Goal: Task Accomplishment & Management: Manage account settings

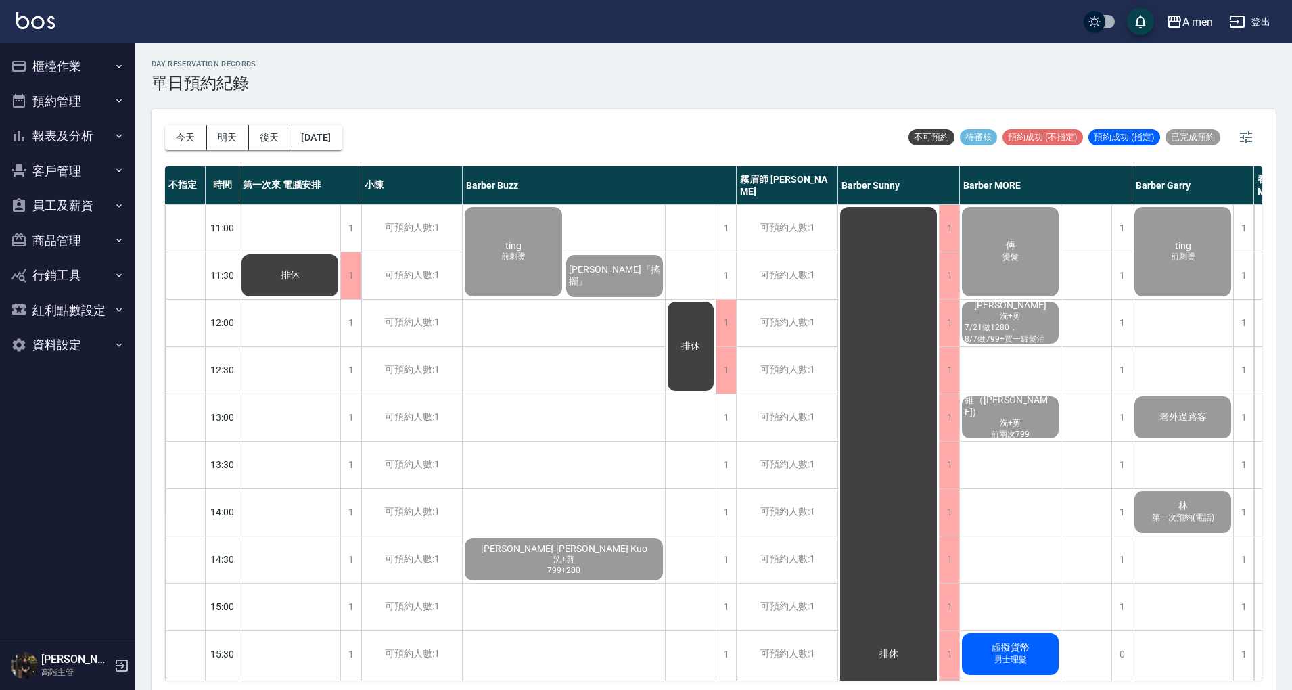
click at [407, 64] on div "day Reservation records 單日預約紀錄" at bounding box center [714, 76] width 1125 height 33
click at [114, 66] on icon "button" at bounding box center [119, 66] width 11 height 11
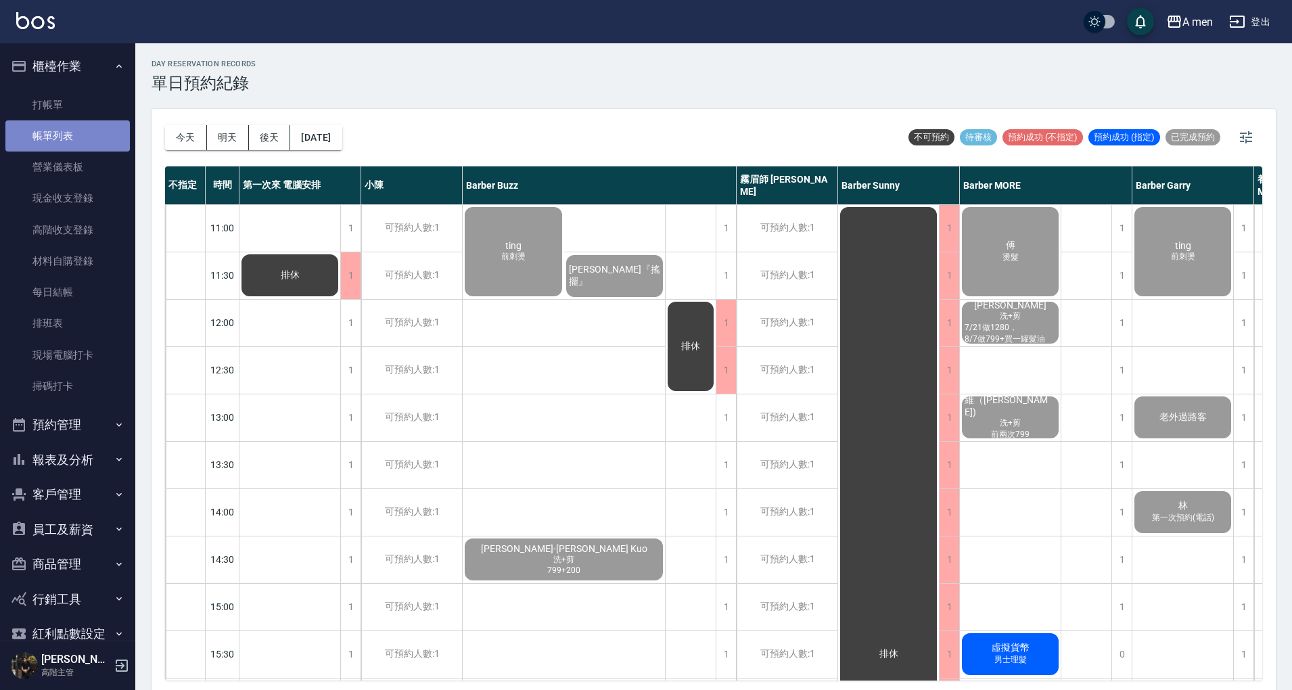
click at [85, 129] on link "帳單列表" at bounding box center [67, 135] width 125 height 31
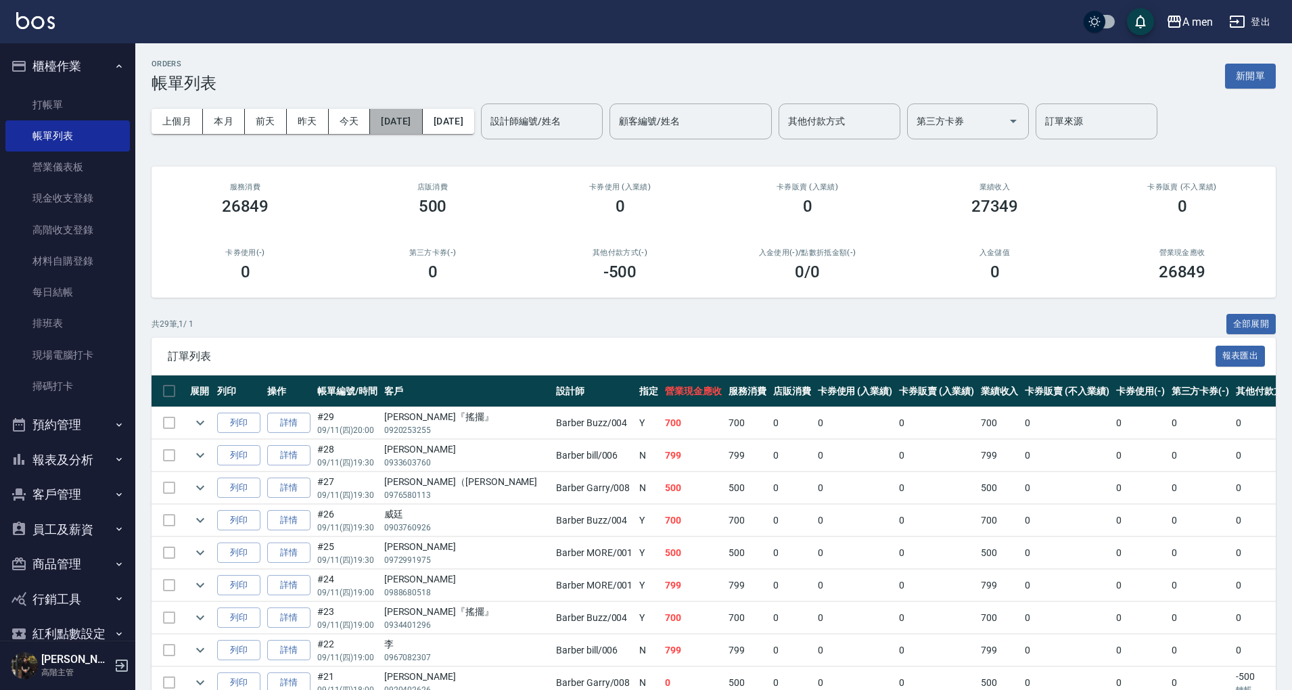
click at [422, 133] on button "2025/09/11" at bounding box center [396, 121] width 52 height 25
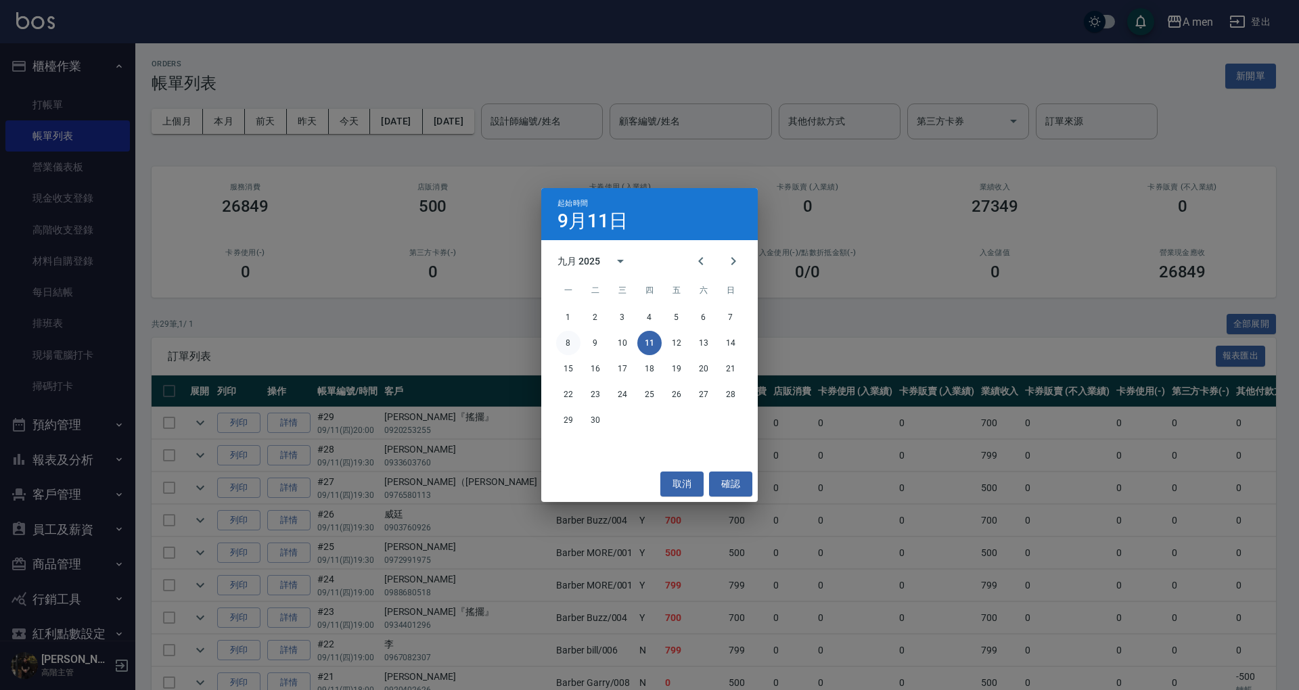
click at [565, 341] on button "8" at bounding box center [568, 343] width 24 height 24
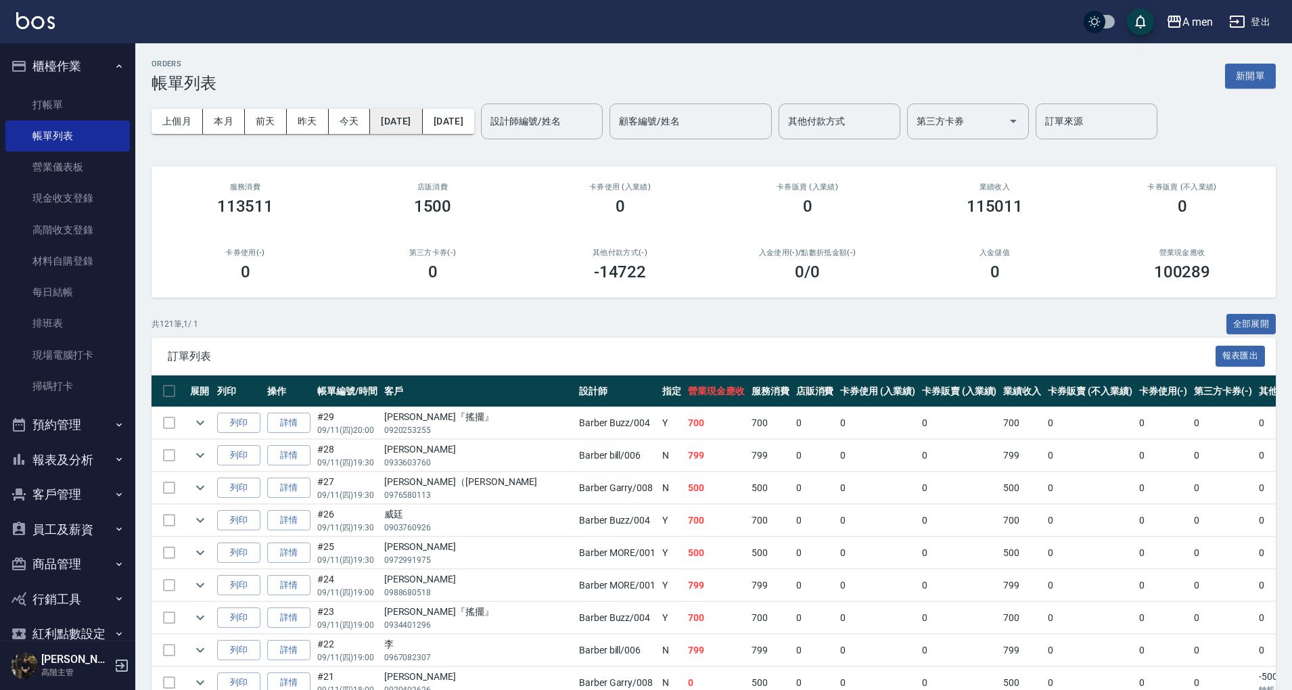
click at [422, 122] on button "2025/09/08" at bounding box center [396, 121] width 52 height 25
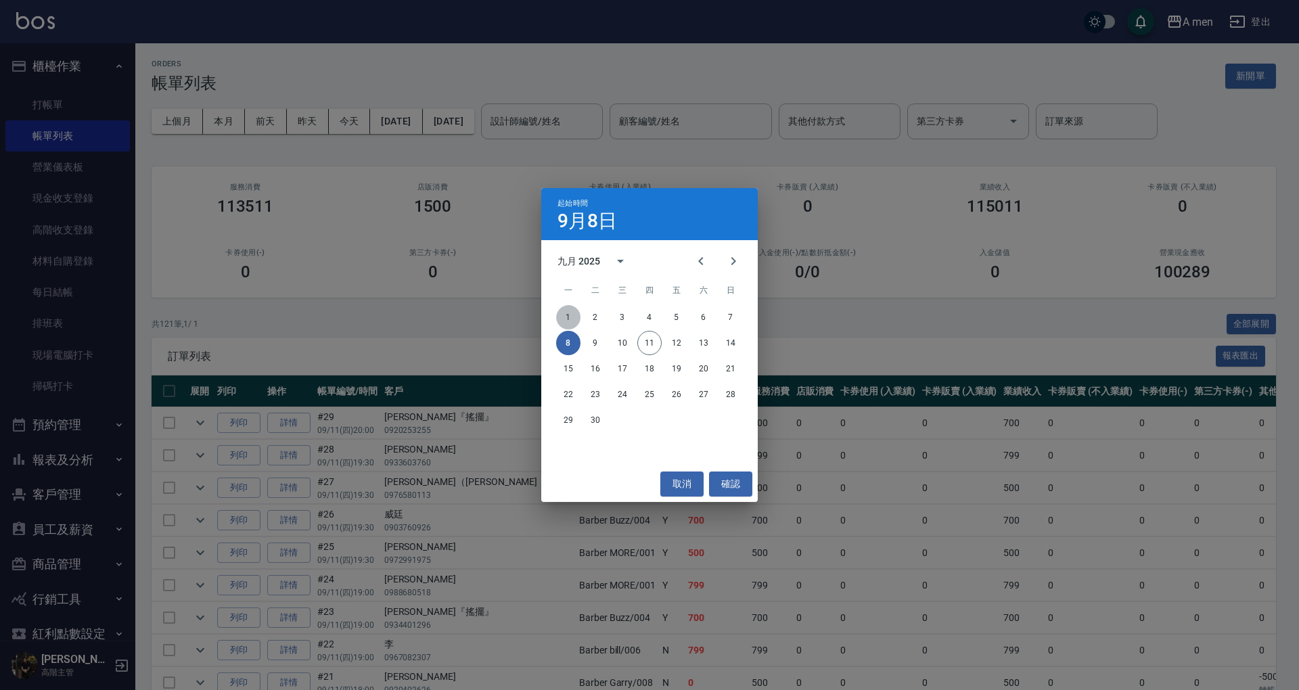
click at [570, 309] on button "1" at bounding box center [568, 317] width 24 height 24
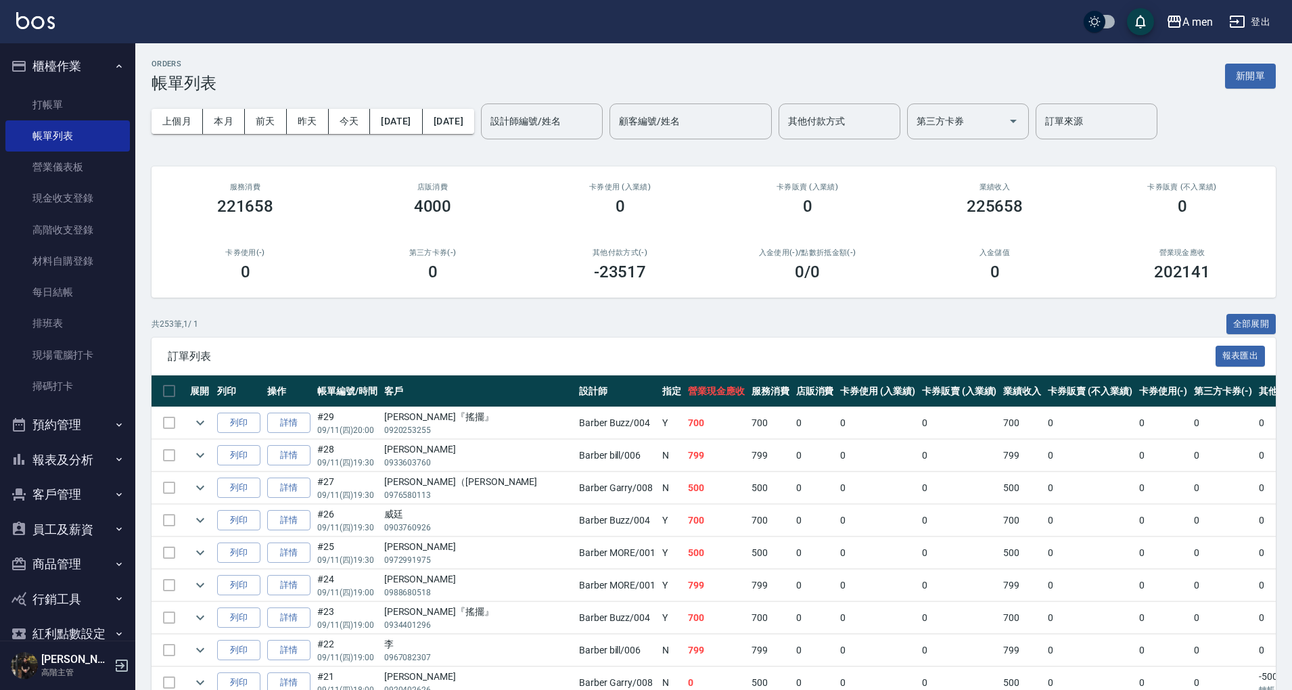
click at [92, 58] on button "櫃檯作業" at bounding box center [67, 66] width 125 height 35
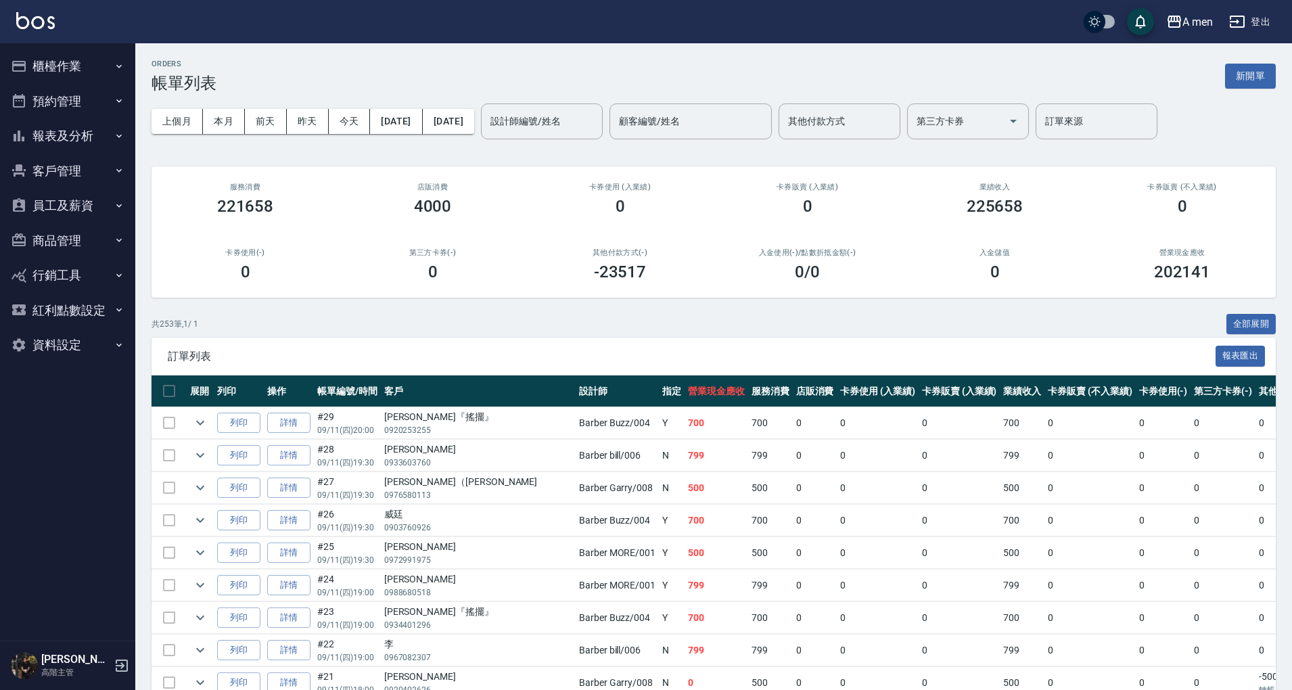
click at [95, 149] on button "報表及分析" at bounding box center [67, 135] width 125 height 35
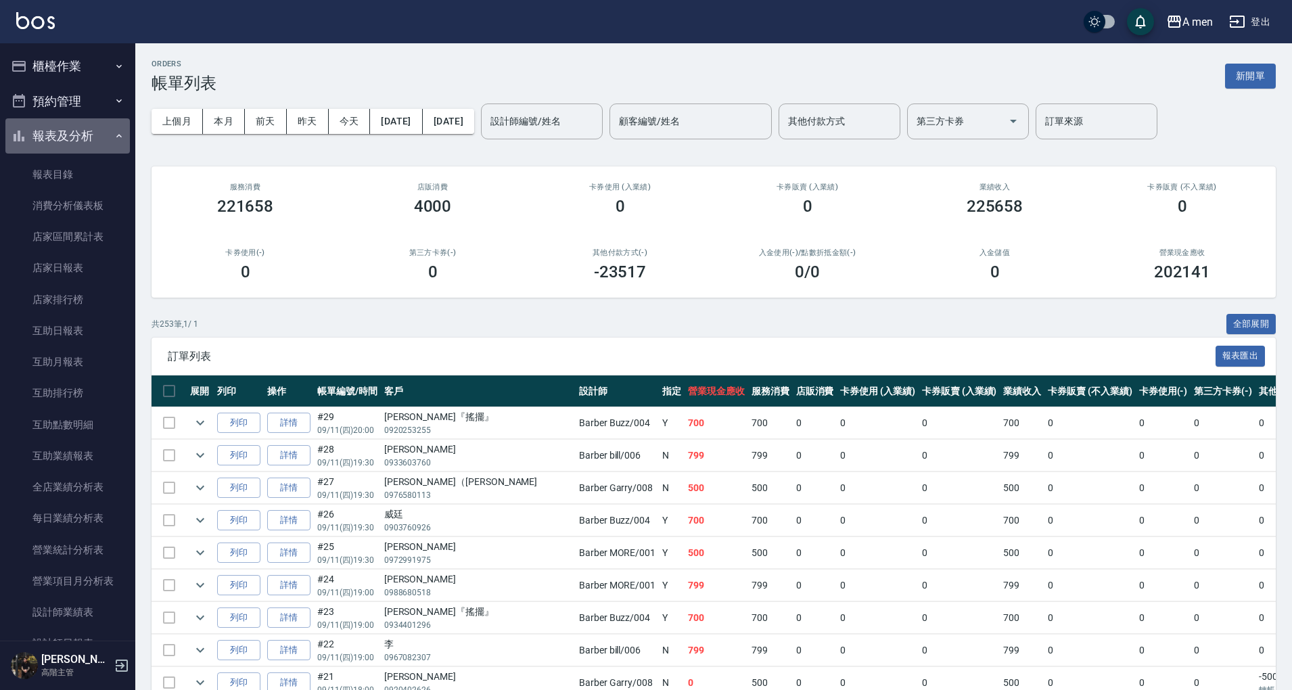
click at [84, 137] on button "報表及分析" at bounding box center [67, 135] width 125 height 35
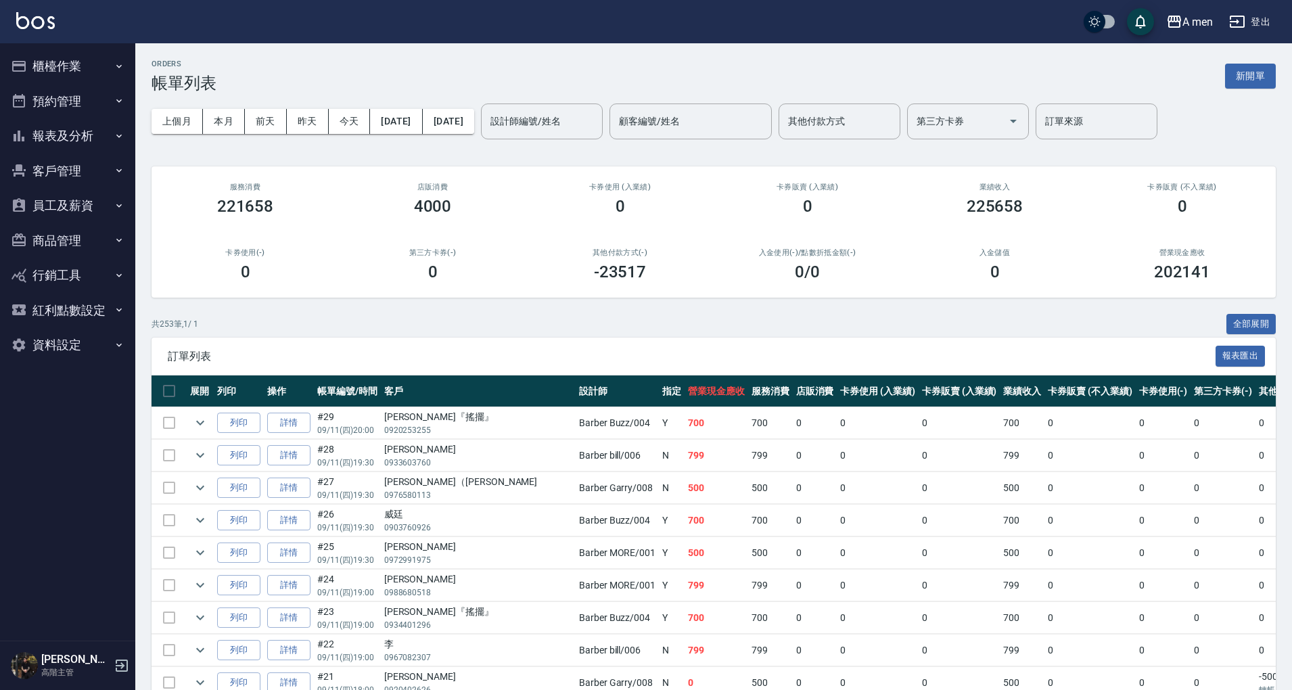
click at [96, 116] on button "預約管理" at bounding box center [67, 101] width 125 height 35
click at [74, 240] on button "報表及分析" at bounding box center [67, 240] width 125 height 35
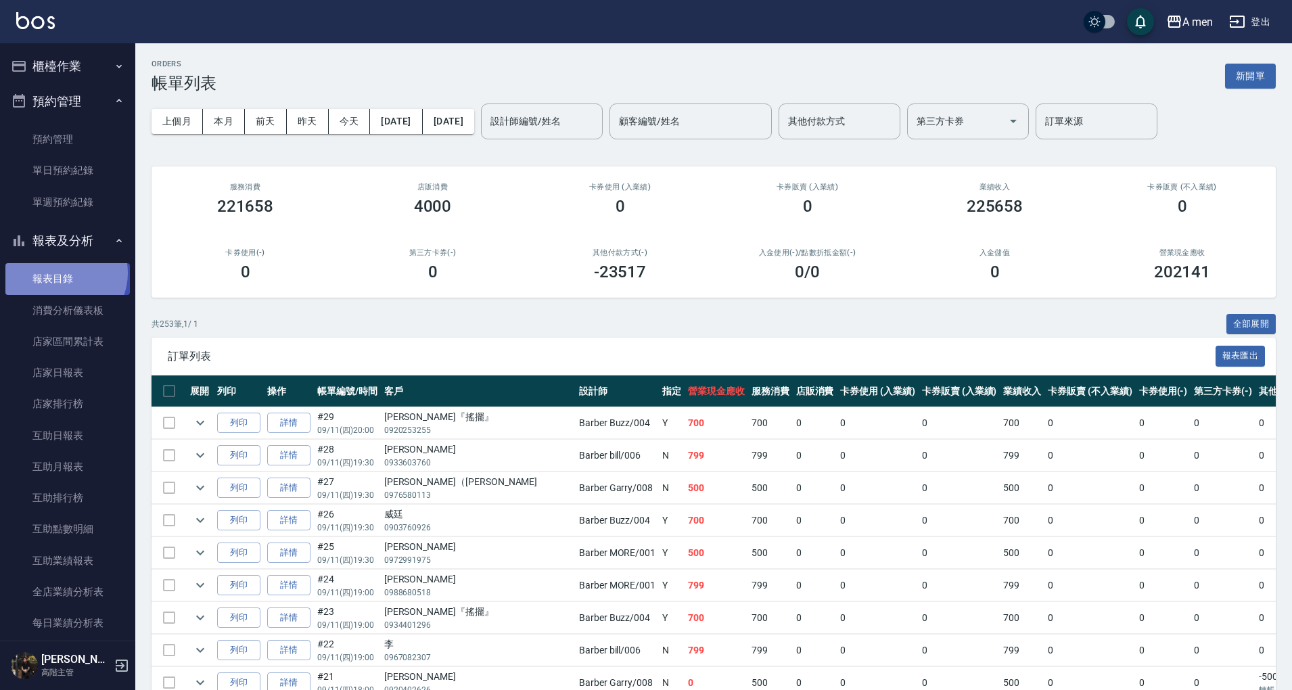
click at [62, 273] on link "報表目錄" at bounding box center [67, 278] width 125 height 31
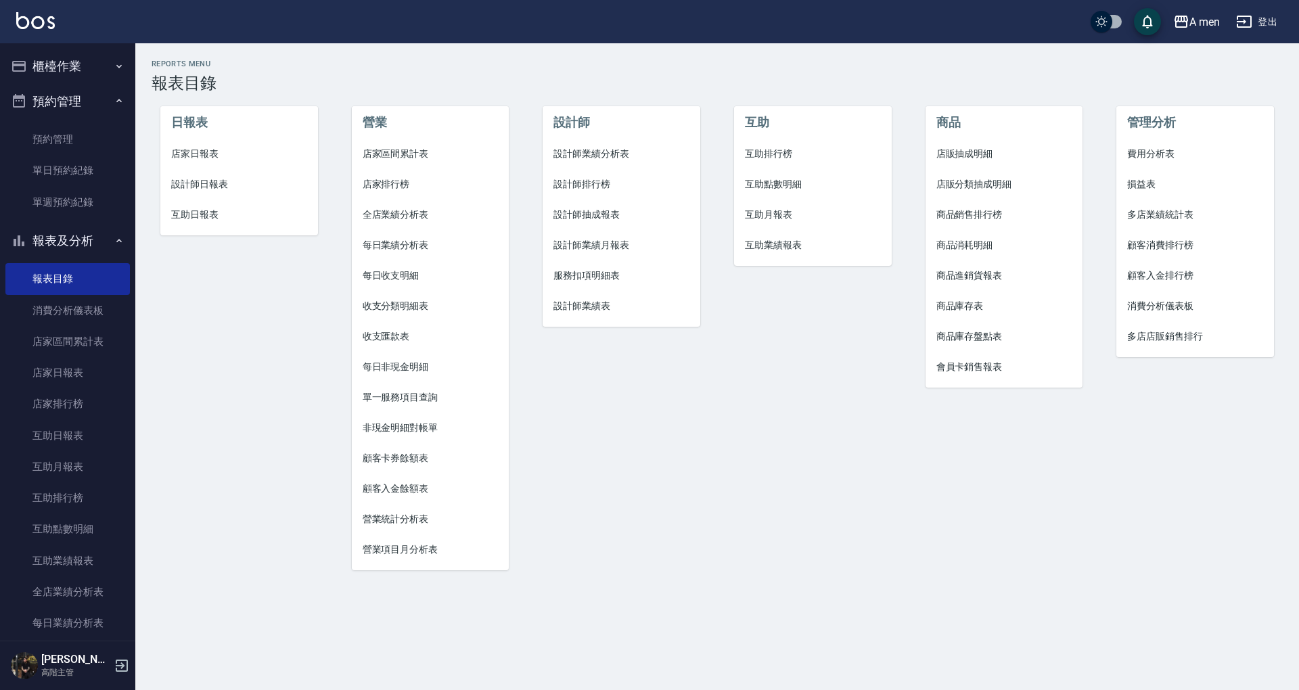
click at [784, 177] on li "互助點數明細" at bounding box center [813, 184] width 158 height 30
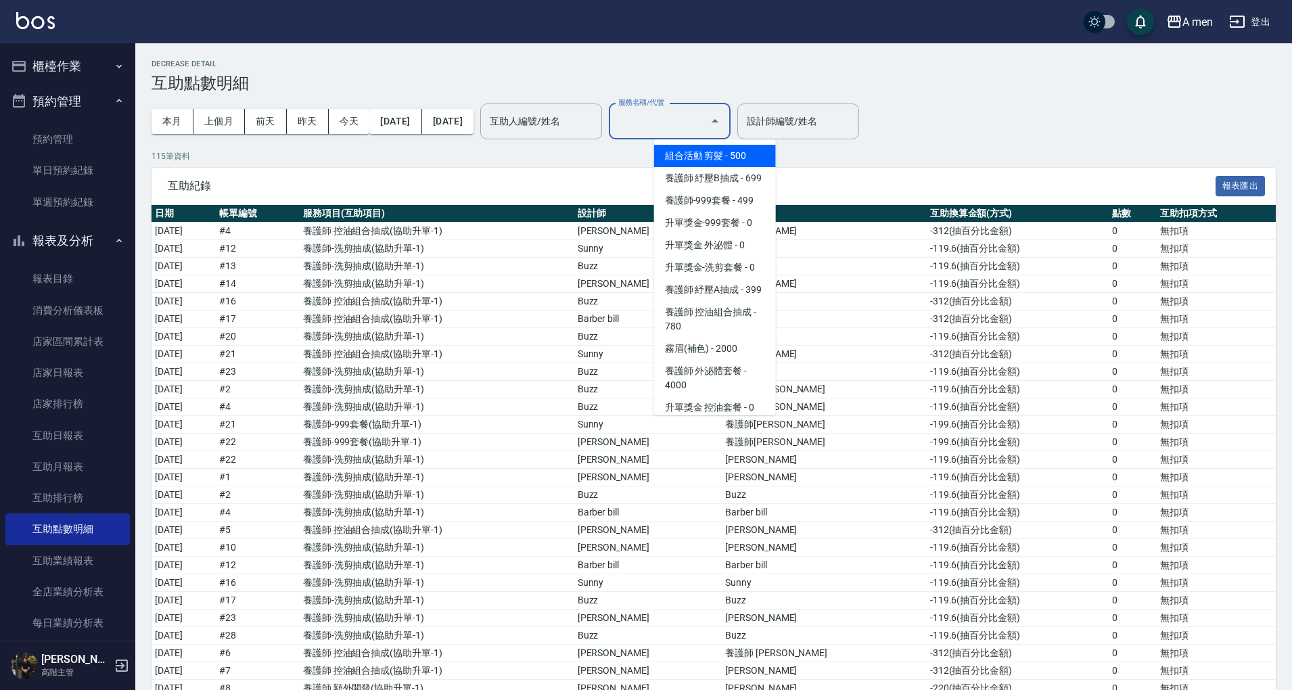
click at [704, 129] on input "服務名稱/代號" at bounding box center [659, 122] width 89 height 24
click at [704, 120] on input "服務名稱/代號" at bounding box center [659, 122] width 89 height 24
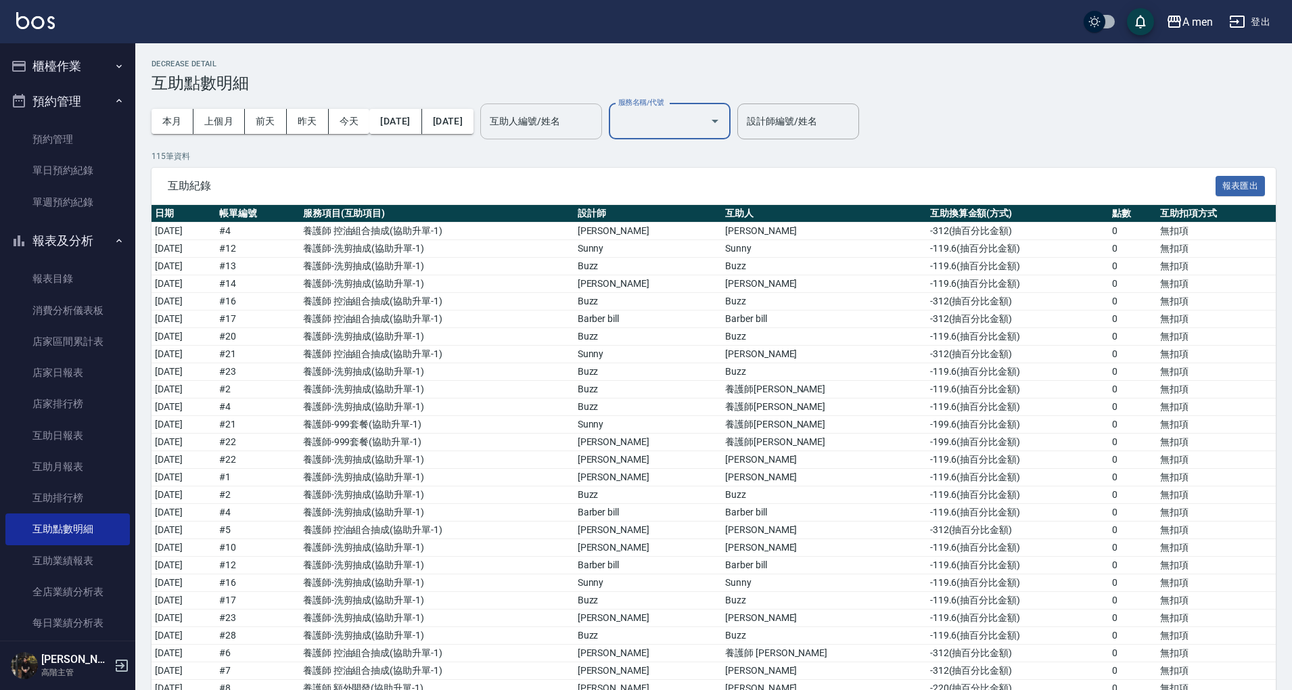
click at [571, 114] on input "互助人編號/姓名" at bounding box center [542, 122] width 110 height 24
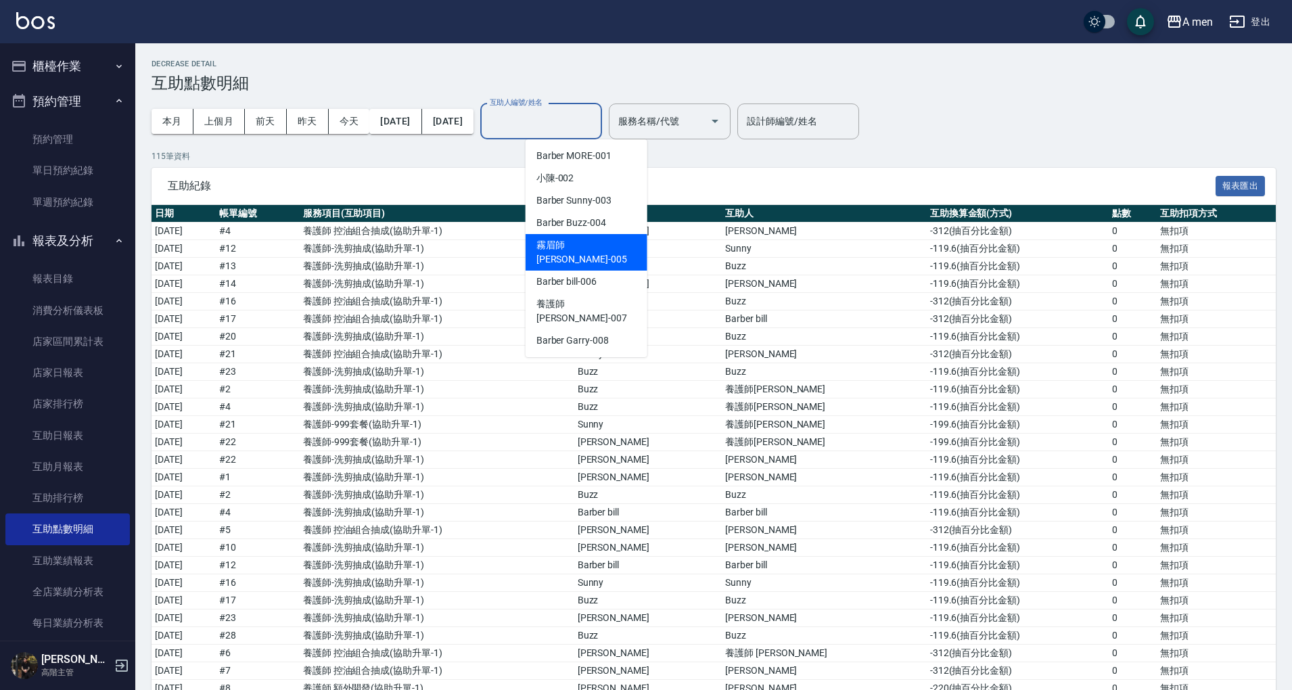
click at [545, 242] on span "霧眉師 小蔡 -005" at bounding box center [587, 252] width 100 height 28
type input "霧眉師 小蔡-005"
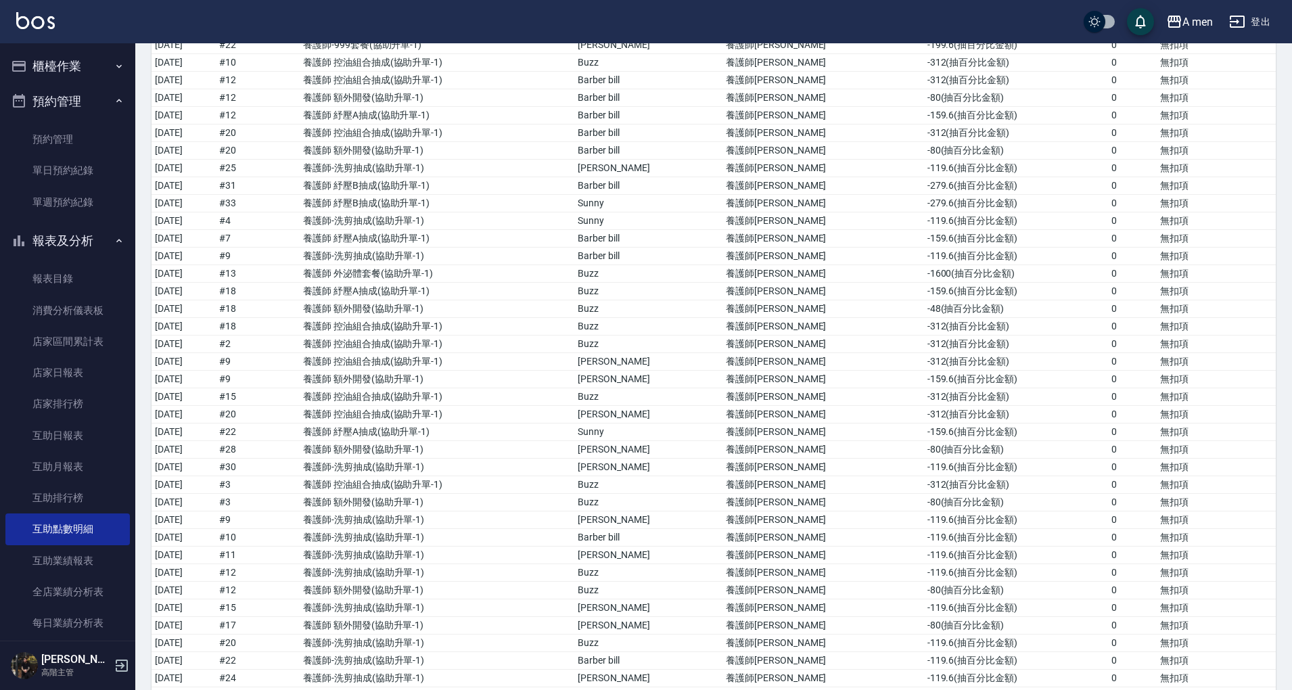
scroll to position [241, 0]
click at [1286, 469] on div "Decrease Detail 互助點數明細 本月 上個月 前天 昨天 今天 2025/09/01 2025/09/11 互助人編號/姓名 霧眉師 小蔡-00…" at bounding box center [713, 269] width 1157 height 901
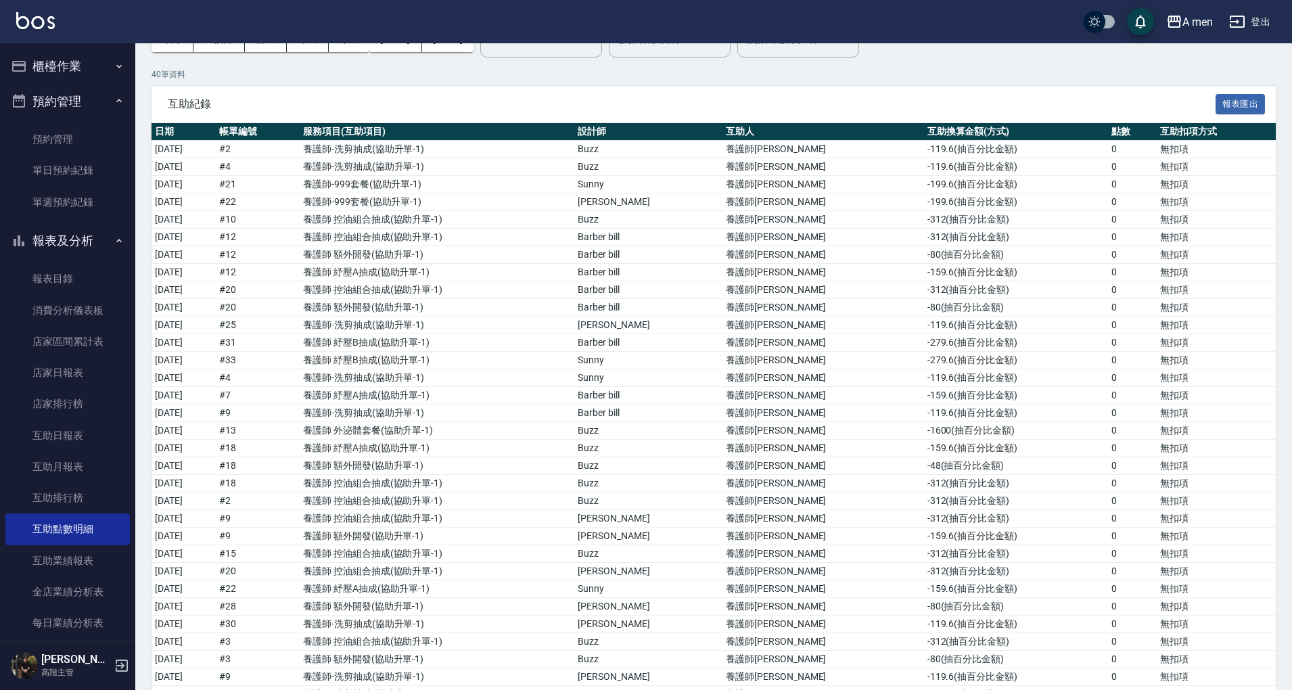
scroll to position [0, 0]
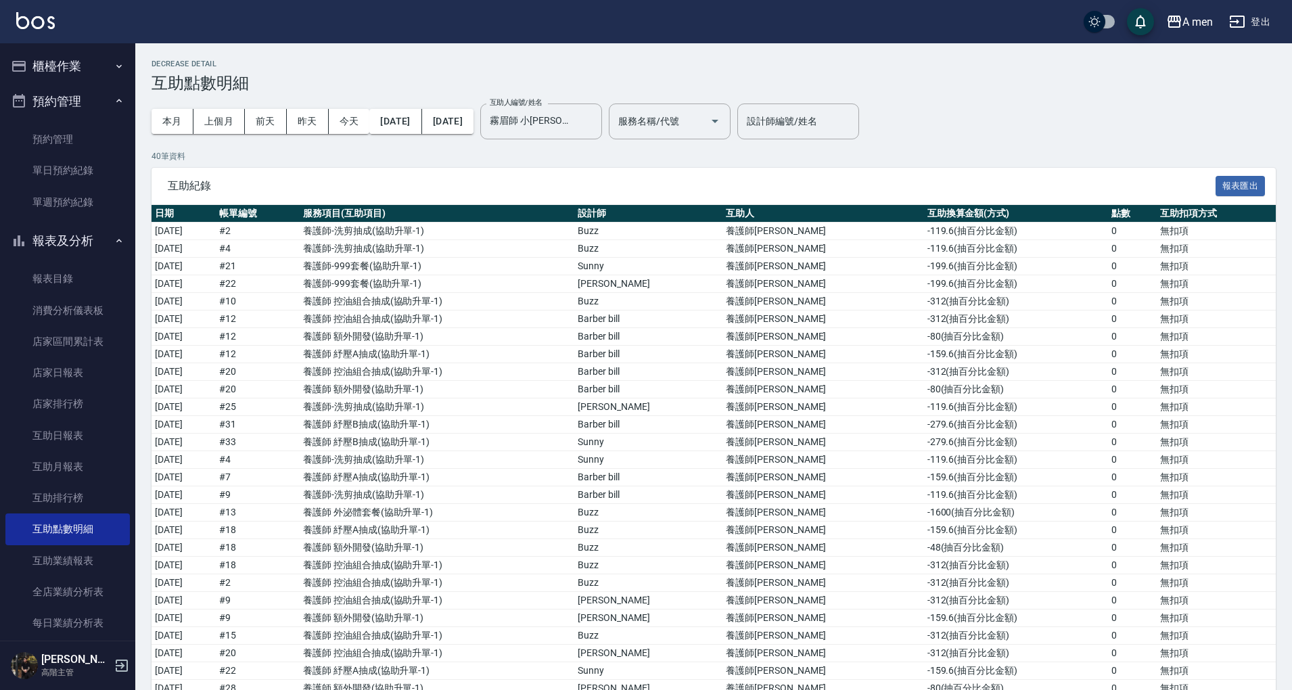
click at [886, 18] on div "A men 登出" at bounding box center [646, 21] width 1292 height 43
click at [51, 264] on link "報表目錄" at bounding box center [67, 278] width 125 height 31
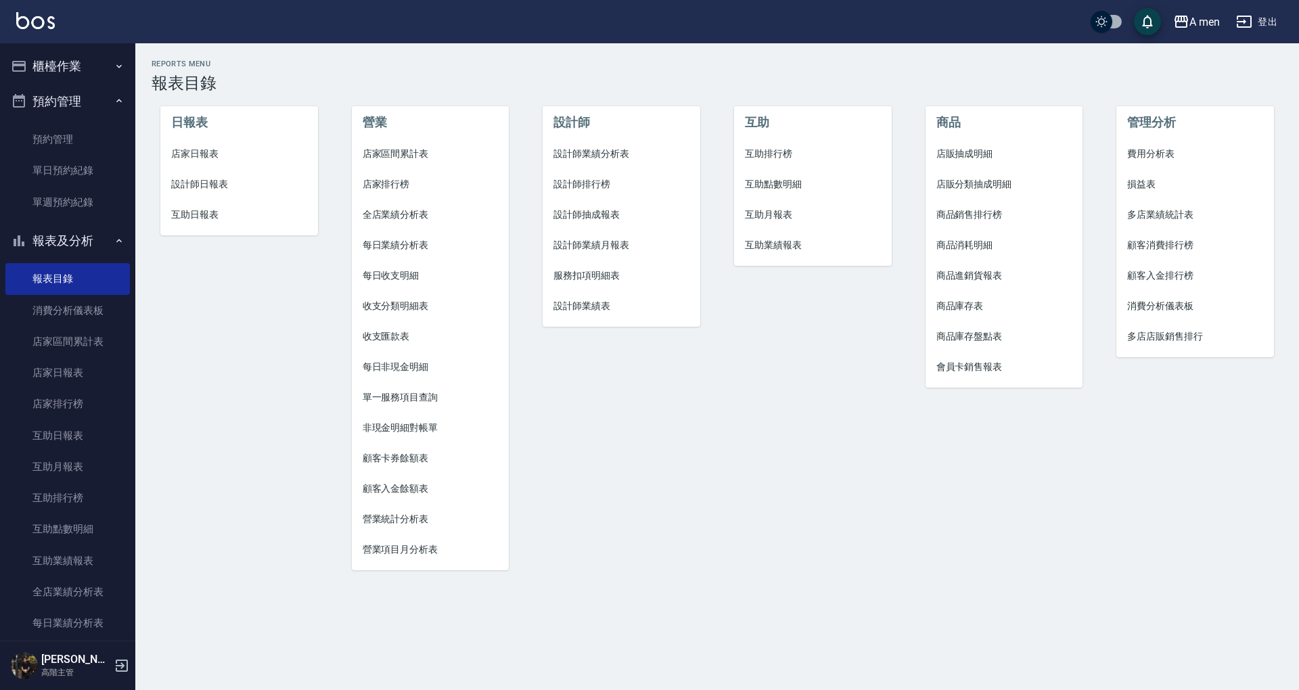
click at [407, 152] on span "店家區間累計表" at bounding box center [431, 154] width 136 height 14
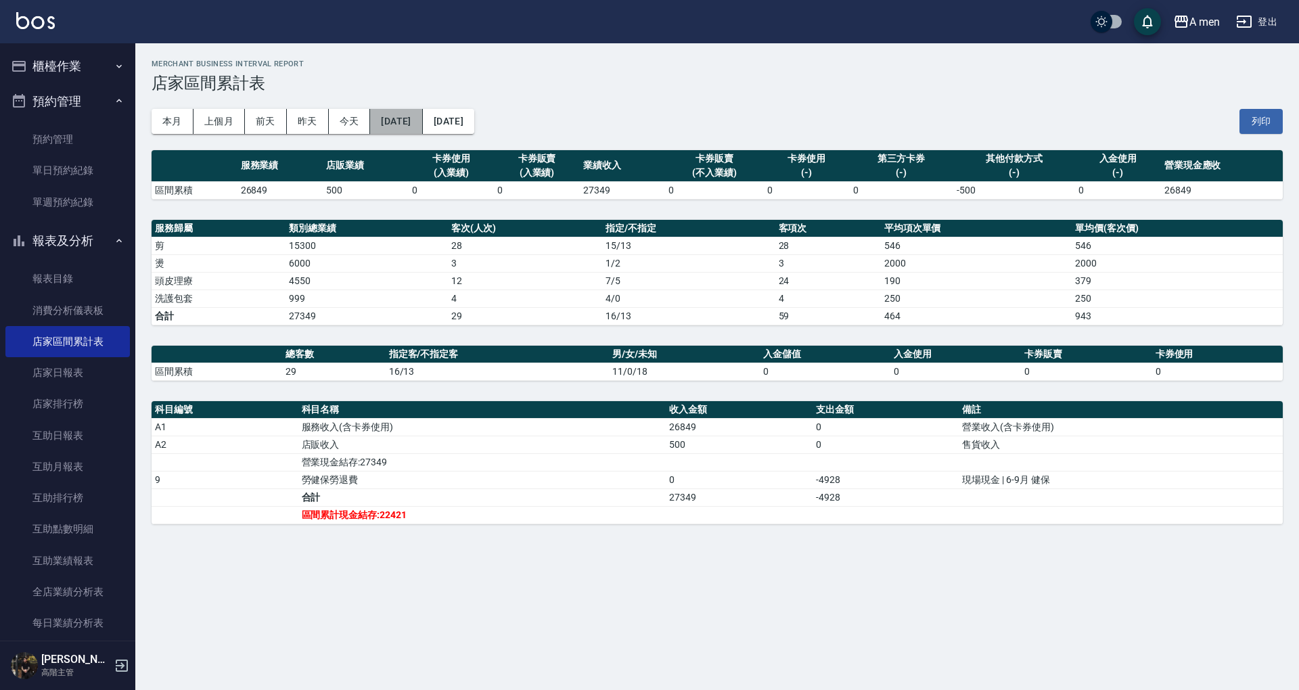
click at [418, 118] on button "2025/09/11" at bounding box center [396, 121] width 52 height 25
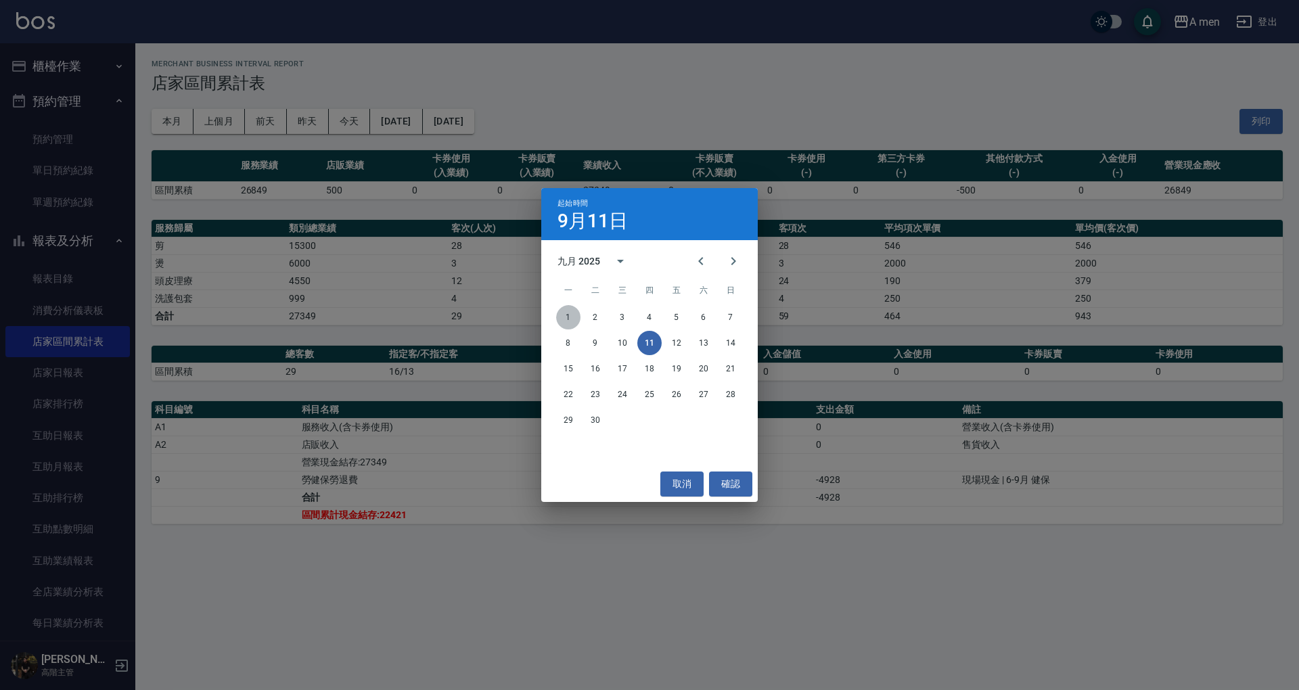
click at [569, 319] on button "1" at bounding box center [568, 317] width 24 height 24
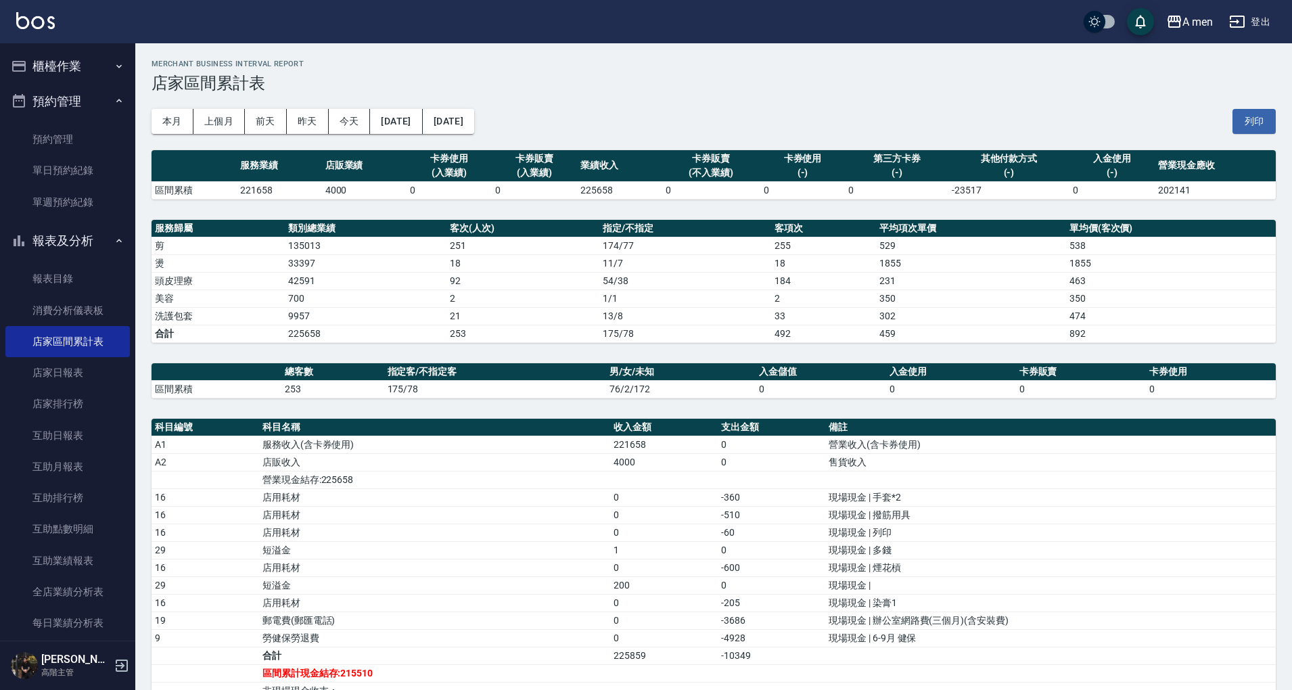
drag, startPoint x: 87, startPoint y: 267, endPoint x: 171, endPoint y: 288, distance: 86.5
click at [87, 267] on link "報表目錄" at bounding box center [67, 278] width 125 height 31
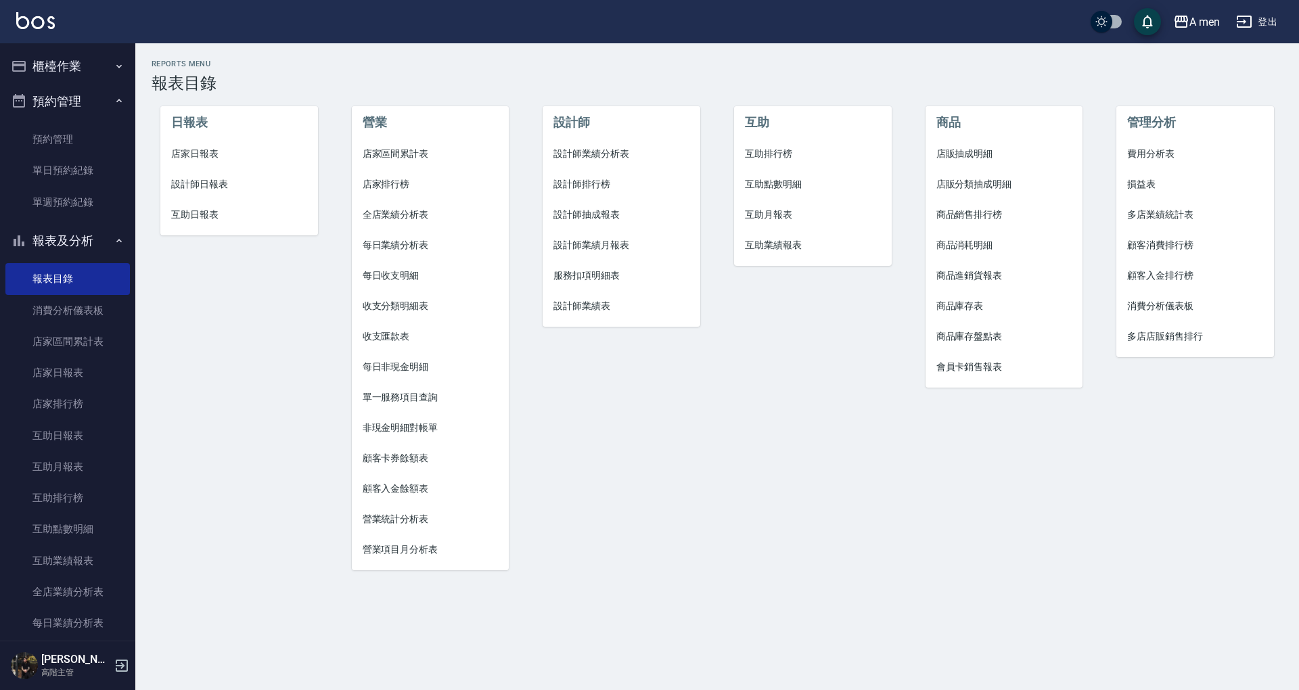
click at [630, 158] on span "設計師業績分析表" at bounding box center [621, 154] width 136 height 14
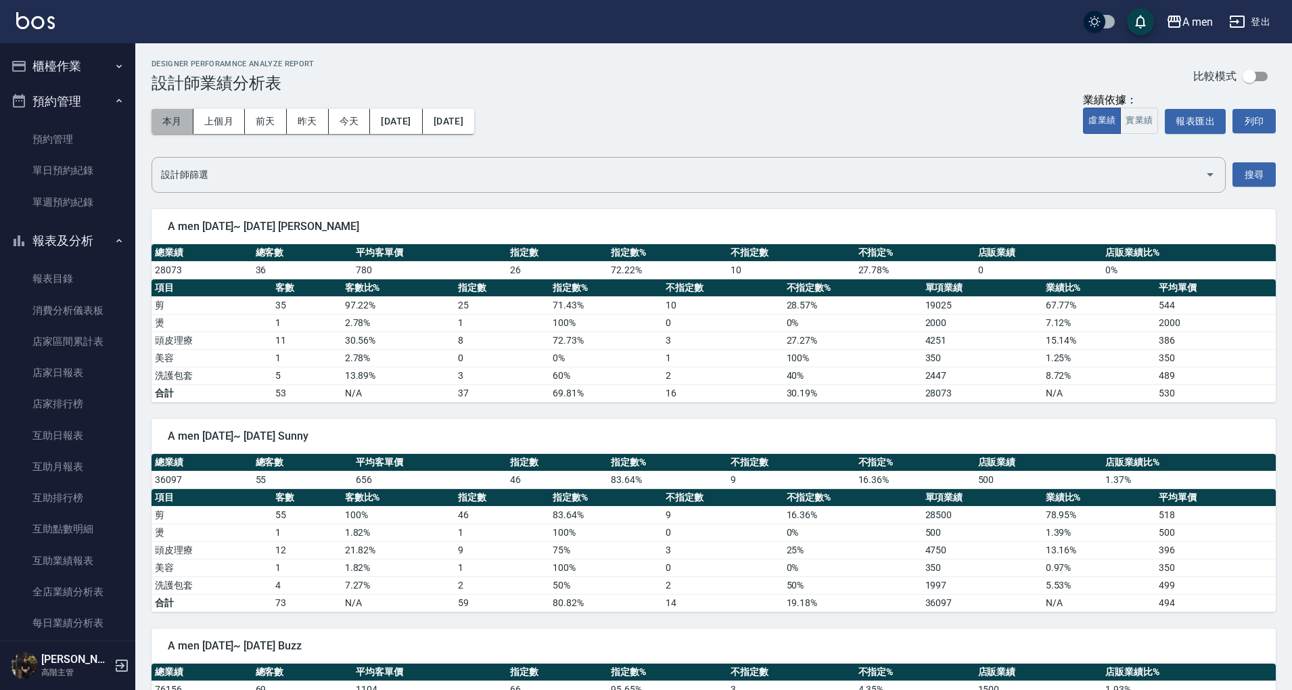
click at [175, 110] on button "本月" at bounding box center [173, 121] width 42 height 25
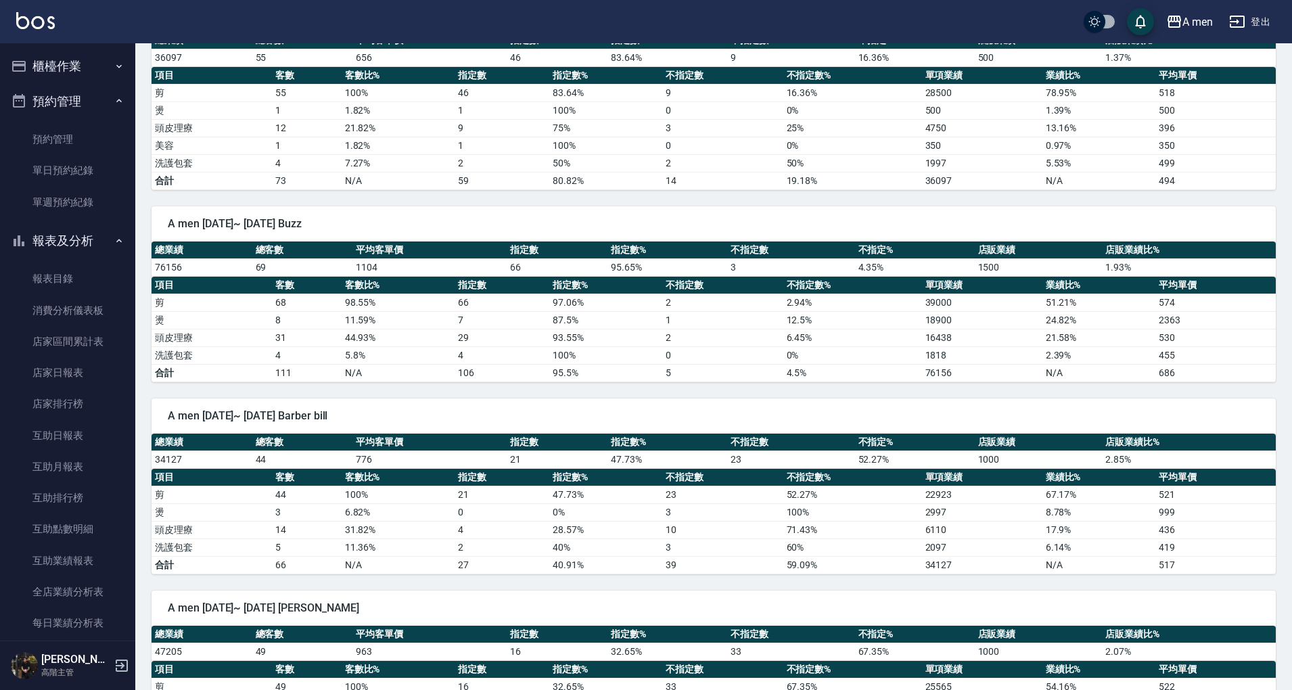
scroll to position [505, 0]
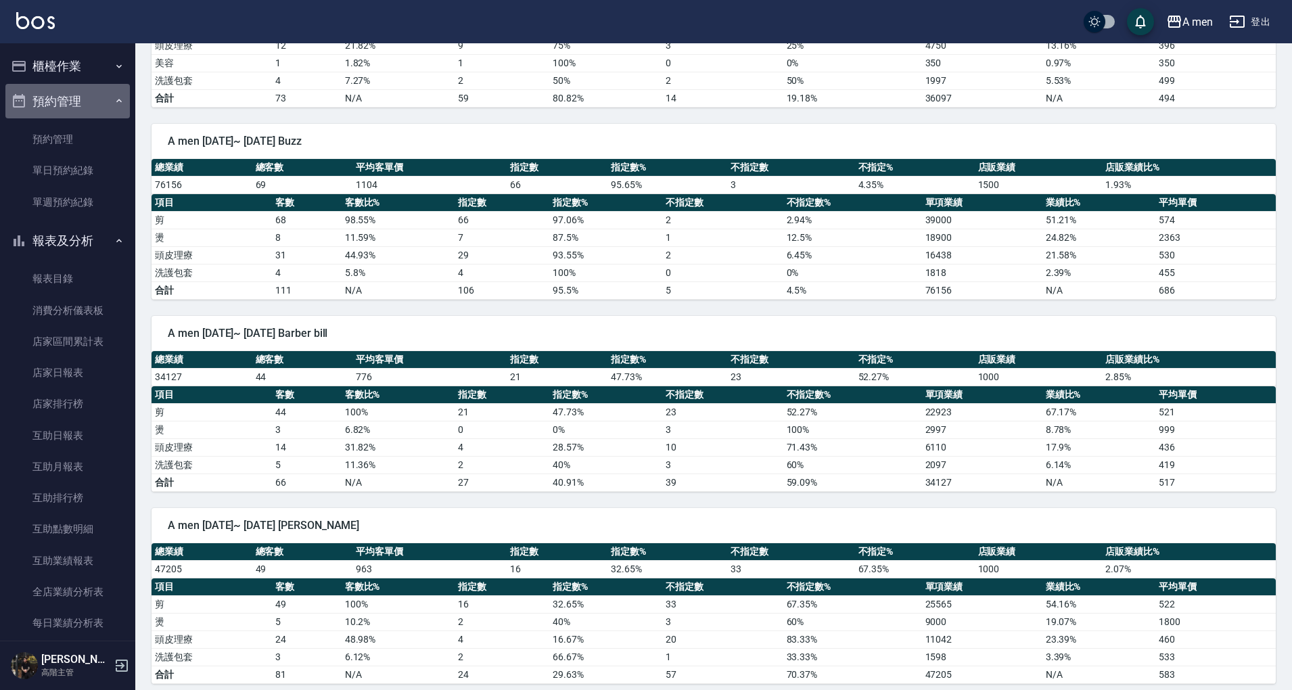
drag, startPoint x: 68, startPoint y: 107, endPoint x: 70, endPoint y: 72, distance: 35.2
click at [68, 106] on button "預約管理" at bounding box center [67, 101] width 125 height 35
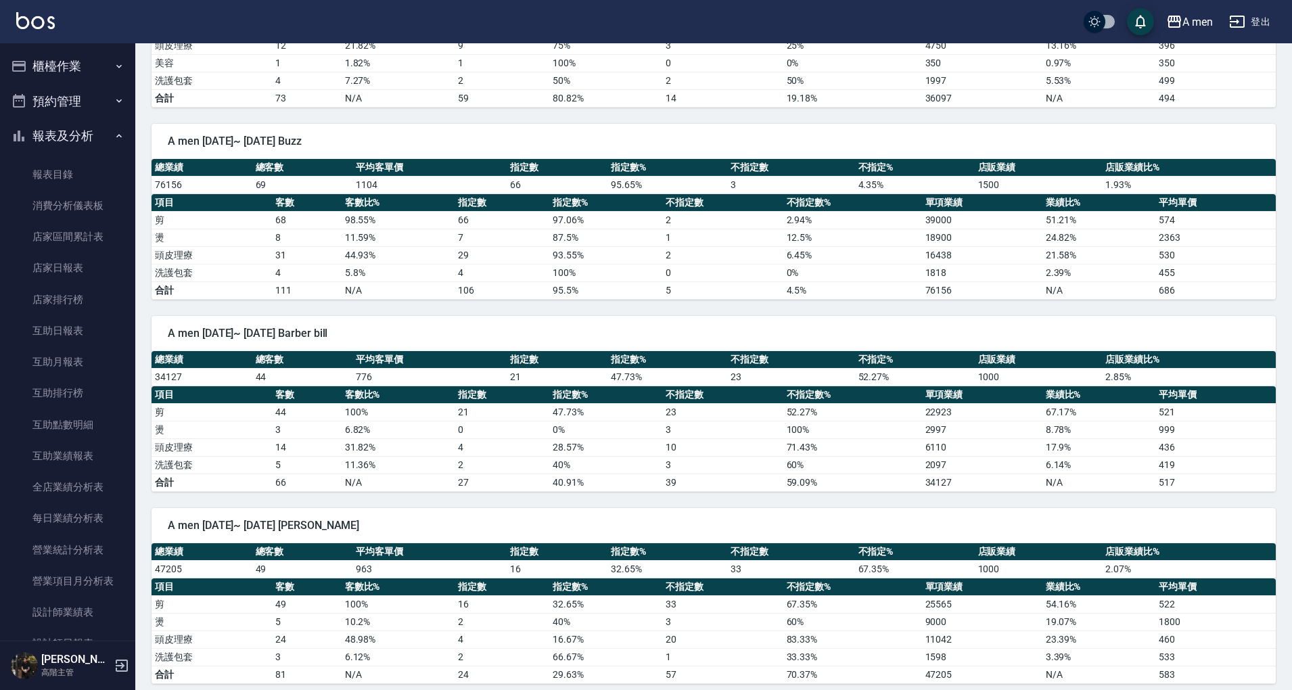
click at [74, 93] on button "預約管理" at bounding box center [67, 101] width 125 height 35
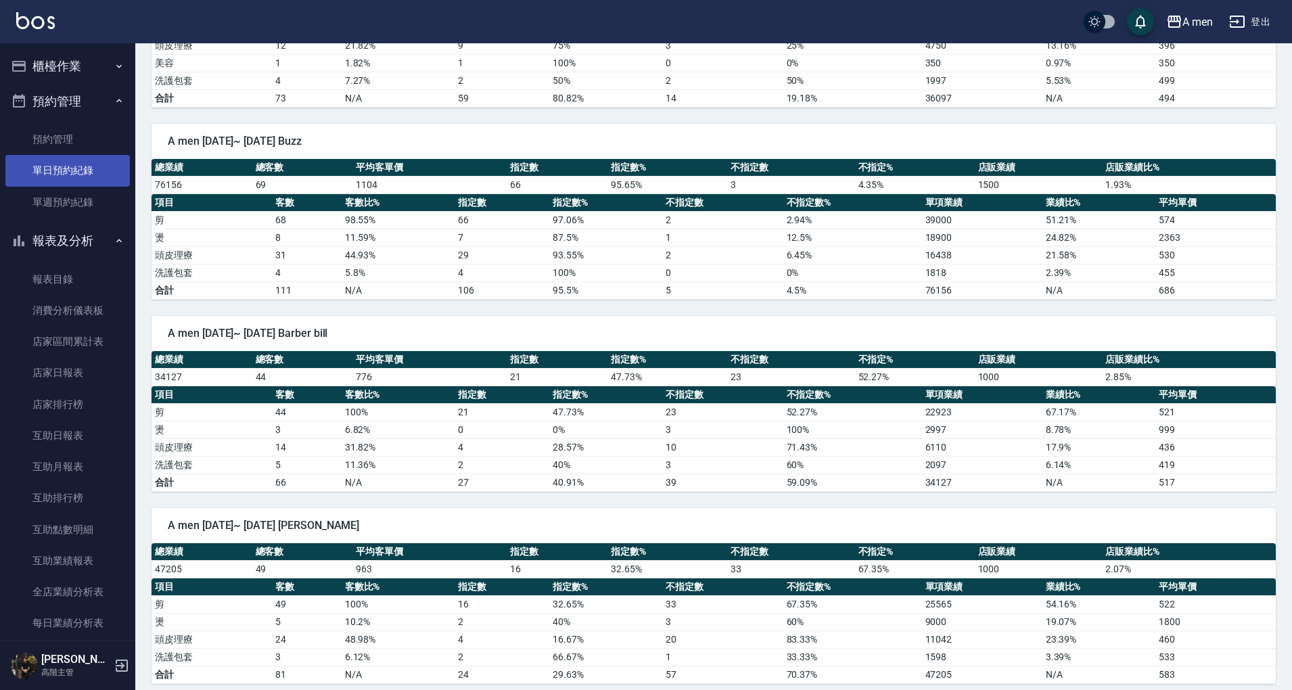
click at [85, 170] on link "單日預約紀錄" at bounding box center [67, 170] width 125 height 31
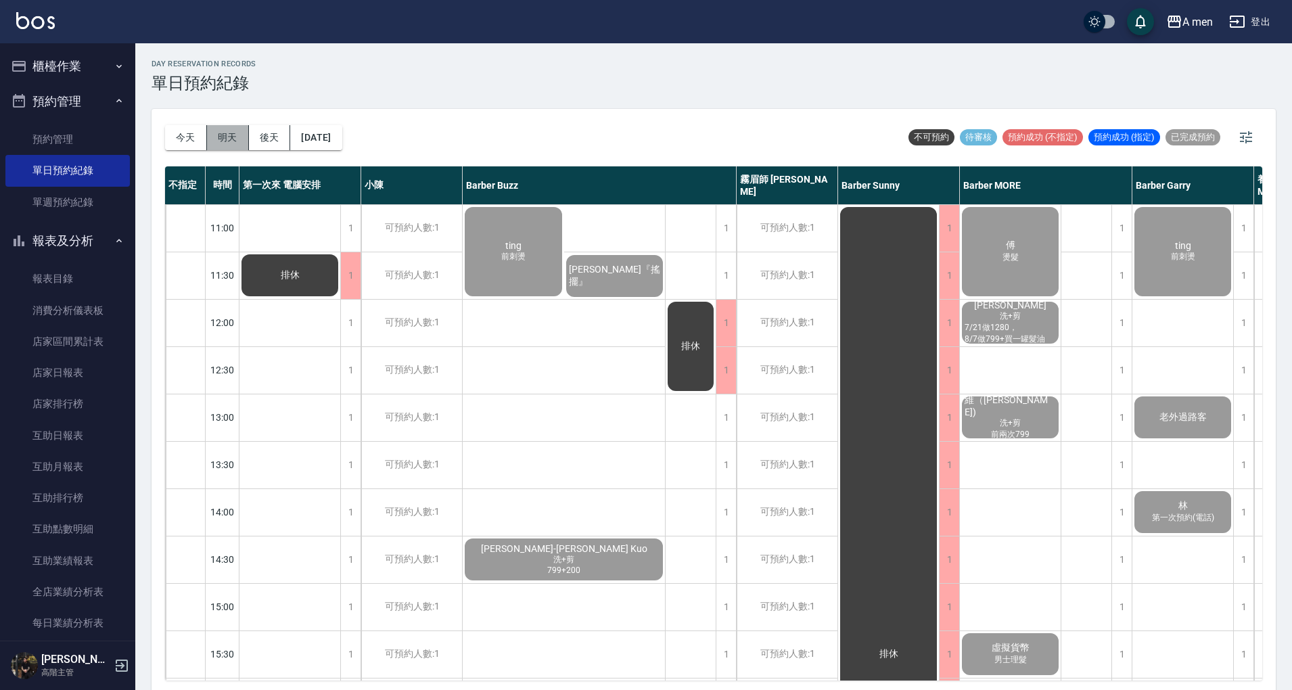
click at [227, 135] on button "明天" at bounding box center [228, 137] width 42 height 25
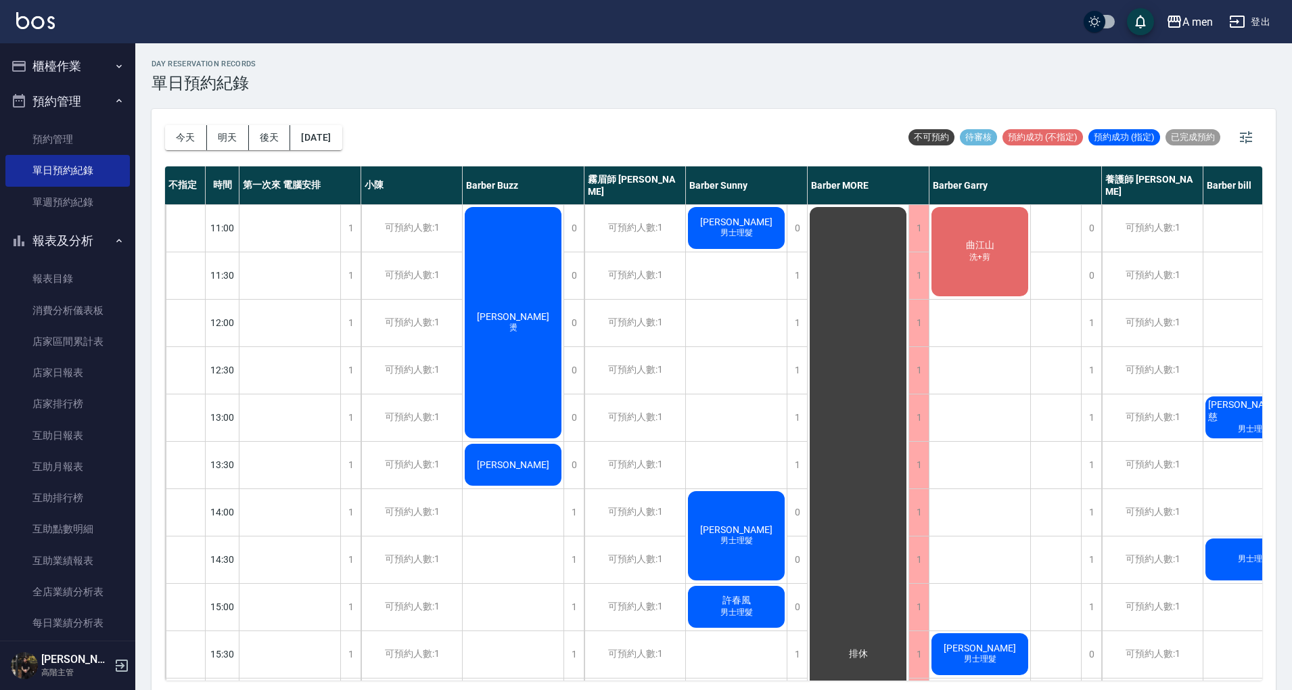
scroll to position [0, 70]
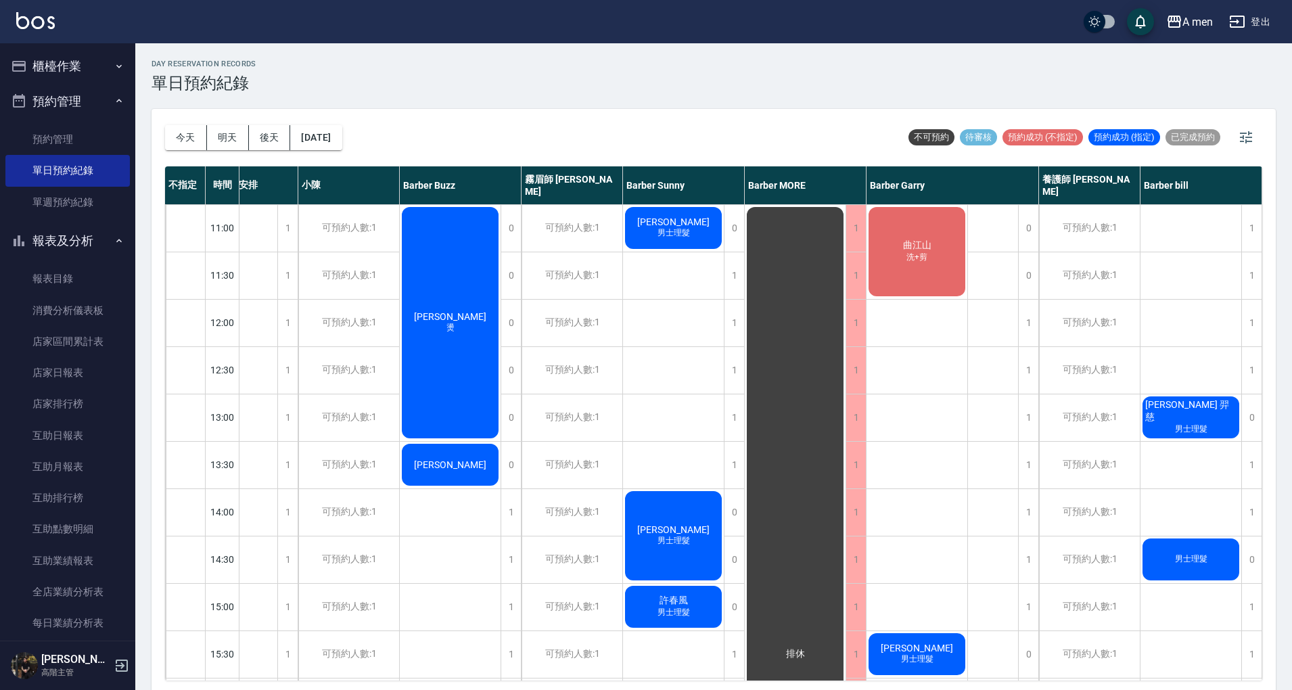
click at [444, 276] on div "孫亦 燙" at bounding box center [450, 322] width 101 height 235
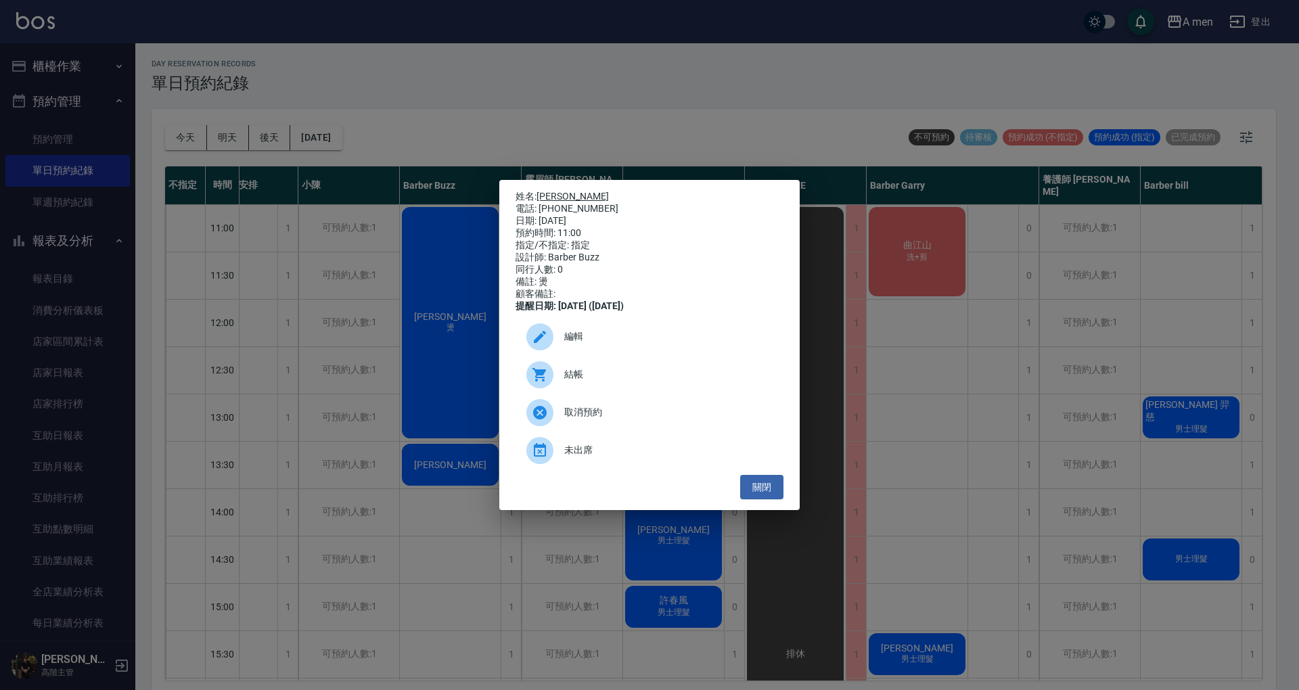
click at [556, 192] on link "孫亦" at bounding box center [573, 196] width 72 height 11
click at [604, 333] on div "編輯" at bounding box center [650, 337] width 268 height 38
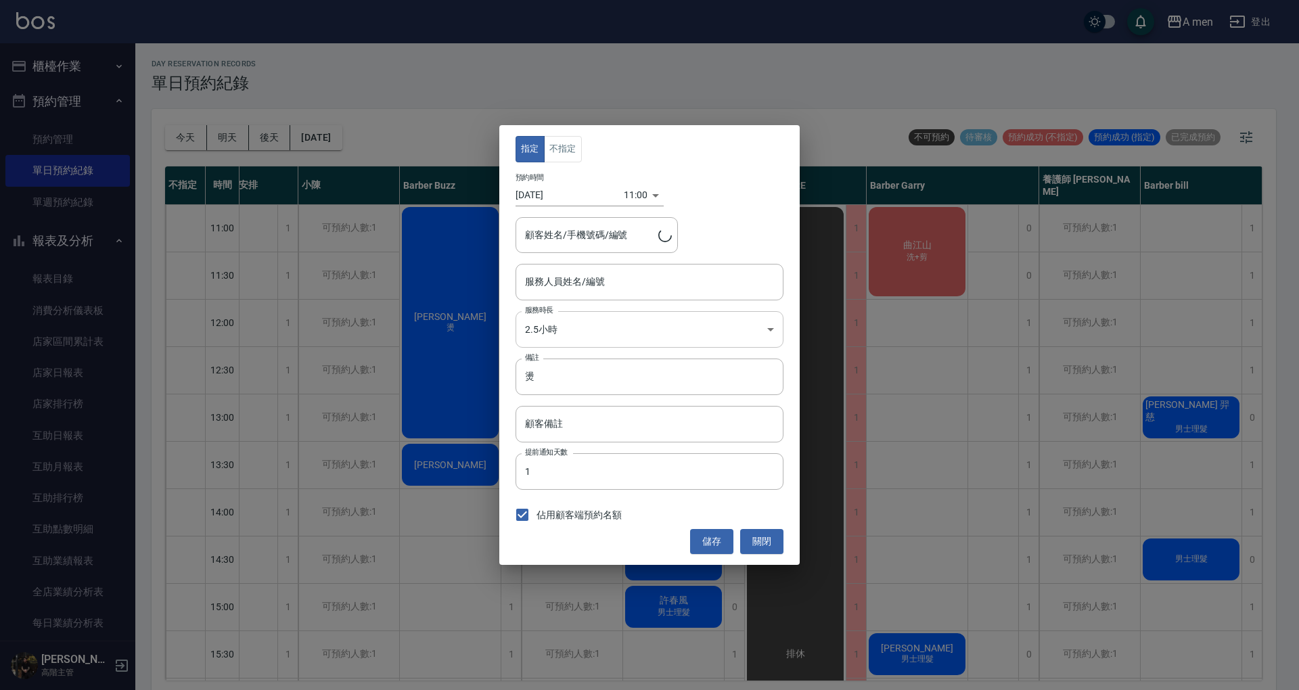
type input "Barber Buzz-004"
type input "孫亦/0958865554"
click at [597, 379] on input "燙" at bounding box center [650, 377] width 268 height 37
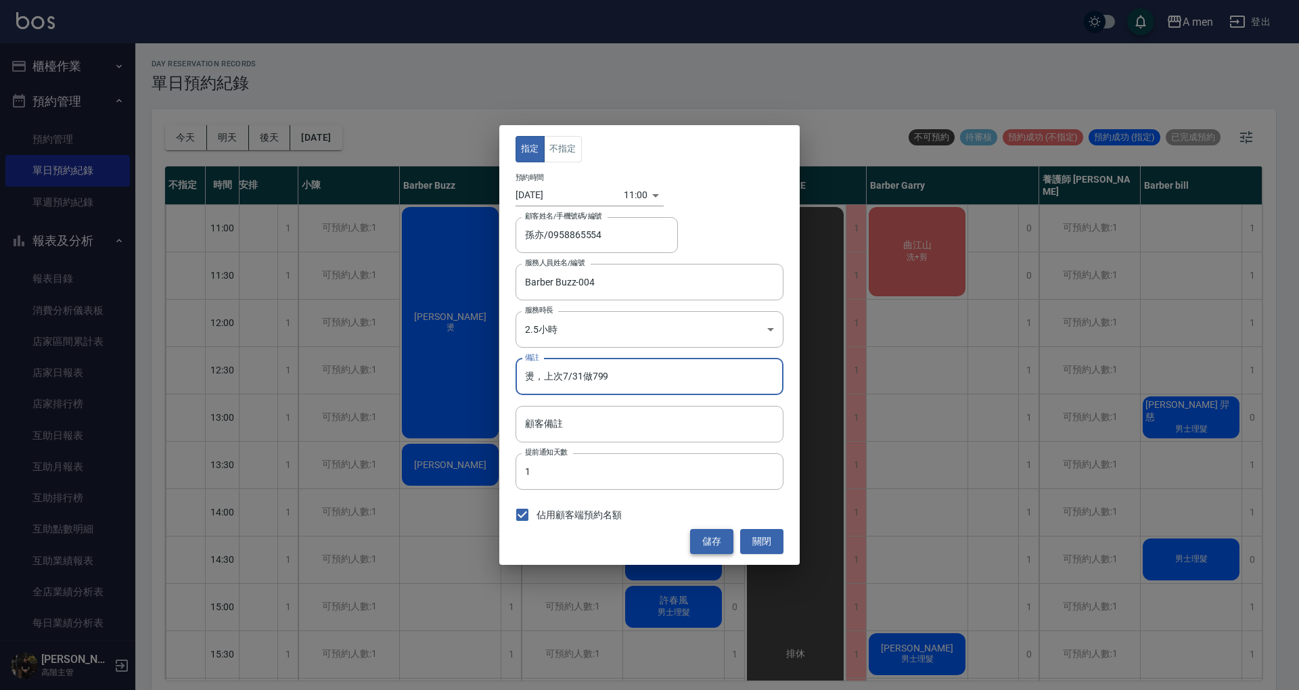
type input "燙，上次7/31做799"
click at [712, 548] on button "儲存" at bounding box center [711, 541] width 43 height 25
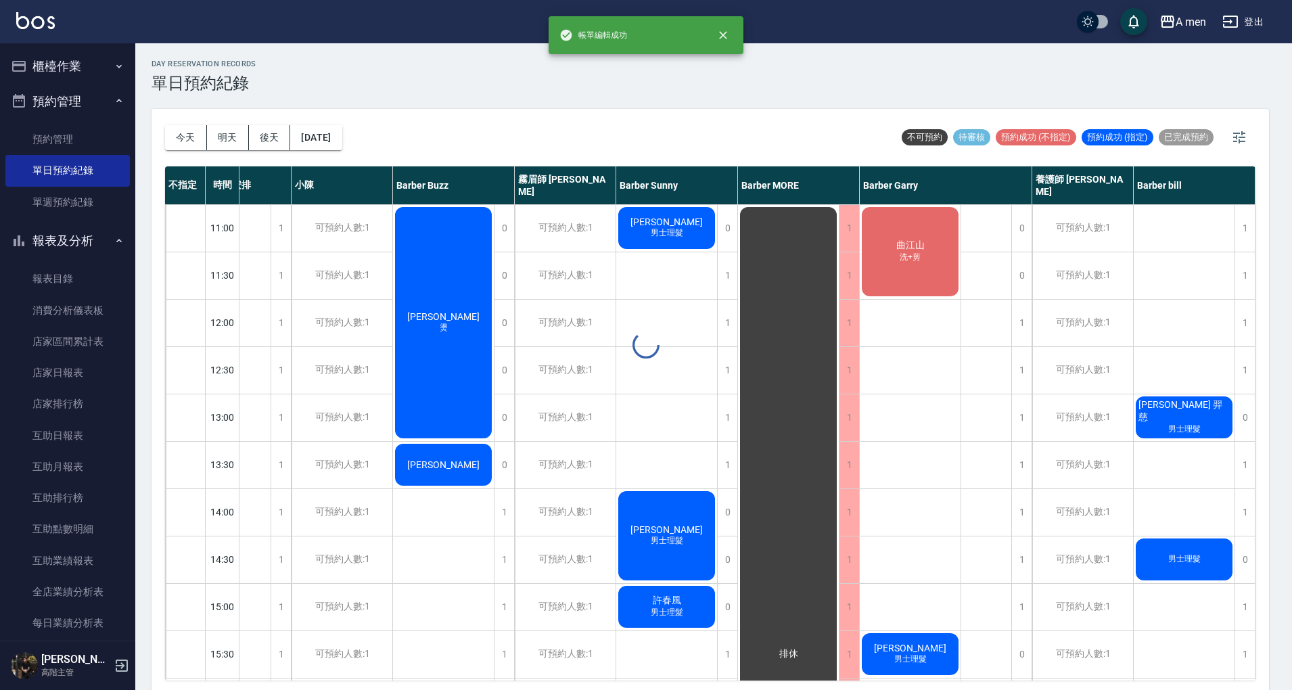
scroll to position [0, 63]
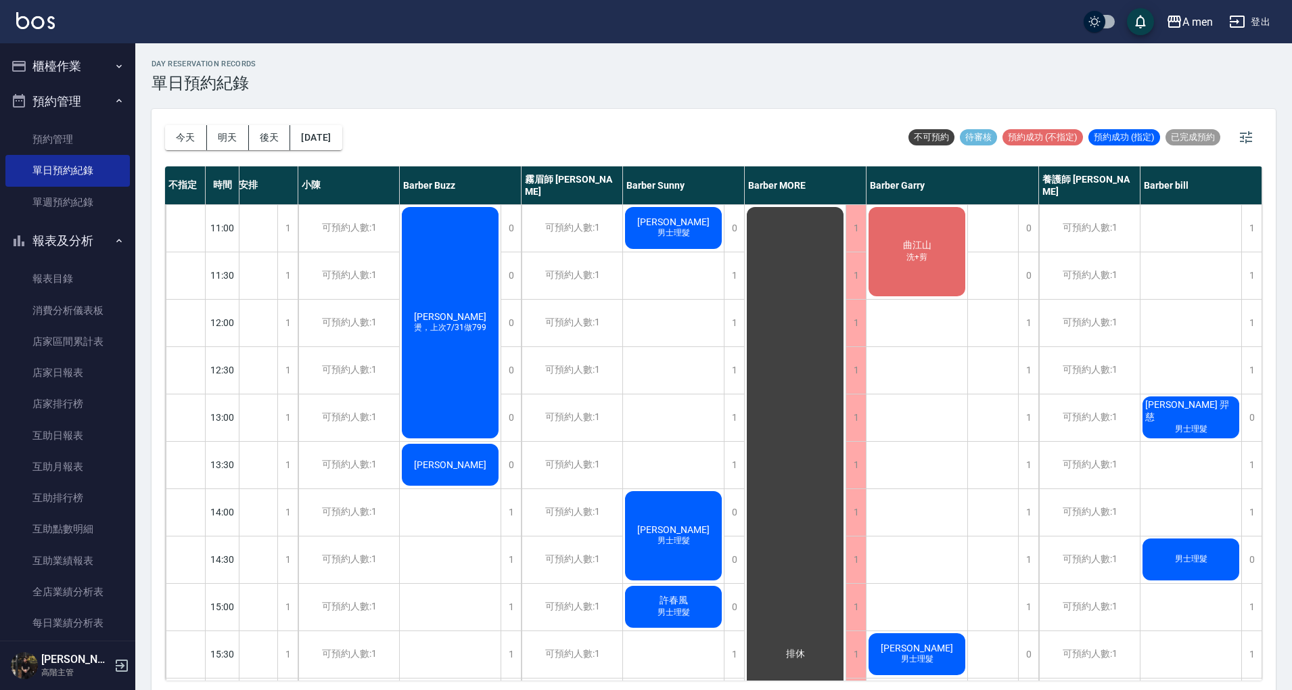
click at [461, 447] on div "Howard" at bounding box center [450, 465] width 101 height 46
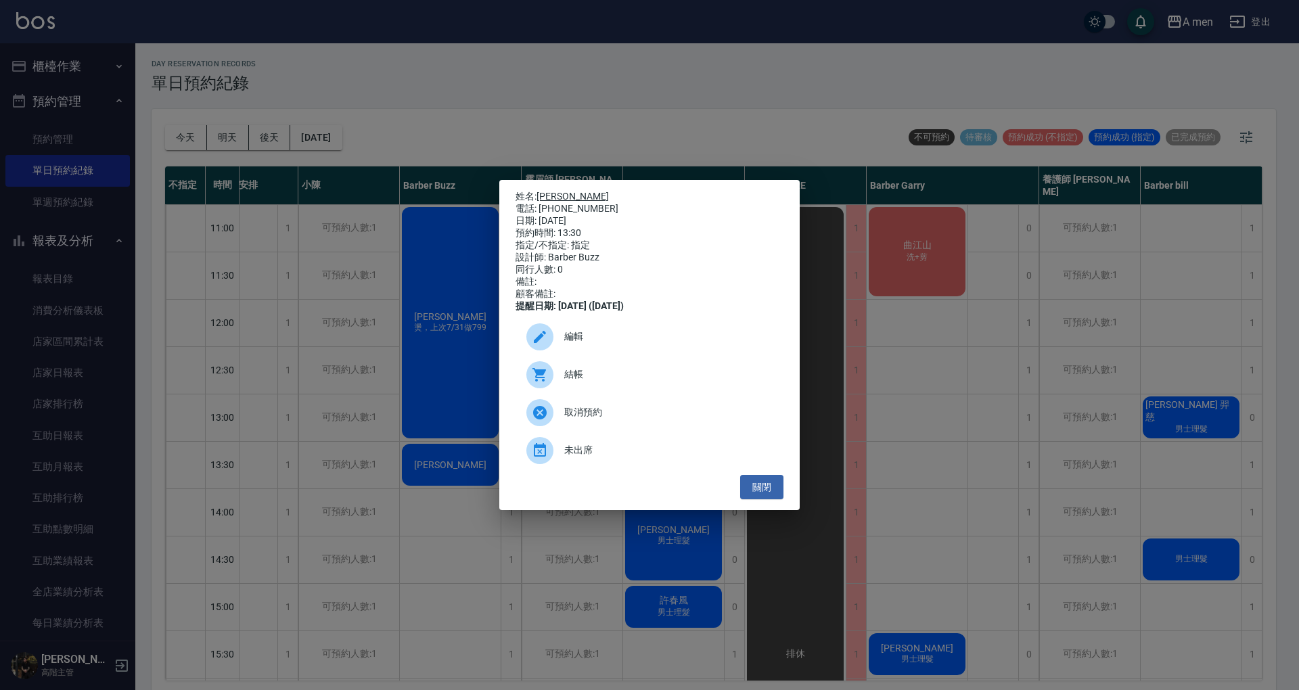
click at [560, 191] on link "Howard" at bounding box center [573, 196] width 72 height 11
click at [629, 351] on div "編輯" at bounding box center [650, 337] width 268 height 38
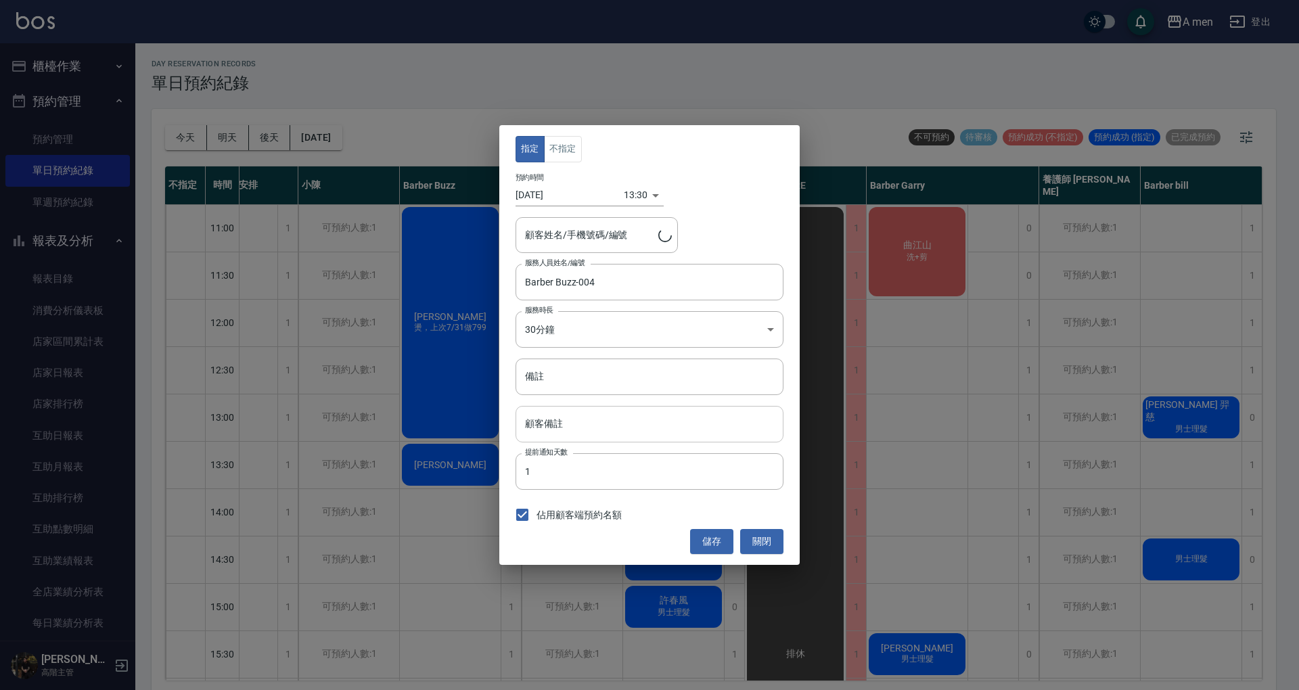
type input "Howard/0977467441"
click at [596, 426] on input "顧客備註" at bounding box center [650, 424] width 268 height 37
click at [610, 376] on input "備註" at bounding box center [650, 377] width 268 height 37
type input "7/25單剪"
click at [709, 536] on button "儲存" at bounding box center [711, 541] width 43 height 25
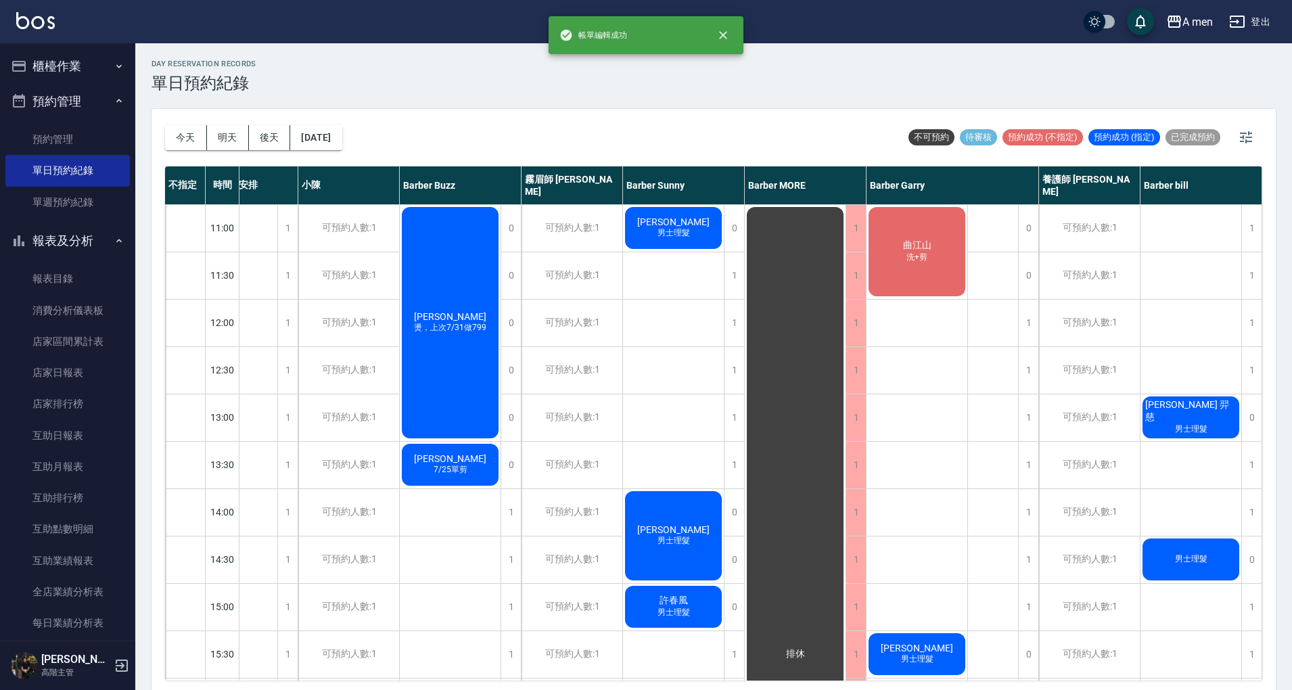
click at [677, 221] on span "闕銘仁" at bounding box center [674, 222] width 78 height 11
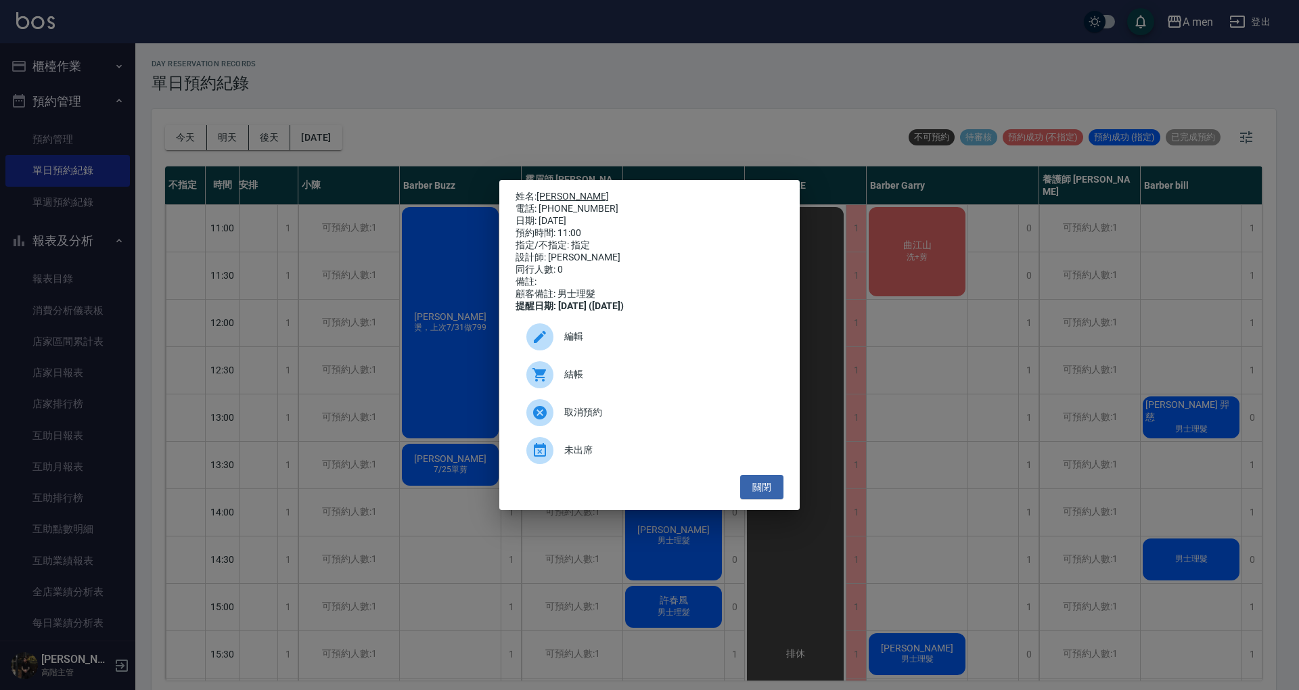
click at [554, 191] on link "闕銘仁" at bounding box center [573, 196] width 72 height 11
click at [694, 337] on span "編輯" at bounding box center [668, 337] width 208 height 14
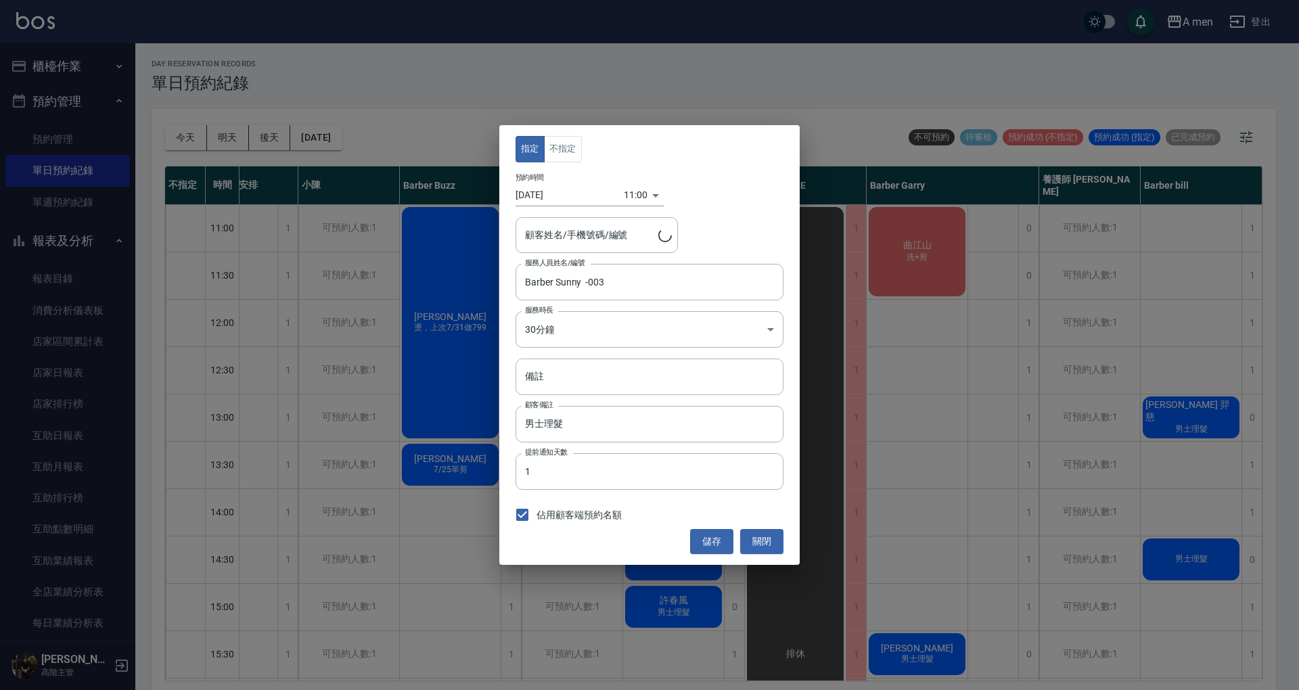
type input "闕銘仁/0937053977"
click at [687, 383] on input "備註" at bounding box center [650, 377] width 268 height 37
type input "上"
type input "ㄚ"
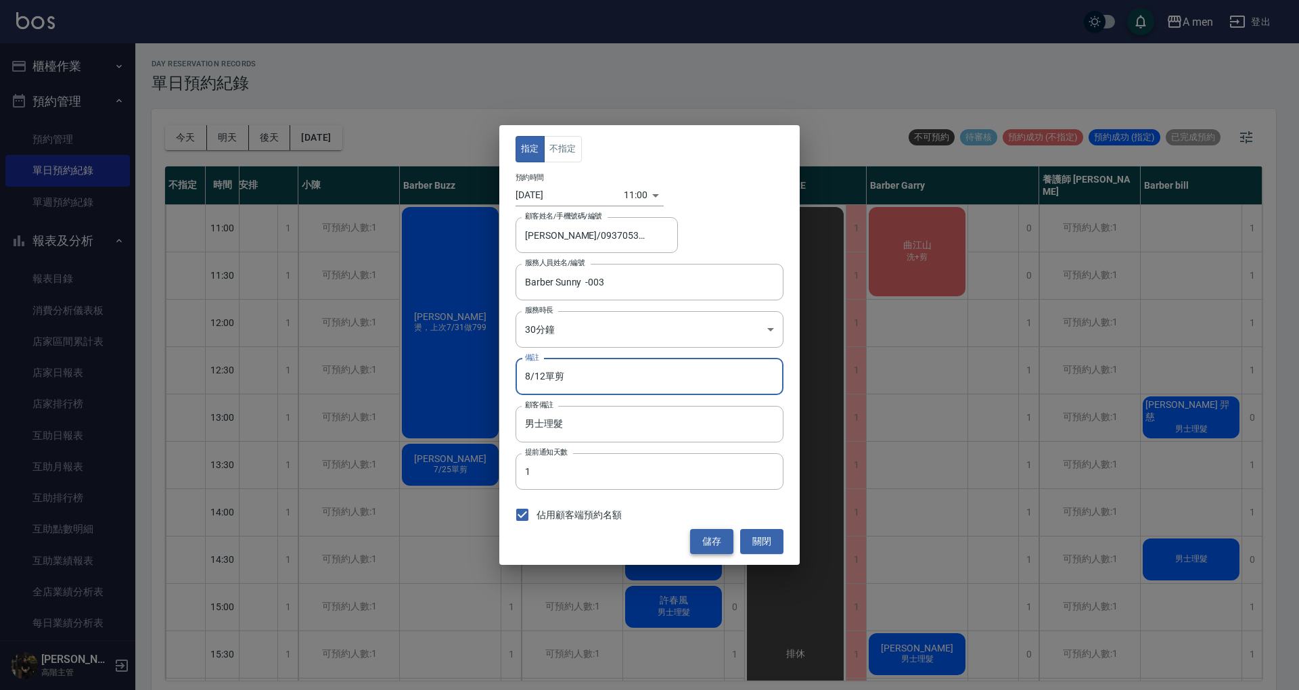
type input "8/12單剪"
click at [717, 535] on button "儲存" at bounding box center [711, 541] width 43 height 25
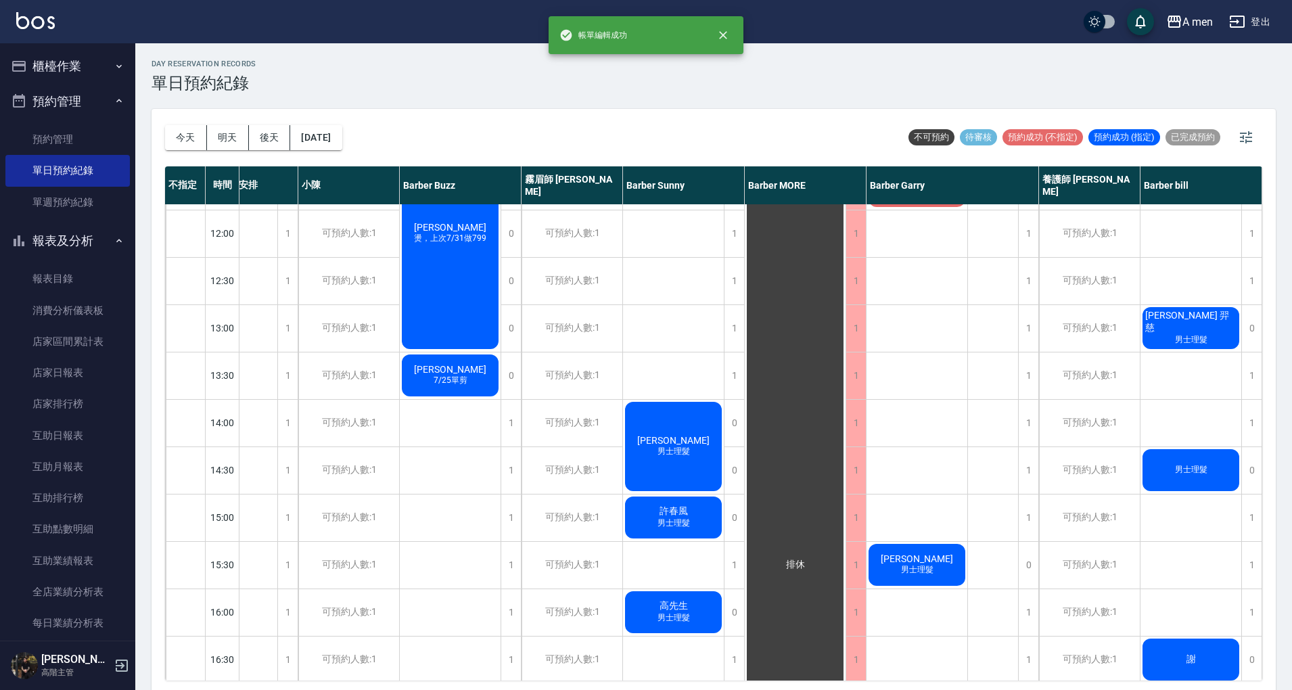
scroll to position [90, 63]
click at [662, 434] on span "孫承昌" at bounding box center [674, 439] width 78 height 11
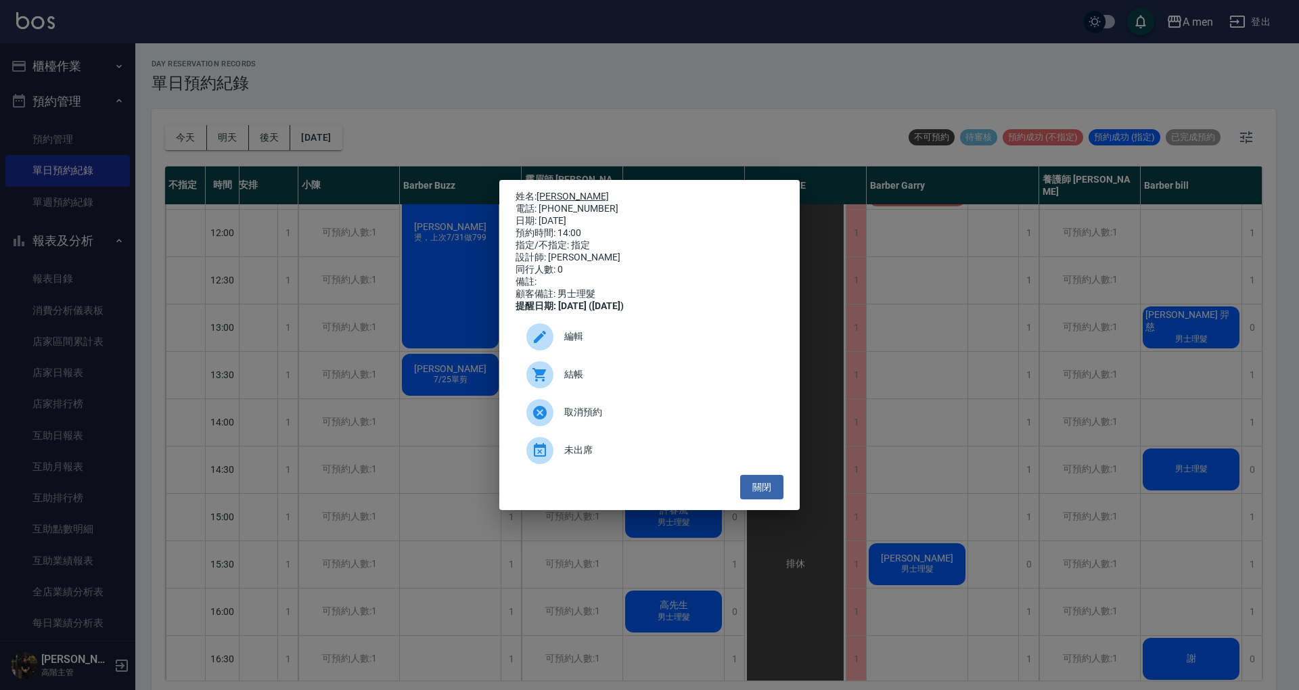
click at [546, 192] on link "孫承昌" at bounding box center [573, 196] width 72 height 11
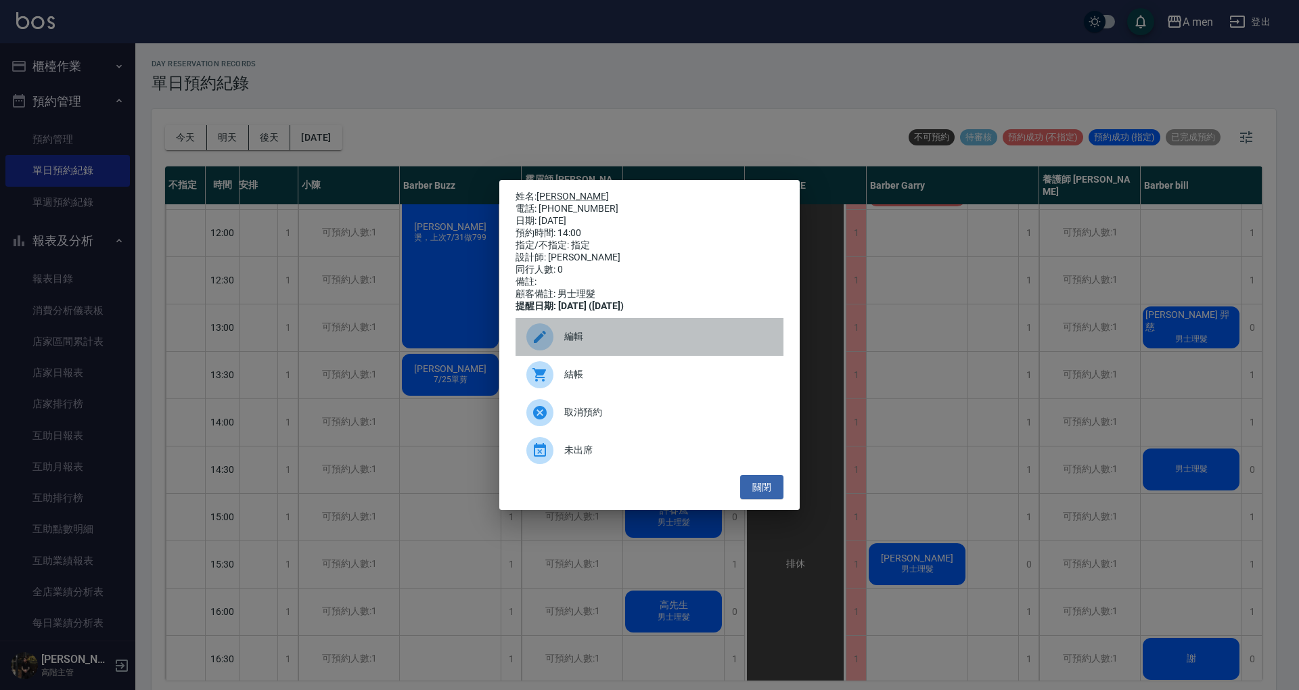
click at [665, 344] on span "編輯" at bounding box center [668, 337] width 208 height 14
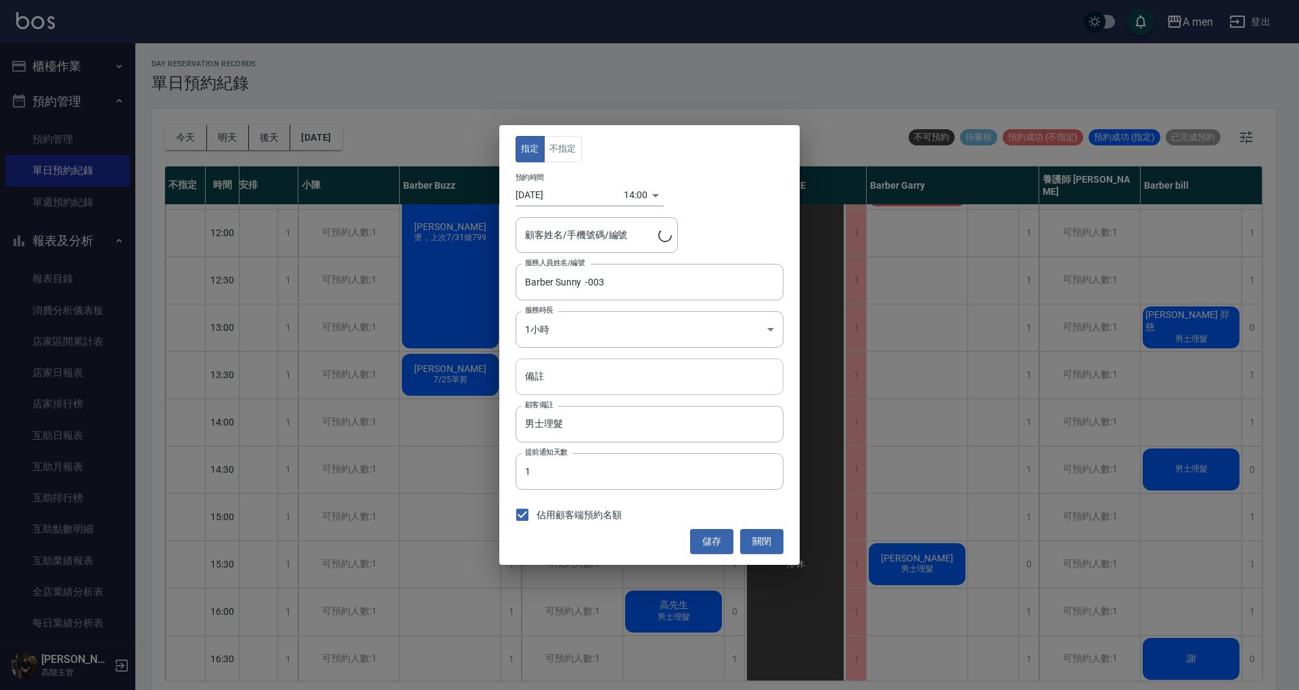
type input "孫承昌/0937839889"
click at [659, 386] on input "備註" at bounding box center [650, 377] width 268 height 37
type input "ㄚ"
type input "8/27單剪"
click at [715, 532] on button "儲存" at bounding box center [711, 541] width 43 height 25
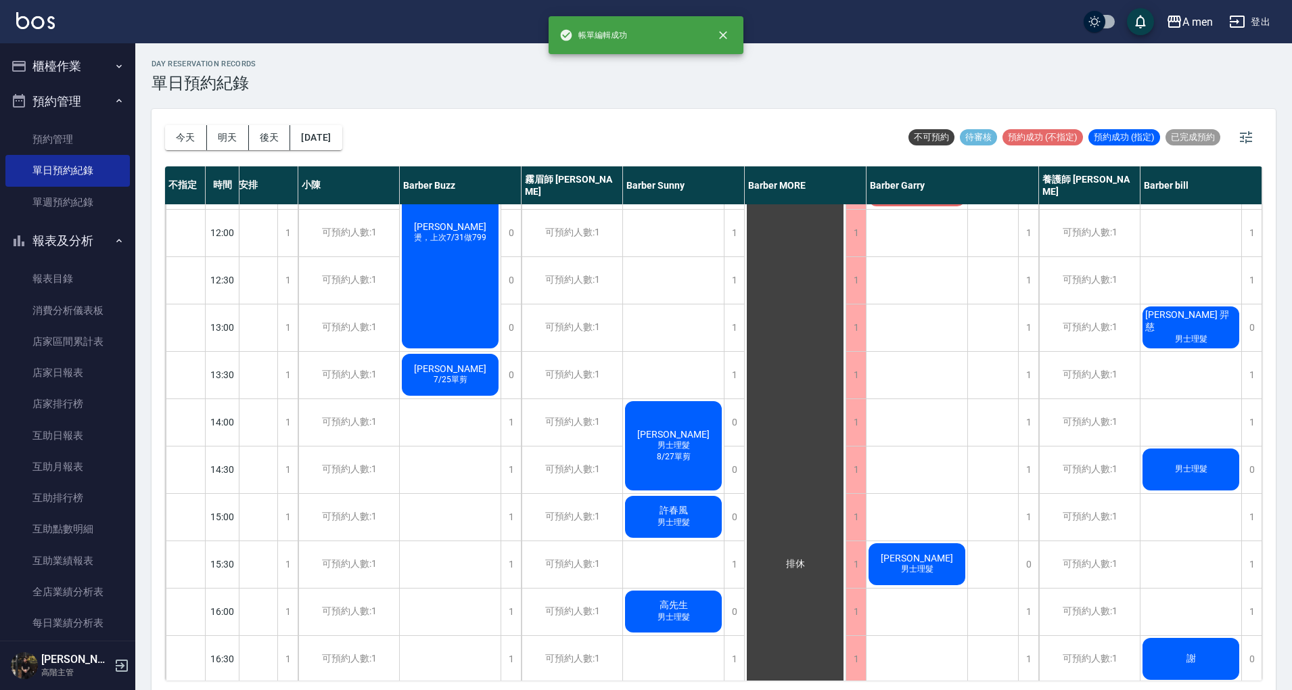
scroll to position [180, 63]
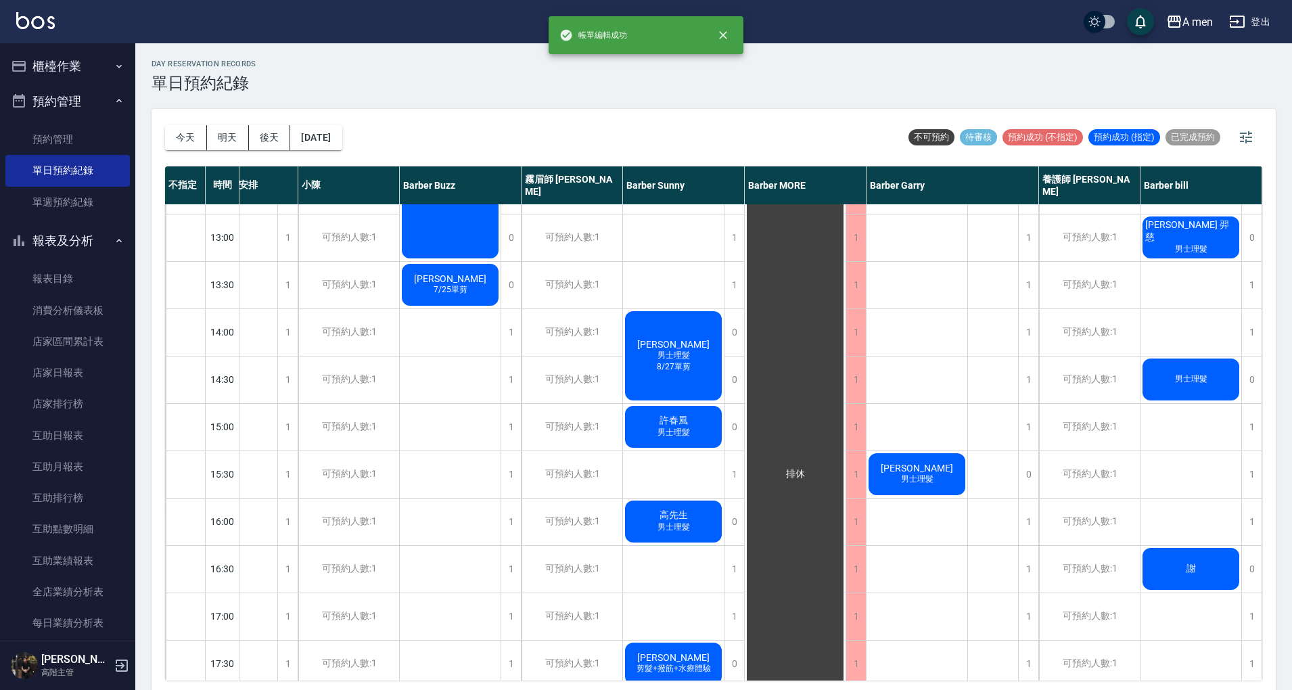
click at [683, 413] on div "許春風 男士理髮" at bounding box center [673, 427] width 101 height 46
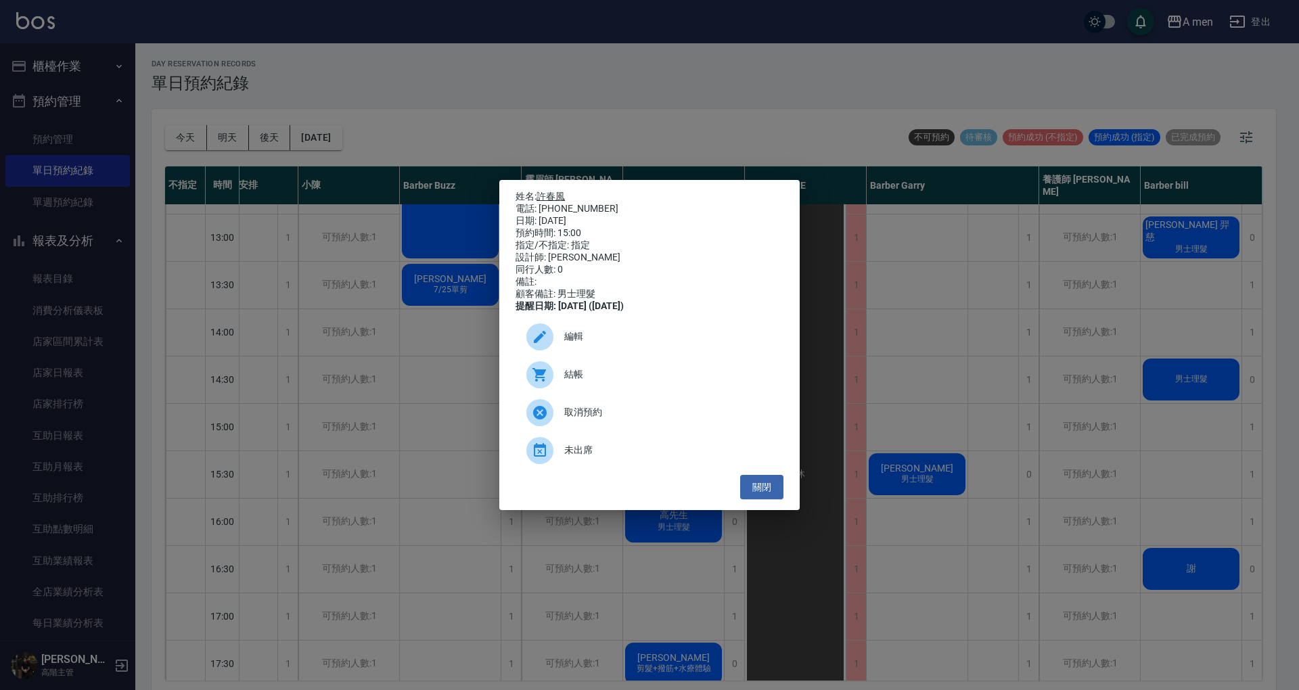
click at [545, 191] on link "許春風" at bounding box center [551, 196] width 28 height 11
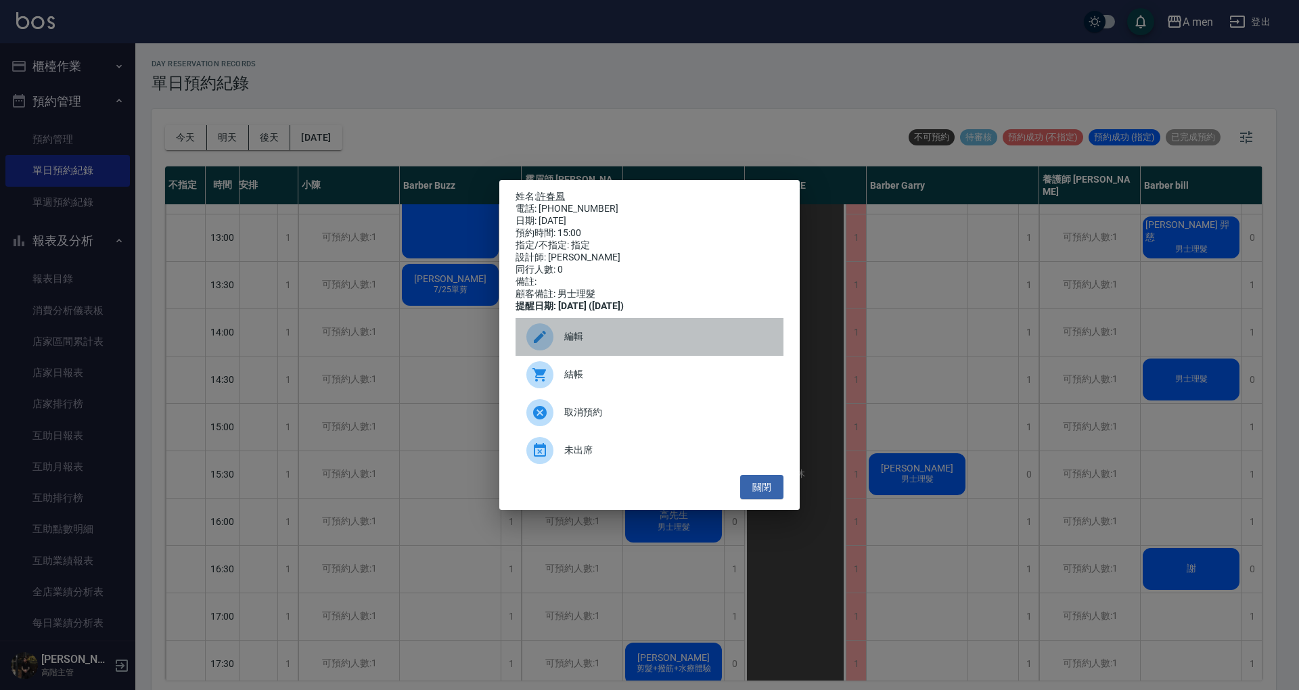
click at [662, 344] on span "編輯" at bounding box center [668, 337] width 208 height 14
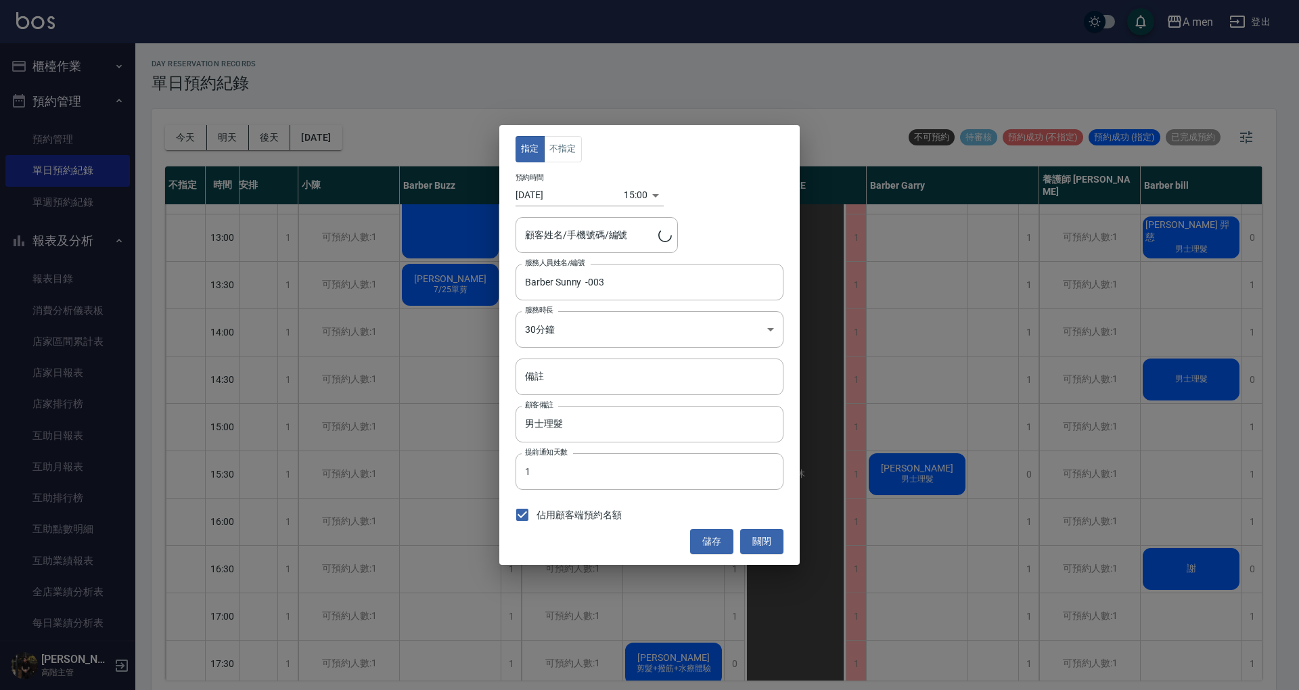
type input "許春風/0917659958"
click at [656, 379] on input "備註" at bounding box center [650, 377] width 268 height 37
type input "ㄉ"
type input "8/12單剪"
click at [708, 545] on button "儲存" at bounding box center [711, 541] width 43 height 25
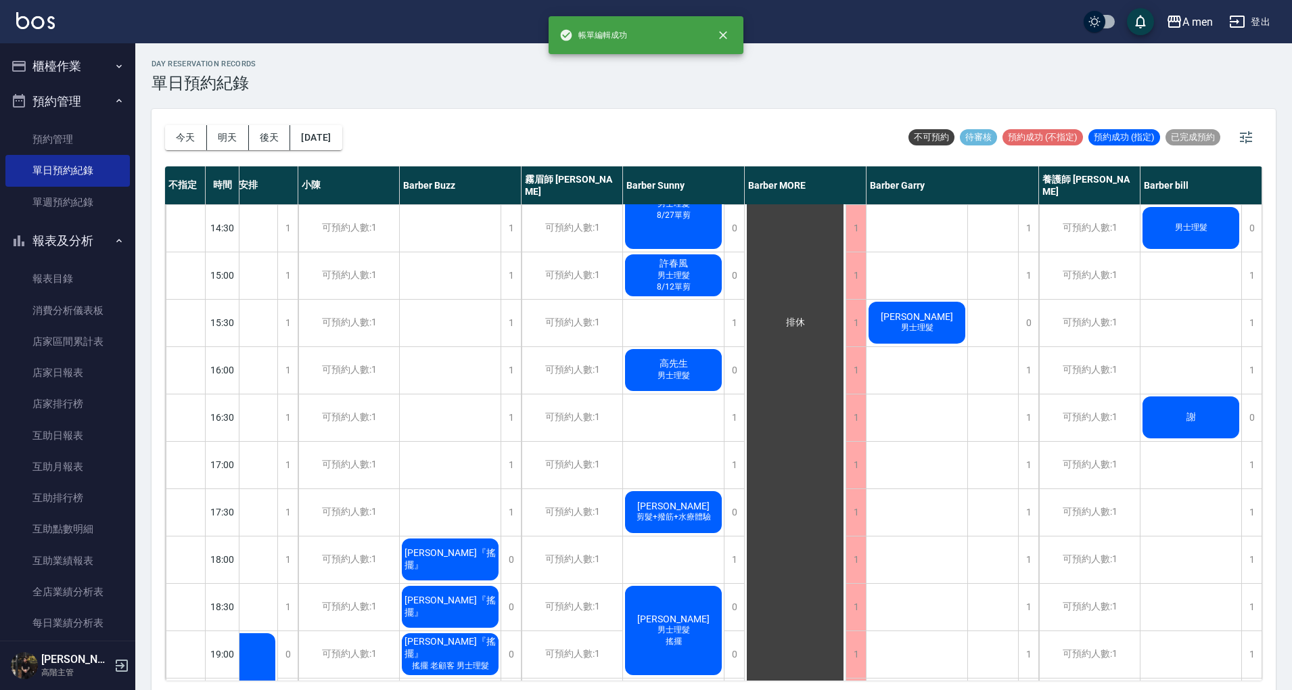
scroll to position [361, 63]
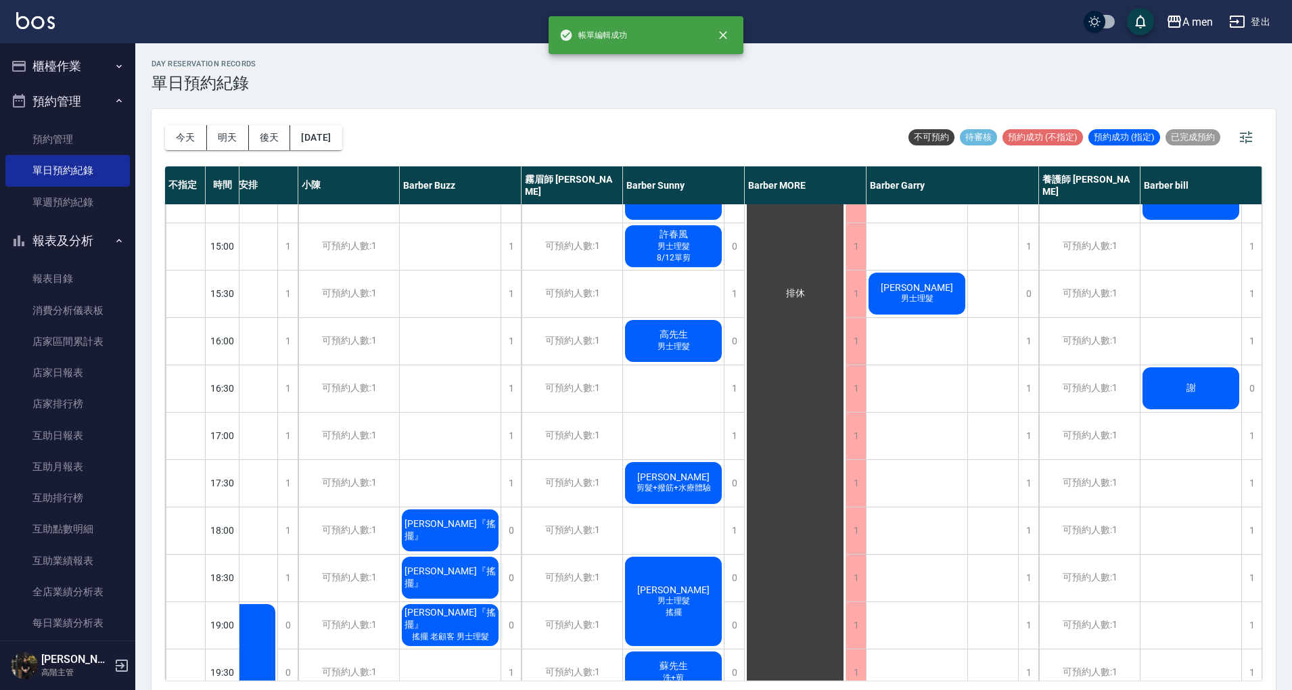
click at [697, 333] on div "高先生 男士理髮" at bounding box center [673, 341] width 101 height 46
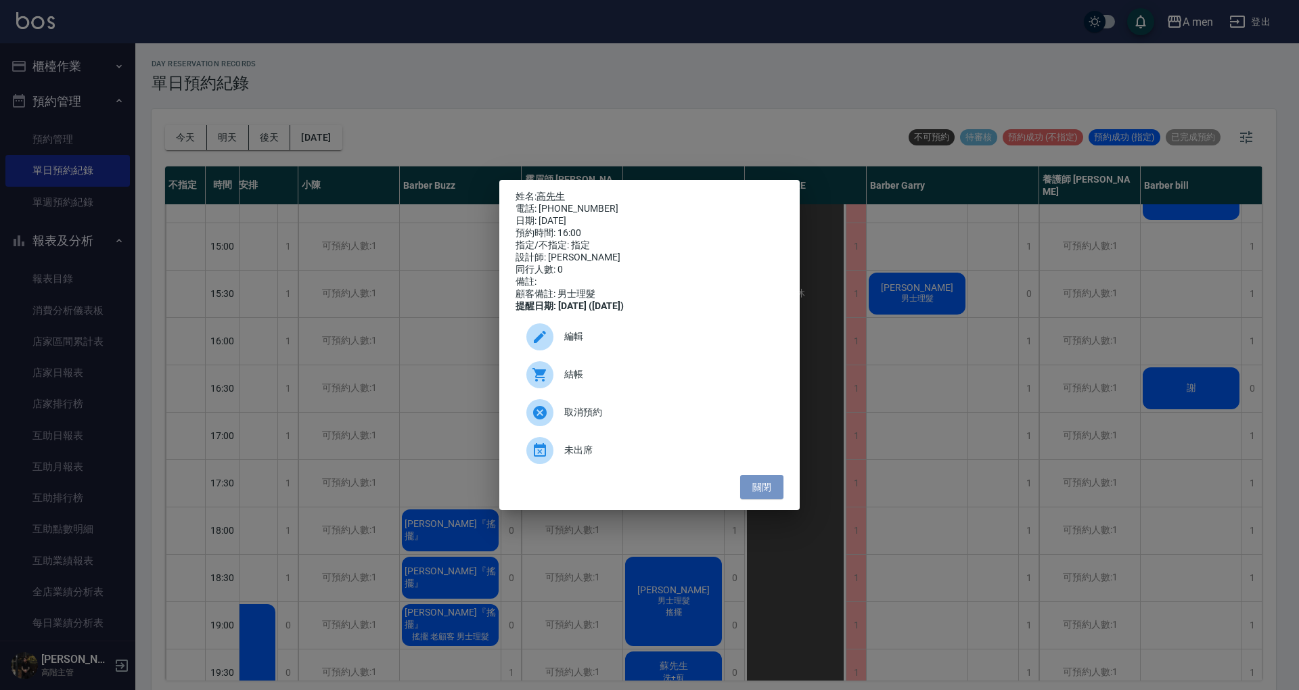
drag, startPoint x: 759, startPoint y: 497, endPoint x: 766, endPoint y: 547, distance: 50.6
click at [759, 495] on button "關閉" at bounding box center [761, 487] width 43 height 25
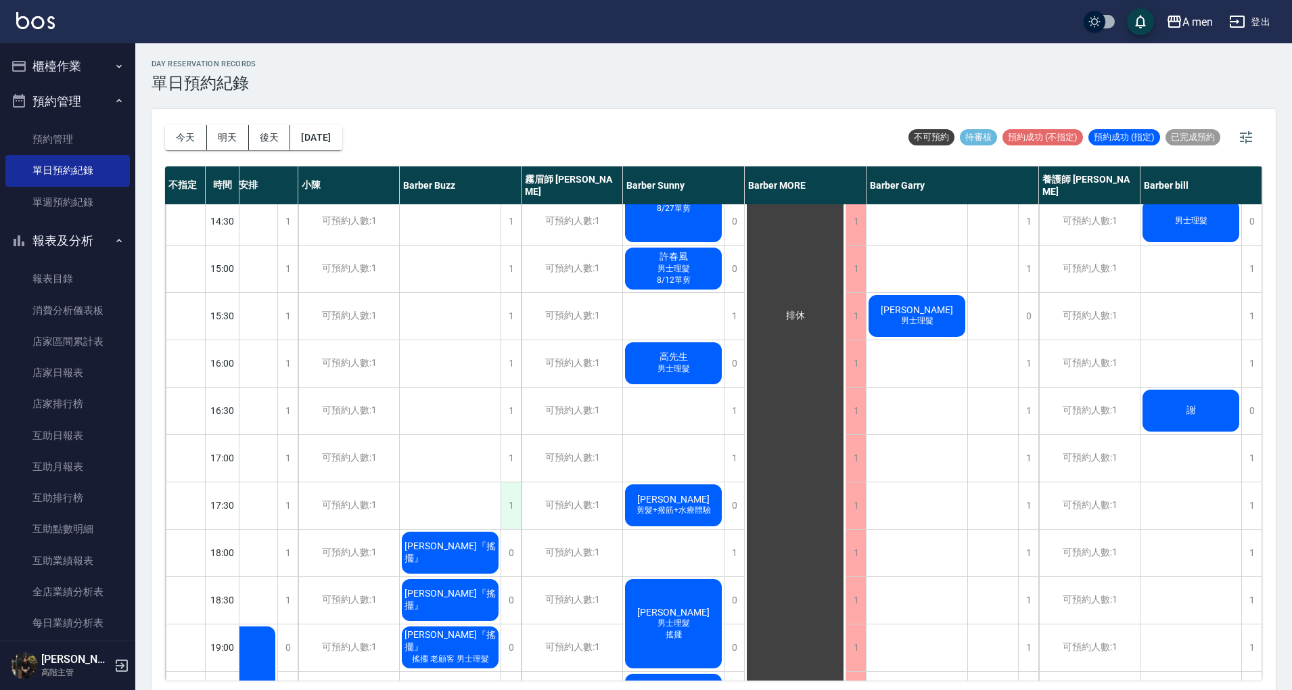
scroll to position [451, 70]
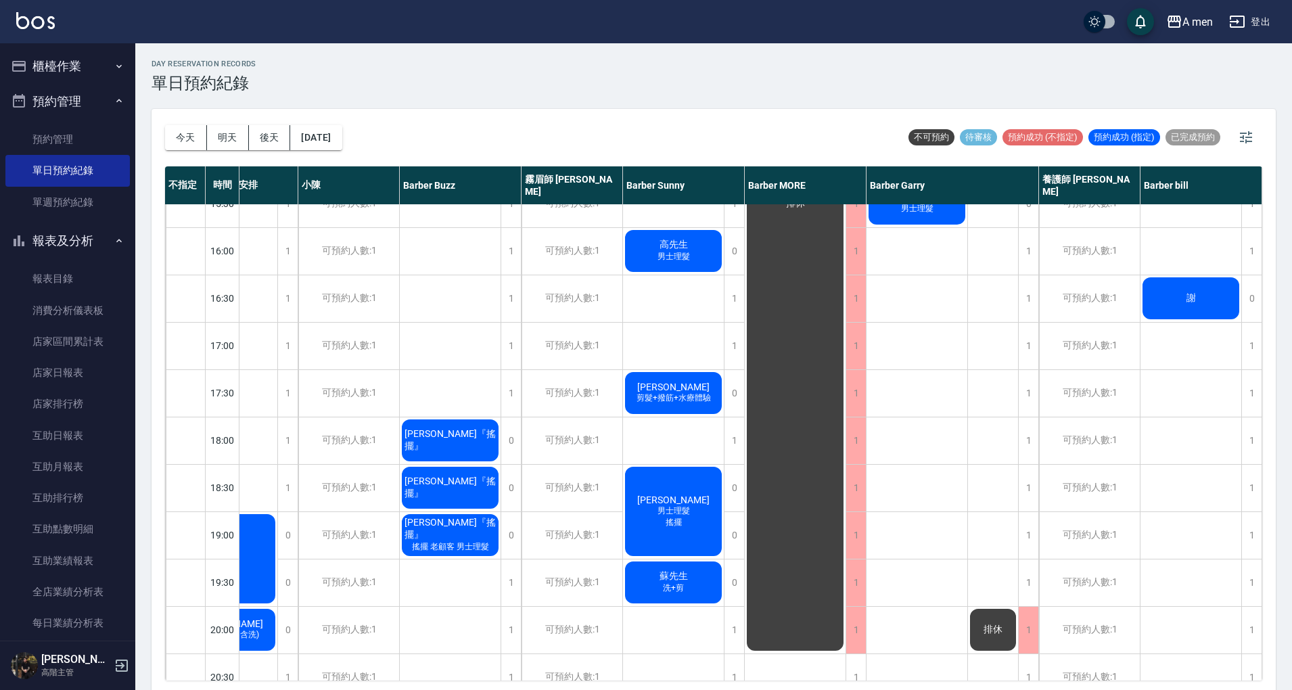
click at [462, 430] on div "黃柏維『搖擺』" at bounding box center [450, 440] width 101 height 46
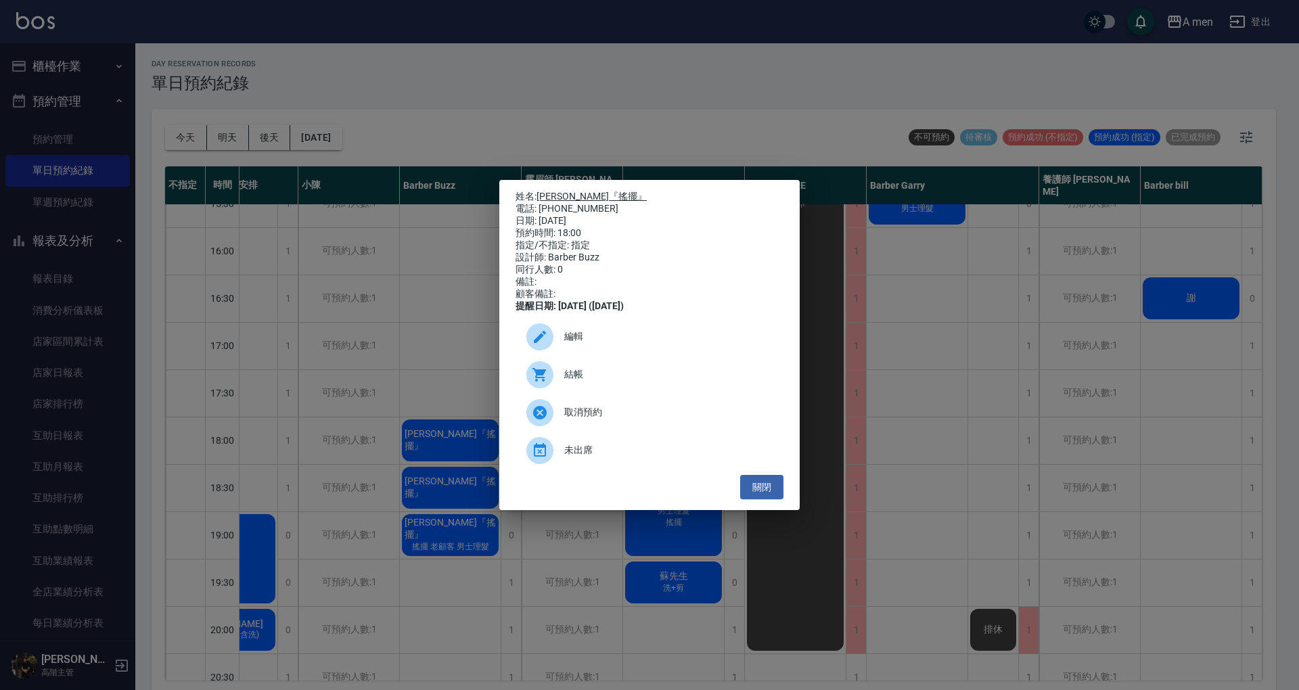
drag, startPoint x: 567, startPoint y: 179, endPoint x: 567, endPoint y: 187, distance: 7.4
click at [567, 180] on div "姓名: 黃柏維『搖擺』 電話: 0962021316 日期: 2025/09/12 預約時間: 18:00 指定/不指定: 指定 設計師: Barber Bu…" at bounding box center [649, 345] width 300 height 331
click at [567, 191] on link "黃柏維『搖擺』" at bounding box center [592, 196] width 110 height 11
click at [758, 497] on button "關閉" at bounding box center [761, 487] width 43 height 25
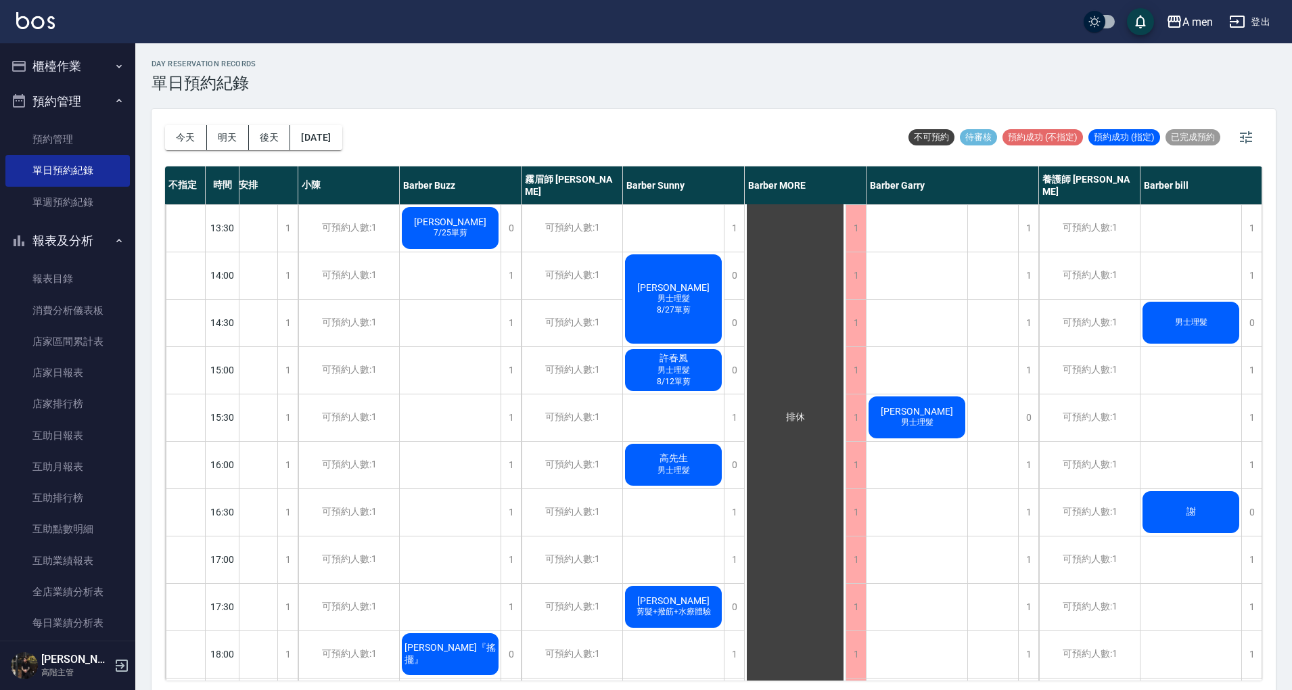
scroll to position [271, 63]
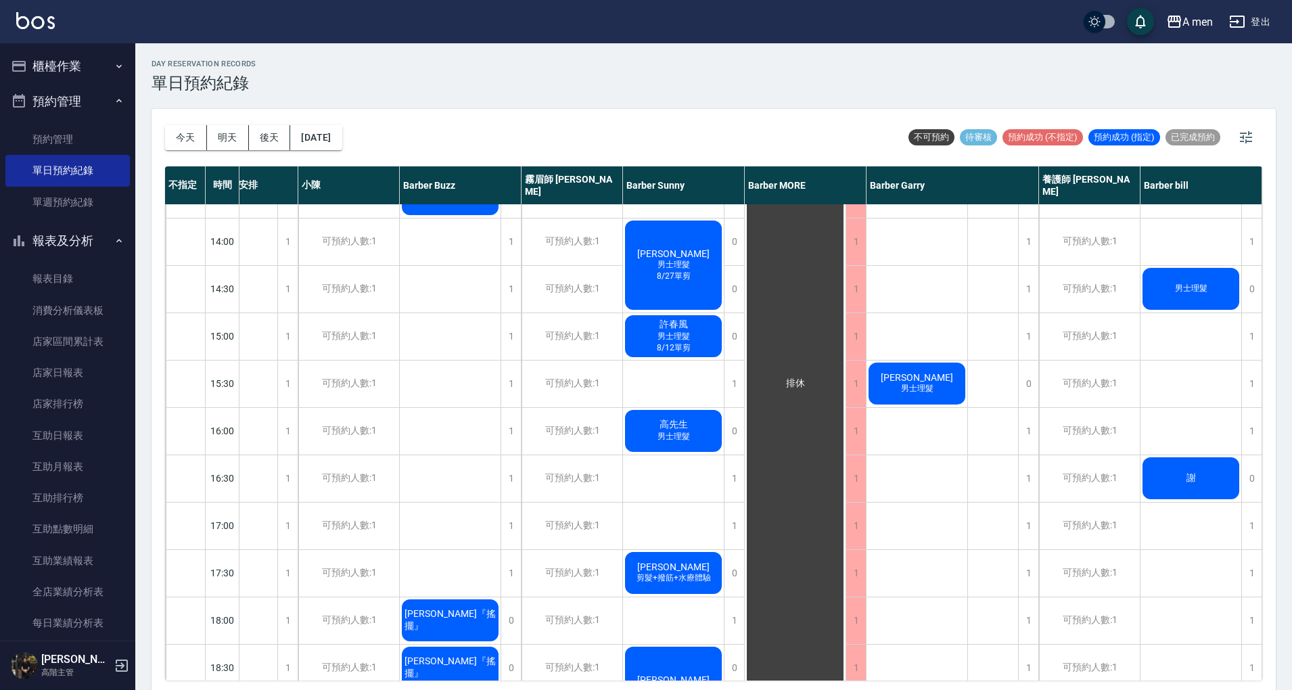
click at [696, 432] on div "高先生 男士理髮" at bounding box center [673, 431] width 101 height 46
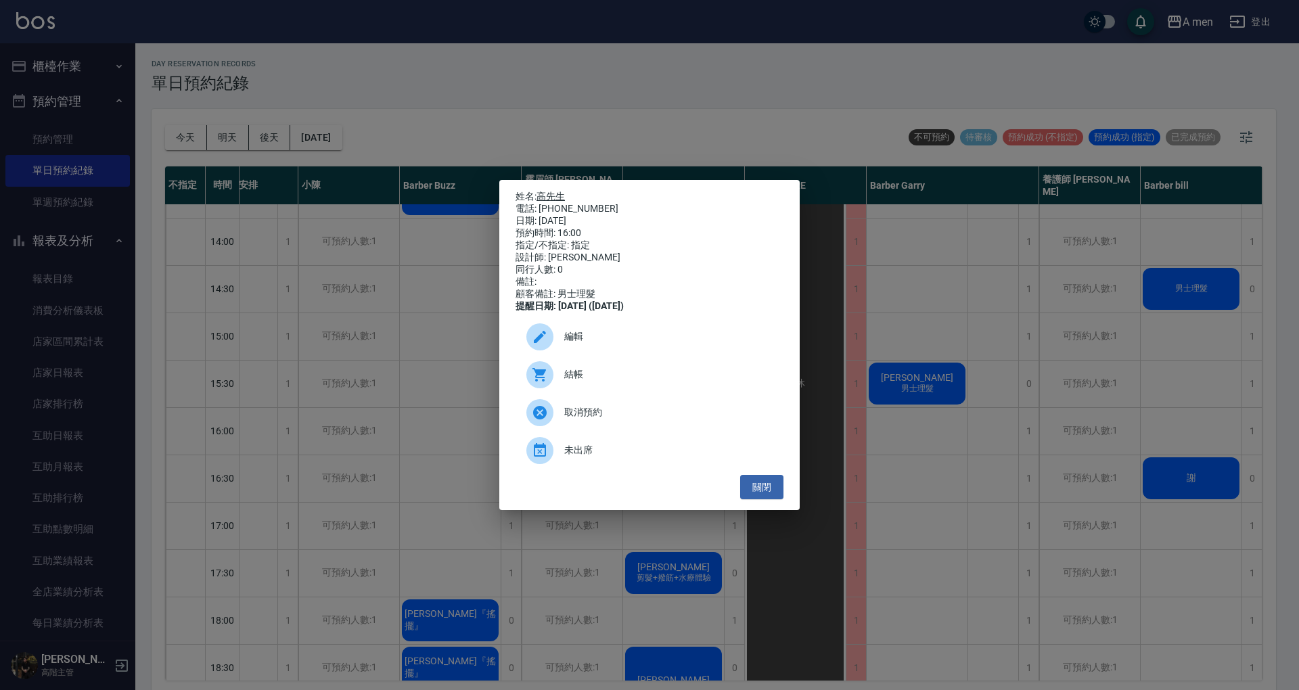
click at [548, 191] on link "高先生" at bounding box center [551, 196] width 28 height 11
drag, startPoint x: 670, startPoint y: 348, endPoint x: 654, endPoint y: 355, distance: 17.6
click at [669, 344] on span "編輯" at bounding box center [668, 337] width 208 height 14
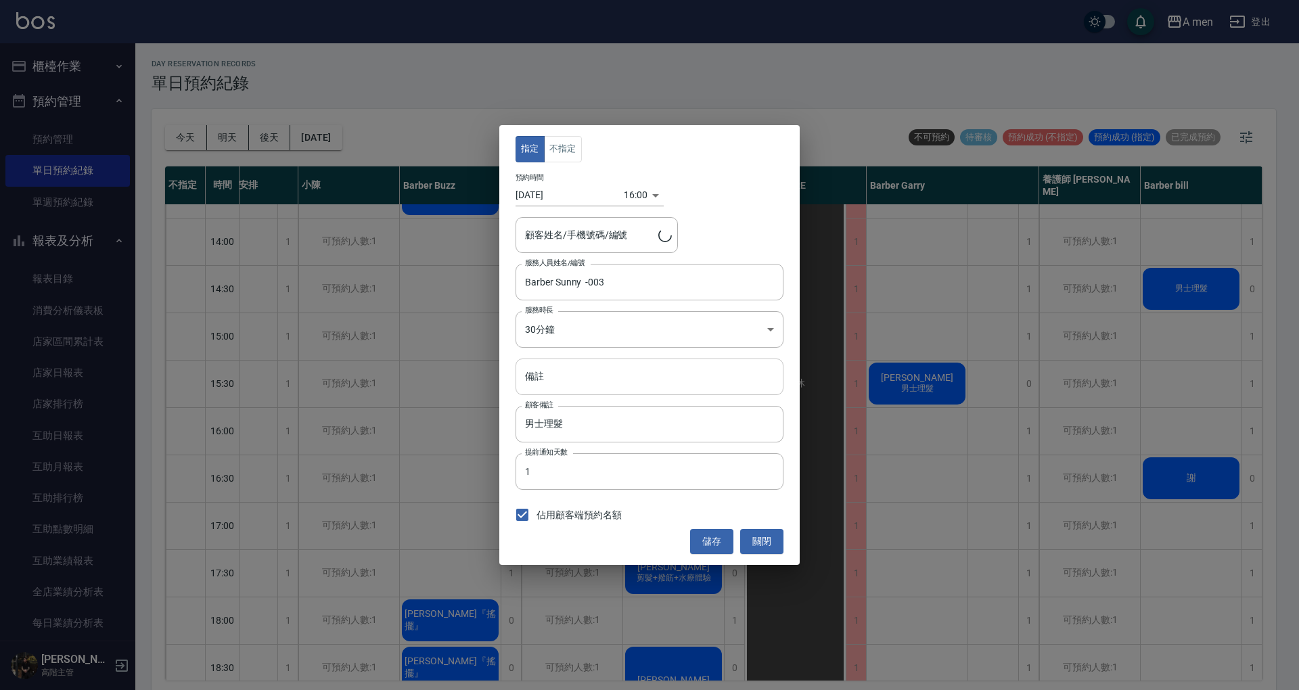
type input "高先生/0937192541"
click at [594, 368] on input "備註" at bounding box center [650, 377] width 268 height 37
type input "ㄚ"
type input "8/8單剪"
click at [720, 537] on button "儲存" at bounding box center [711, 541] width 43 height 25
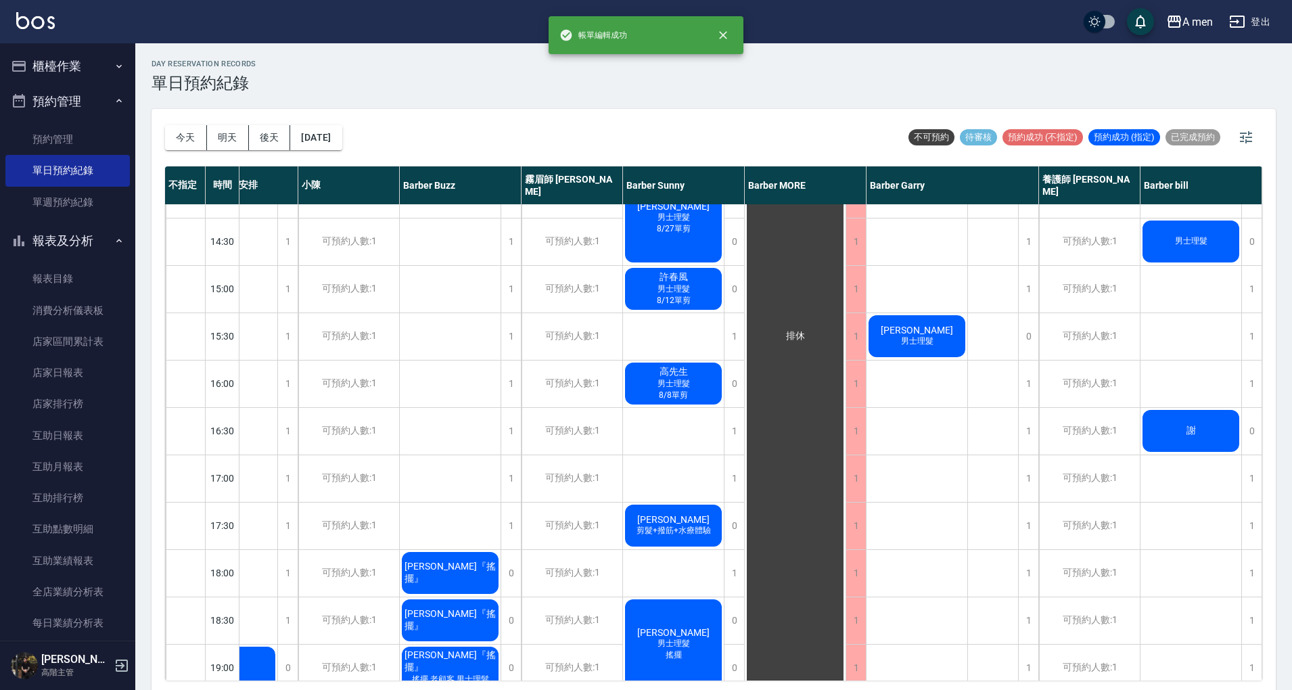
scroll to position [361, 63]
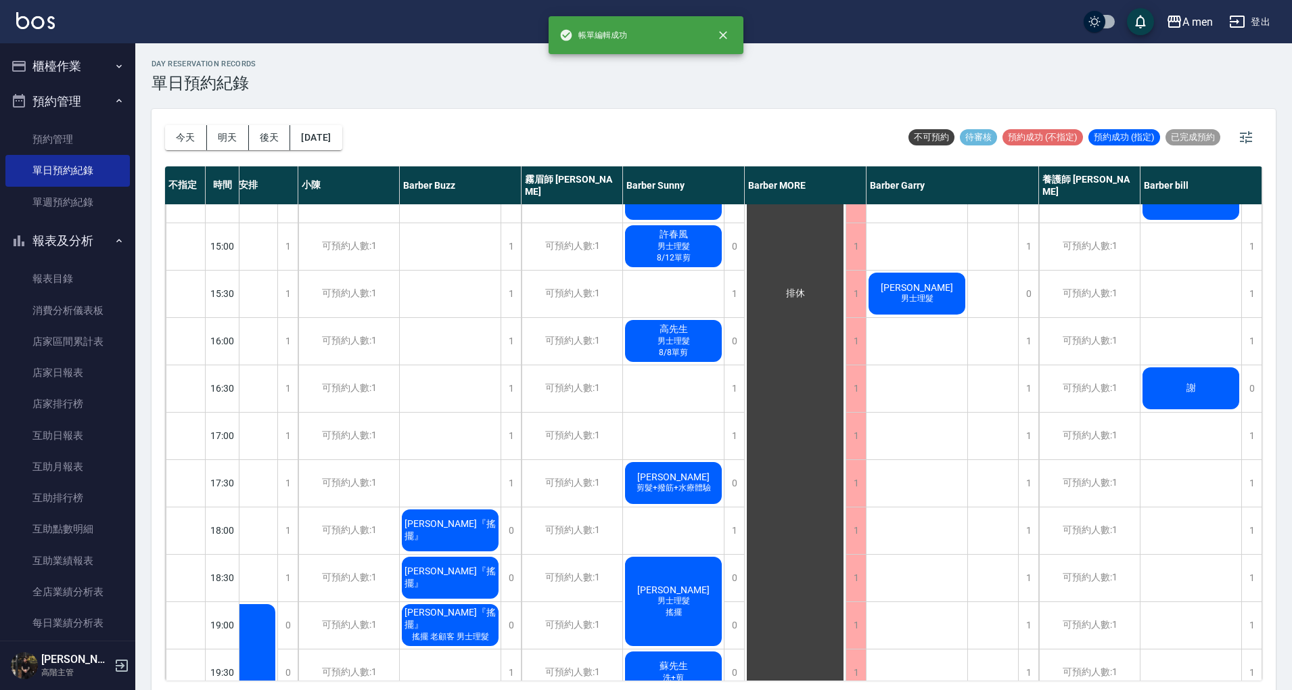
click at [683, 464] on div "Chris Huang 剪髮+撥筋+水療體驗" at bounding box center [673, 483] width 101 height 46
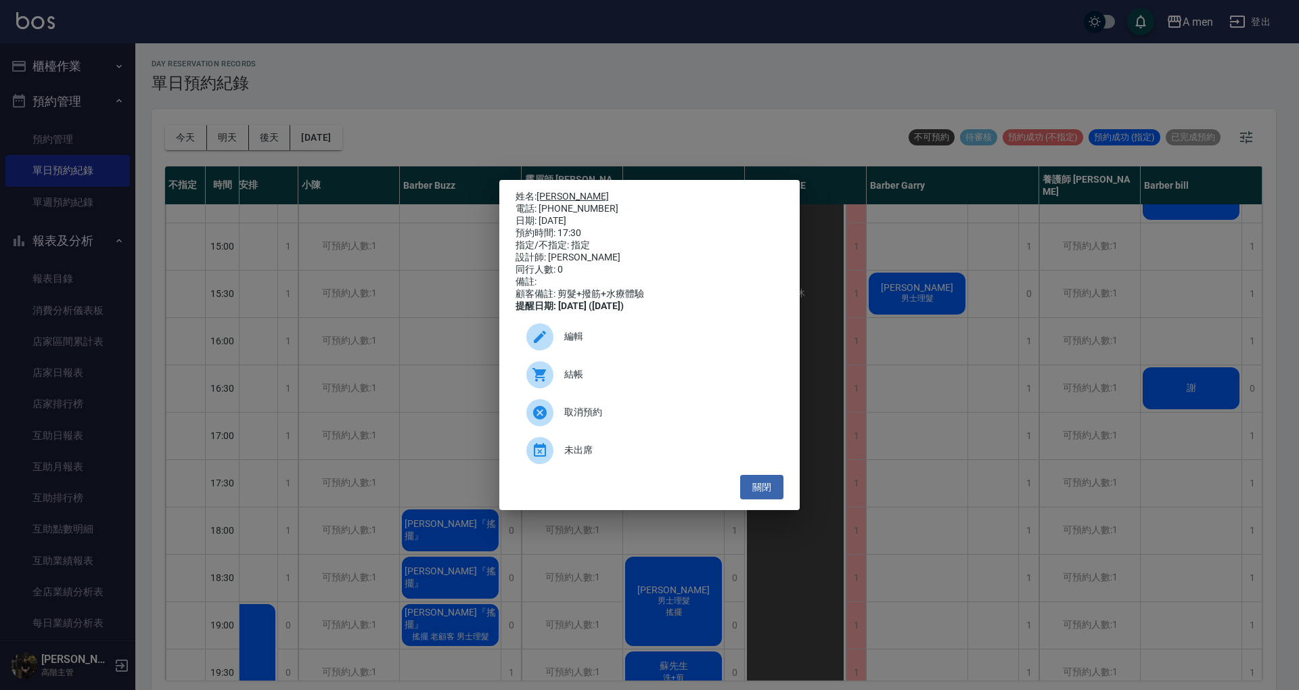
click at [563, 191] on link "Chris Huang" at bounding box center [573, 196] width 72 height 11
click at [604, 332] on div "編輯" at bounding box center [650, 337] width 268 height 38
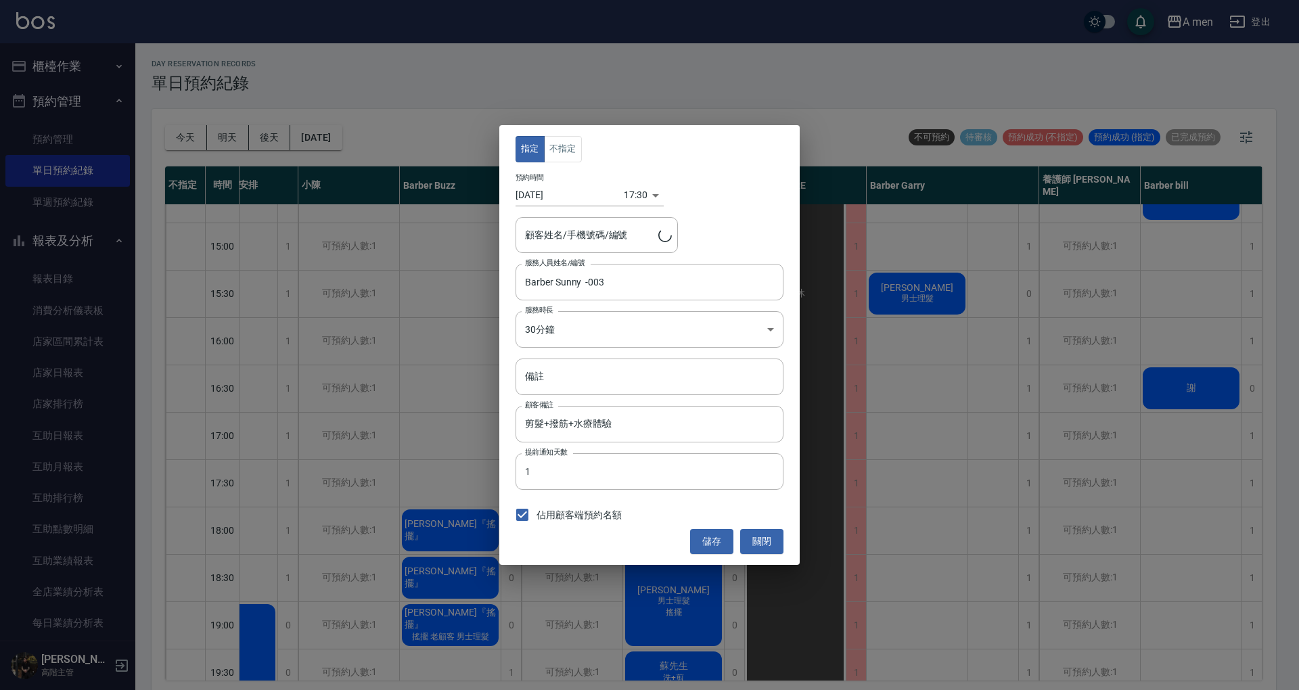
type input "Chris Huang/0939723239"
click at [598, 372] on input "備註" at bounding box center [650, 377] width 268 height 37
type input "ㄚ"
type input "8/13做799"
click at [709, 538] on button "儲存" at bounding box center [711, 541] width 43 height 25
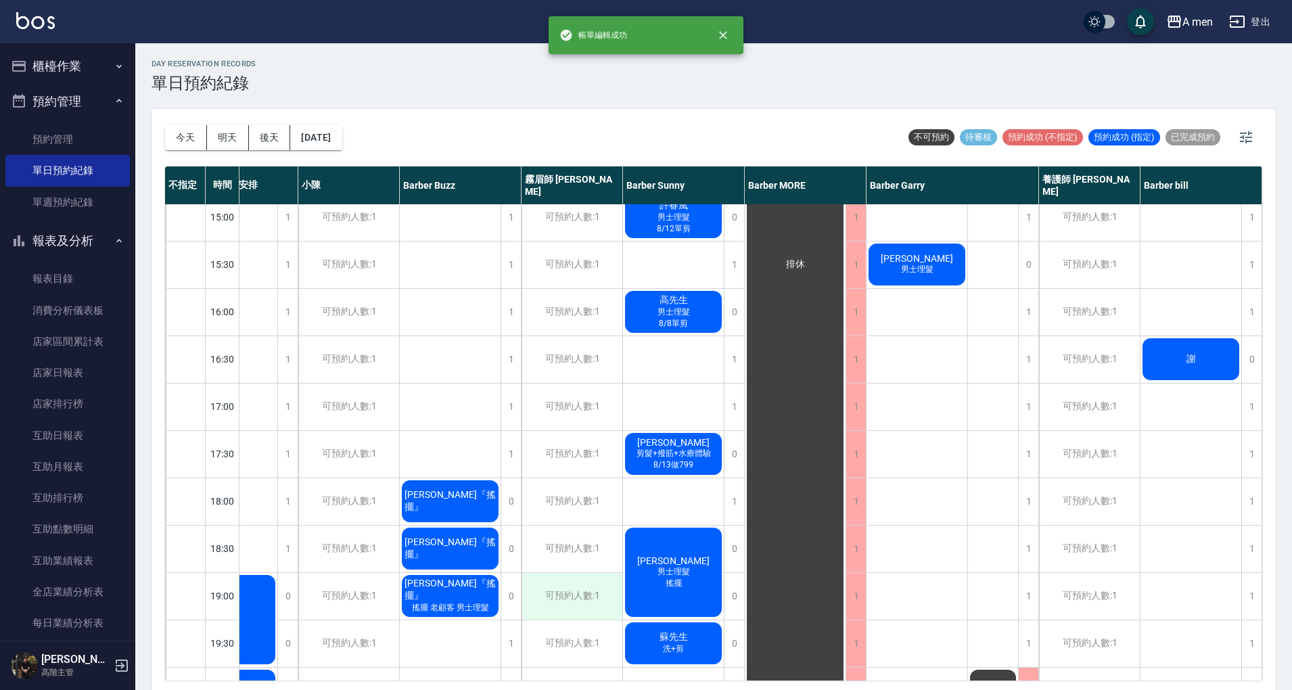
scroll to position [541, 63]
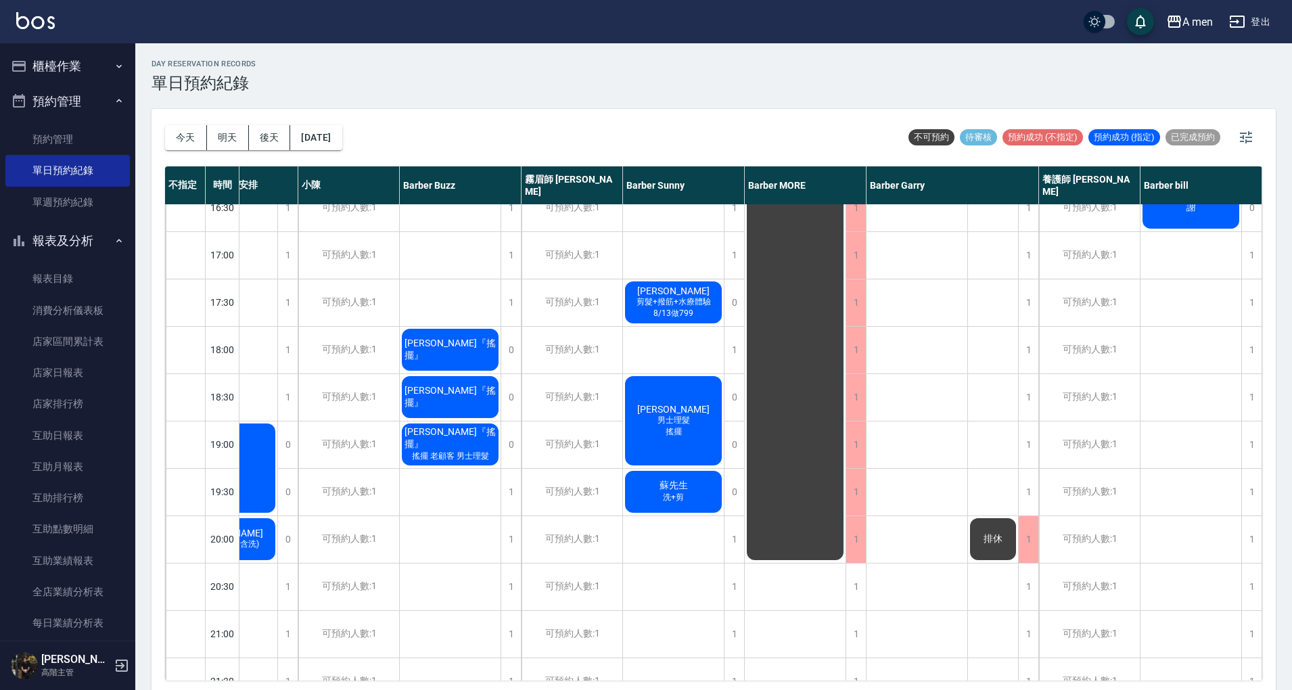
click at [681, 401] on div "Hans 男士理髮 搖擺" at bounding box center [673, 420] width 101 height 93
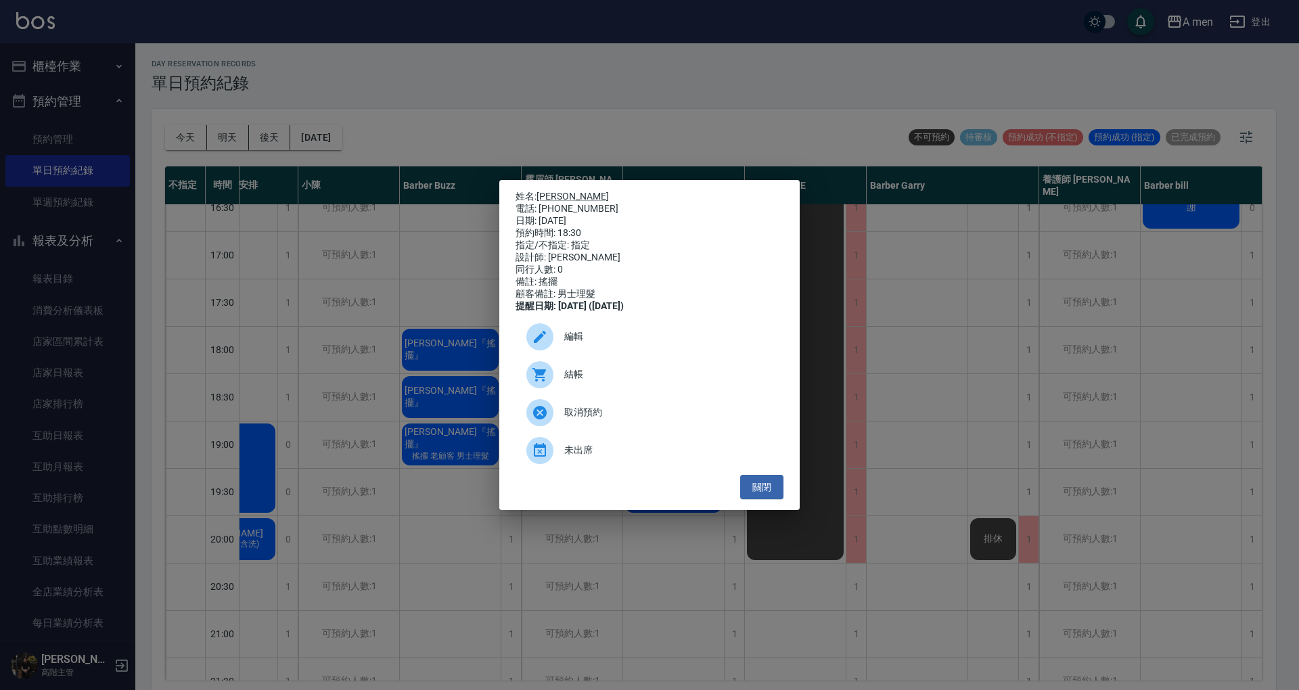
click at [553, 203] on div "電話: 0910848841" at bounding box center [650, 209] width 268 height 12
click at [558, 192] on link "Hans" at bounding box center [573, 196] width 72 height 11
click at [767, 491] on button "關閉" at bounding box center [761, 487] width 43 height 25
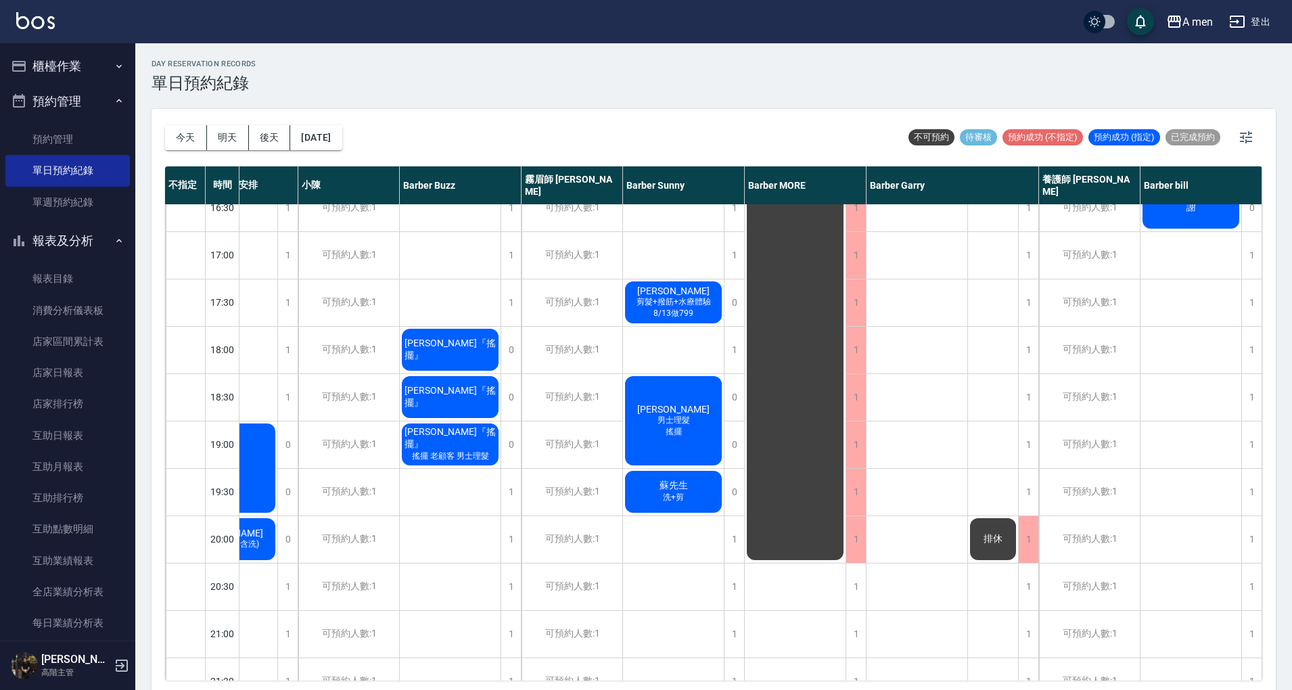
click at [683, 502] on span "洗+剪" at bounding box center [673, 498] width 26 height 12
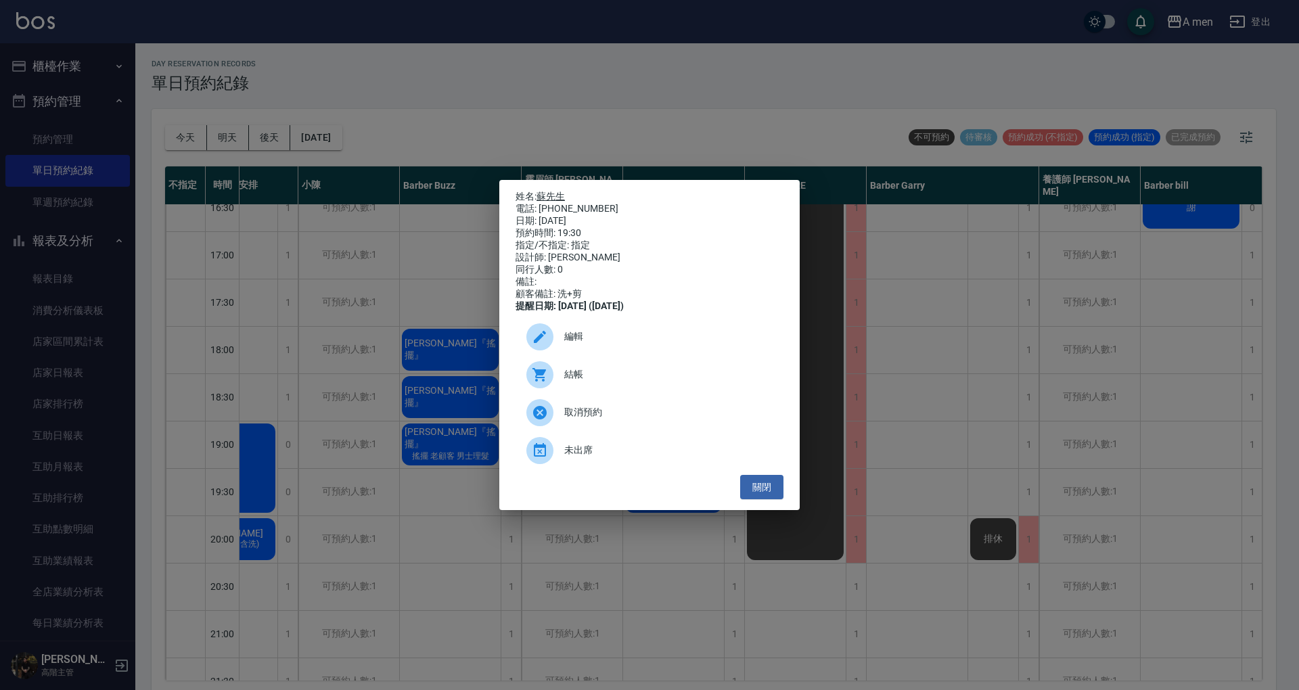
click at [548, 191] on link "蘇先生" at bounding box center [551, 196] width 28 height 11
click at [700, 332] on div "編輯" at bounding box center [650, 337] width 268 height 38
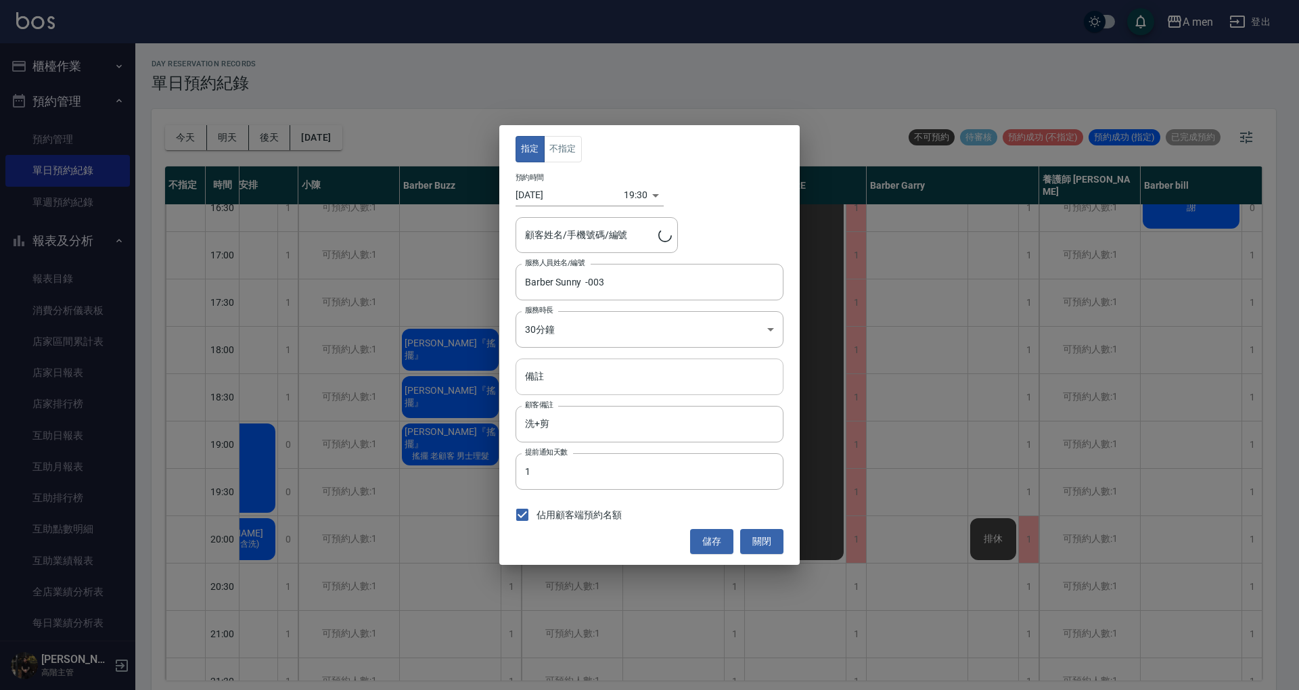
type input "蘇先生/0928837471"
click at [618, 380] on input "備註" at bounding box center [650, 377] width 268 height 37
type input "7/23做799"
click at [720, 539] on button "儲存" at bounding box center [711, 541] width 43 height 25
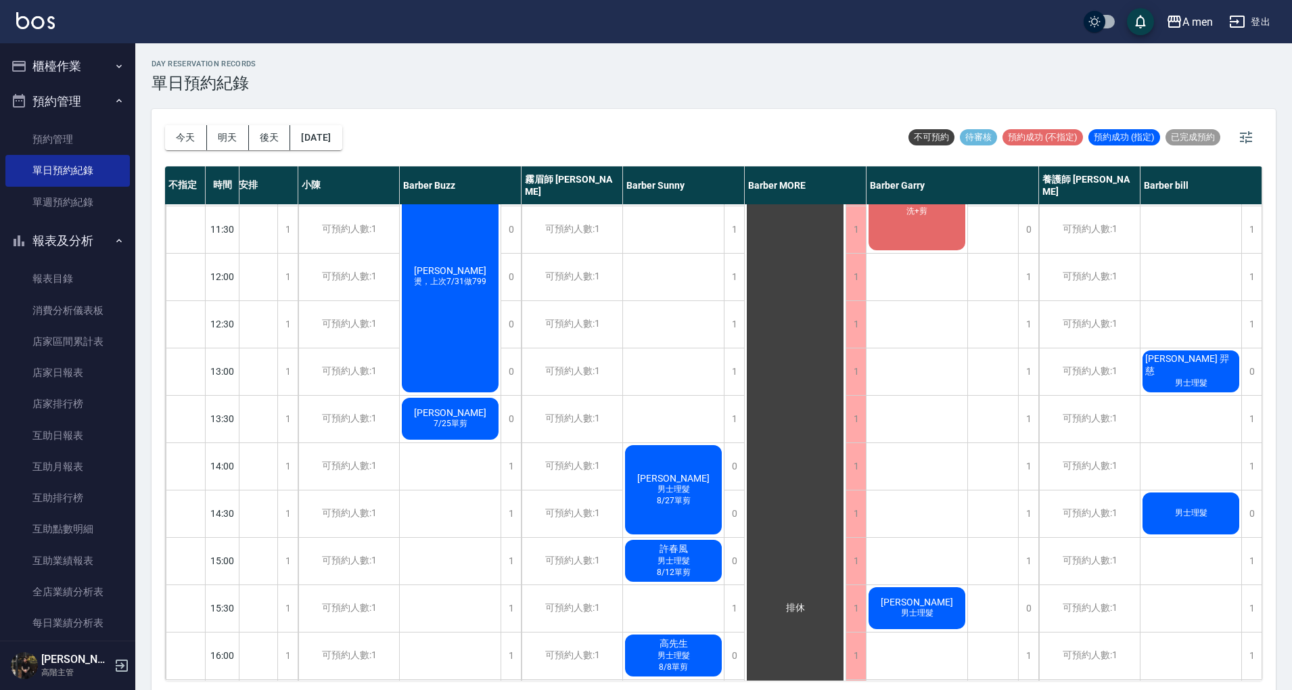
scroll to position [0, 70]
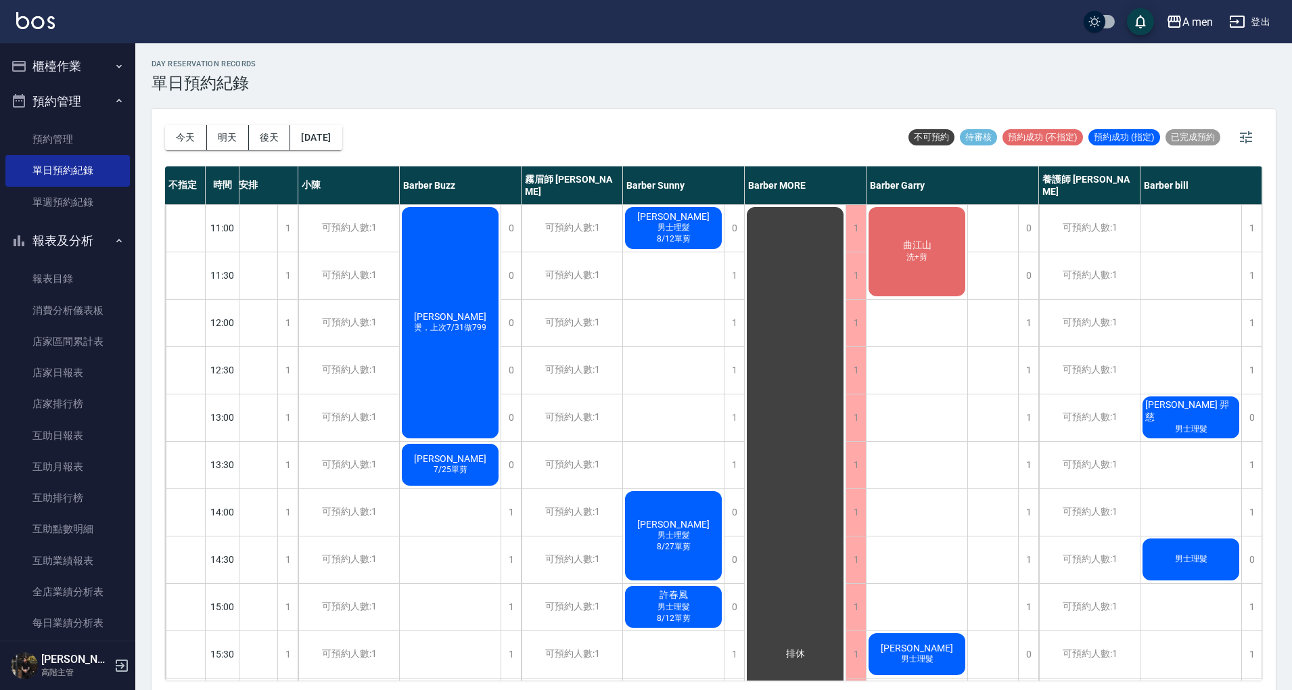
click at [908, 272] on div "曲江山 洗+剪" at bounding box center [917, 251] width 101 height 93
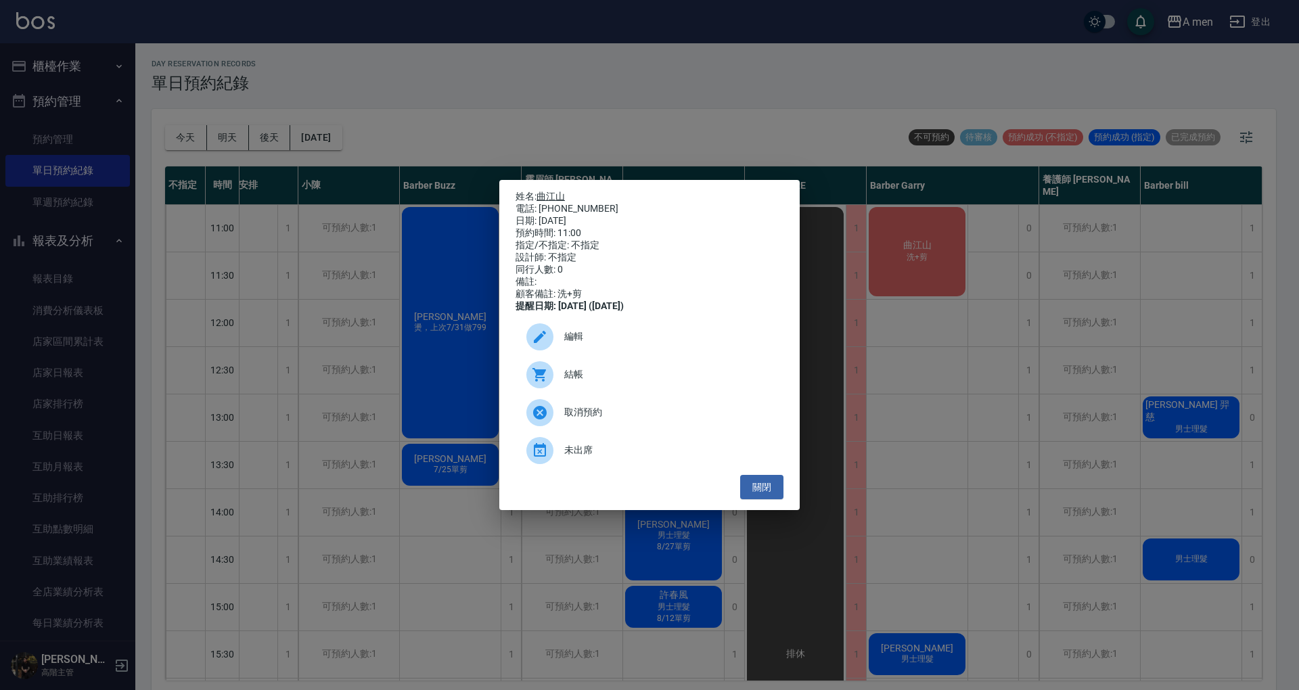
click at [564, 191] on link "曲江山" at bounding box center [551, 196] width 28 height 11
click at [770, 499] on button "關閉" at bounding box center [761, 487] width 43 height 25
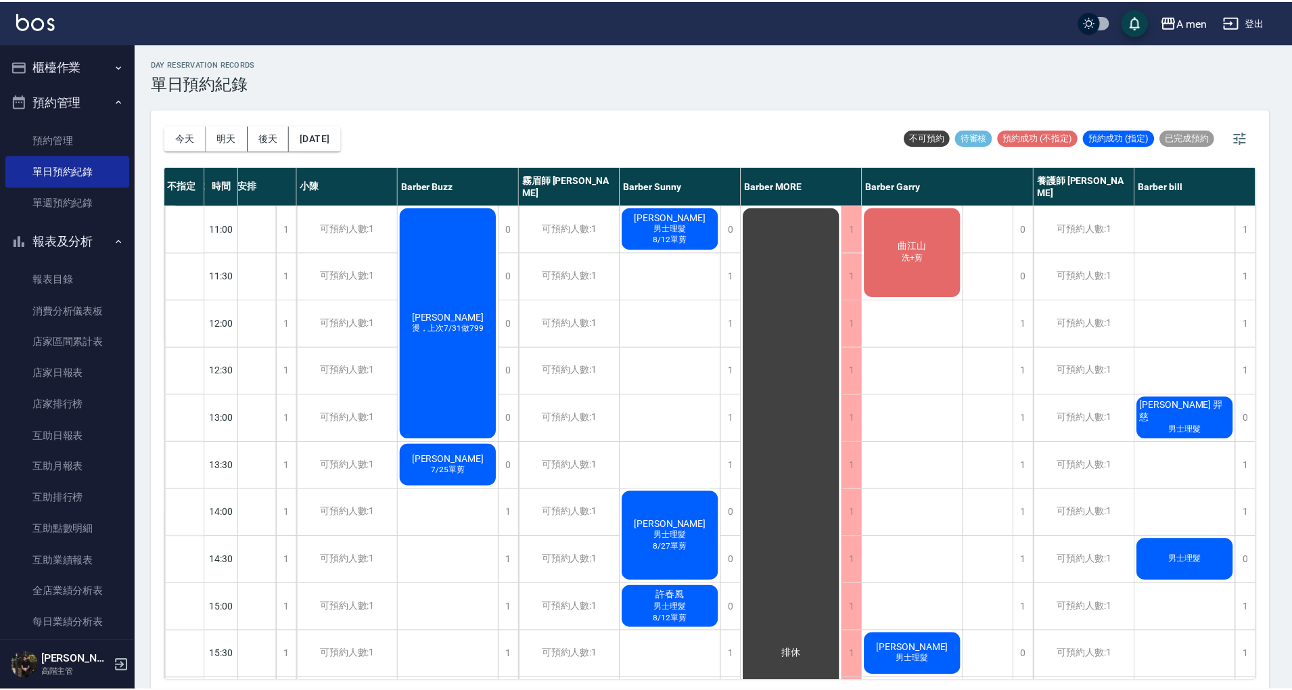
scroll to position [0, 63]
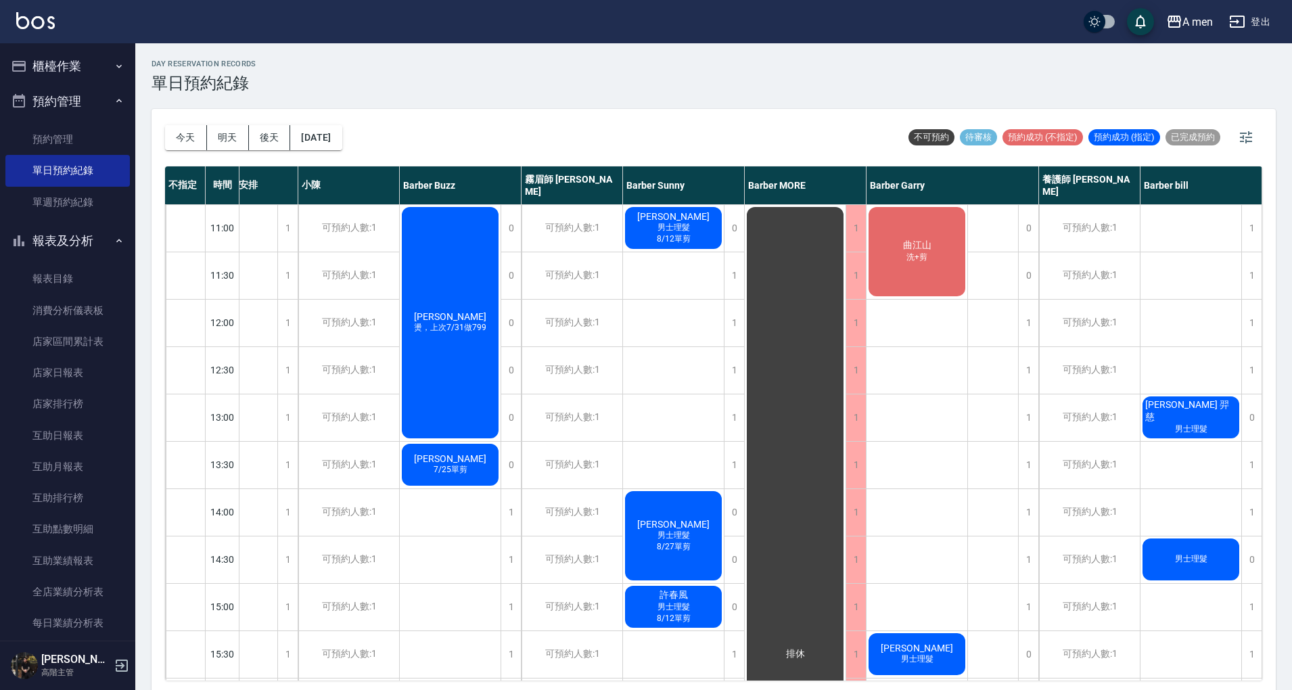
click at [935, 265] on div "曲江山 洗+剪" at bounding box center [917, 251] width 101 height 93
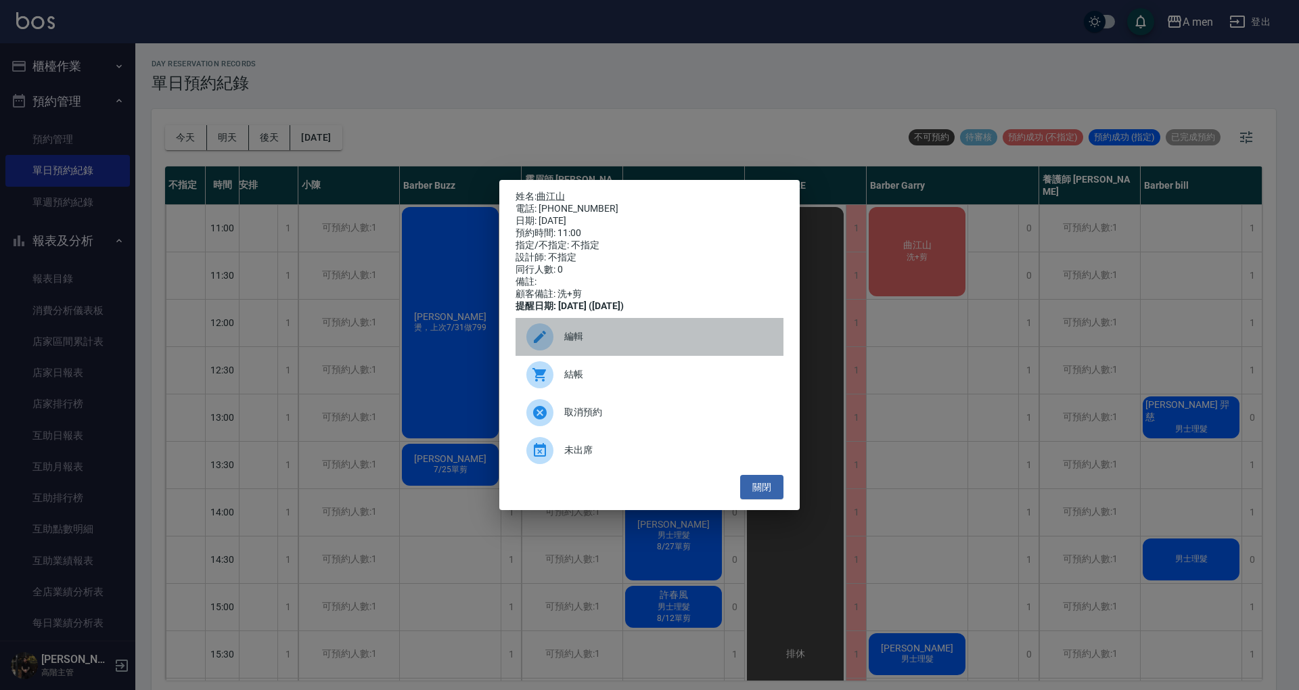
drag, startPoint x: 594, startPoint y: 340, endPoint x: 597, endPoint y: 353, distance: 12.5
click at [593, 340] on span "編輯" at bounding box center [668, 337] width 208 height 14
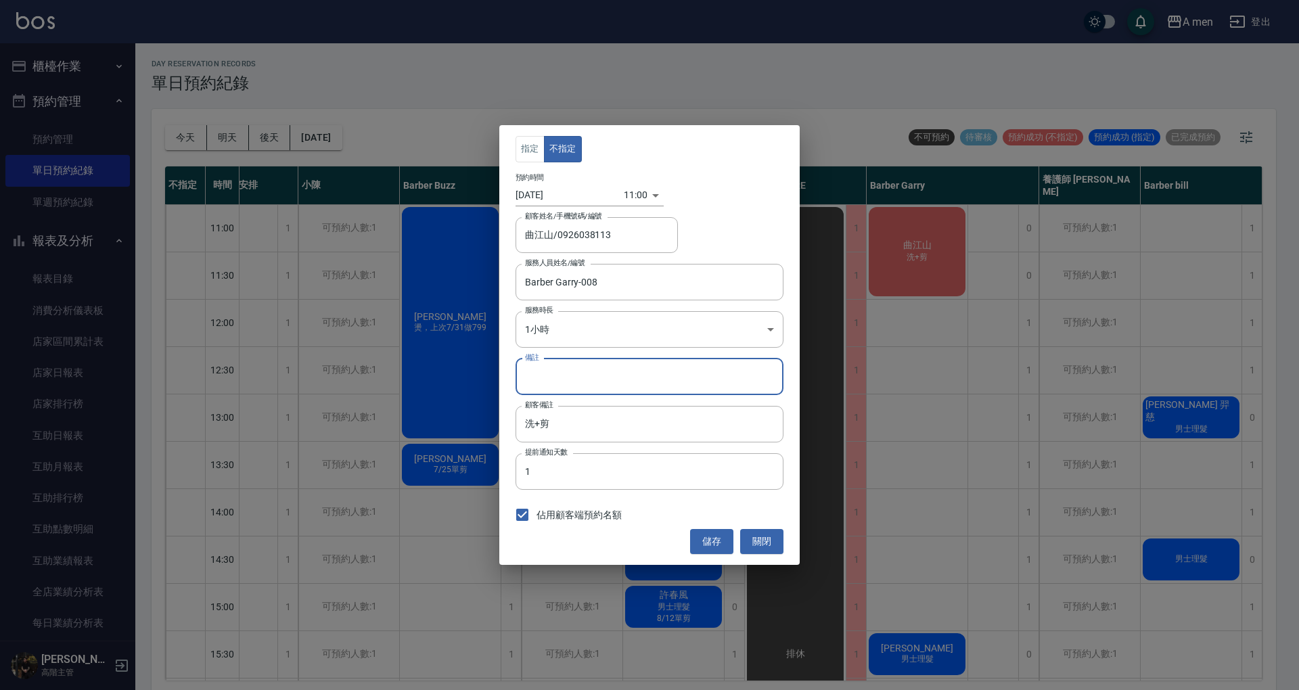
click at [627, 390] on input "備註" at bounding box center [650, 377] width 268 height 37
type input "7/17做799"
click at [701, 544] on button "儲存" at bounding box center [711, 541] width 43 height 25
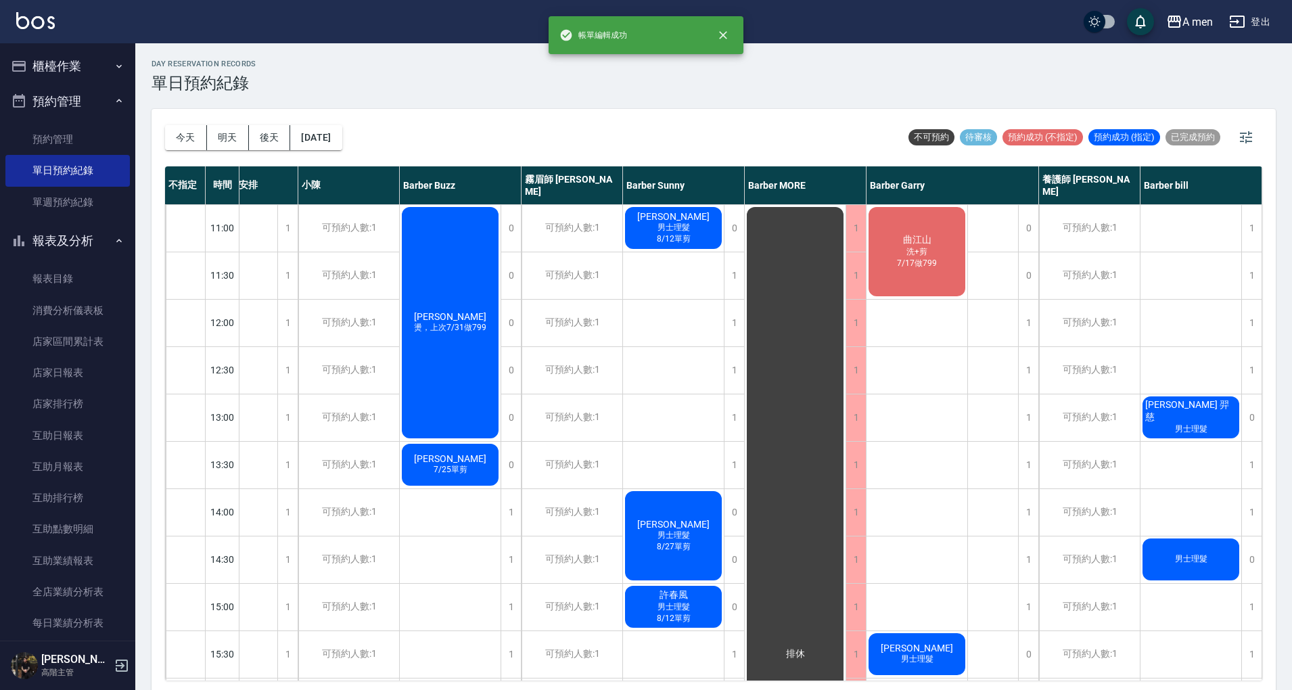
scroll to position [271, 63]
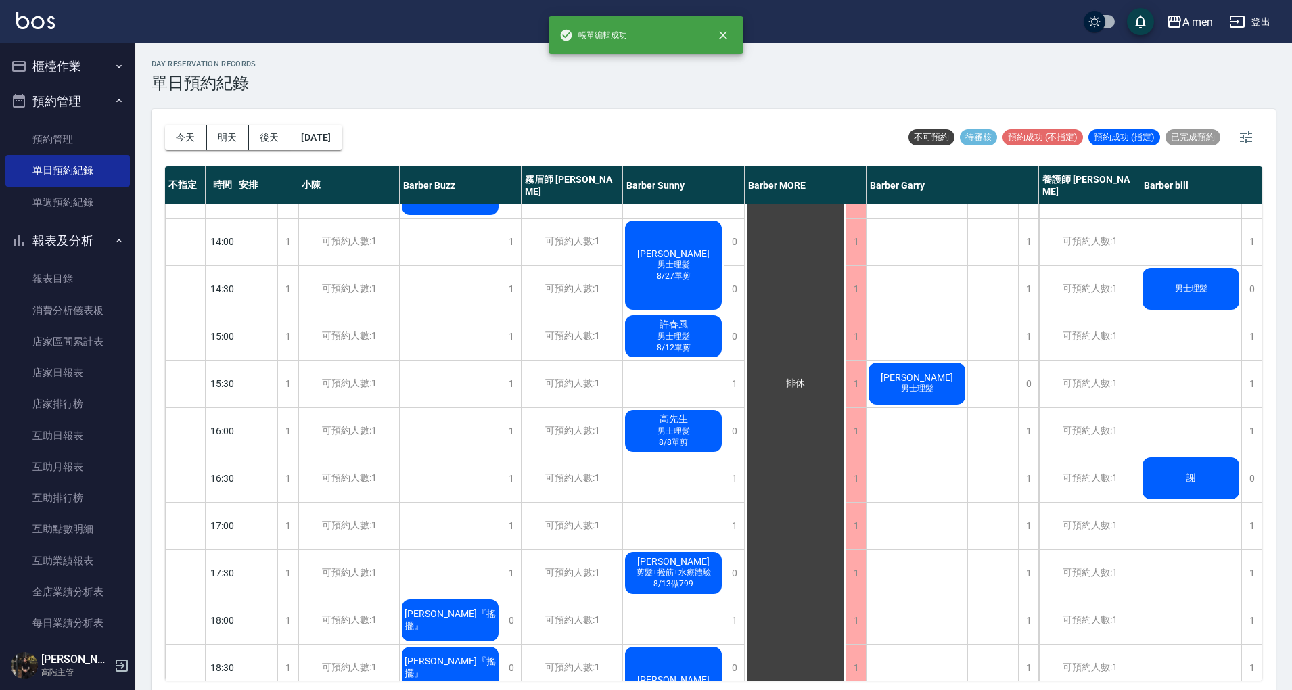
click at [941, 395] on div "周君威 男士理髮" at bounding box center [917, 384] width 101 height 46
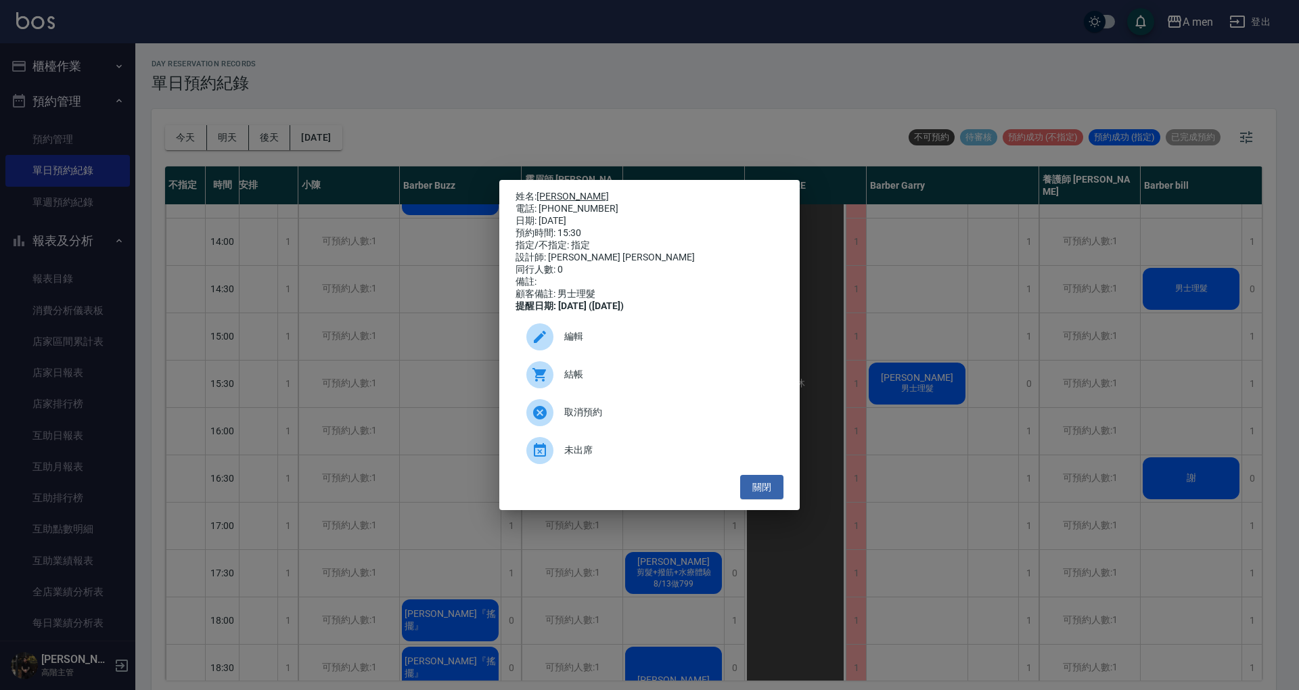
click at [551, 191] on link "周君威" at bounding box center [573, 196] width 72 height 11
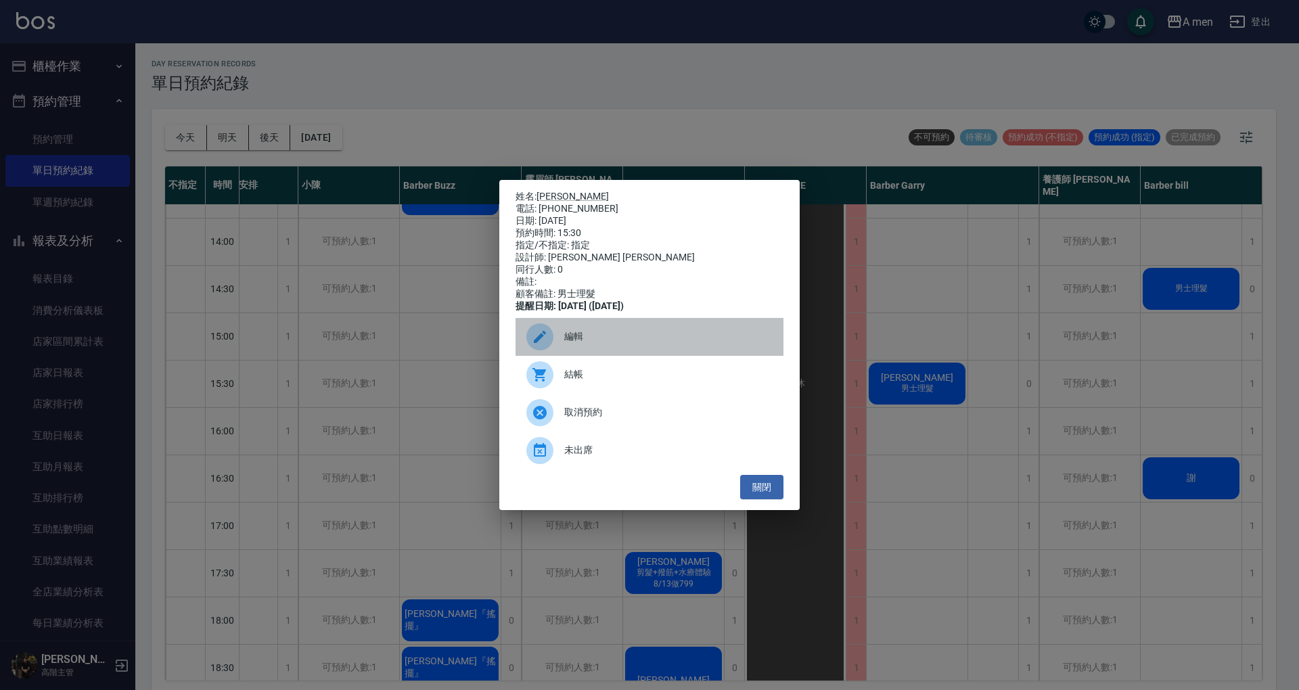
click at [645, 332] on div "編輯" at bounding box center [650, 337] width 268 height 38
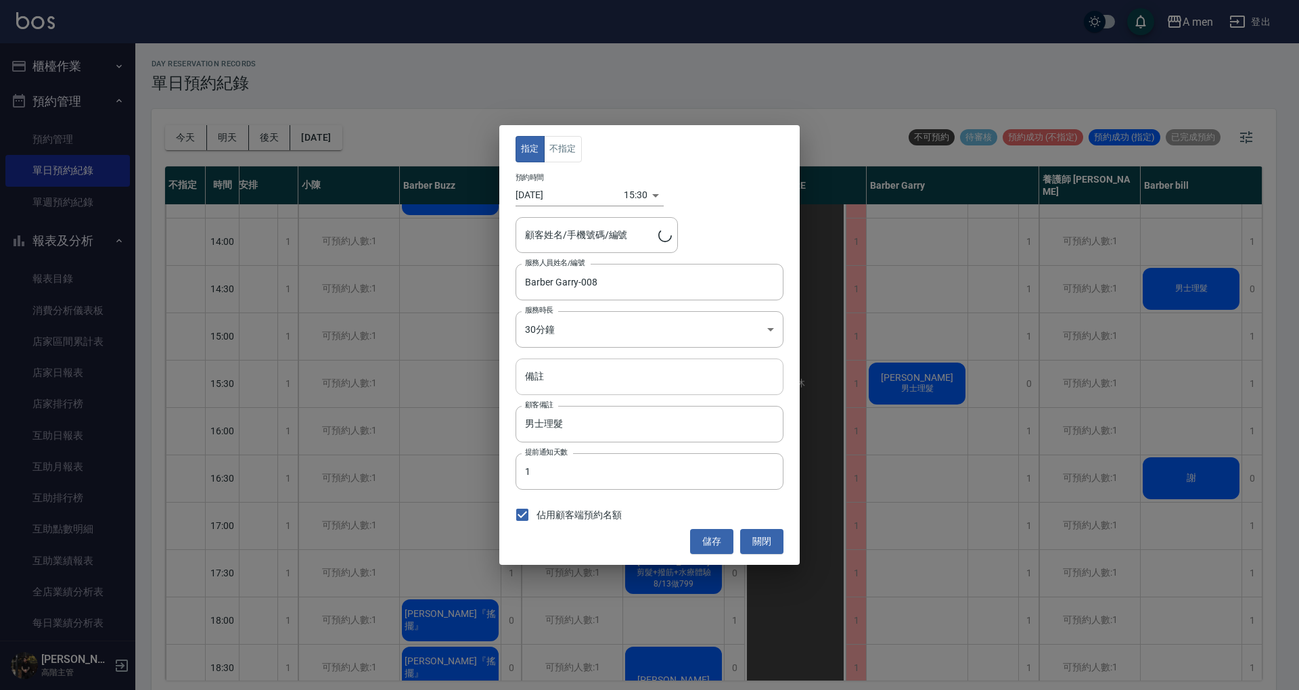
type input "周君威/0918037003"
click at [633, 385] on input "備註" at bounding box center [650, 377] width 268 height 37
type input "2"
type input "第一次預約"
click at [708, 540] on button "儲存" at bounding box center [711, 541] width 43 height 25
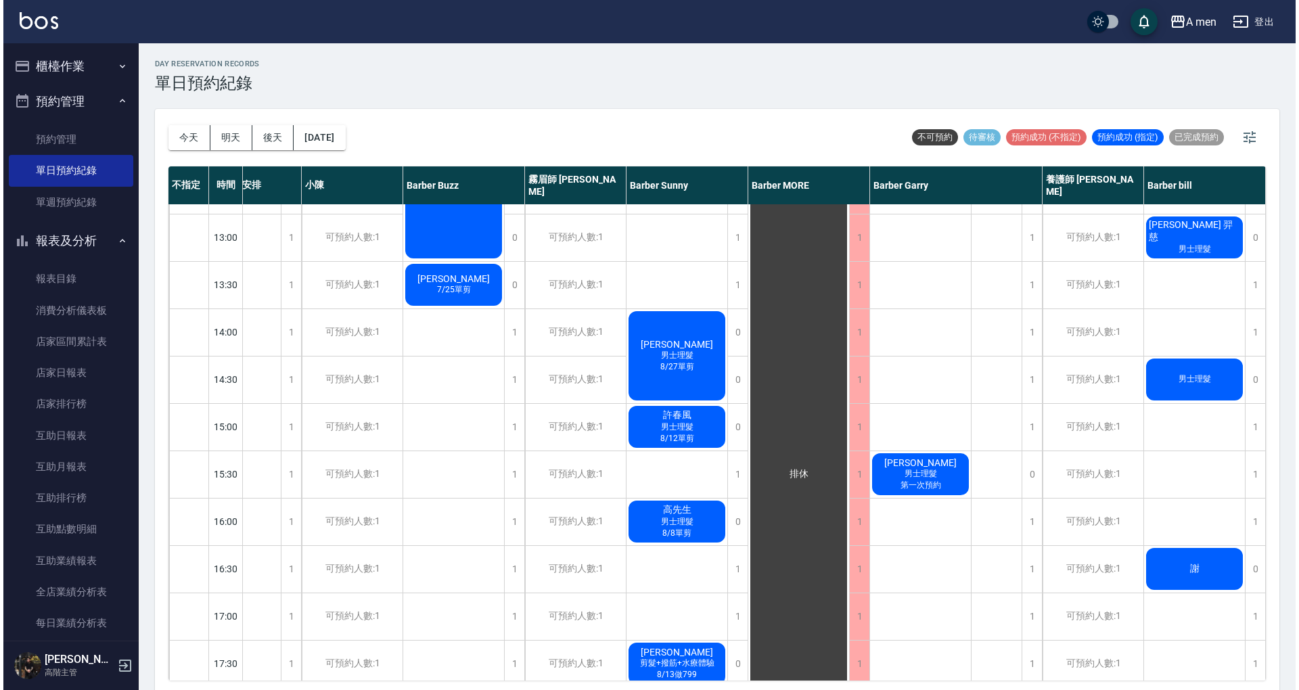
scroll to position [90, 63]
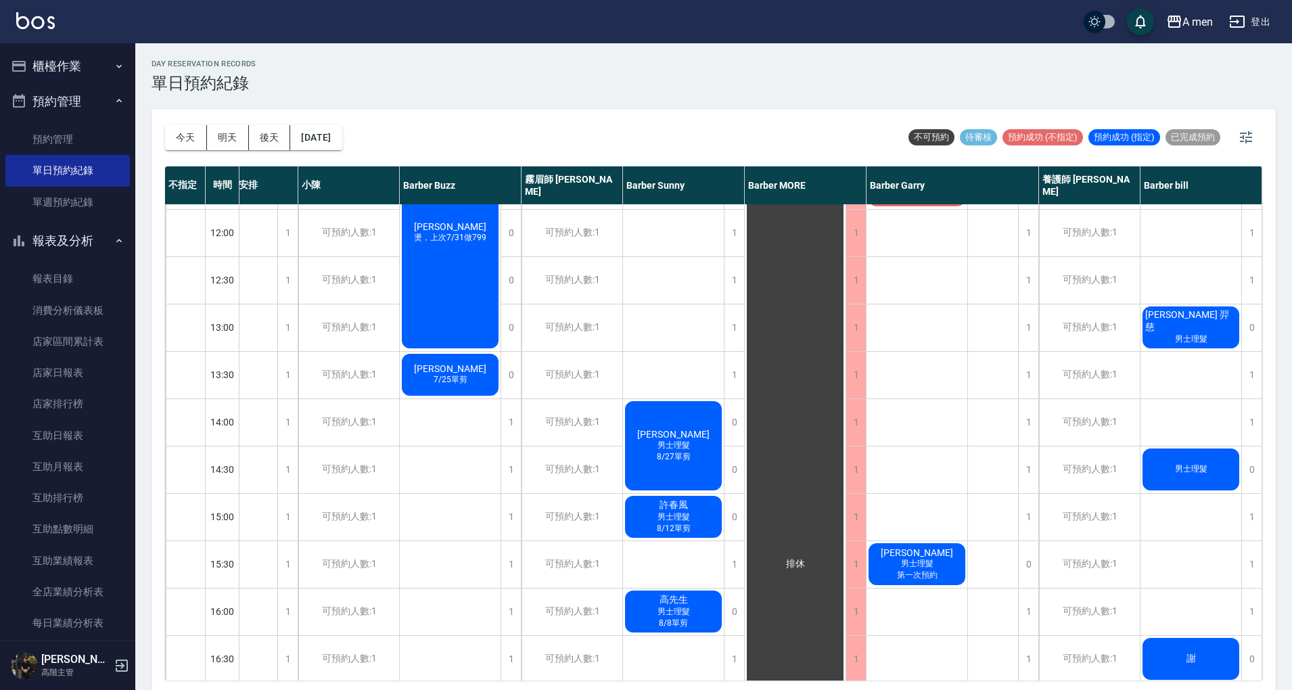
click at [1192, 470] on span "男士理髮" at bounding box center [1192, 470] width 38 height 12
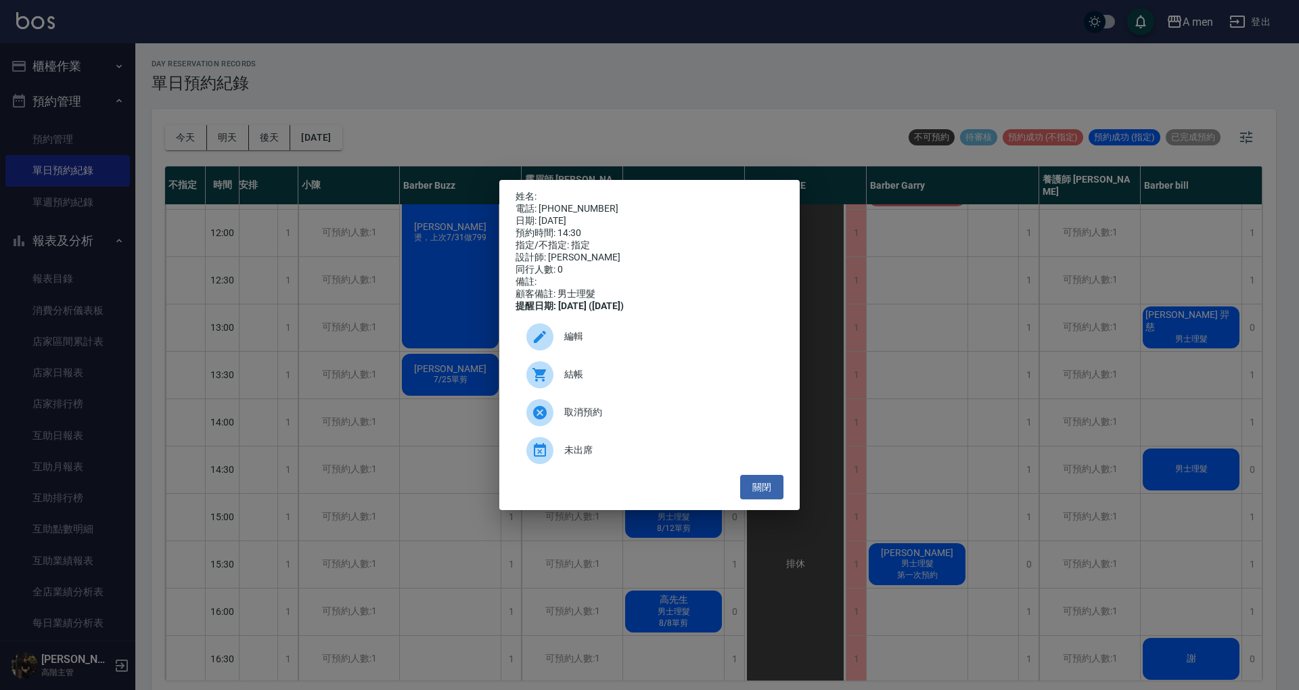
drag, startPoint x: 773, startPoint y: 501, endPoint x: 790, endPoint y: 495, distance: 18.0
click at [773, 500] on button "關閉" at bounding box center [761, 487] width 43 height 25
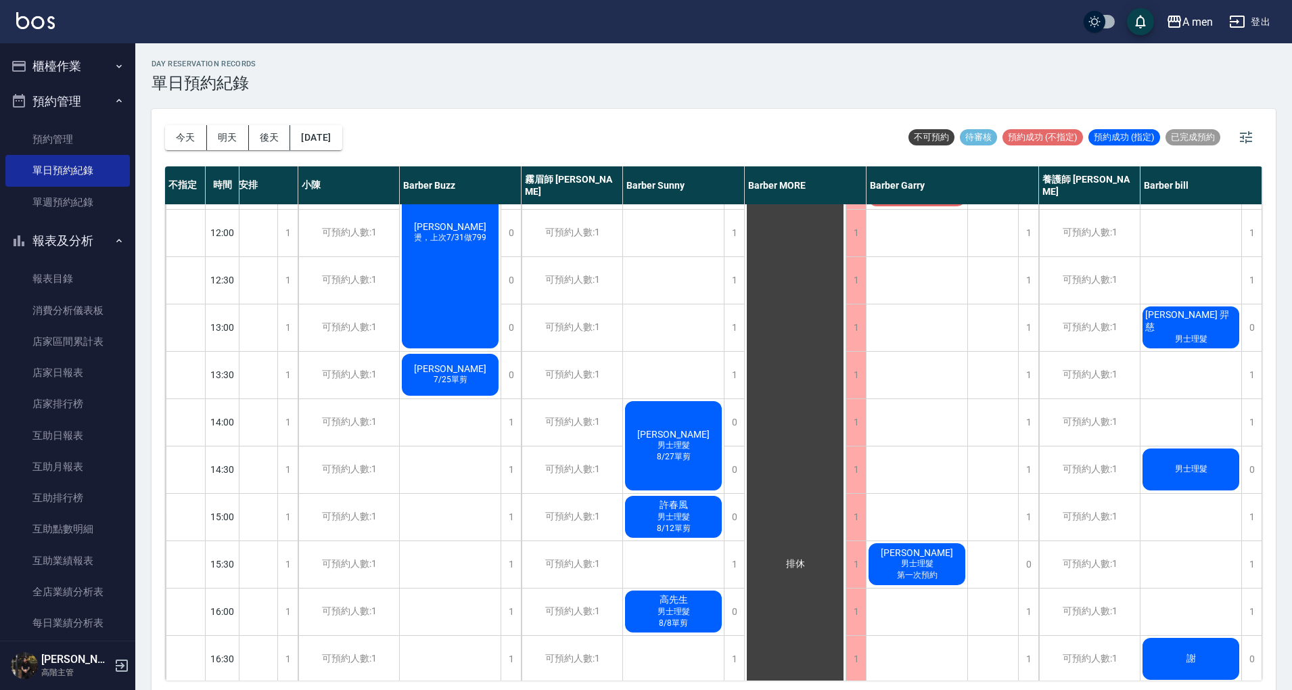
click at [1171, 332] on div "Ray Scofield 羿慈 男士理髮" at bounding box center [1191, 327] width 101 height 46
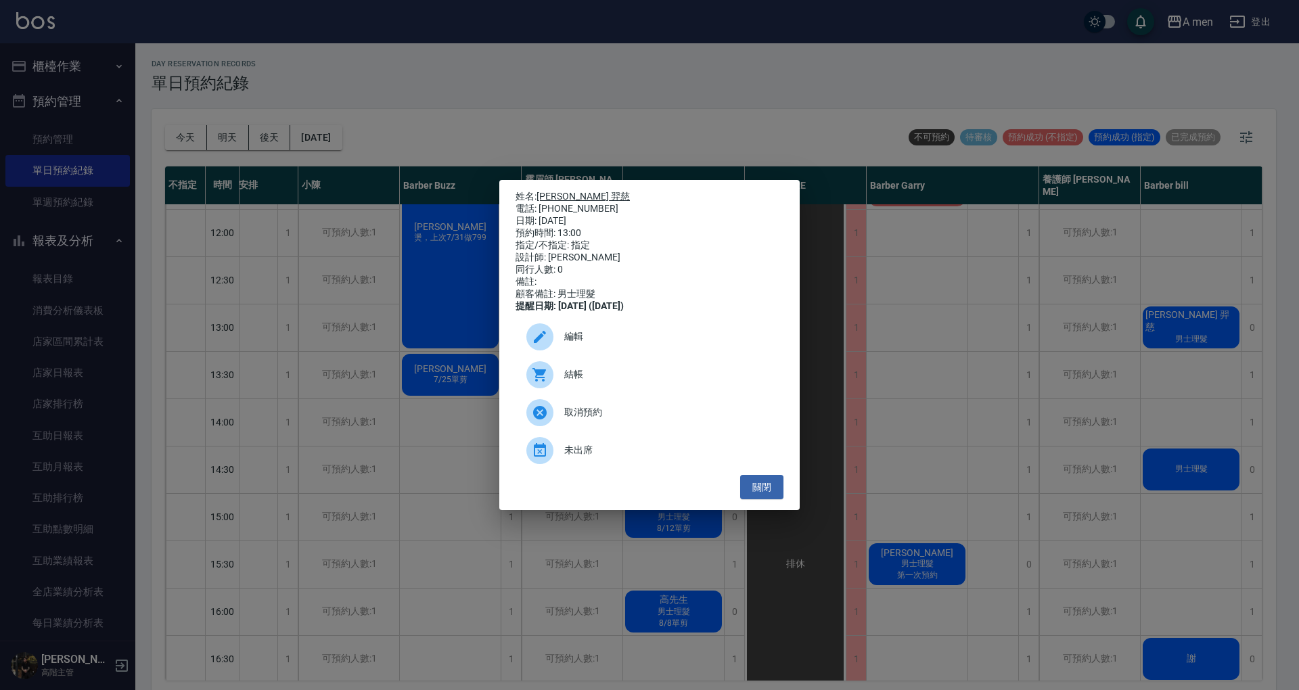
click at [593, 194] on link "Ray Scofield 羿慈" at bounding box center [583, 196] width 93 height 11
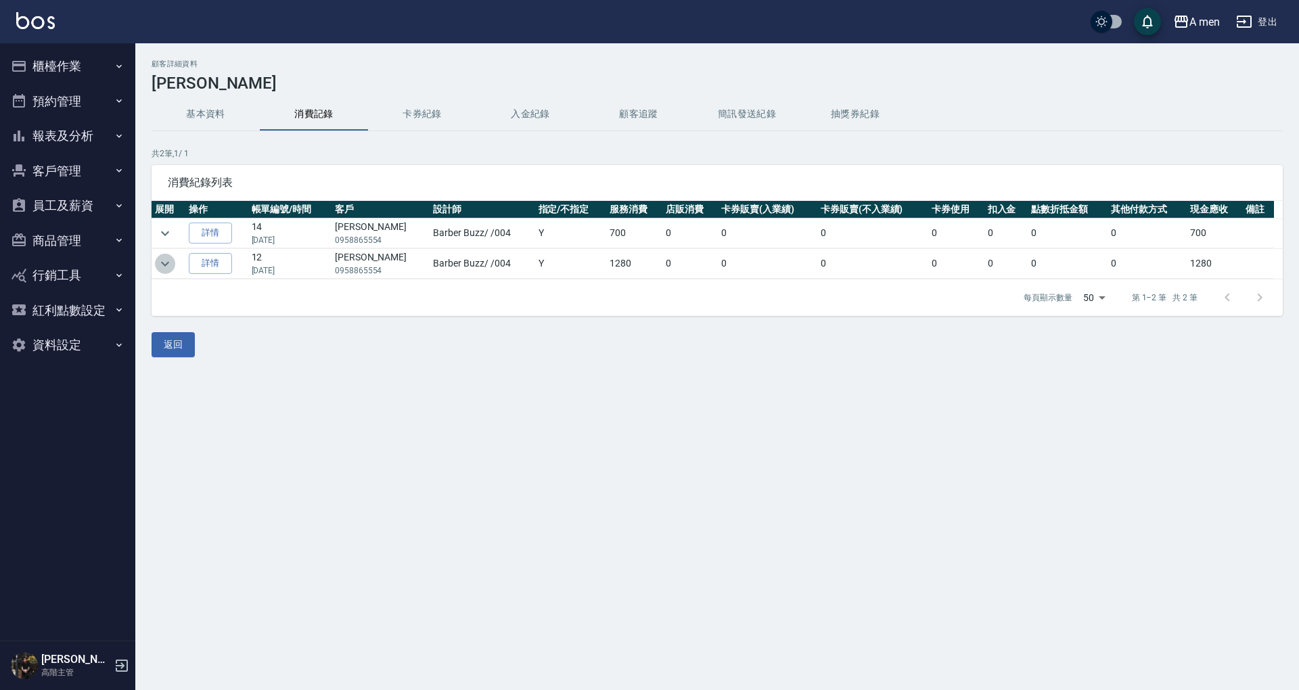
click at [172, 261] on icon "expand row" at bounding box center [165, 264] width 16 height 16
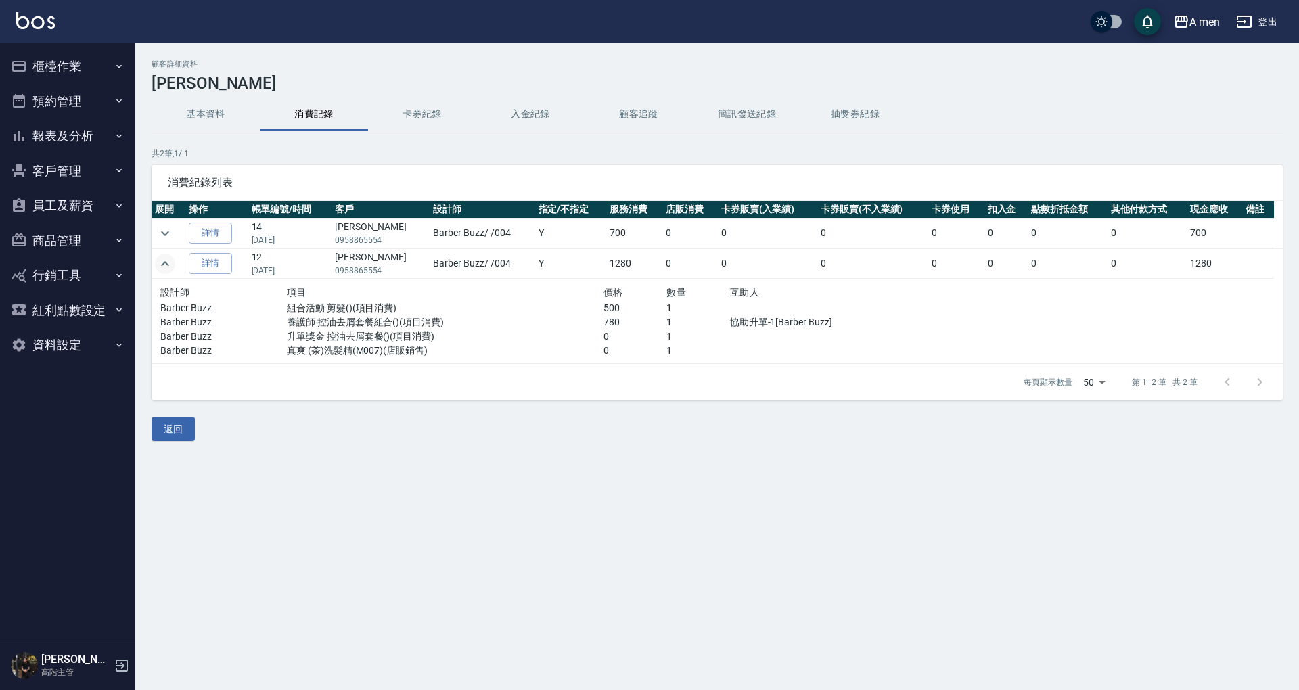
click at [176, 256] on td at bounding box center [169, 264] width 34 height 30
click at [161, 262] on icon "expand row" at bounding box center [165, 264] width 16 height 16
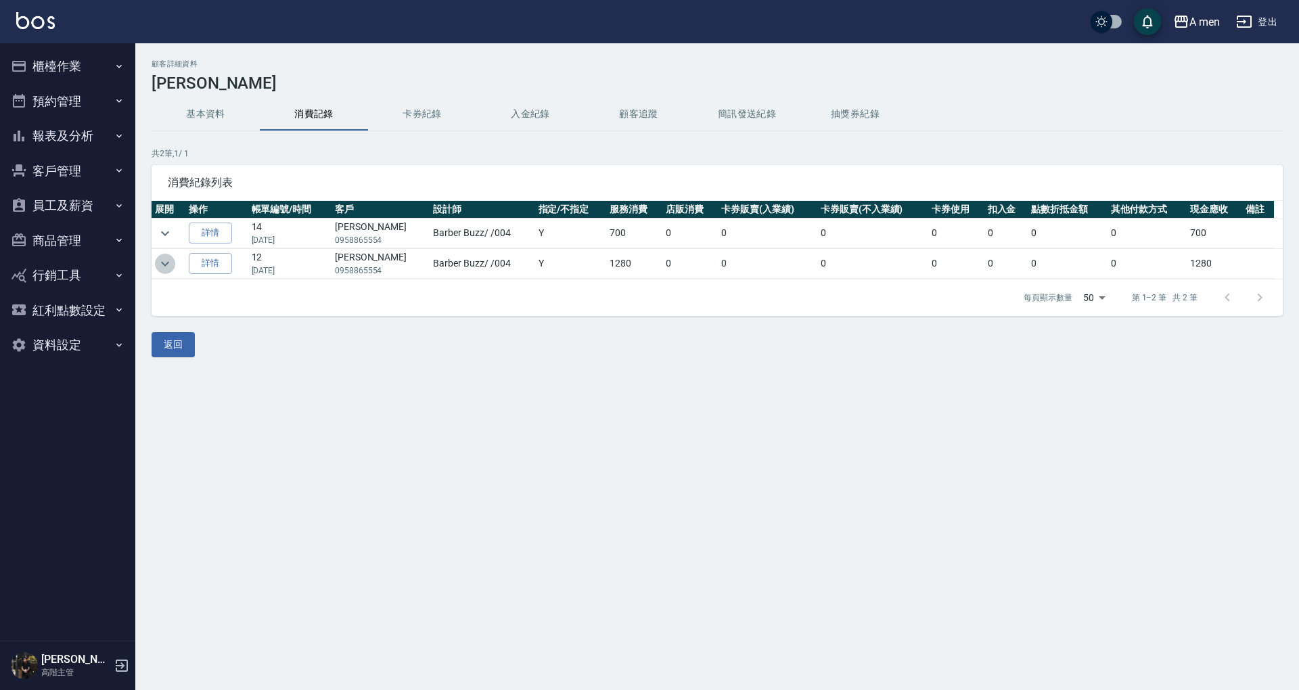
click at [163, 259] on icon "expand row" at bounding box center [165, 264] width 16 height 16
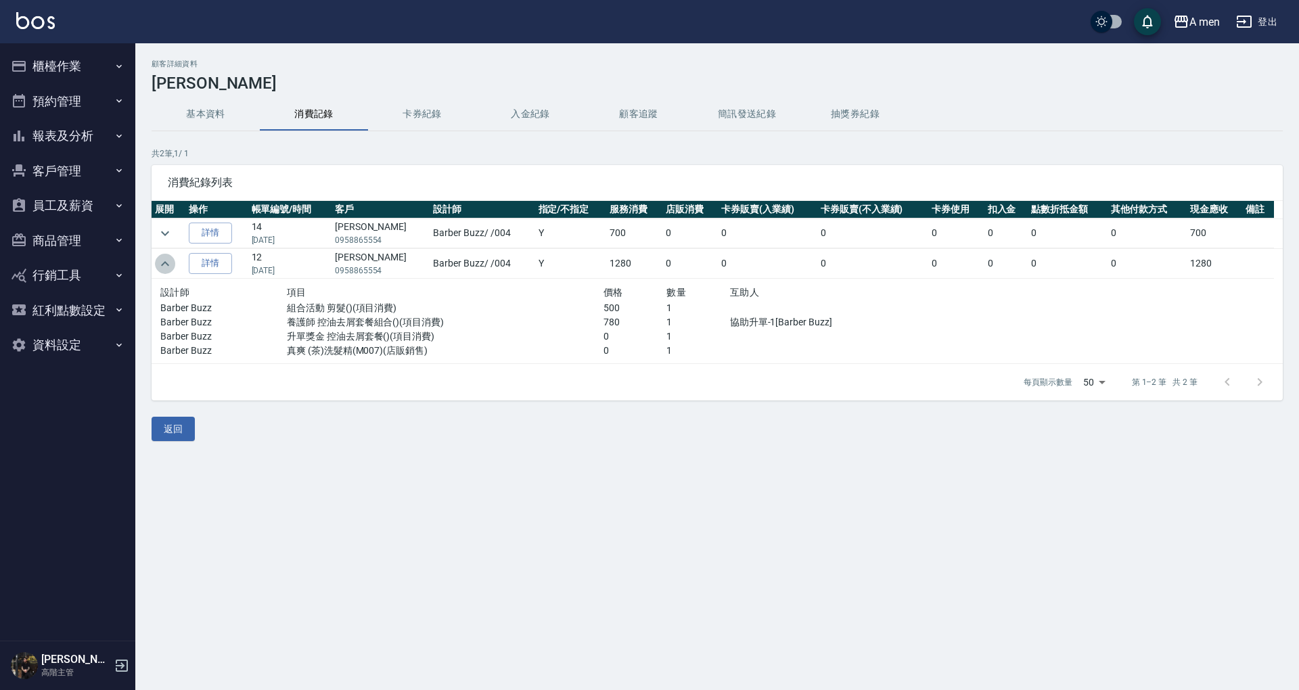
click at [164, 261] on icon "expand row" at bounding box center [165, 263] width 8 height 5
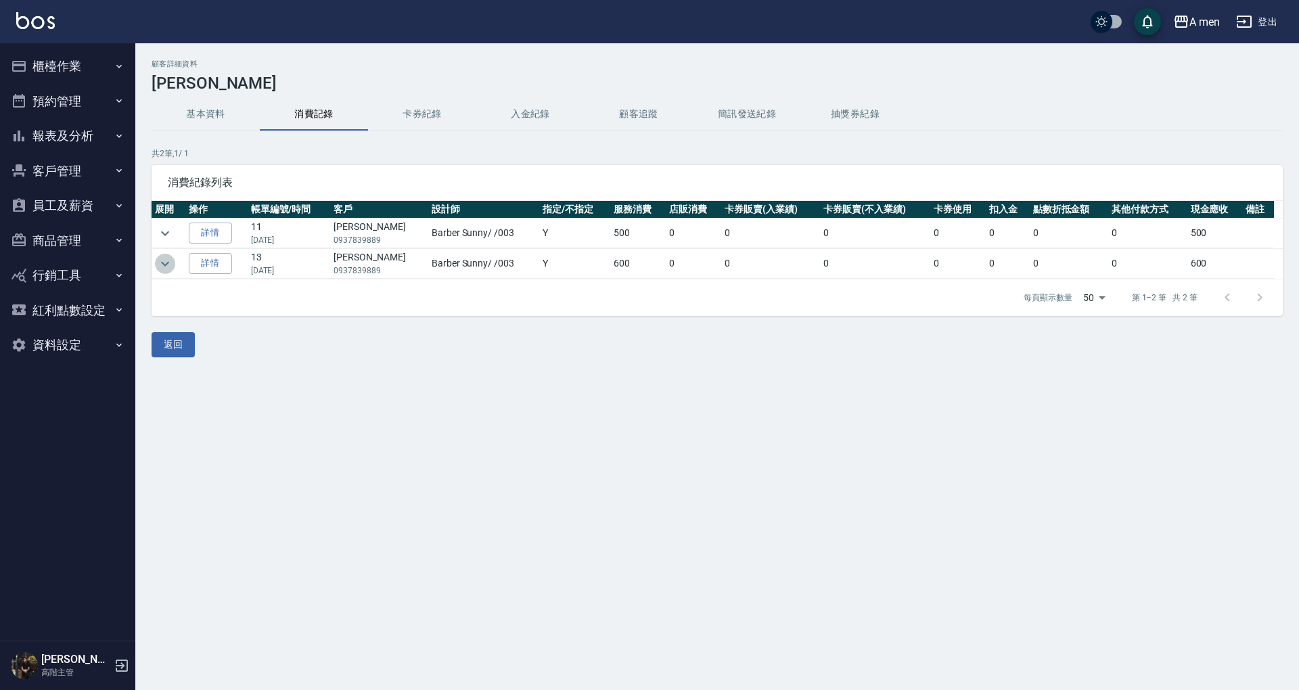
click at [166, 258] on icon "expand row" at bounding box center [165, 264] width 16 height 16
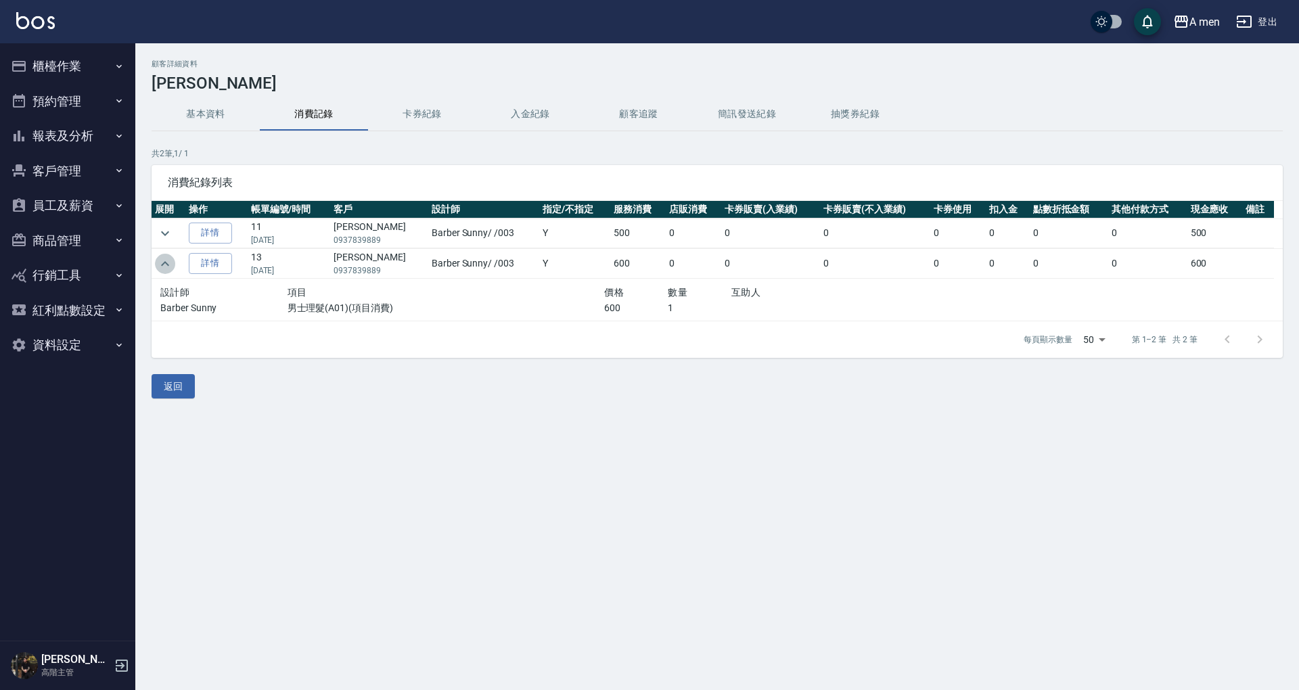
click at [172, 263] on icon "expand row" at bounding box center [165, 264] width 16 height 16
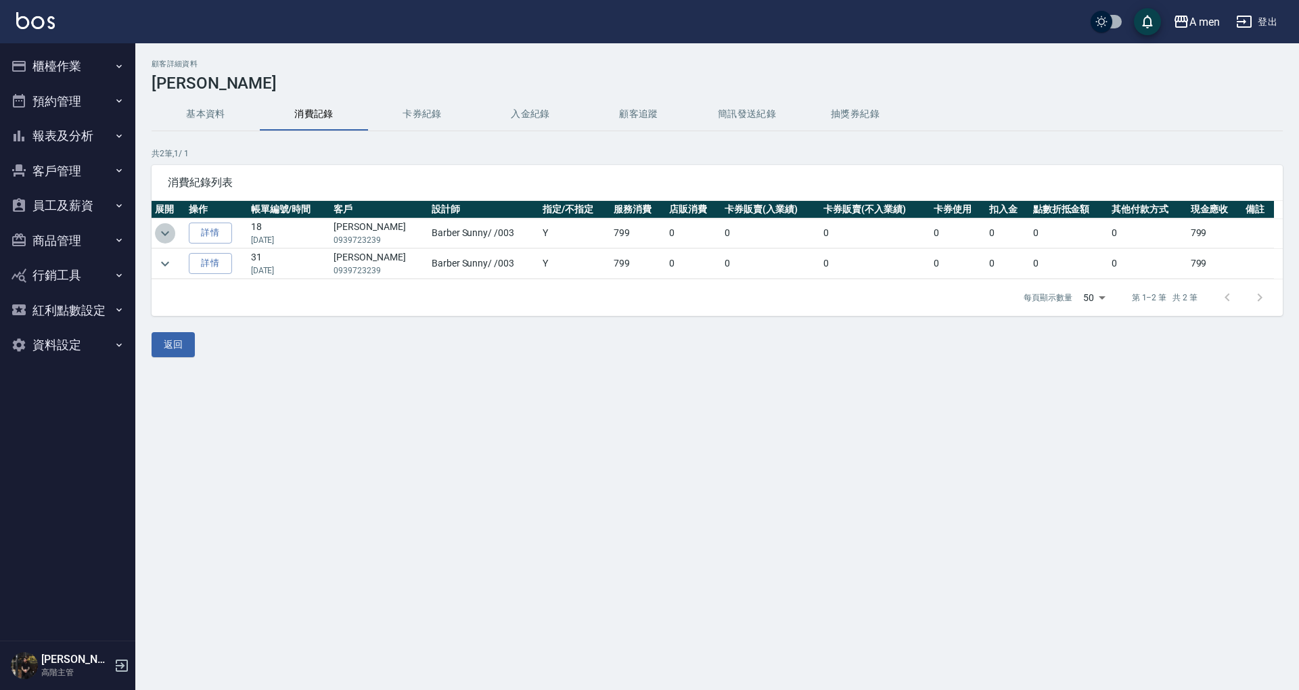
click at [173, 230] on button "expand row" at bounding box center [165, 233] width 20 height 20
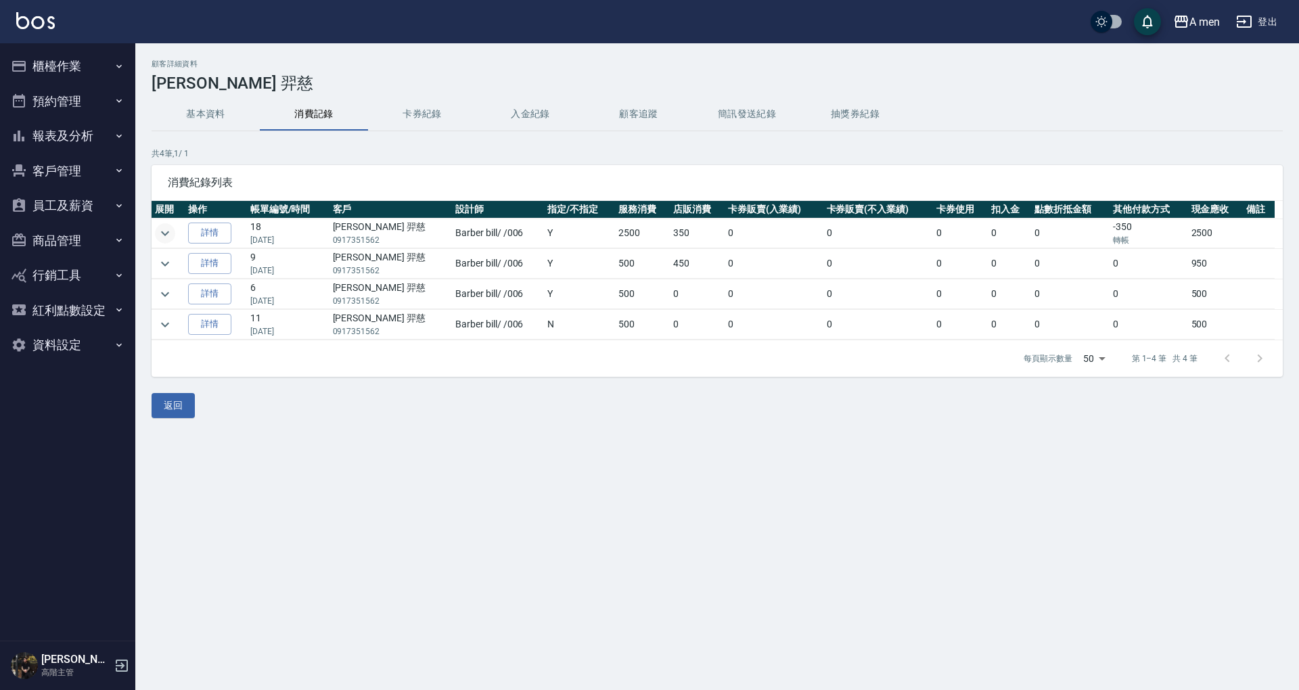
click at [171, 234] on icon "expand row" at bounding box center [165, 233] width 16 height 16
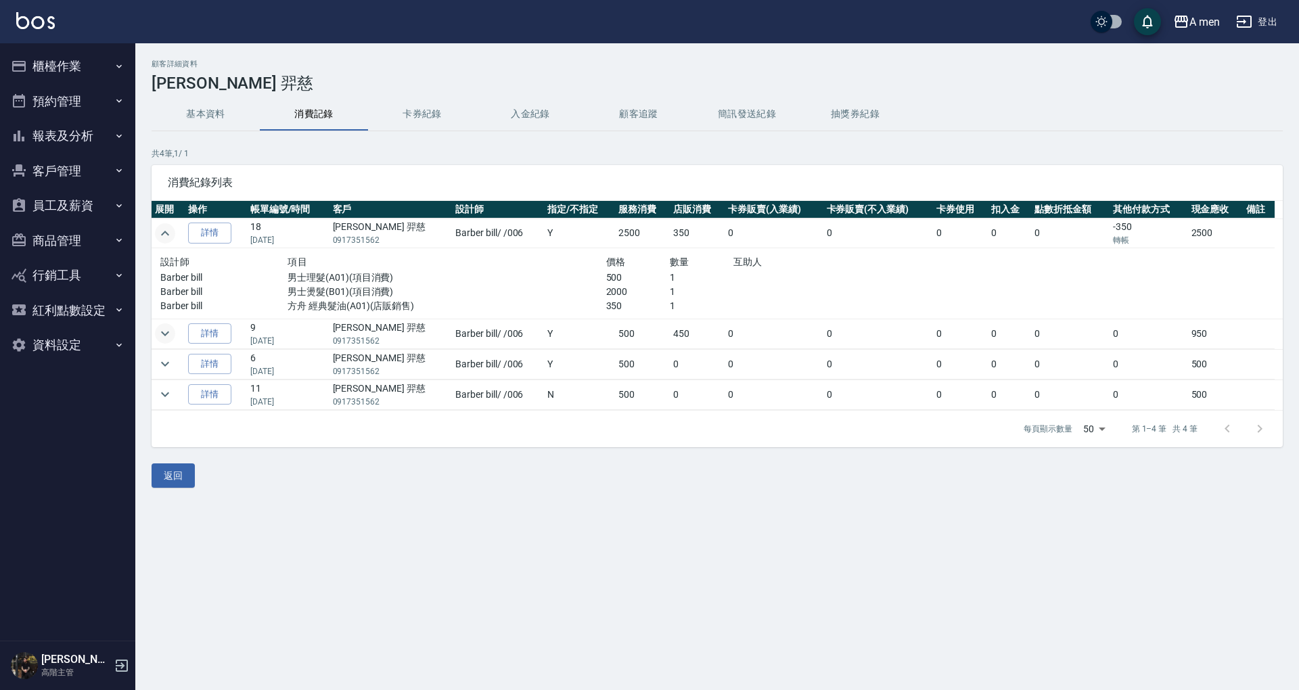
click at [167, 327] on icon "expand row" at bounding box center [165, 333] width 16 height 16
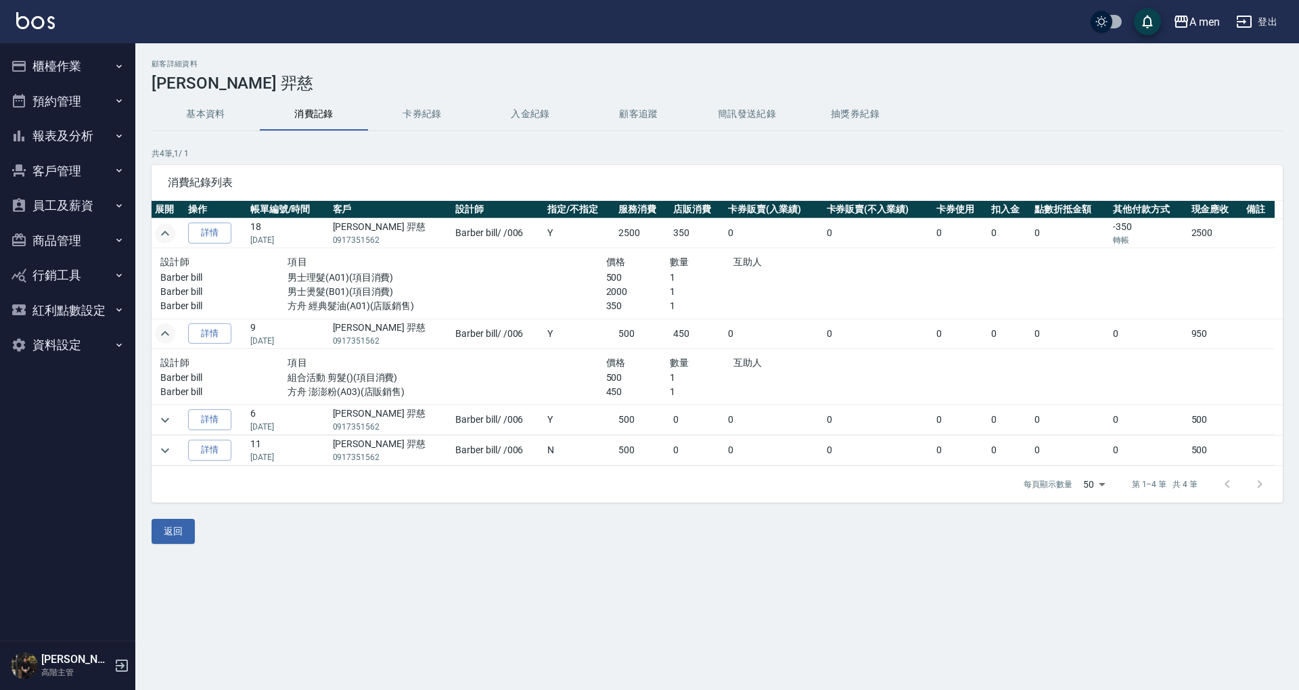
click at [53, 166] on button "客戶管理" at bounding box center [67, 171] width 125 height 35
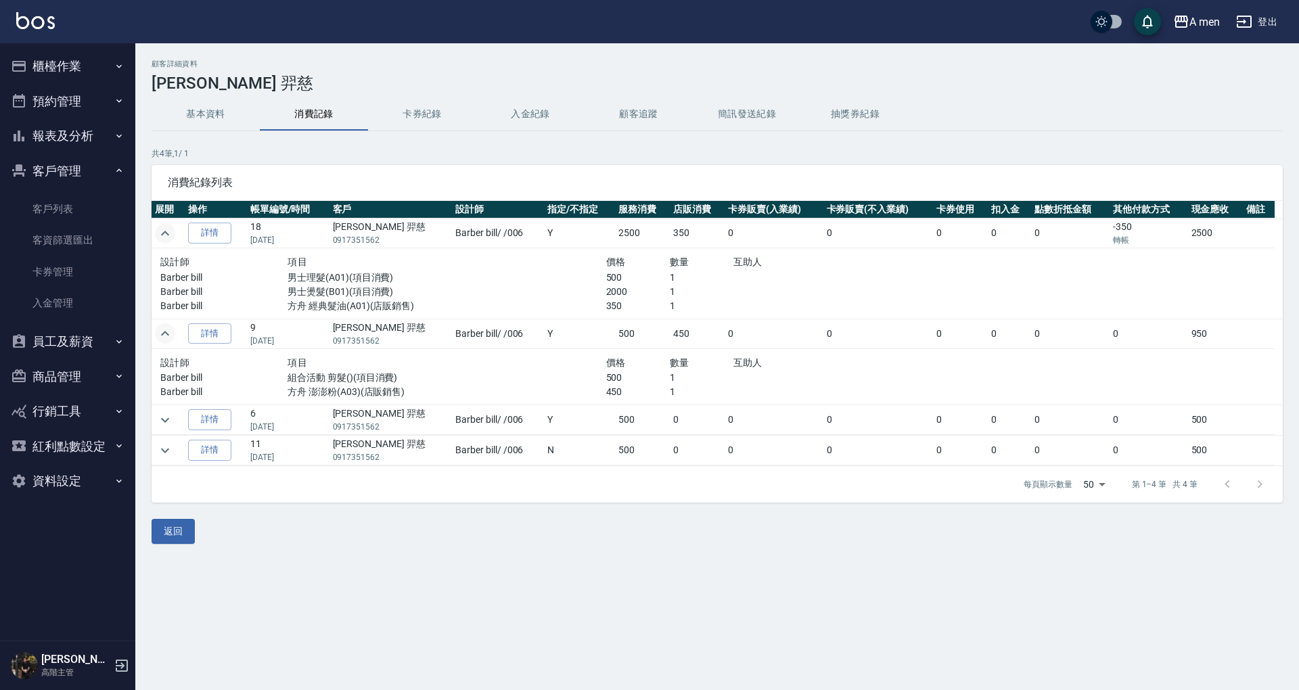
drag, startPoint x: 55, startPoint y: 220, endPoint x: 153, endPoint y: 195, distance: 100.6
click at [55, 220] on link "客戶列表" at bounding box center [67, 209] width 125 height 31
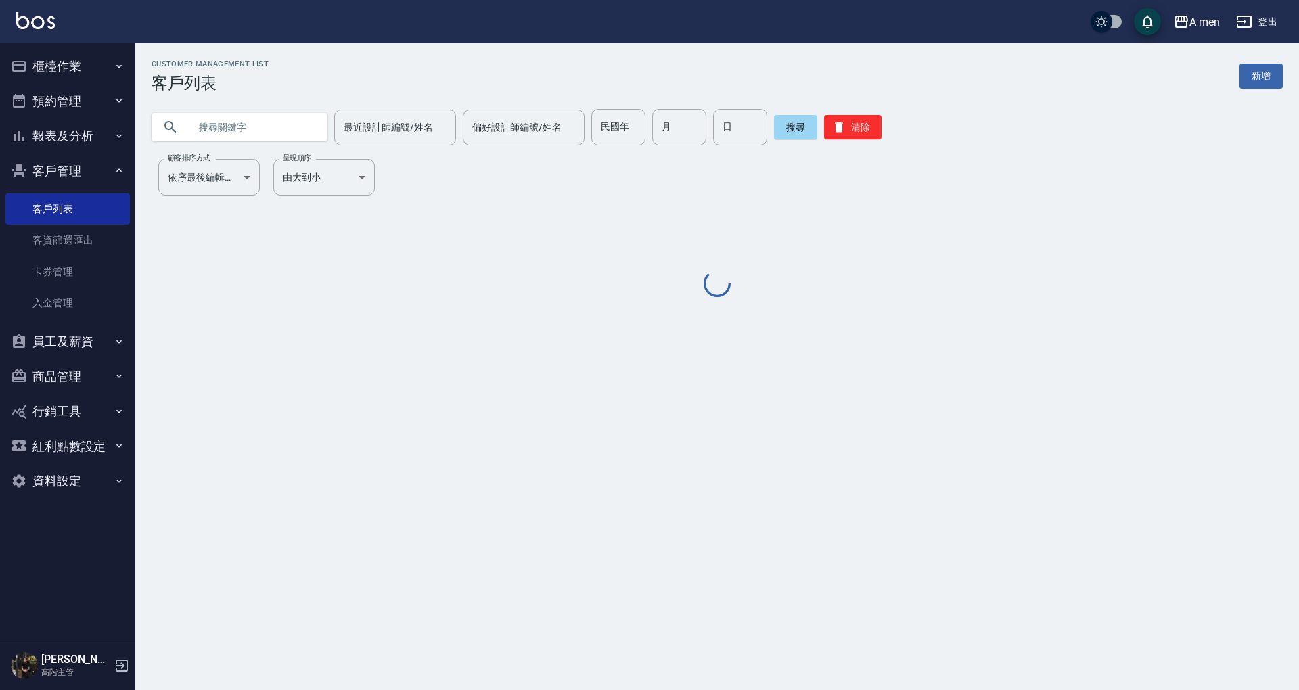
click at [278, 125] on input "text" at bounding box center [252, 127] width 127 height 37
paste input "0974175528"
type input "0974175528"
click at [807, 124] on button "搜尋" at bounding box center [795, 127] width 43 height 24
click at [805, 123] on button "搜尋" at bounding box center [795, 127] width 43 height 24
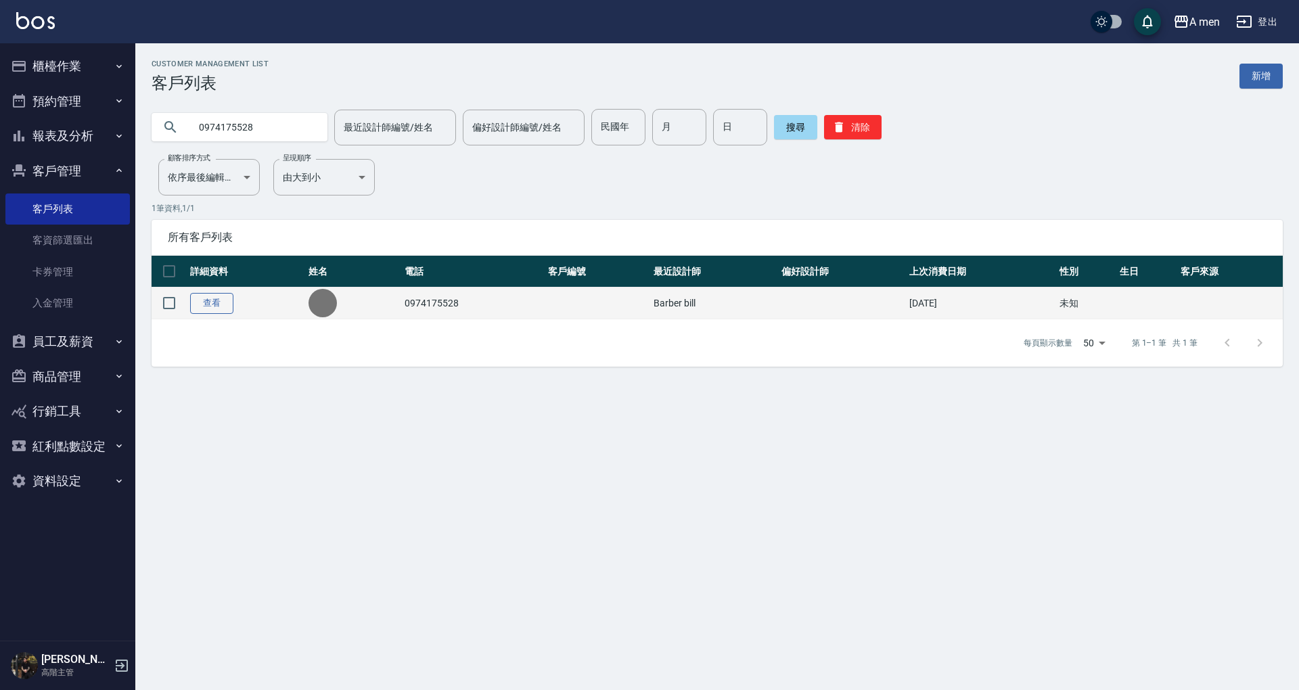
click at [206, 302] on link "查看" at bounding box center [211, 303] width 43 height 21
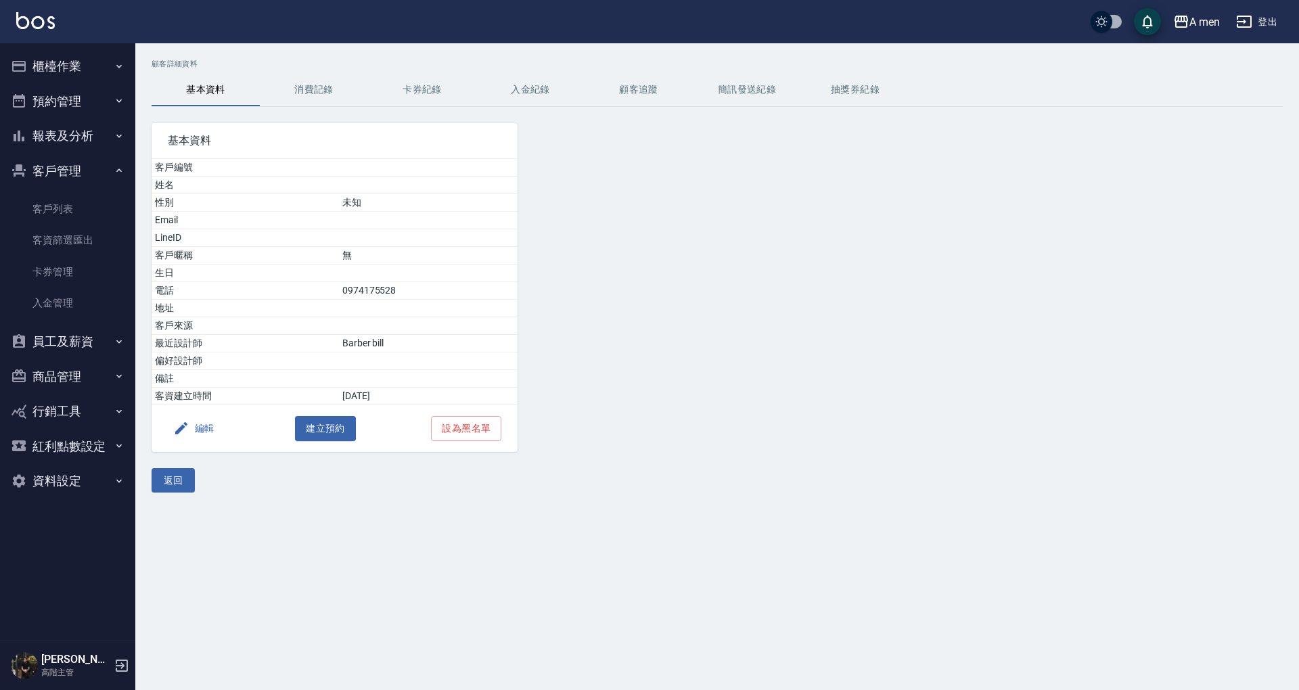
click at [304, 91] on button "消費記錄" at bounding box center [314, 90] width 108 height 32
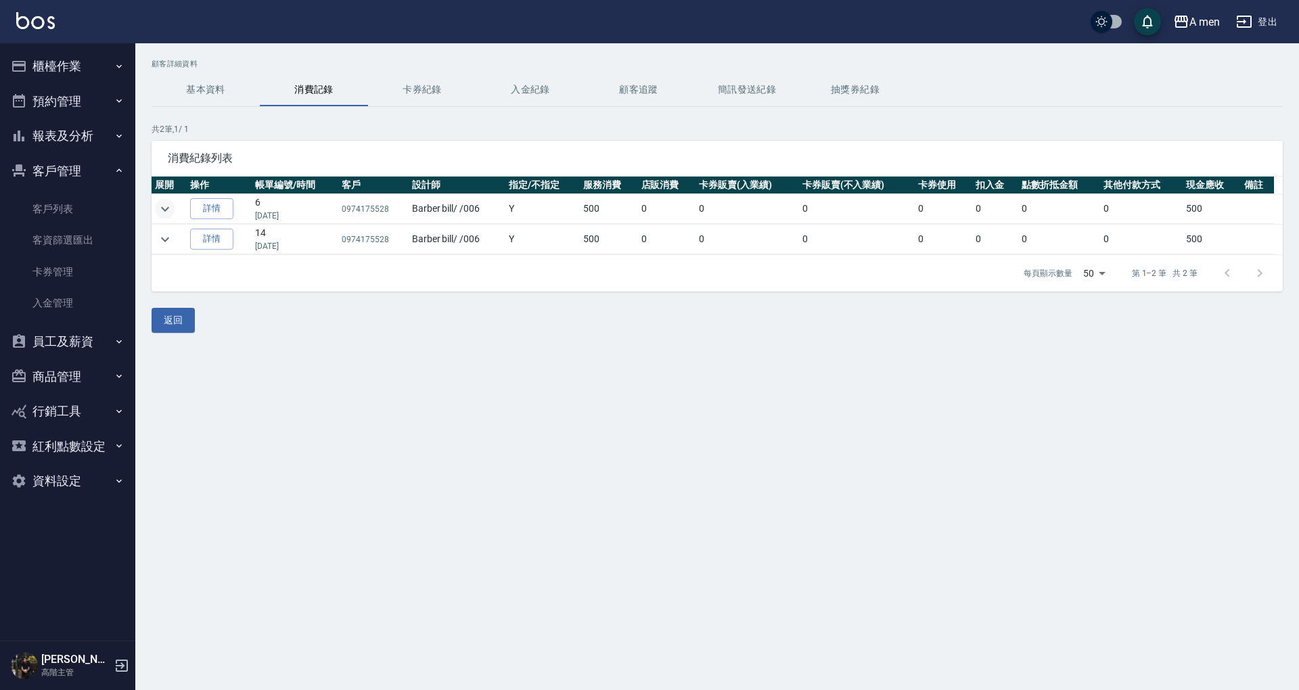
click at [171, 208] on icon "expand row" at bounding box center [165, 209] width 16 height 16
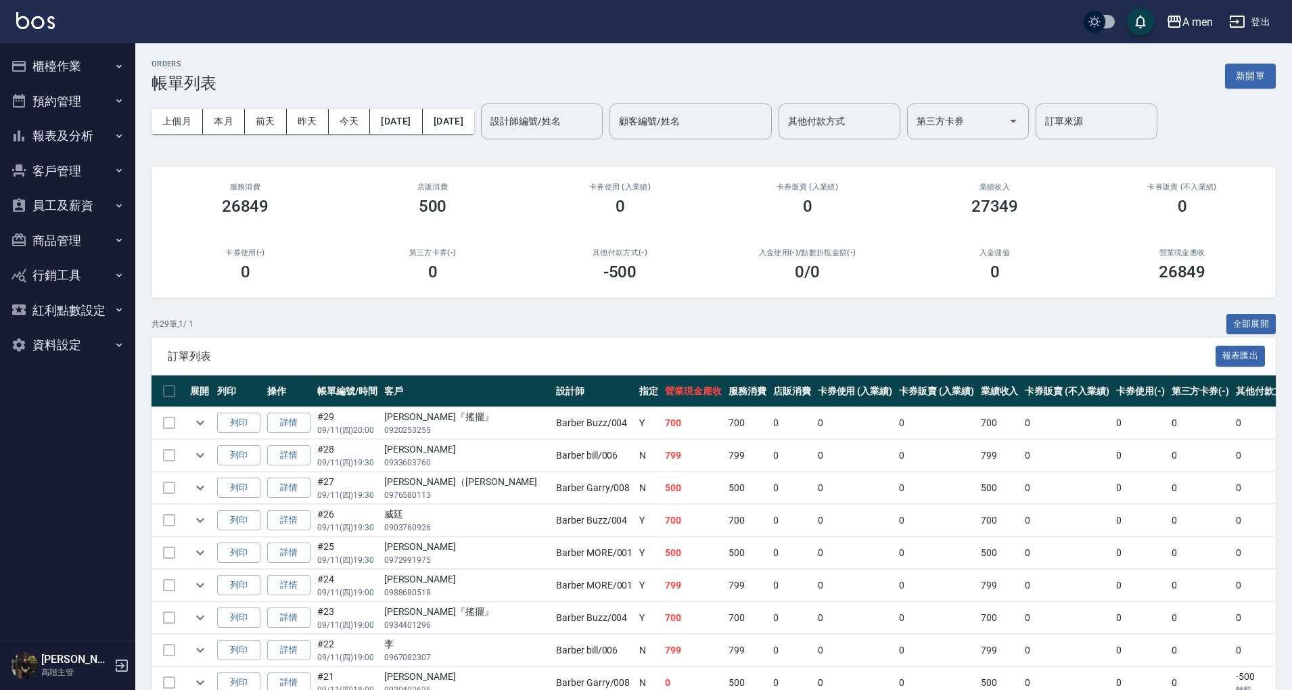
click at [96, 90] on button "預約管理" at bounding box center [67, 101] width 125 height 35
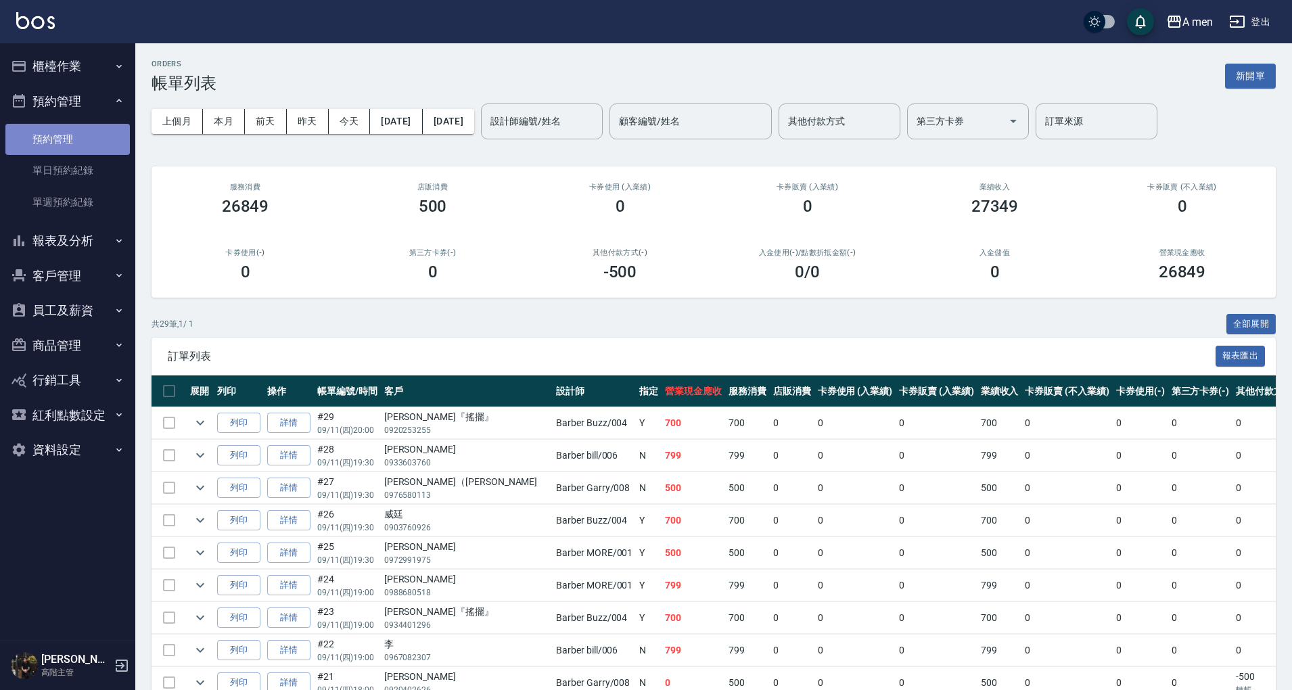
click at [83, 154] on link "預約管理" at bounding box center [67, 139] width 125 height 31
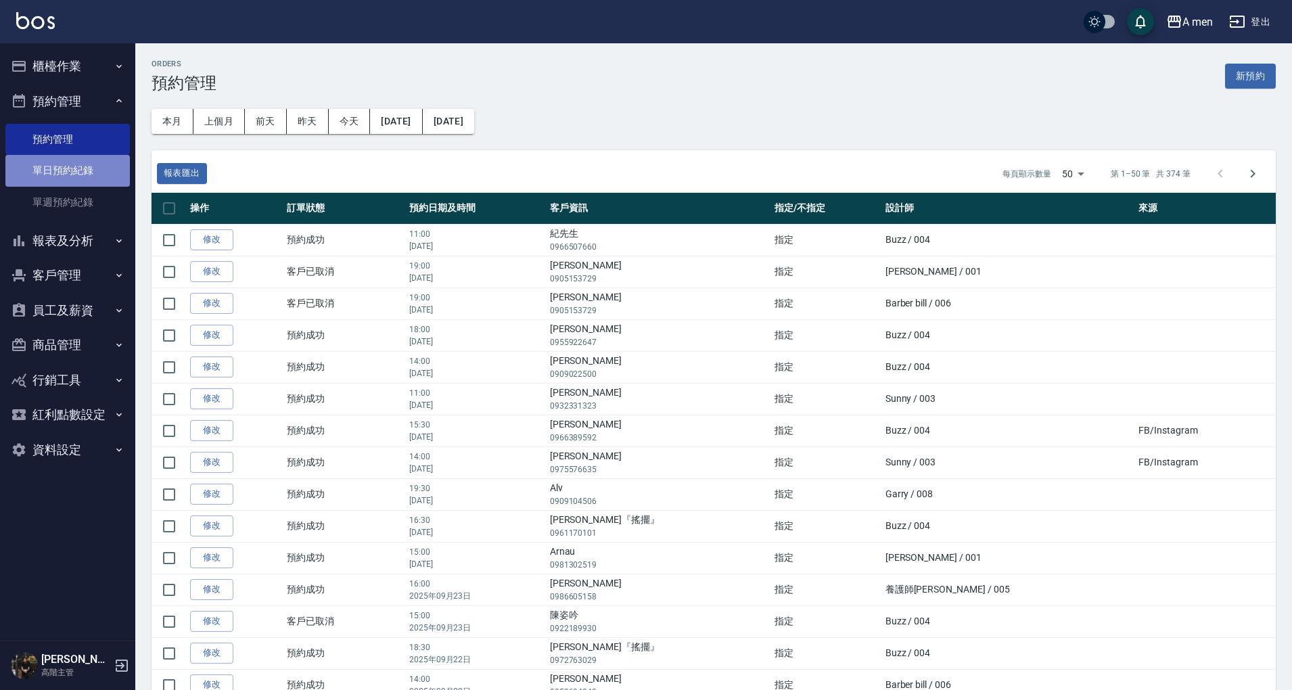
click at [41, 167] on link "單日預約紀錄" at bounding box center [67, 170] width 125 height 31
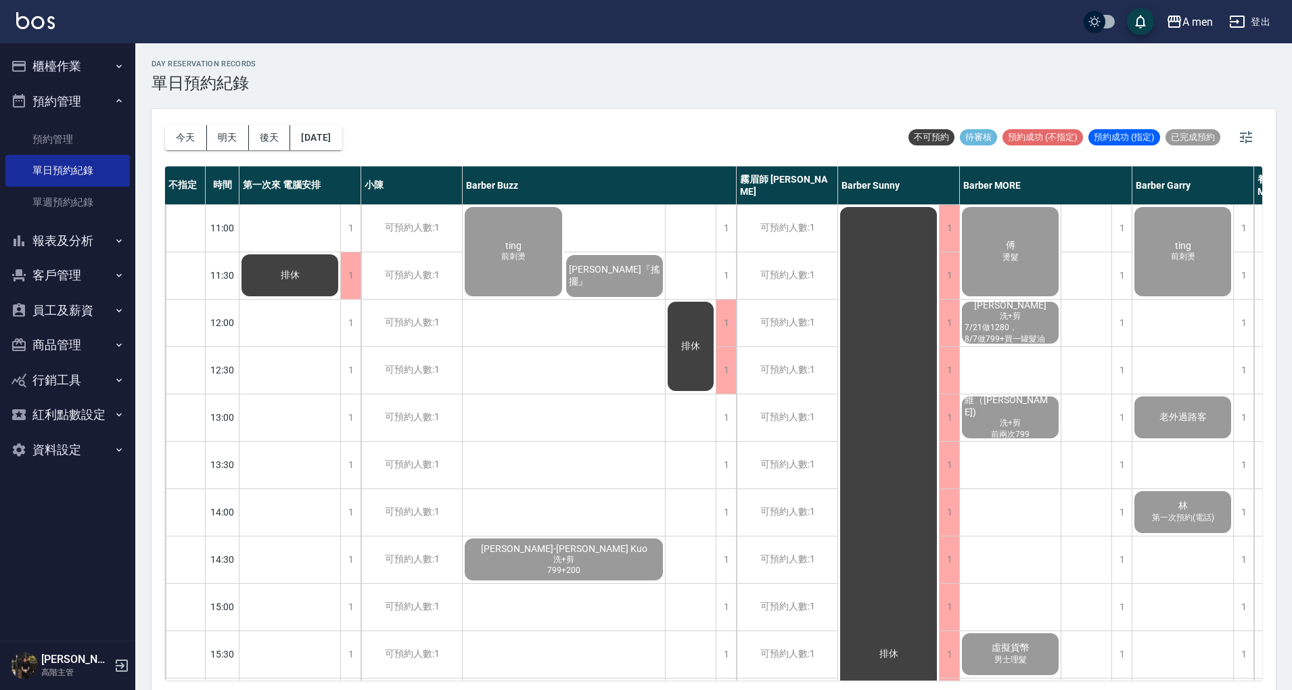
click at [242, 134] on button "明天" at bounding box center [228, 137] width 42 height 25
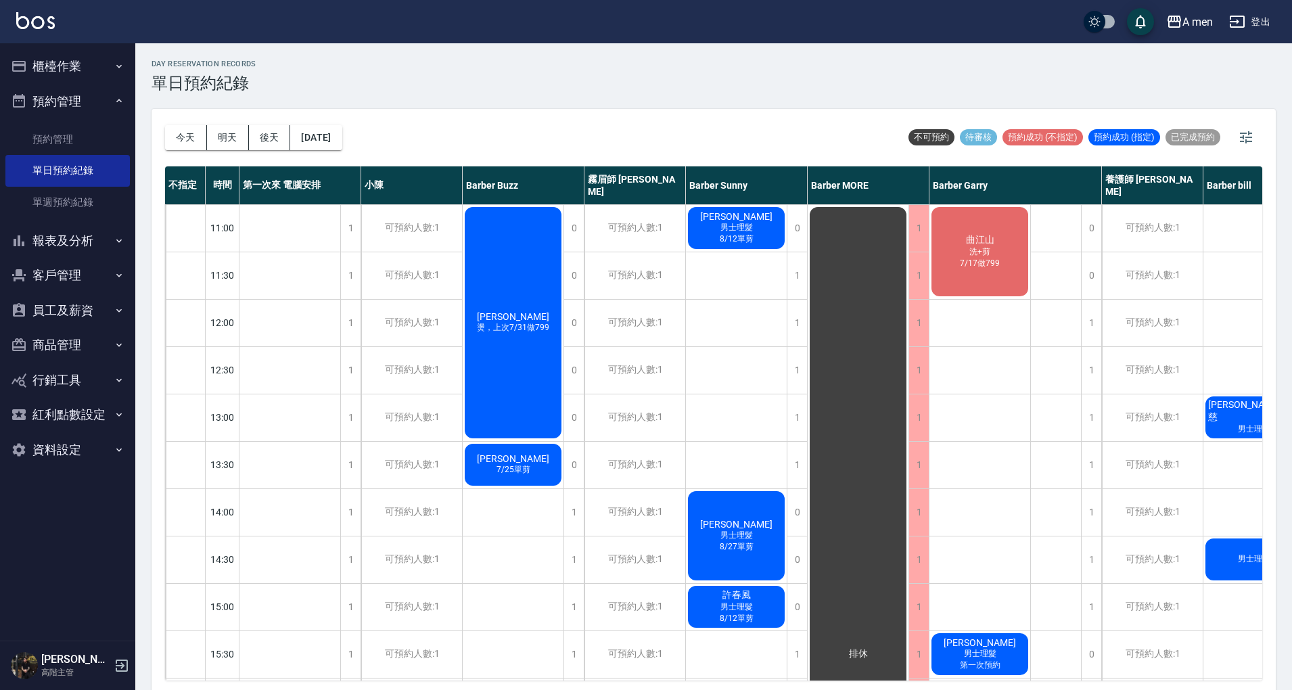
scroll to position [0, 70]
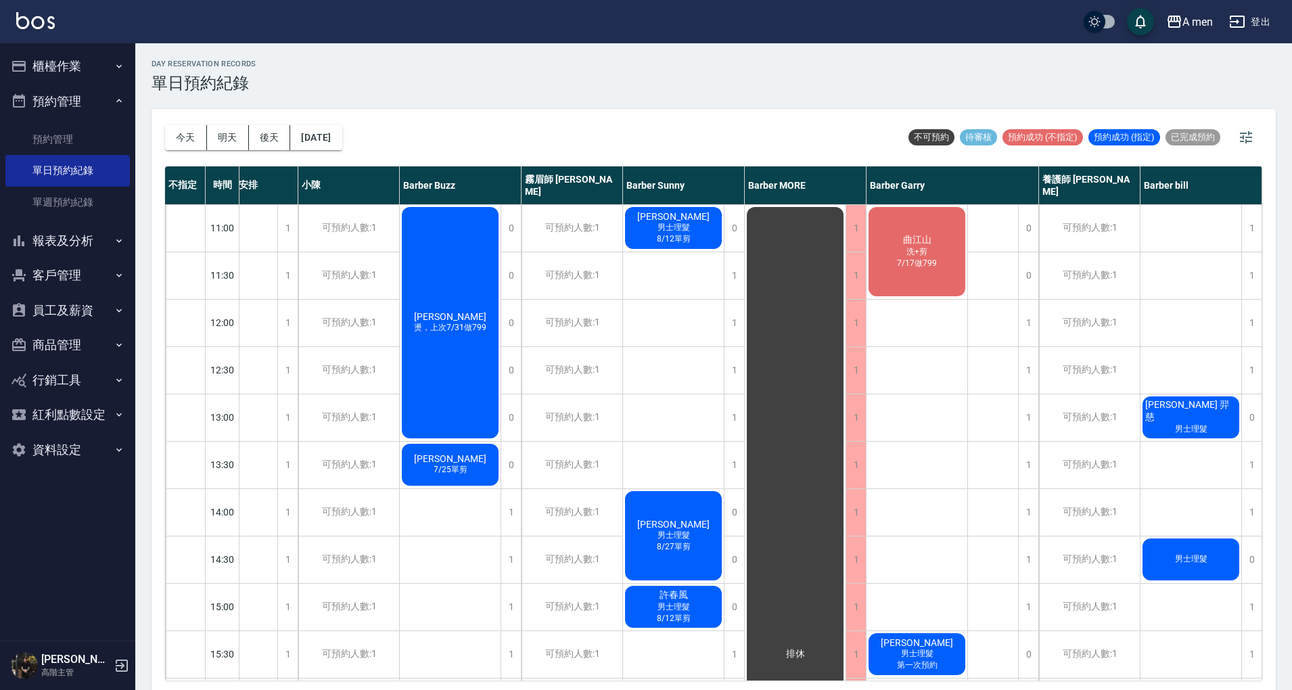
click at [1192, 425] on span "男士理髮" at bounding box center [1192, 430] width 38 height 12
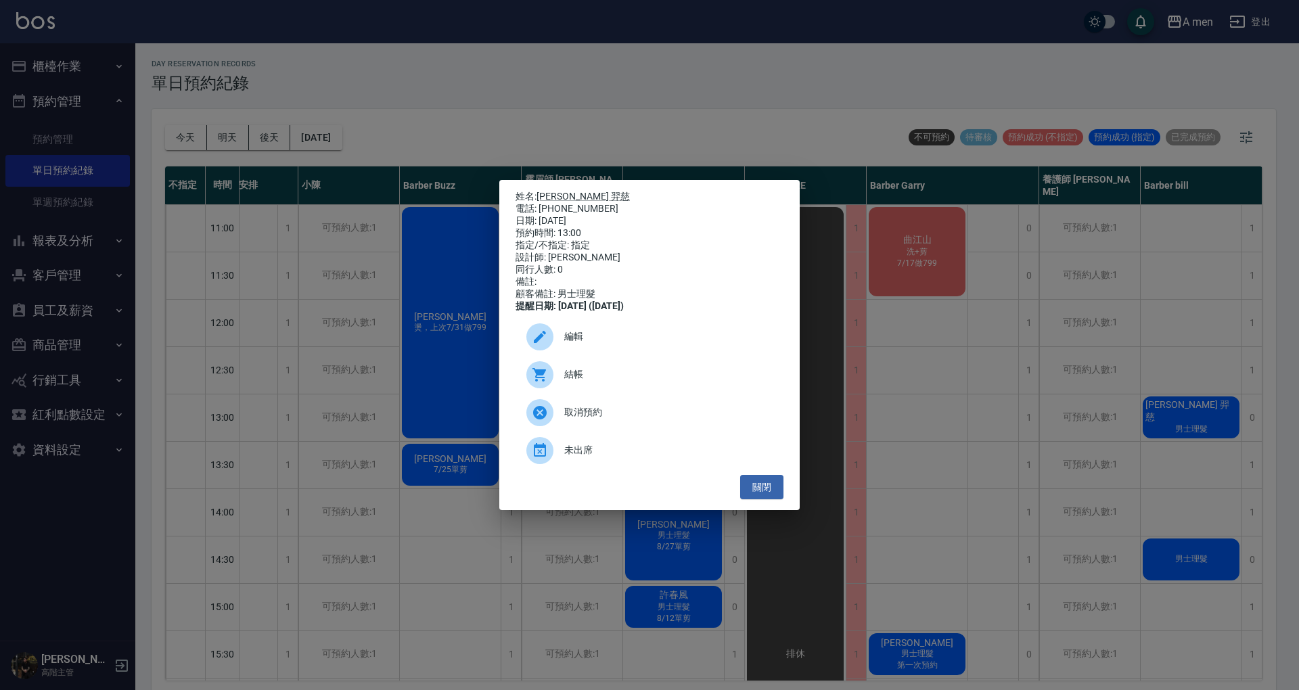
click at [669, 344] on span "編輯" at bounding box center [668, 337] width 208 height 14
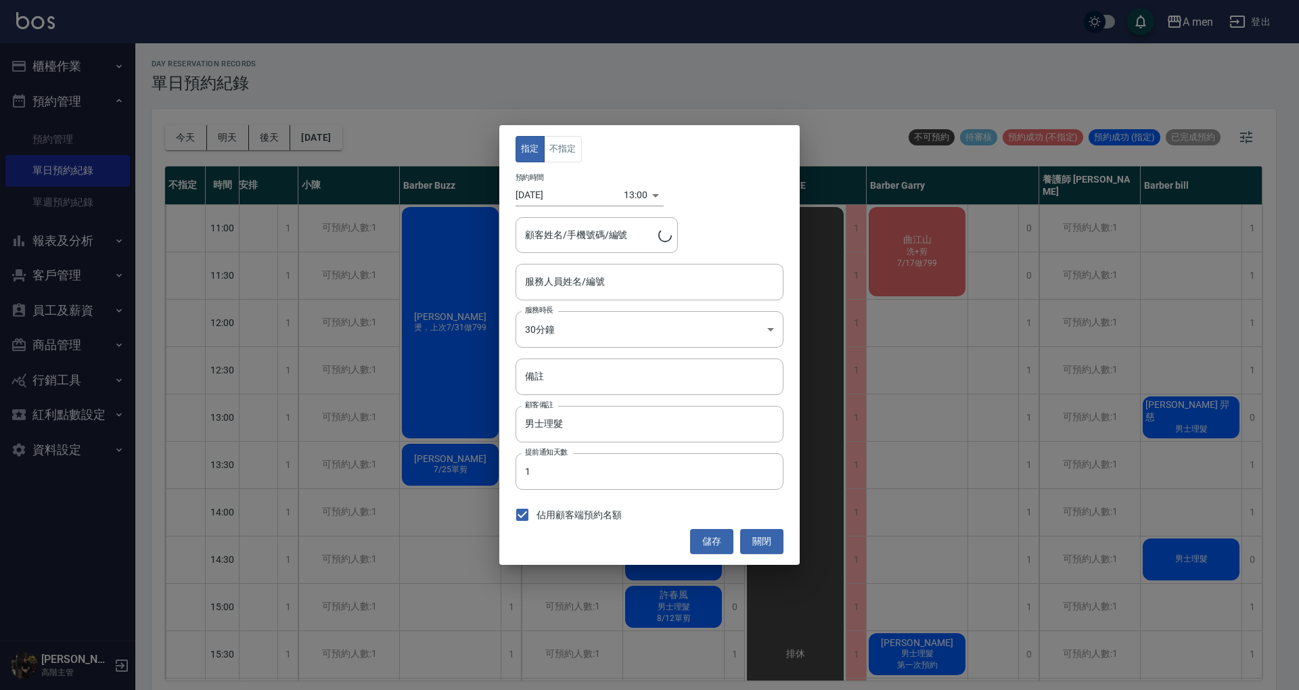
type input "Barber bill-006"
type input "Ray Scofield 羿慈/0917351562"
drag, startPoint x: 625, startPoint y: 376, endPoint x: 679, endPoint y: 393, distance: 57.4
click at [625, 376] on input "備註" at bounding box center [650, 377] width 268 height 37
type input "ㄚ"
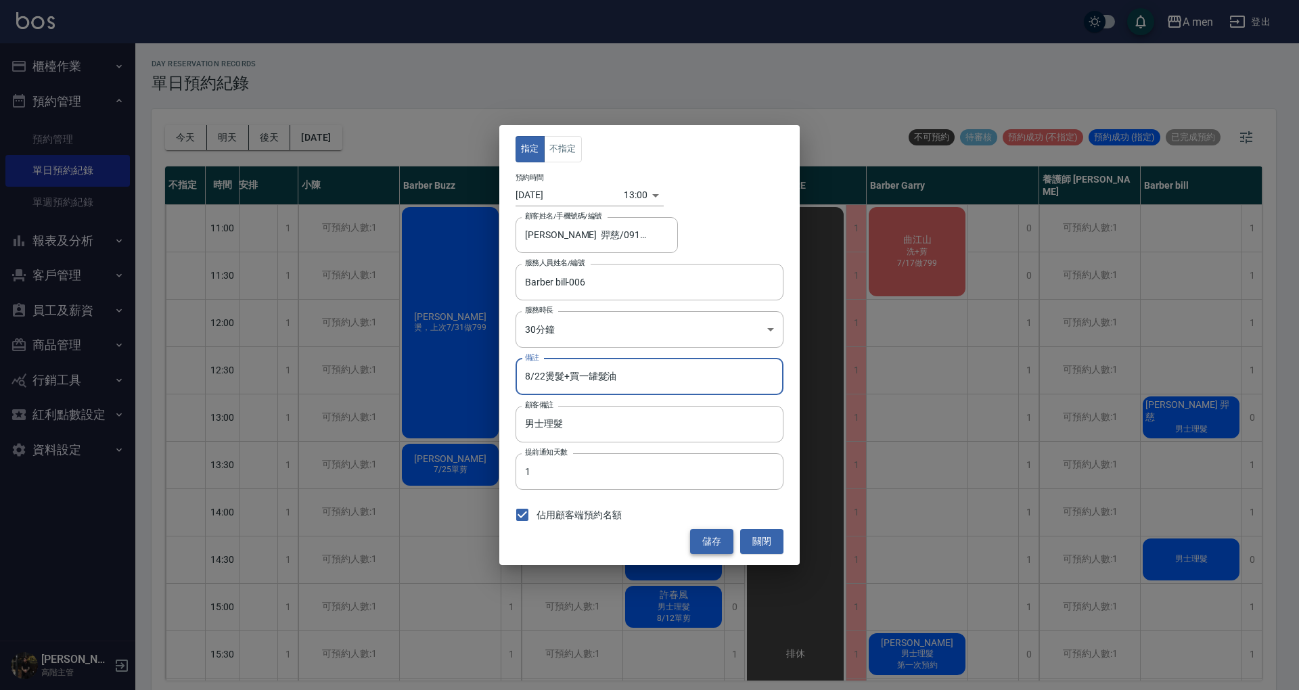
type input "8/22燙髮+買一罐髮油"
click at [708, 532] on button "儲存" at bounding box center [711, 541] width 43 height 25
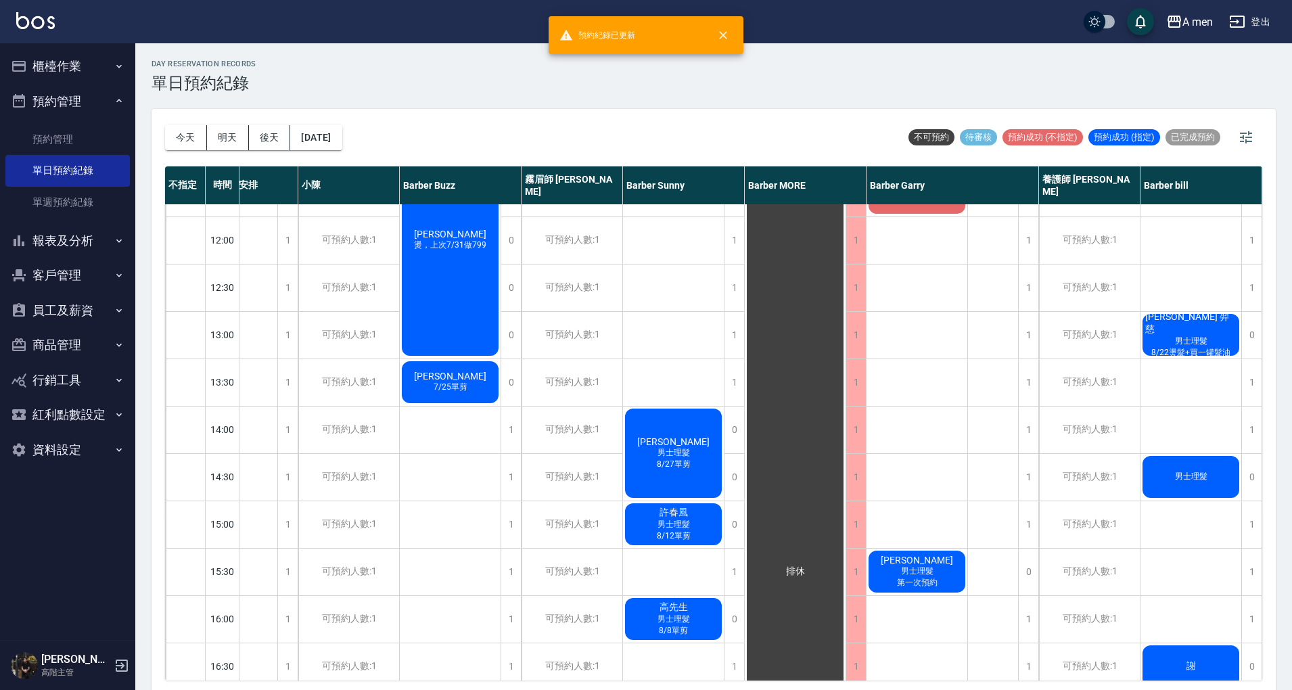
scroll to position [0, 63]
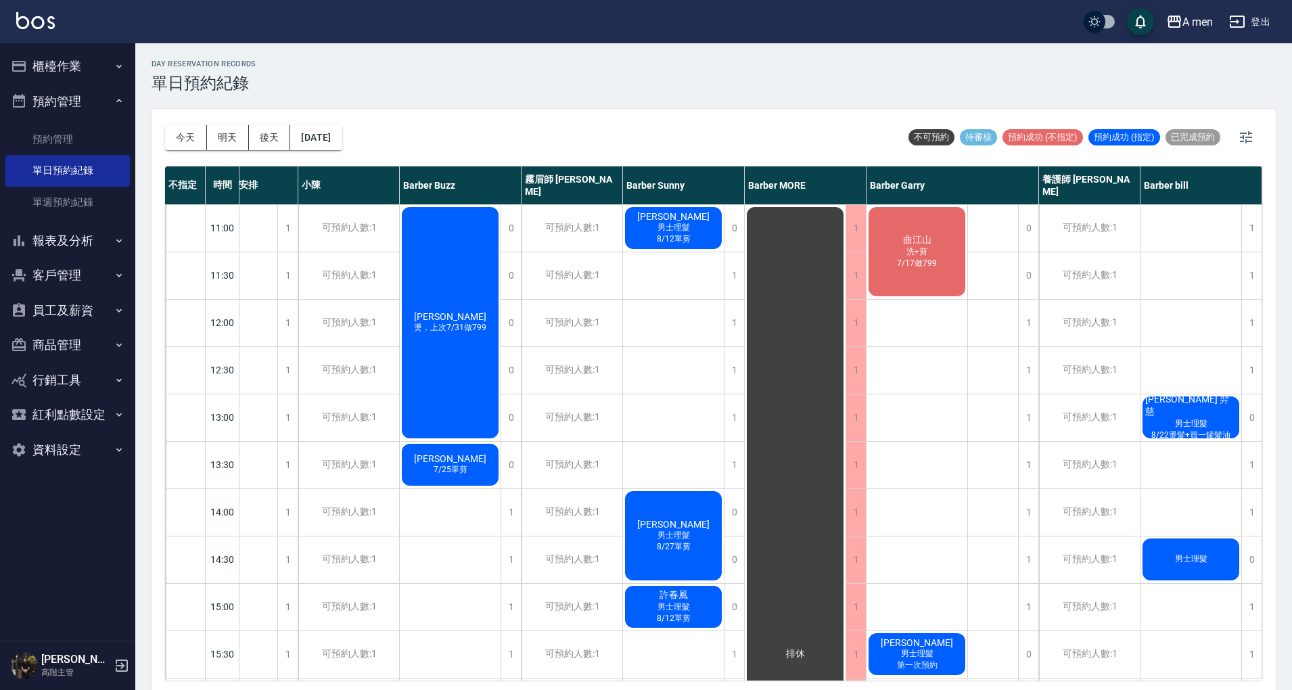
click at [1206, 555] on span "男士理髮" at bounding box center [1192, 559] width 38 height 12
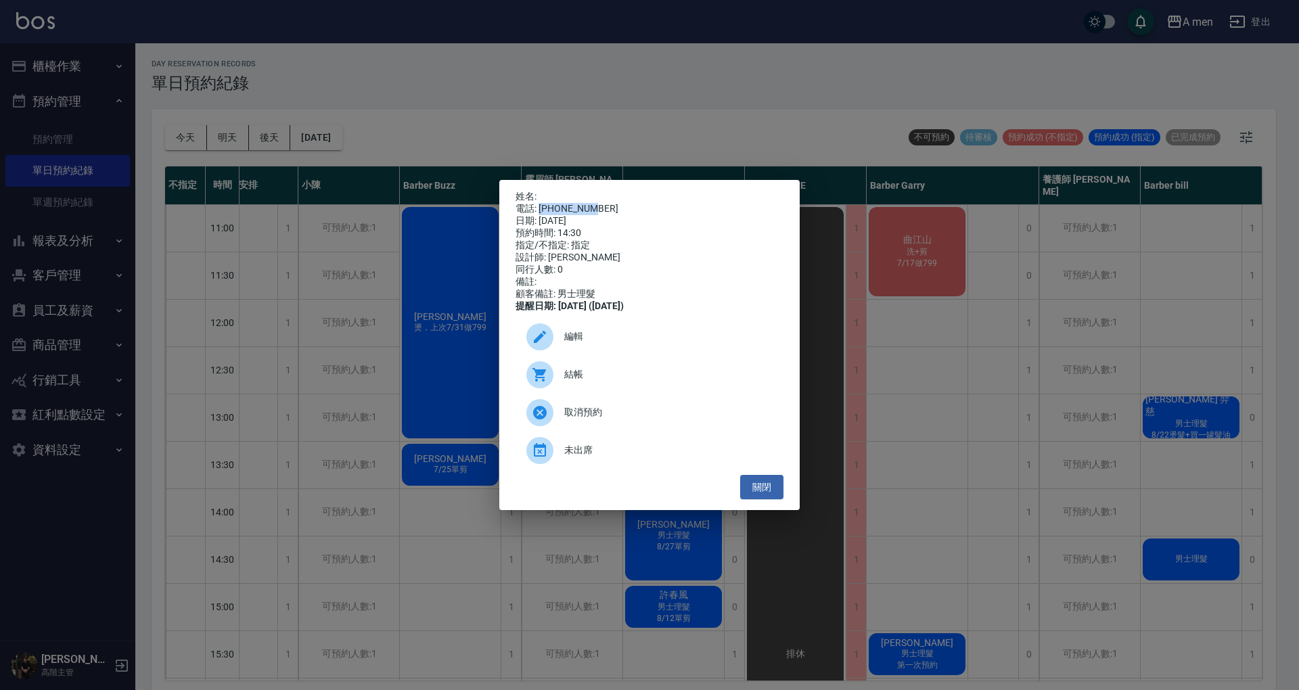
drag, startPoint x: 540, startPoint y: 206, endPoint x: 626, endPoint y: 206, distance: 85.9
click at [626, 206] on div "電話: 0974175528" at bounding box center [650, 209] width 268 height 12
copy div "0974175528"
click at [640, 332] on div "編輯" at bounding box center [650, 337] width 268 height 38
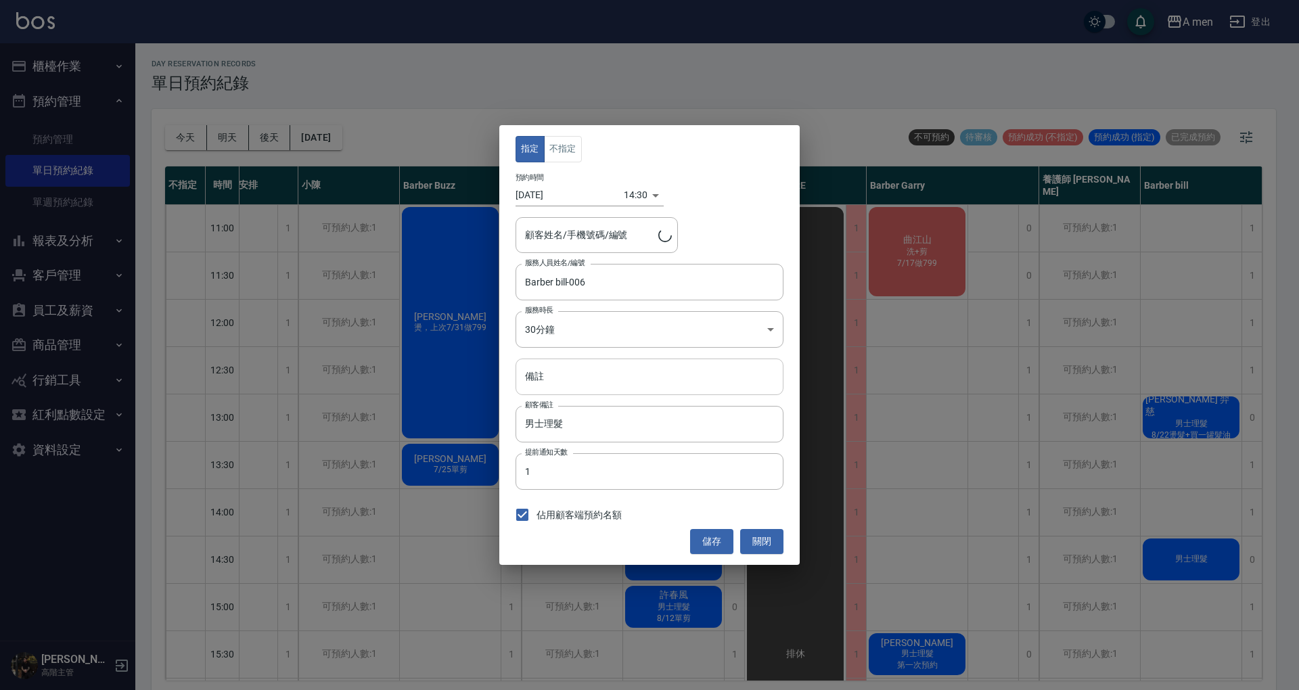
type input "/0974175528"
click at [634, 372] on input "備註" at bounding box center [650, 377] width 268 height 37
type input "ㄞ"
type input "9/1單剪"
click at [710, 534] on button "儲存" at bounding box center [711, 541] width 43 height 25
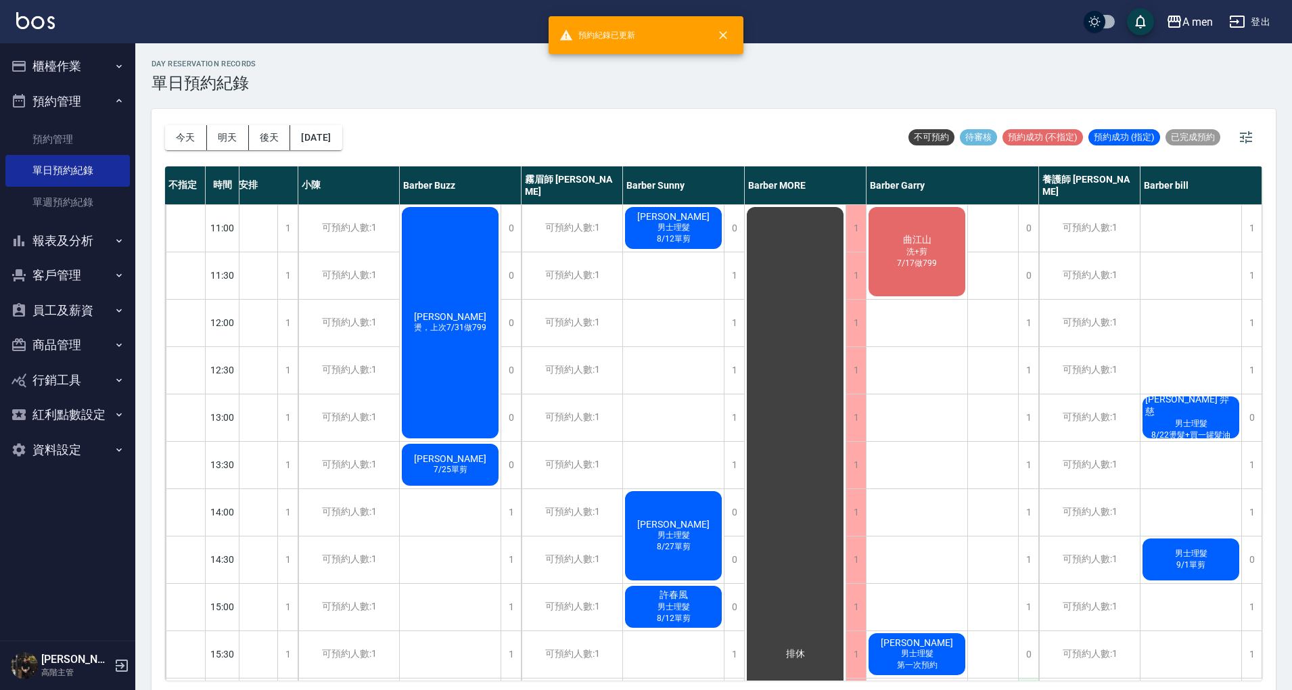
scroll to position [271, 63]
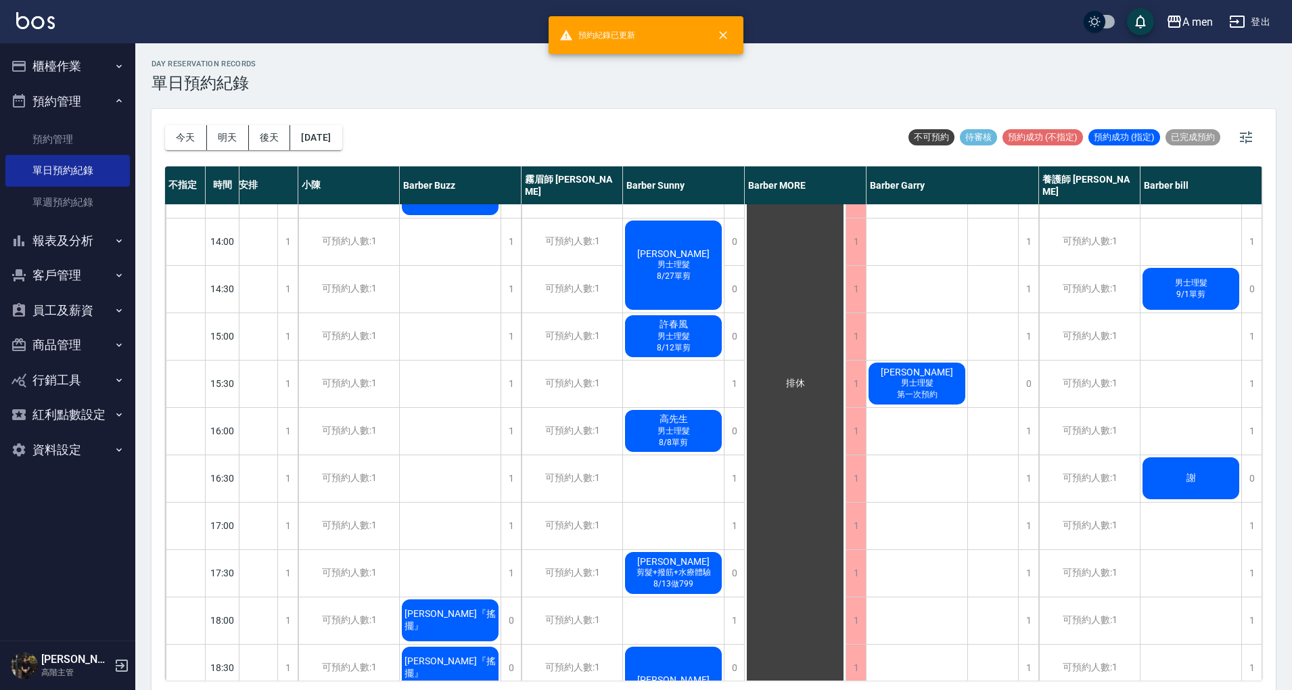
click at [1185, 473] on span "謝" at bounding box center [1191, 478] width 15 height 12
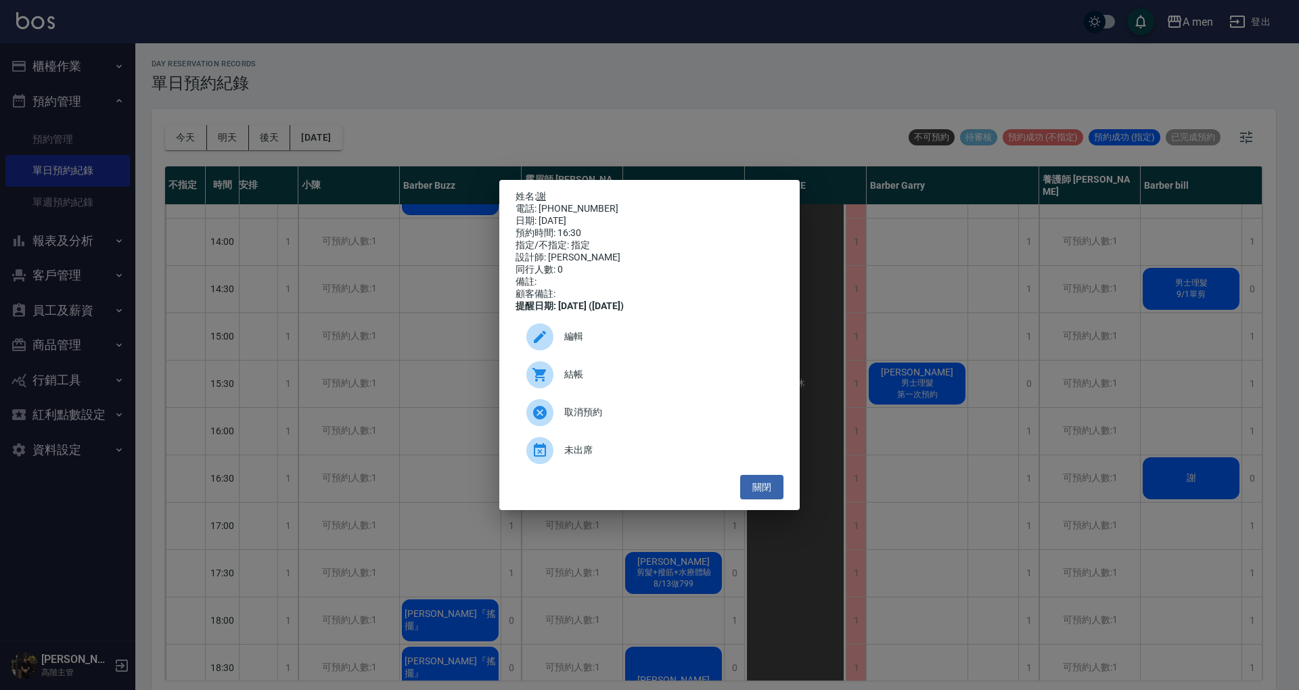
click at [541, 195] on link "謝" at bounding box center [541, 196] width 9 height 11
click at [722, 336] on span "編輯" at bounding box center [668, 337] width 208 height 14
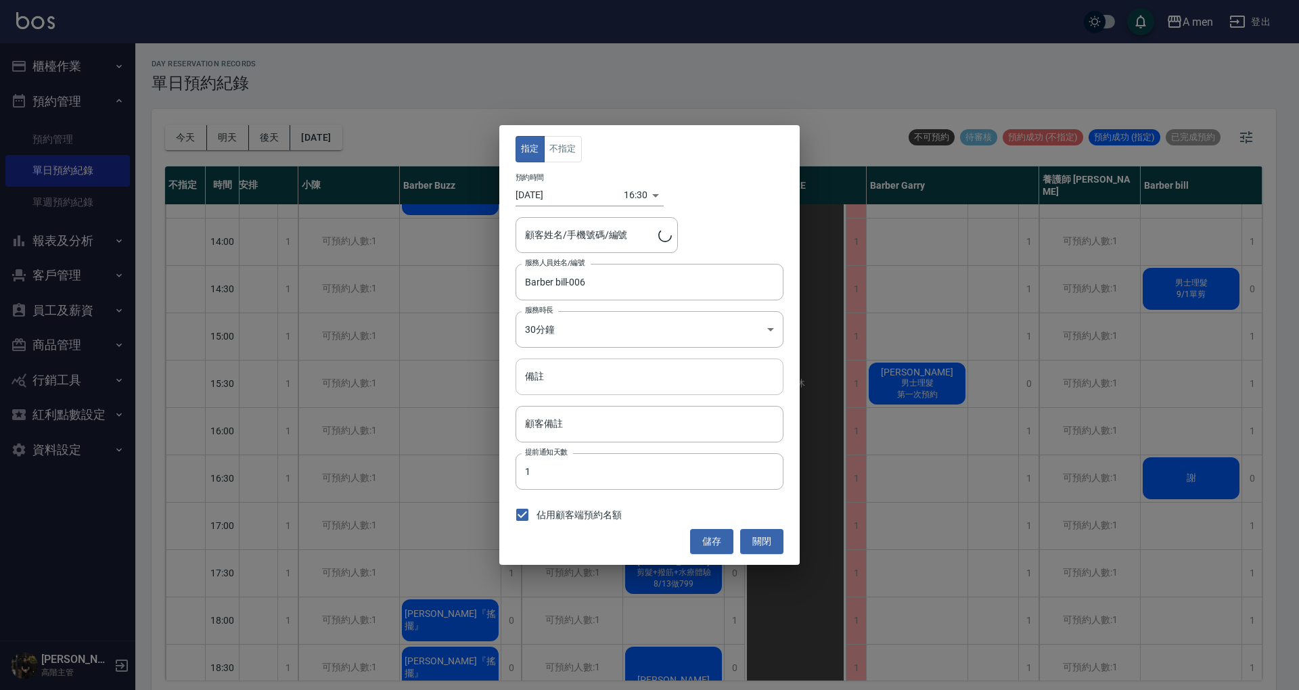
type input "謝/0979286657"
click at [607, 374] on input "備註" at bounding box center [650, 377] width 268 height 37
type input "ㄚ"
type input "8/9單剪"
click at [706, 535] on button "儲存" at bounding box center [711, 541] width 43 height 25
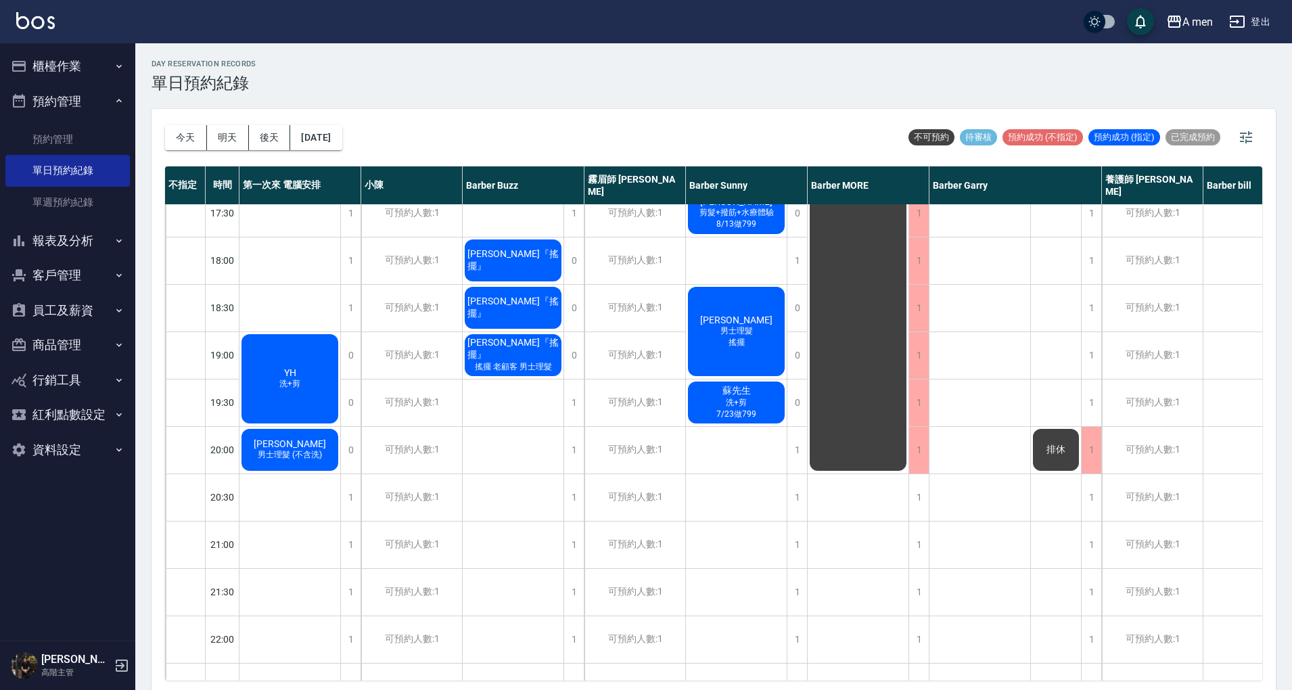
scroll to position [631, 0]
click at [284, 345] on div "YH 洗+剪" at bounding box center [290, 378] width 101 height 93
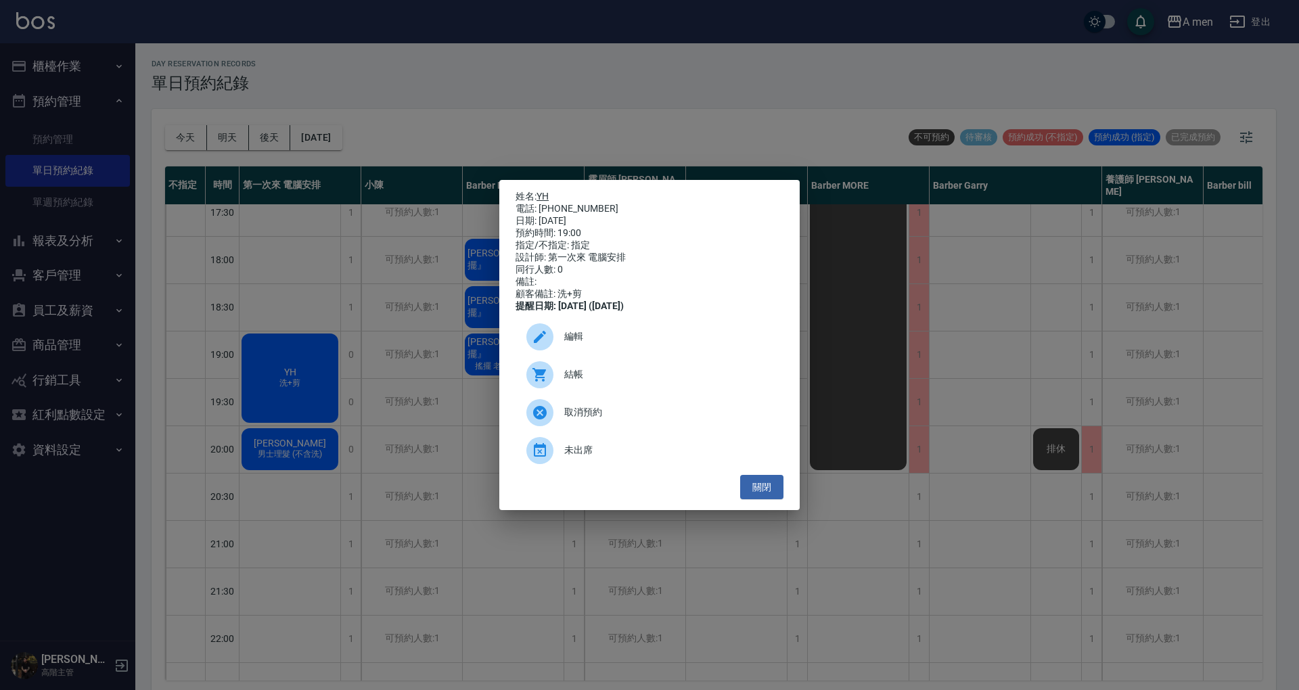
click at [546, 191] on link "YH" at bounding box center [543, 196] width 12 height 11
drag, startPoint x: 768, startPoint y: 499, endPoint x: 699, endPoint y: 512, distance: 70.1
click at [768, 499] on button "關閉" at bounding box center [761, 487] width 43 height 25
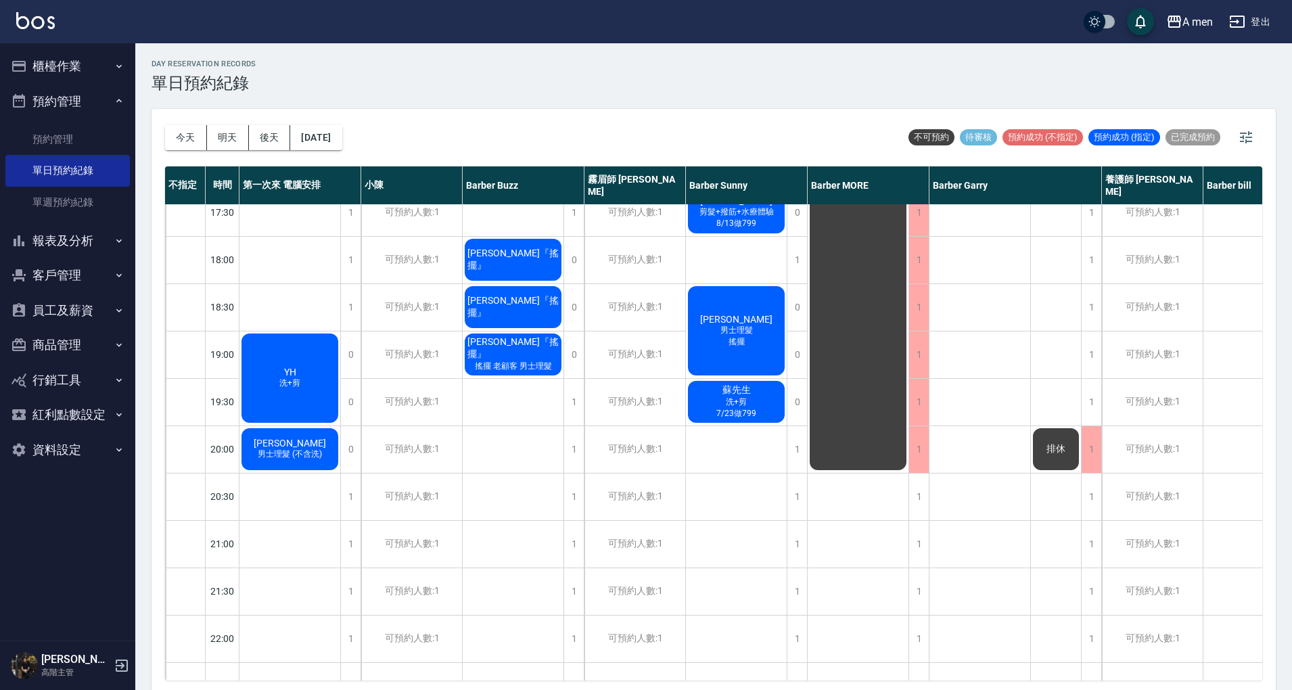
click at [313, 459] on span "男士理髮 (不含洗)" at bounding box center [290, 455] width 70 height 12
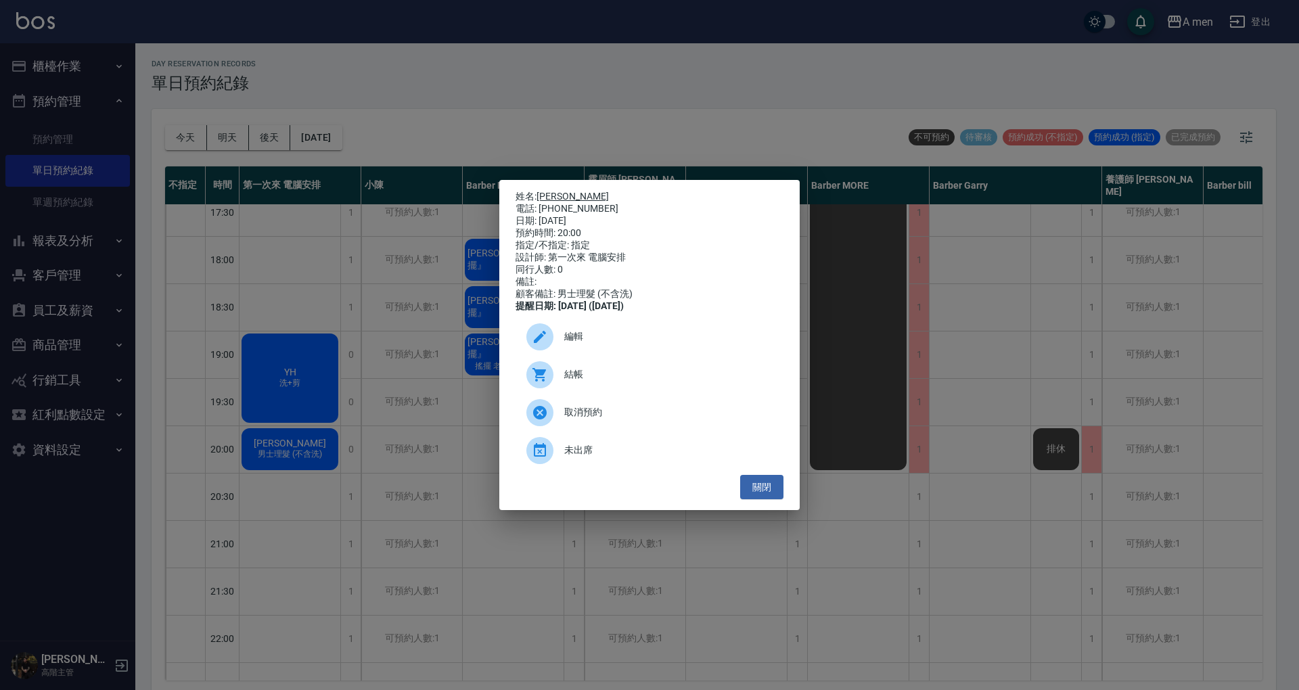
click at [553, 194] on link "梁忕" at bounding box center [573, 196] width 72 height 11
click at [766, 495] on button "關閉" at bounding box center [761, 487] width 43 height 25
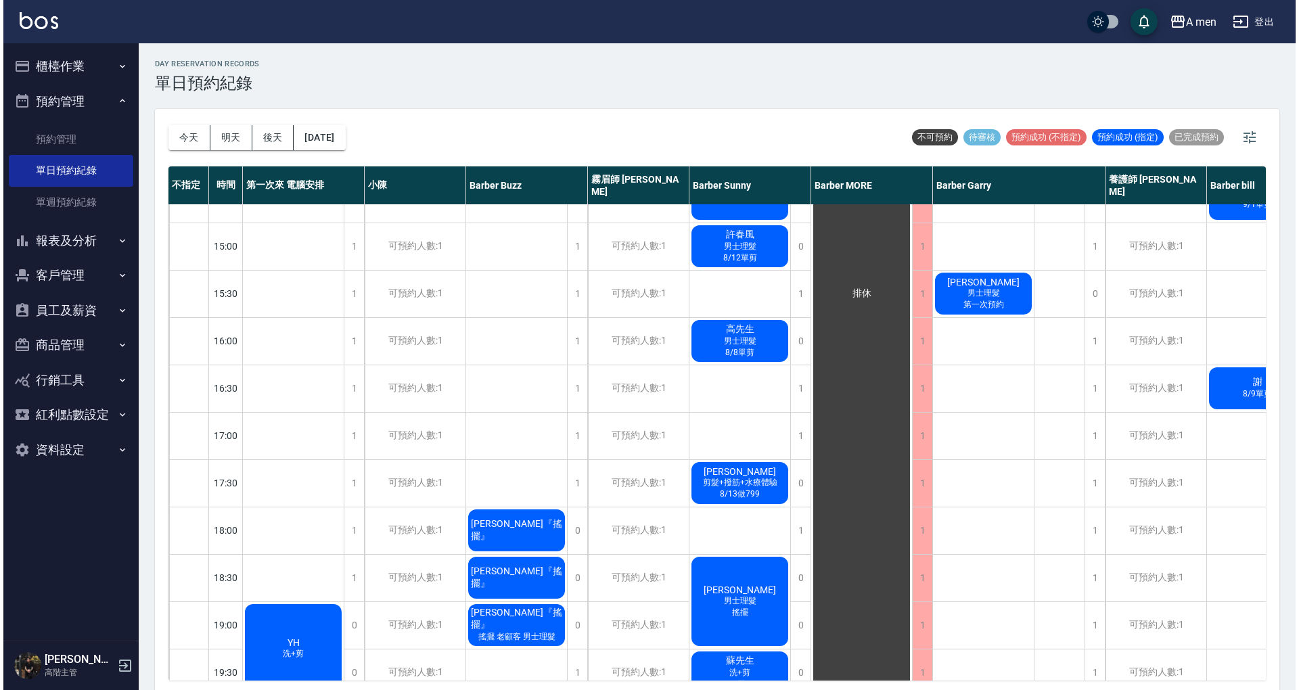
scroll to position [541, 0]
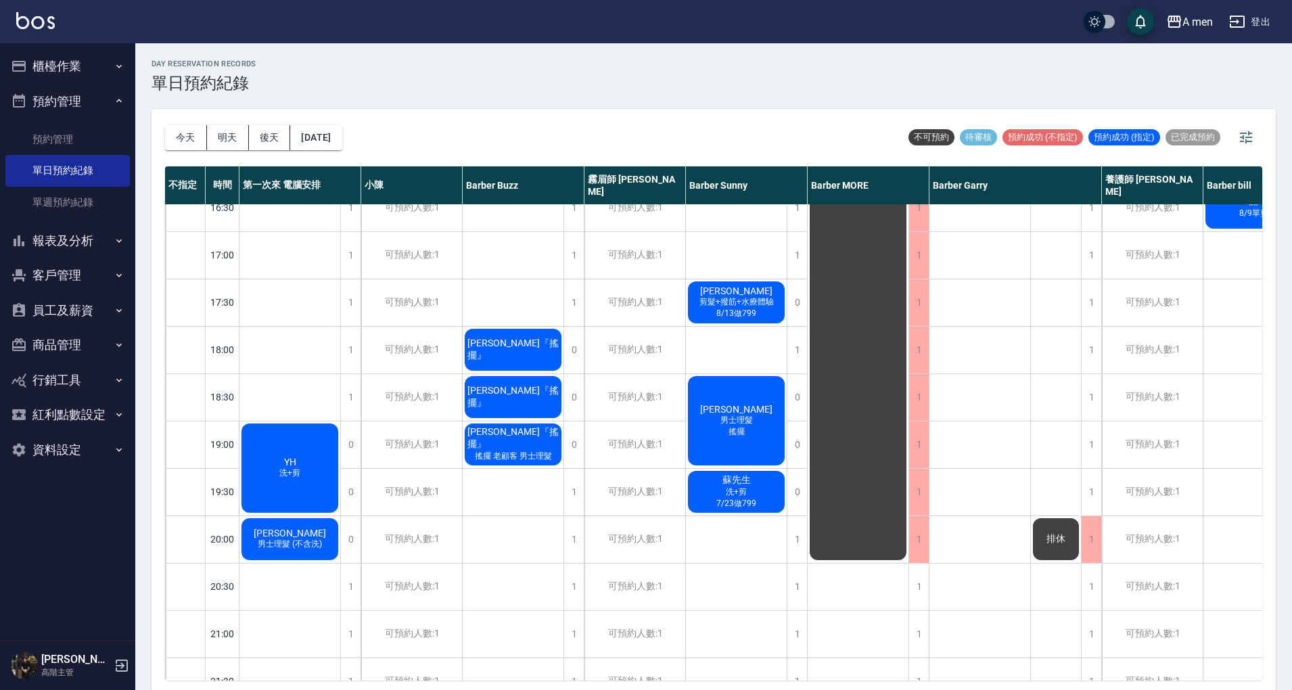
click at [520, 351] on span "黃柏維『搖擺』" at bounding box center [513, 350] width 97 height 24
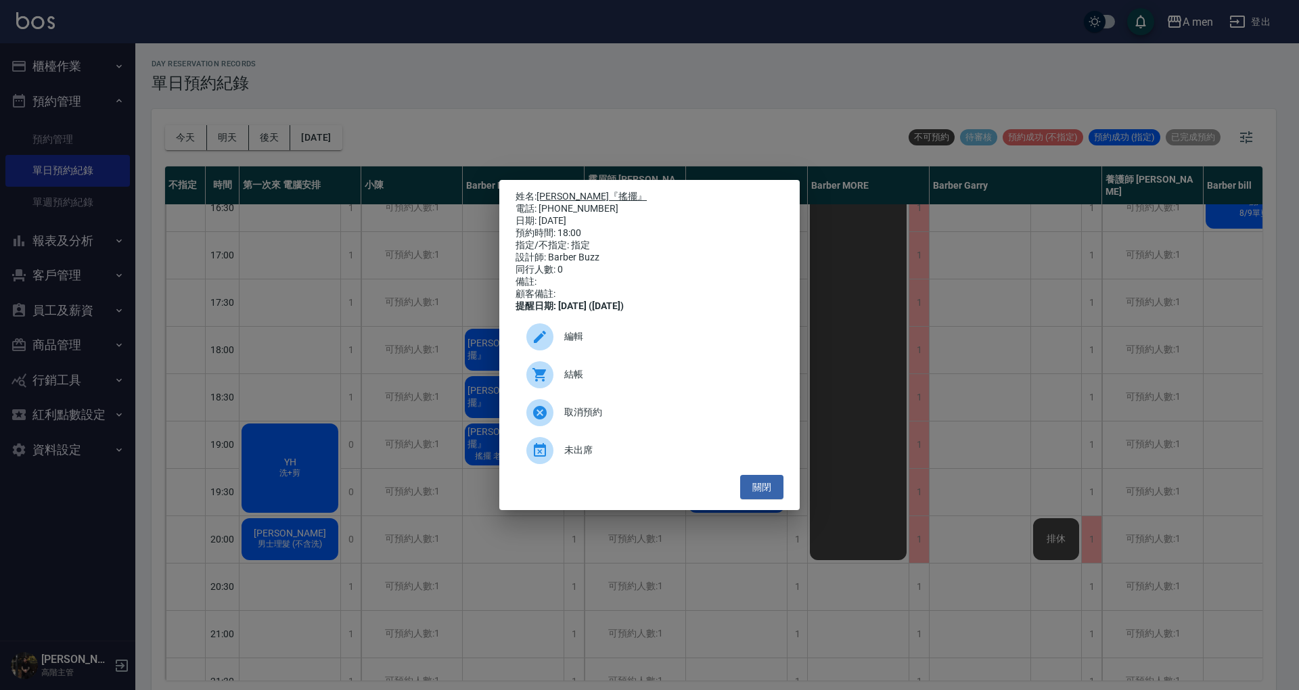
click at [564, 192] on link "黃柏維『搖擺』" at bounding box center [592, 196] width 110 height 11
click at [617, 344] on span "編輯" at bounding box center [668, 337] width 208 height 14
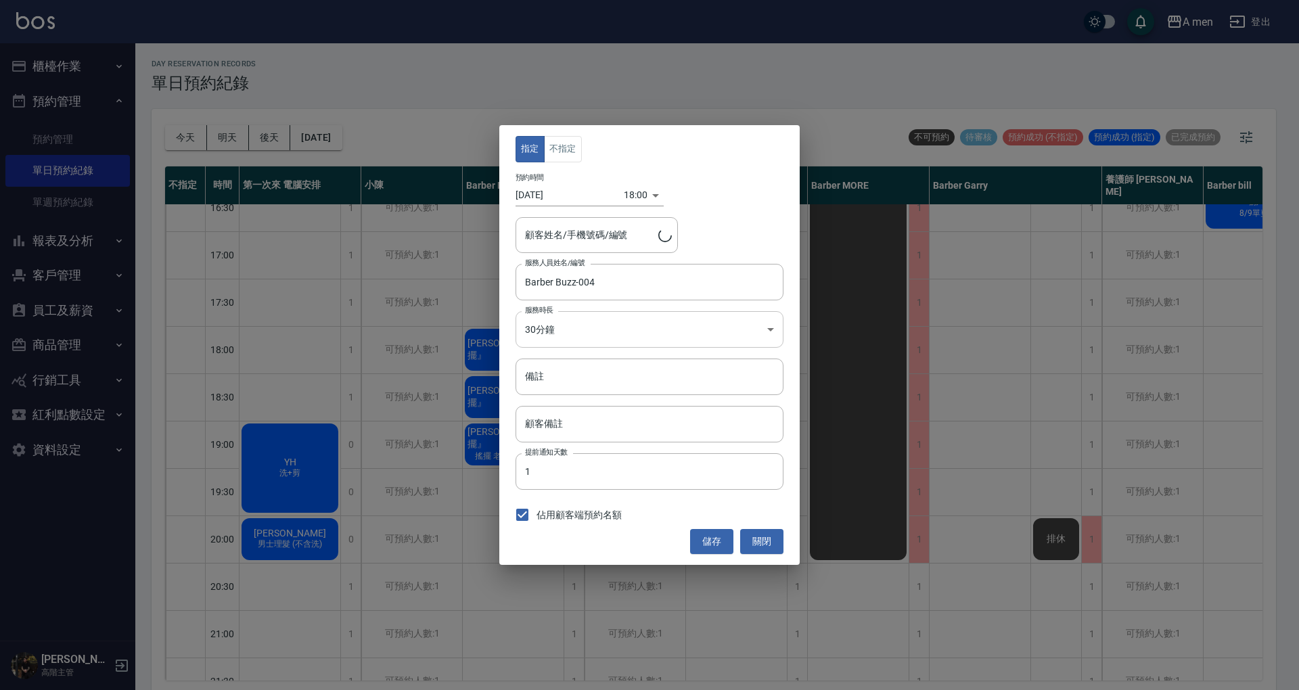
type input "黃柏維『搖擺』/0962021316"
click at [606, 361] on input "備註" at bounding box center [650, 377] width 268 height 37
drag, startPoint x: 579, startPoint y: 374, endPoint x: 506, endPoint y: 368, distance: 73.3
click at [506, 368] on div "指定 不指定 預約時間 2025/09/12 18:00 1757671200000 顧客姓名/手機號碼/編號 黃柏維『搖擺』/0962021316 顧客姓名…" at bounding box center [649, 344] width 300 height 439
click at [641, 386] on input "上次消費" at bounding box center [650, 377] width 268 height 37
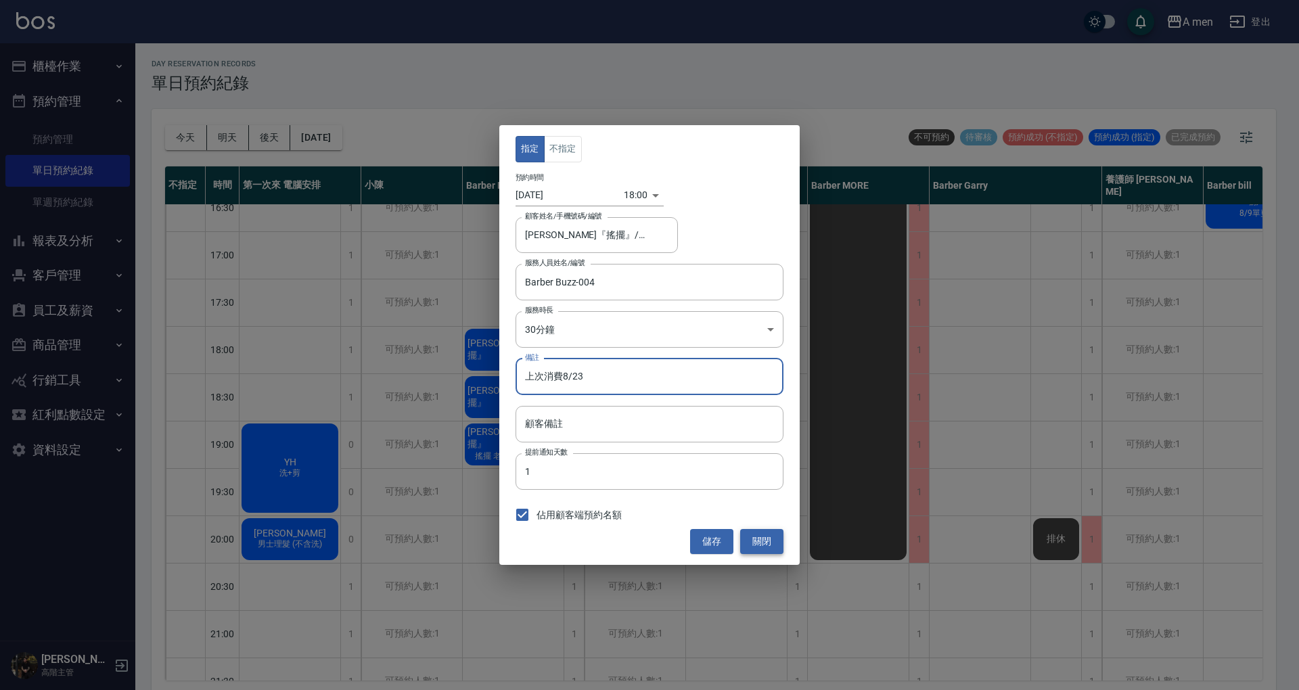
type input "上次消費8/23"
click at [757, 547] on button "關閉" at bounding box center [761, 541] width 43 height 25
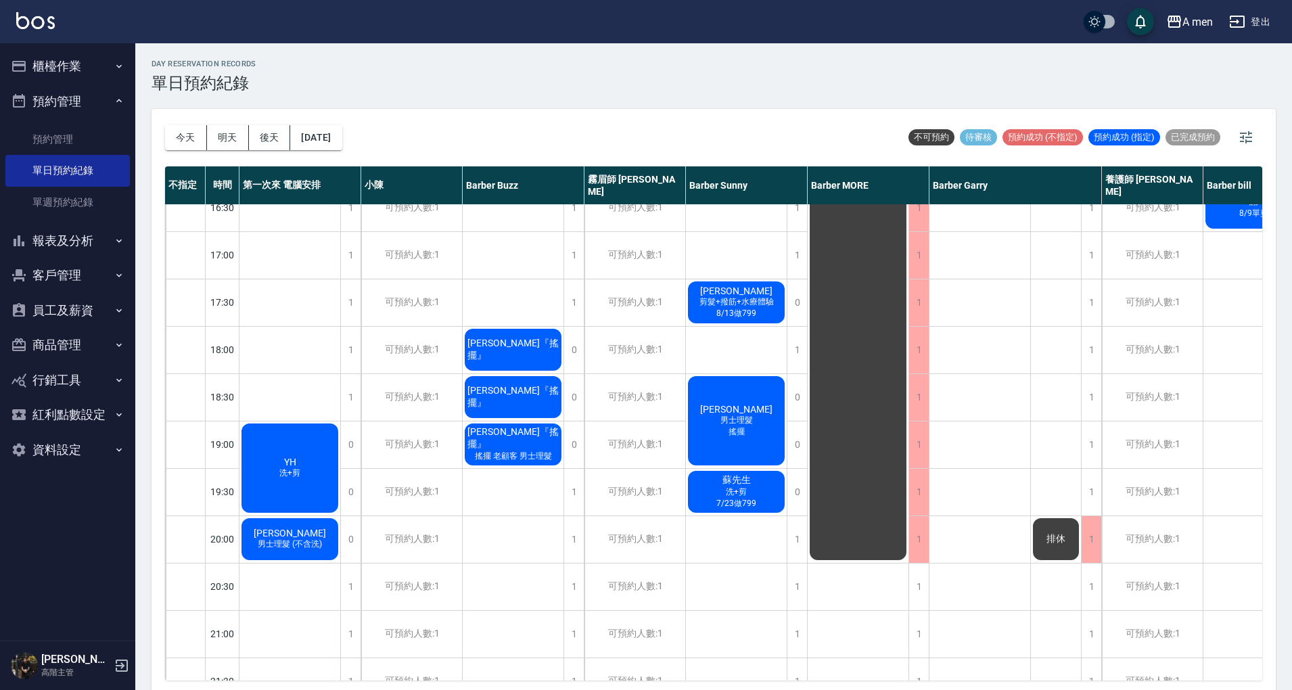
click at [499, 340] on div "黃柏維『搖擺』" at bounding box center [513, 350] width 101 height 46
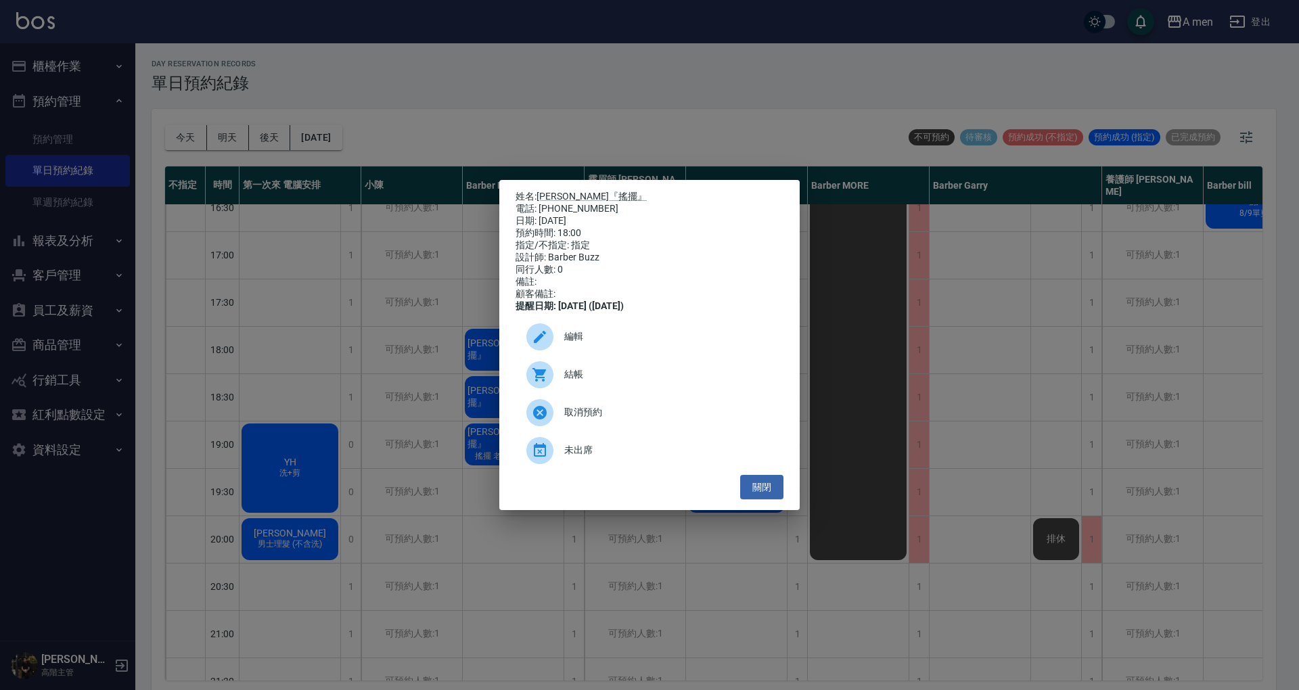
click at [620, 330] on div "編輯" at bounding box center [650, 337] width 268 height 38
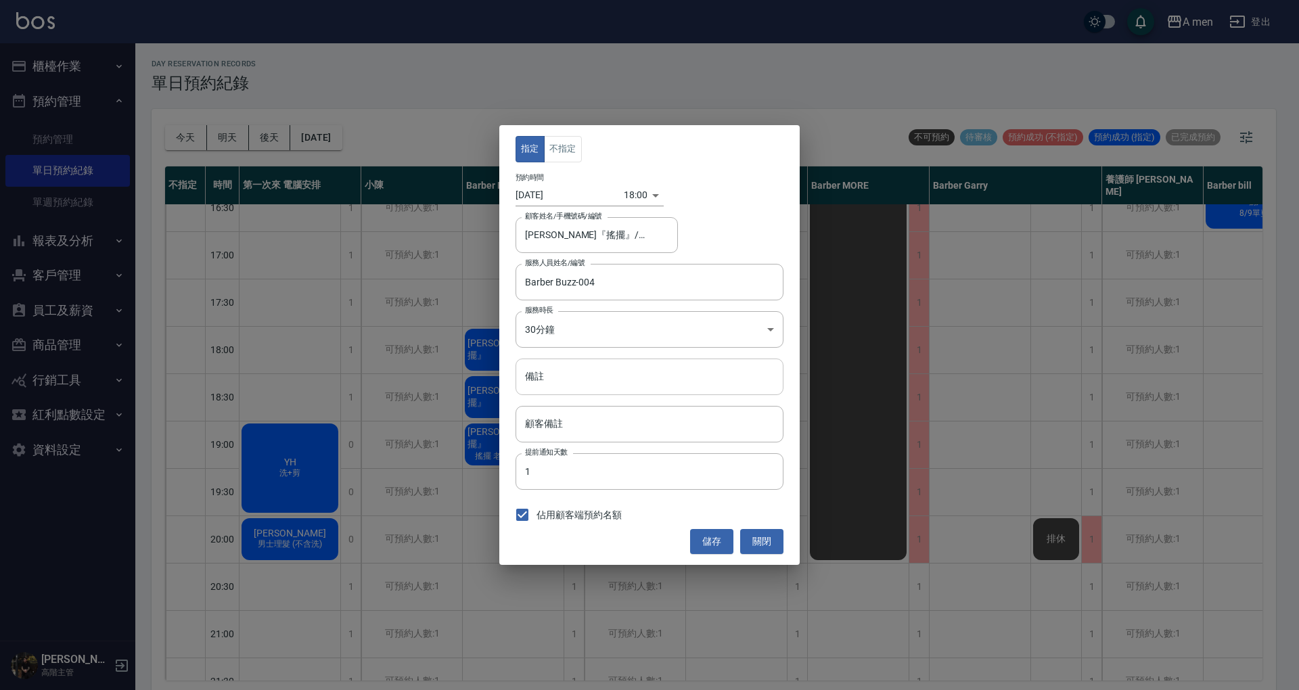
click at [601, 384] on input "備註" at bounding box center [650, 377] width 268 height 37
paste input "上次消費"
type input "上次消費8/13"
click at [728, 543] on button "儲存" at bounding box center [711, 541] width 43 height 25
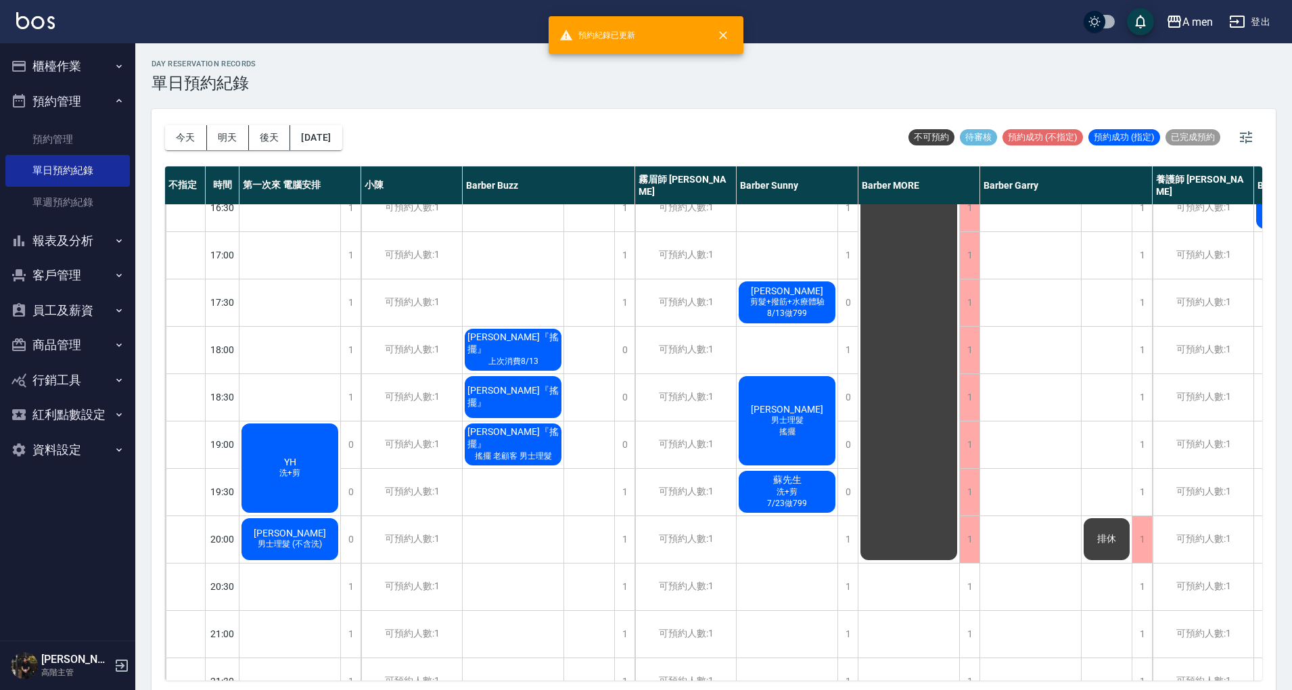
click at [532, 394] on span "廖偉廷『搖擺』" at bounding box center [513, 397] width 97 height 24
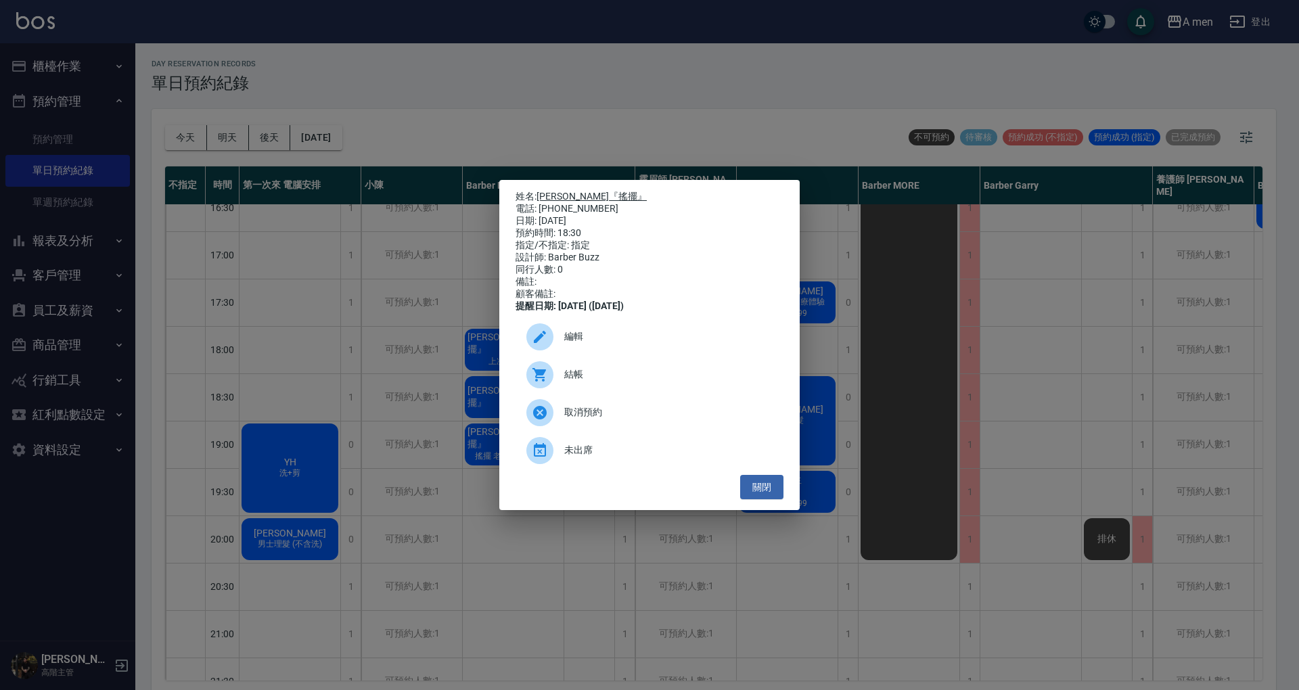
click at [559, 191] on link "廖偉廷『搖擺』" at bounding box center [592, 196] width 110 height 11
drag, startPoint x: 758, startPoint y: 494, endPoint x: 637, endPoint y: 436, distance: 133.8
click at [758, 494] on button "關閉" at bounding box center [761, 487] width 43 height 25
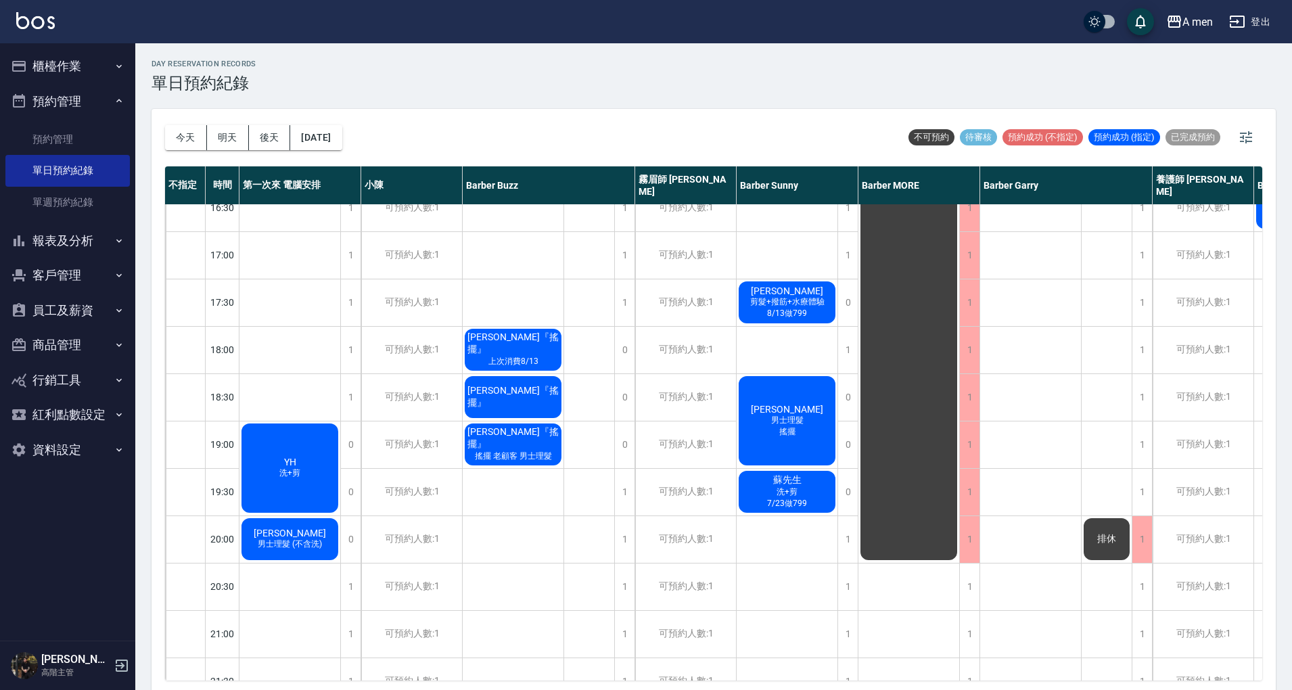
click at [521, 340] on span "黃柏維『搖擺』" at bounding box center [513, 344] width 97 height 24
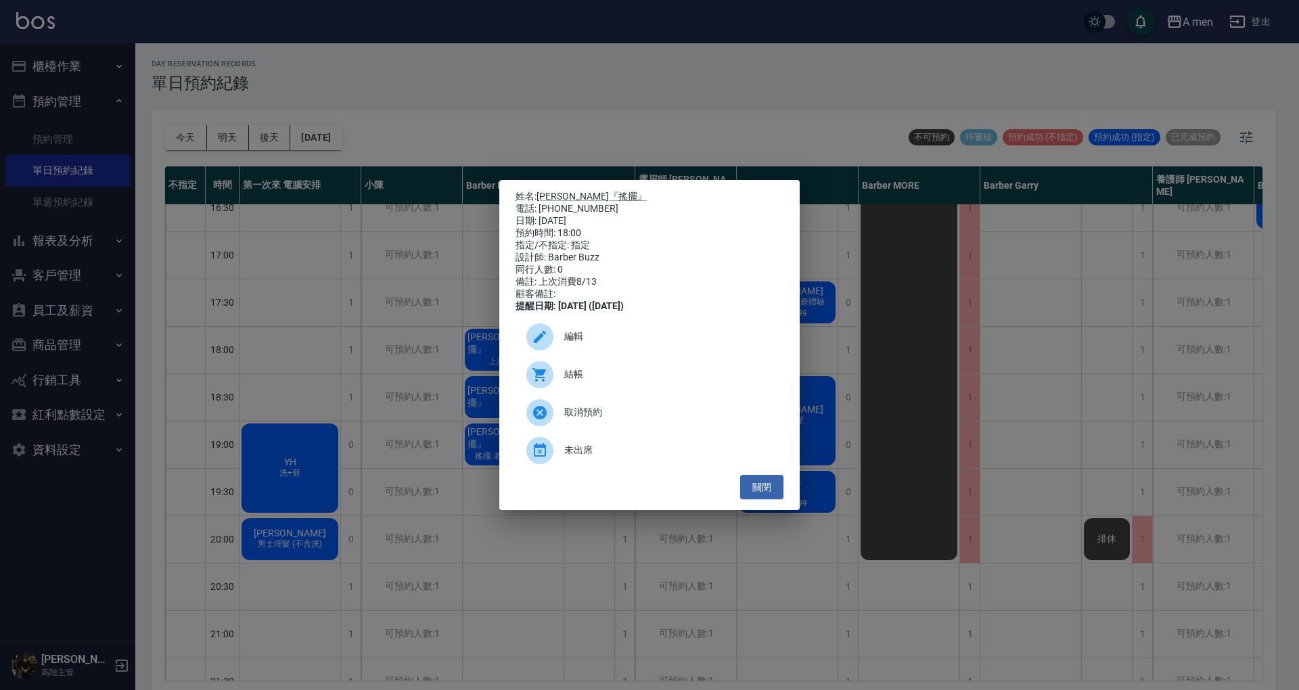
click at [647, 344] on span "編輯" at bounding box center [668, 337] width 208 height 14
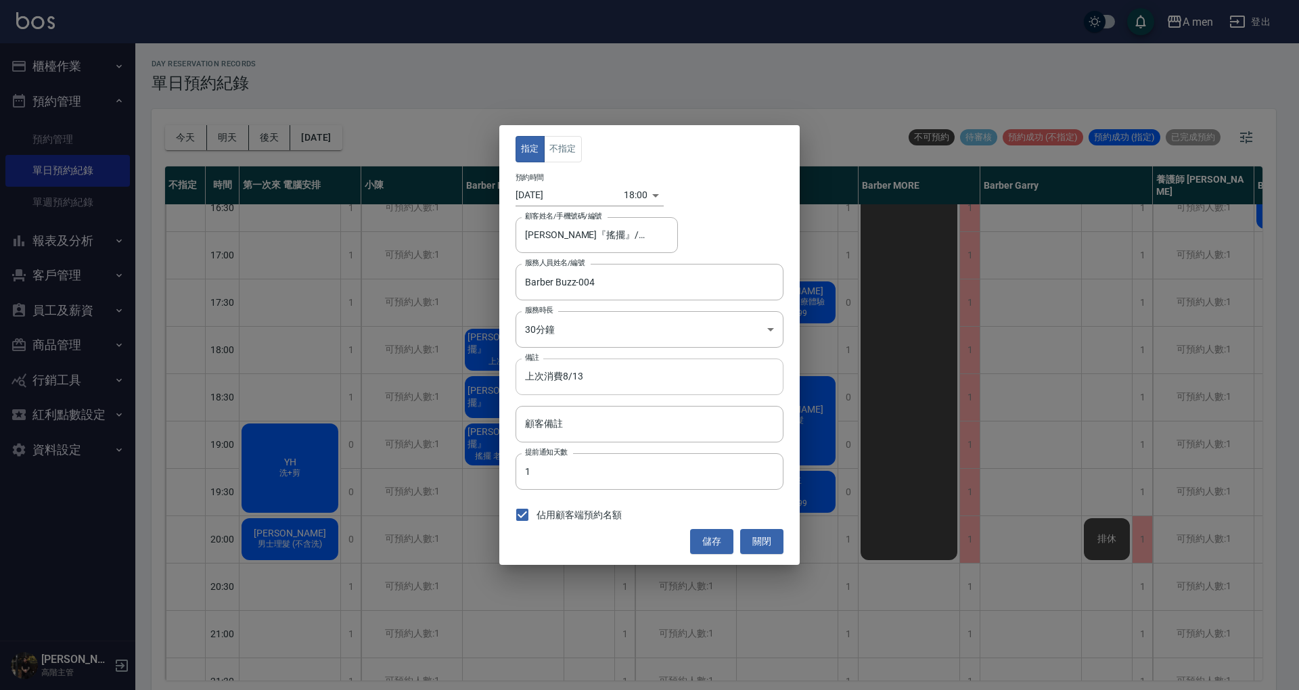
click at [560, 364] on input "上次消費8/13" at bounding box center [650, 377] width 268 height 37
type input "上次剪8/13"
click at [717, 539] on button "儲存" at bounding box center [711, 541] width 43 height 25
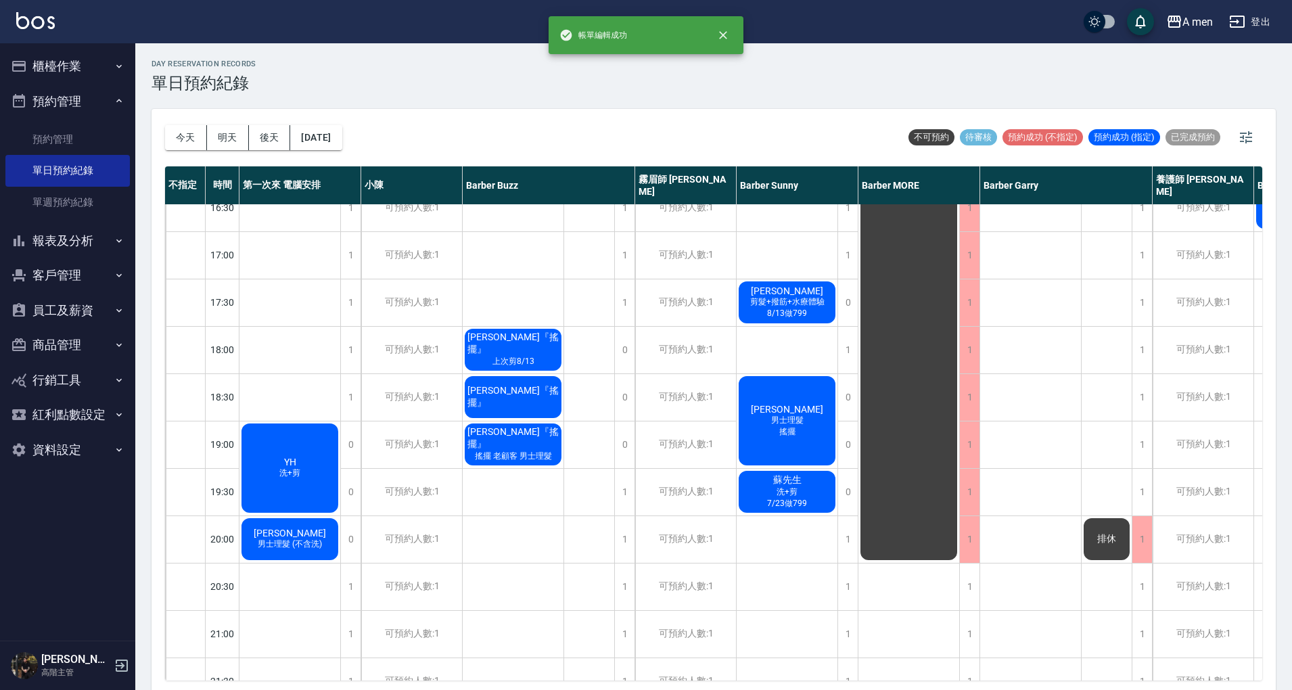
click at [499, 409] on div "廖偉廷『搖擺』" at bounding box center [513, 397] width 101 height 46
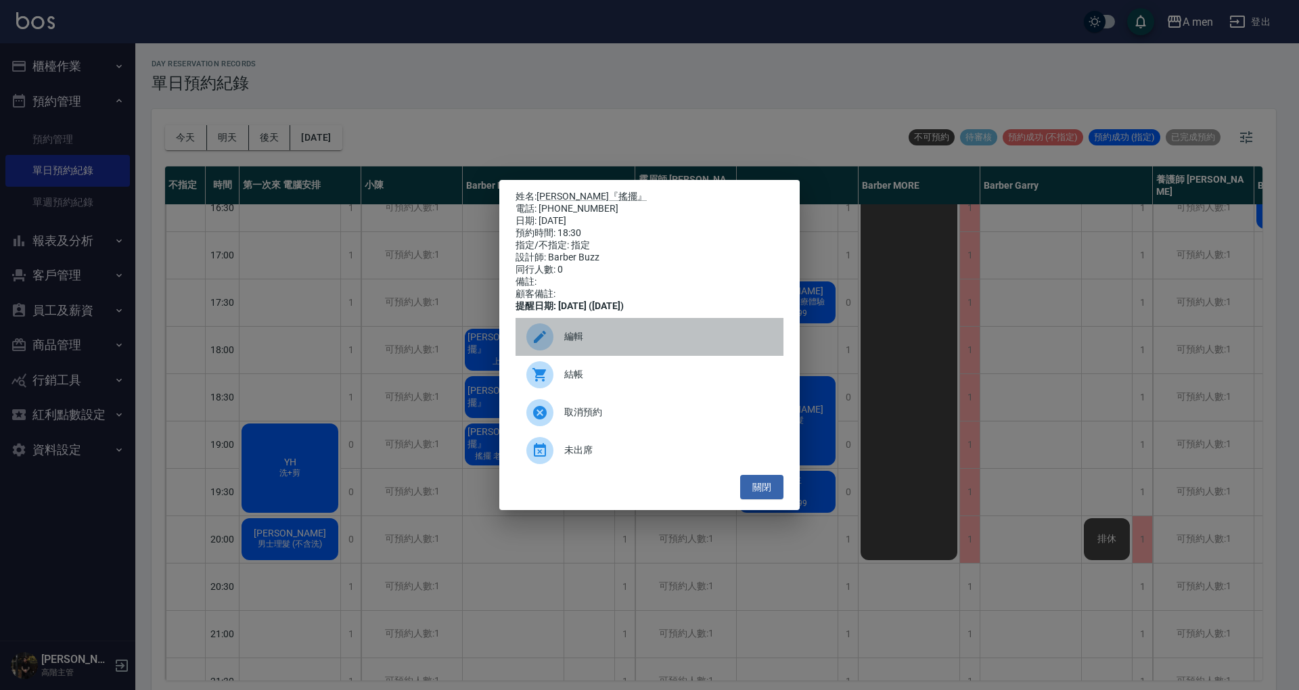
click at [585, 344] on span "編輯" at bounding box center [668, 337] width 208 height 14
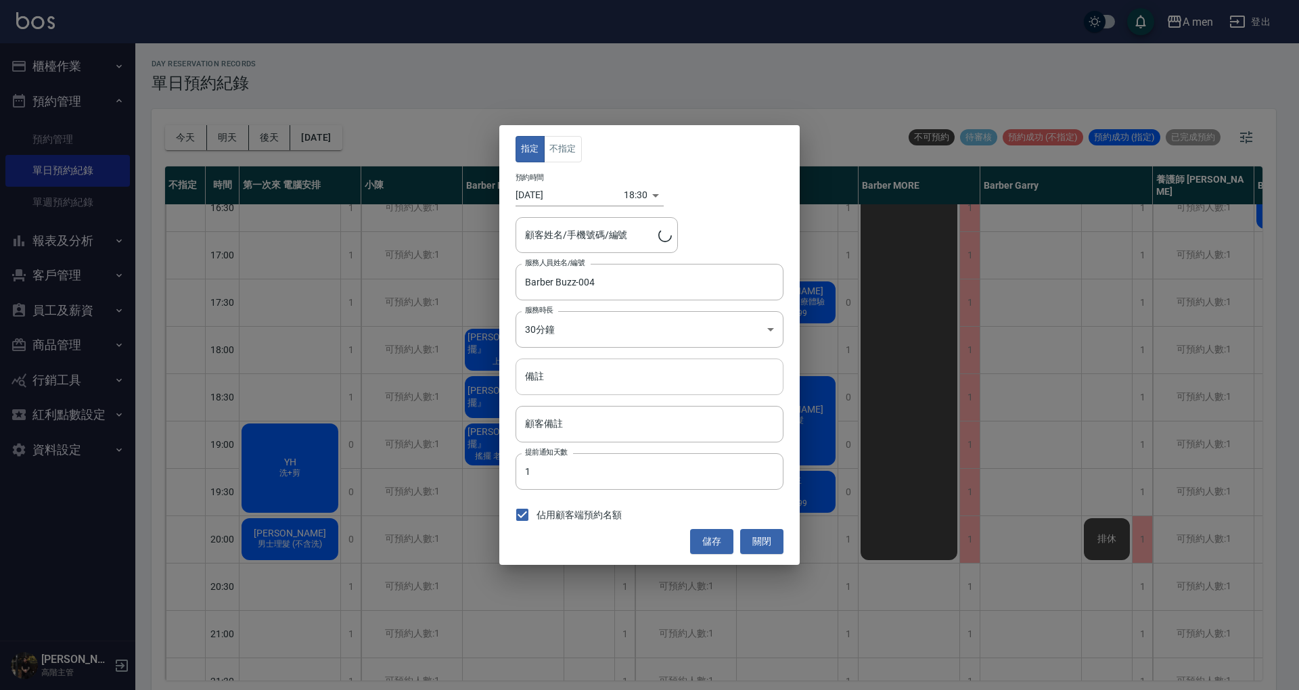
click at [559, 380] on input "備註" at bounding box center [650, 377] width 268 height 37
paste input "上次消費"
type input "上次消費"
type input "廖偉廷『搖擺』/0911074241"
type input "上次剪8/16"
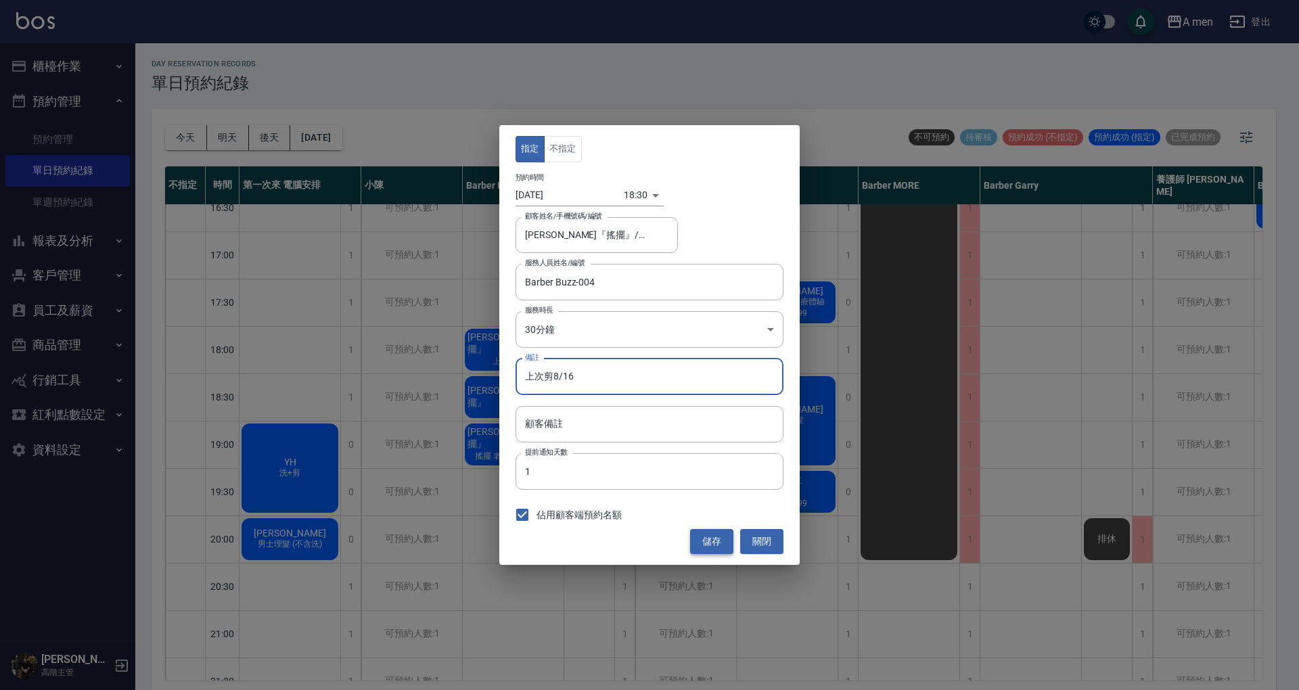
click at [723, 536] on button "儲存" at bounding box center [711, 541] width 43 height 25
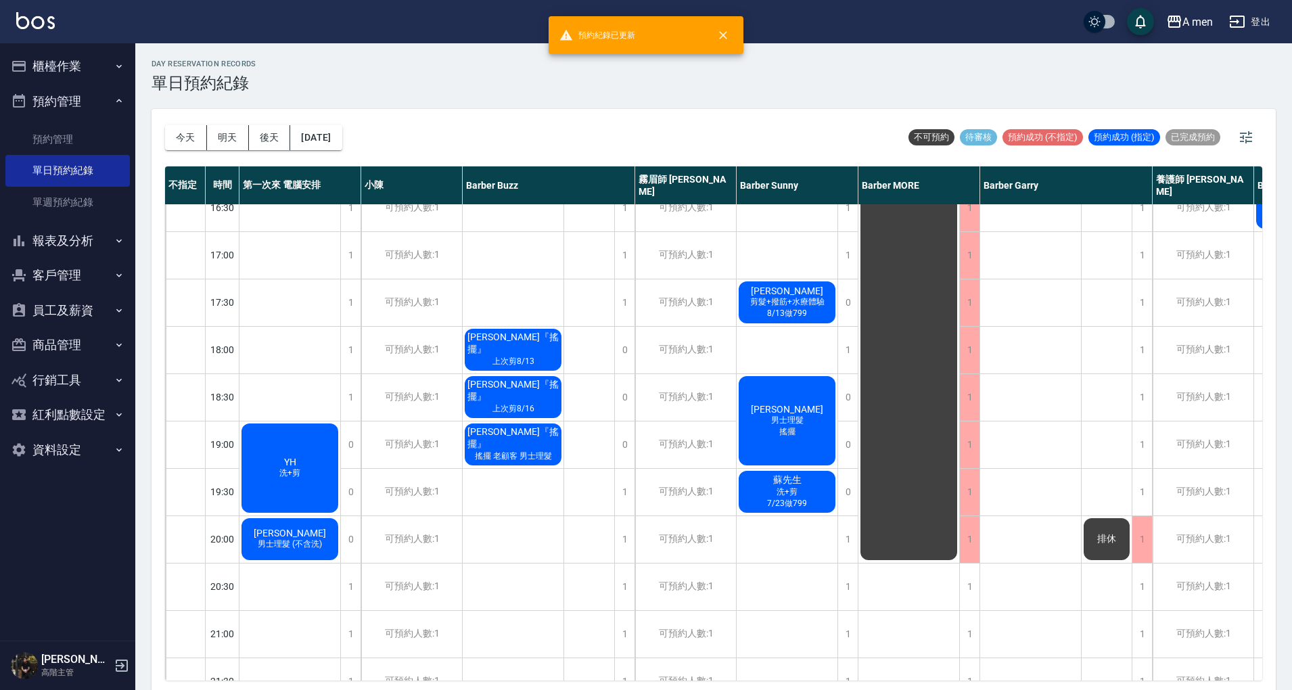
click at [505, 452] on span "搖擺 老顧客 男士理髮" at bounding box center [513, 457] width 83 height 12
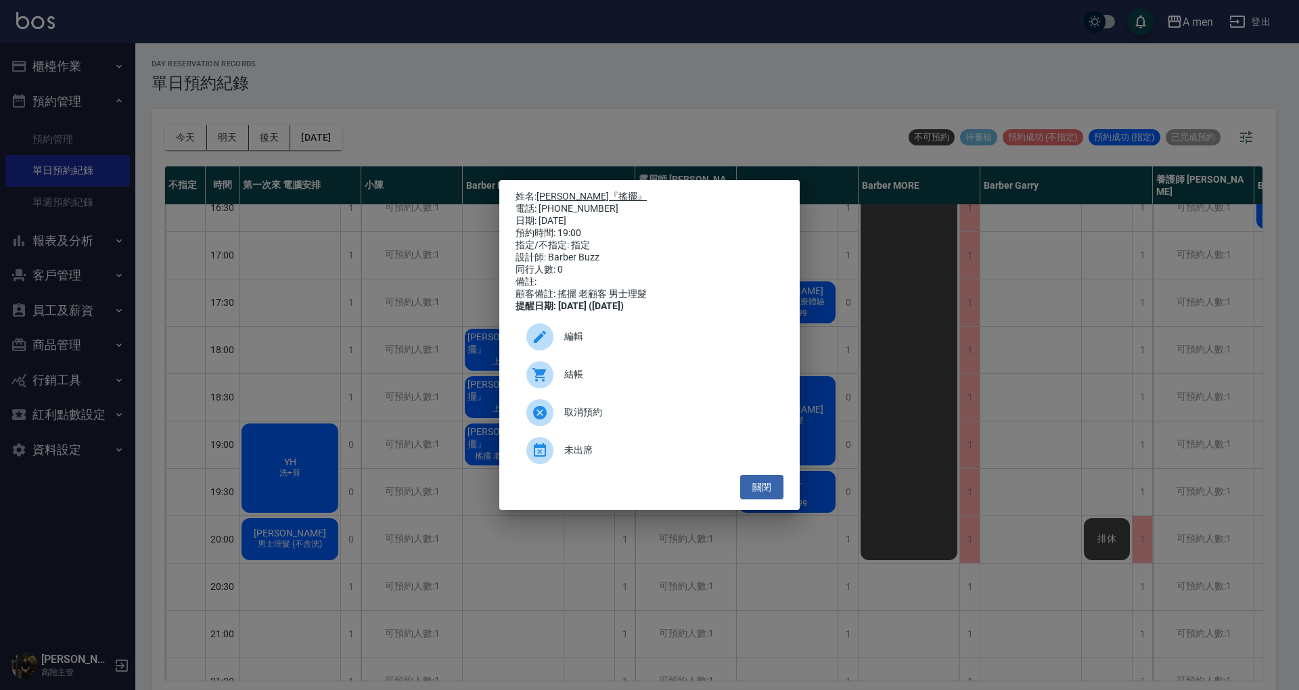
click at [589, 191] on link "[PERSON_NAME]『搖擺』" at bounding box center [592, 196] width 110 height 11
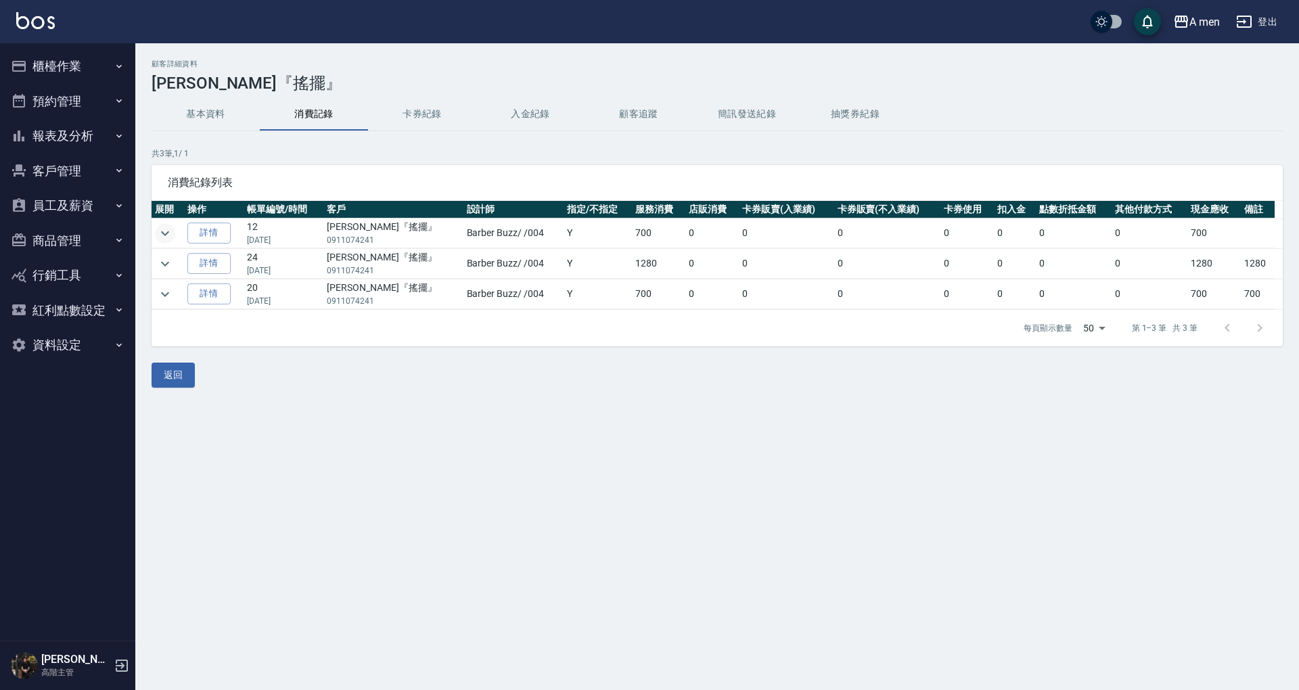
click at [165, 229] on icon "expand row" at bounding box center [165, 233] width 16 height 16
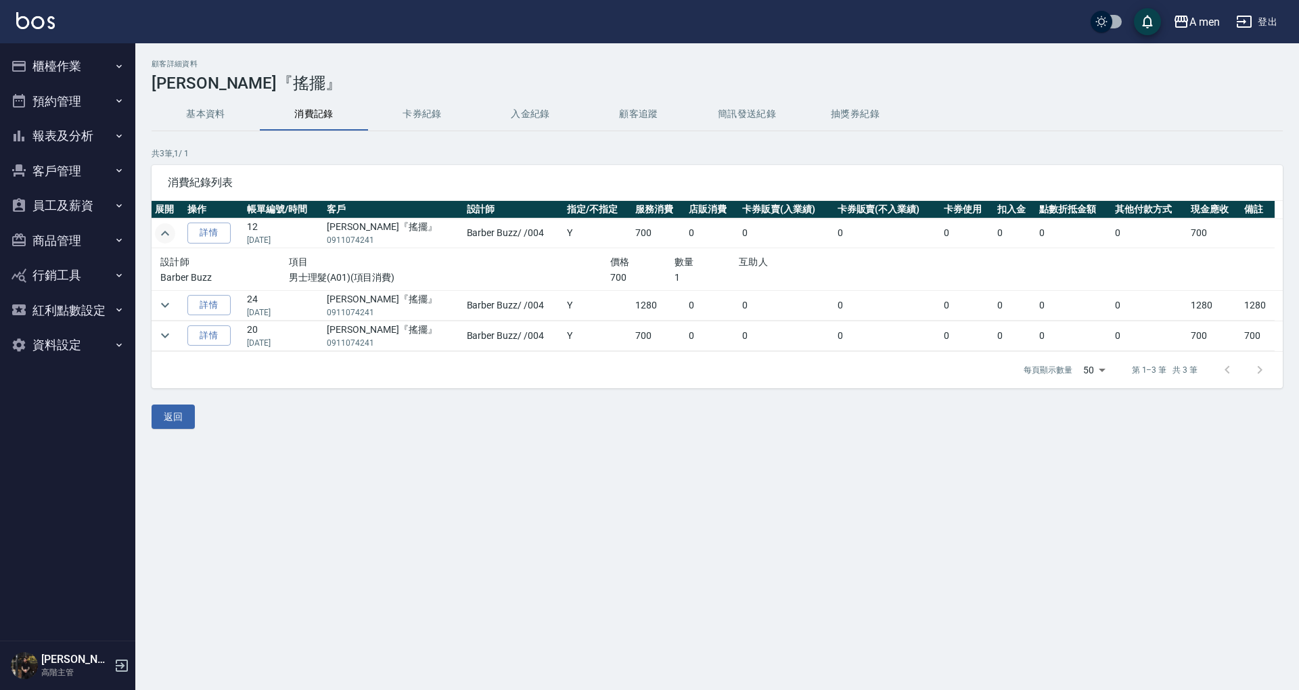
click at [165, 229] on icon "expand row" at bounding box center [165, 233] width 16 height 16
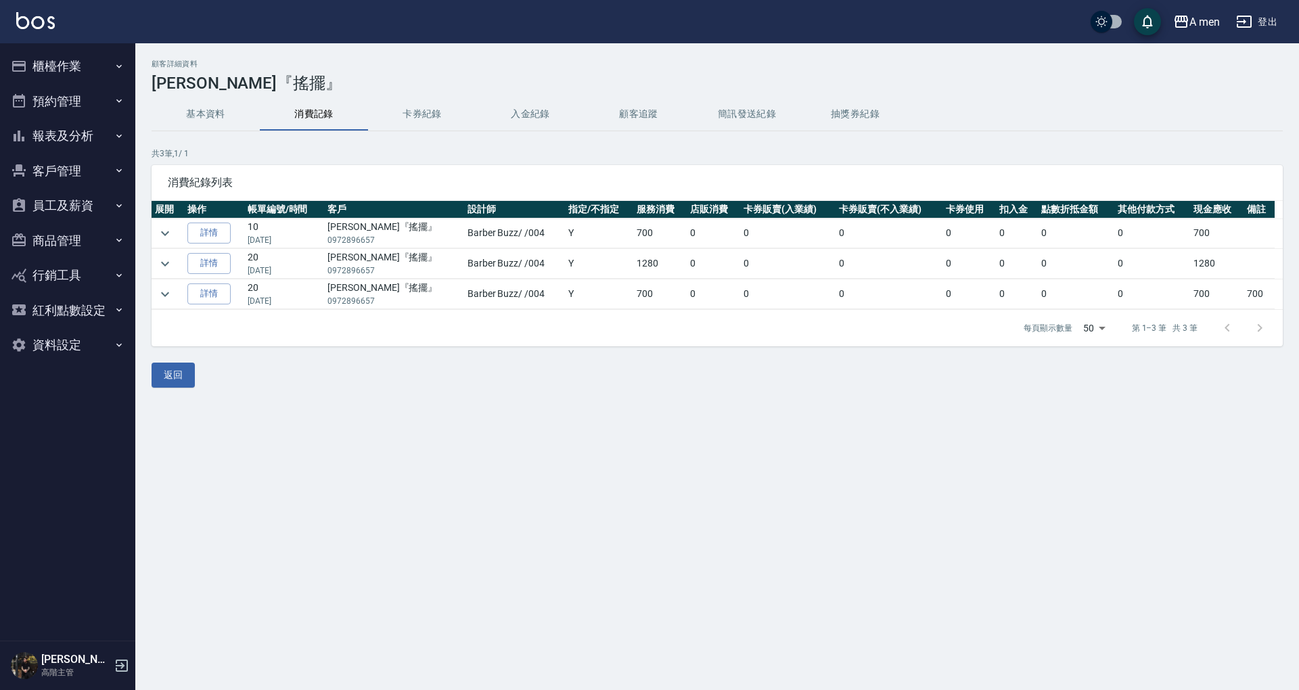
click at [94, 61] on button "櫃檯作業" at bounding box center [67, 66] width 125 height 35
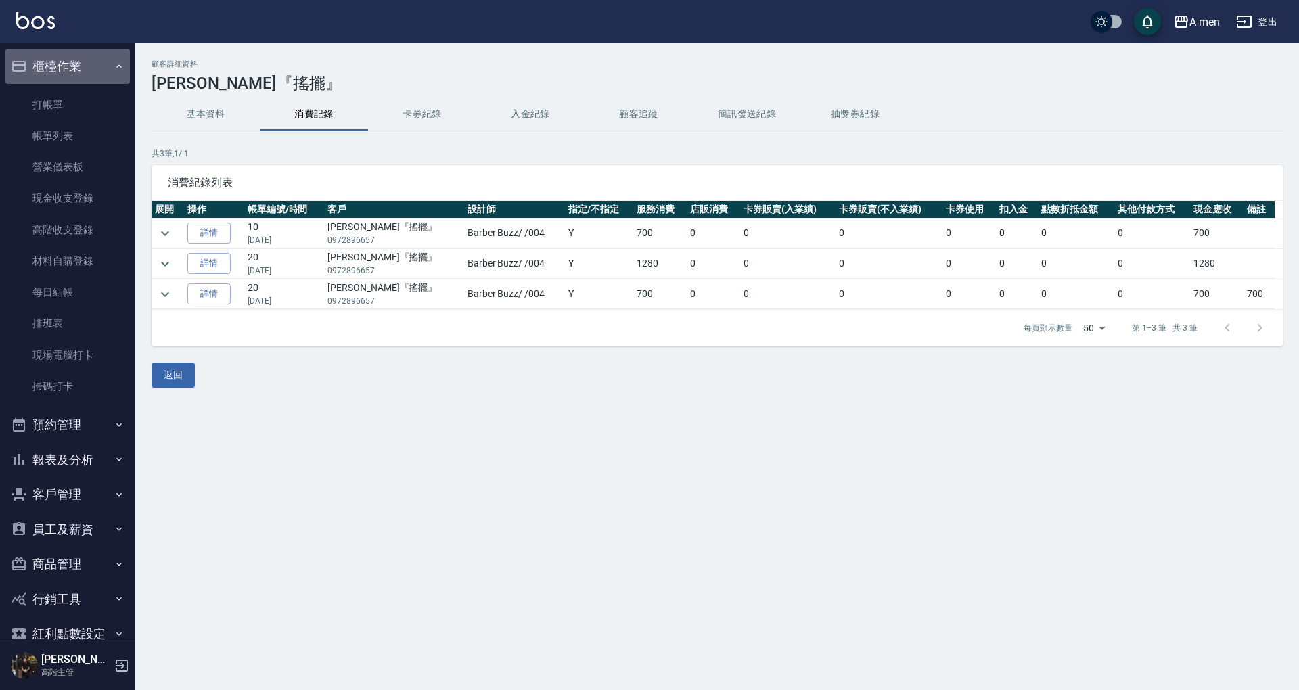
click at [99, 68] on button "櫃檯作業" at bounding box center [67, 66] width 125 height 35
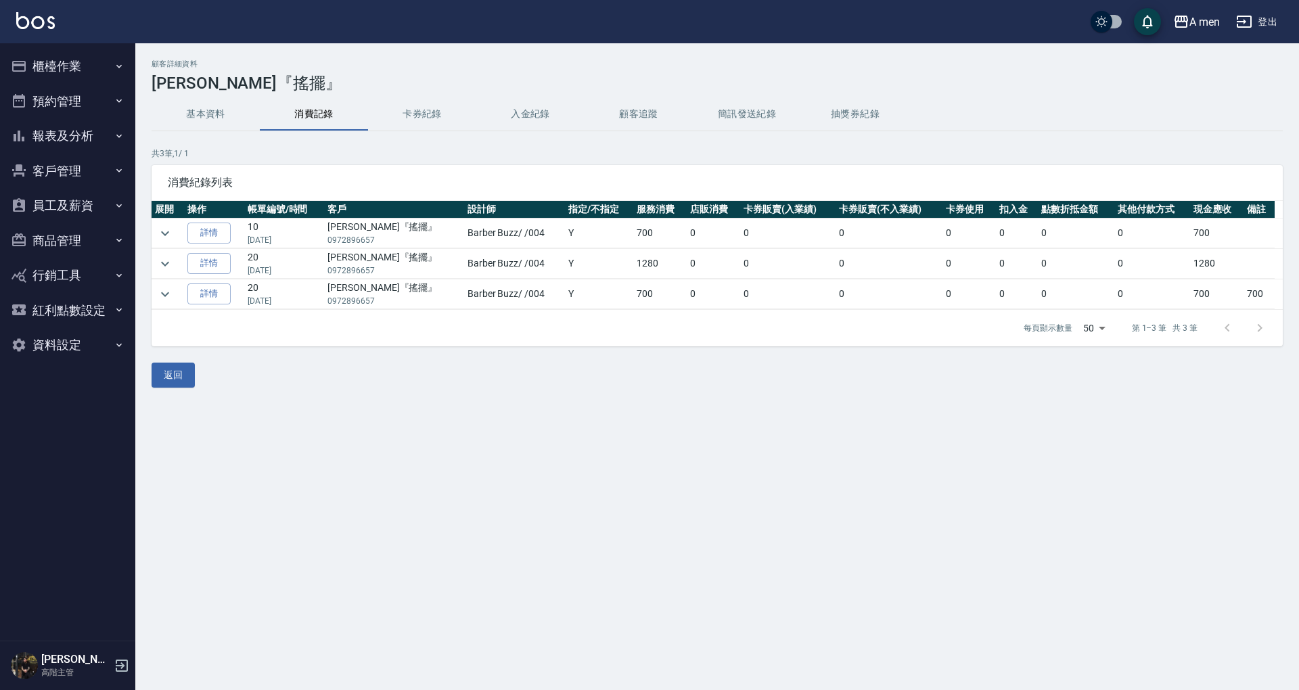
click at [88, 127] on ul "櫃檯作業 打帳單 帳單列表 營業儀表板 現金收支登錄 高階收支登錄 材料自購登錄 每日結帳 排班表 現場電腦打卡 掃碼打卡 預約管理 預約管理 單日預約紀錄 …" at bounding box center [67, 205] width 125 height 325
click at [108, 96] on button "預約管理" at bounding box center [67, 101] width 125 height 35
click at [87, 173] on link "單日預約紀錄" at bounding box center [67, 170] width 125 height 31
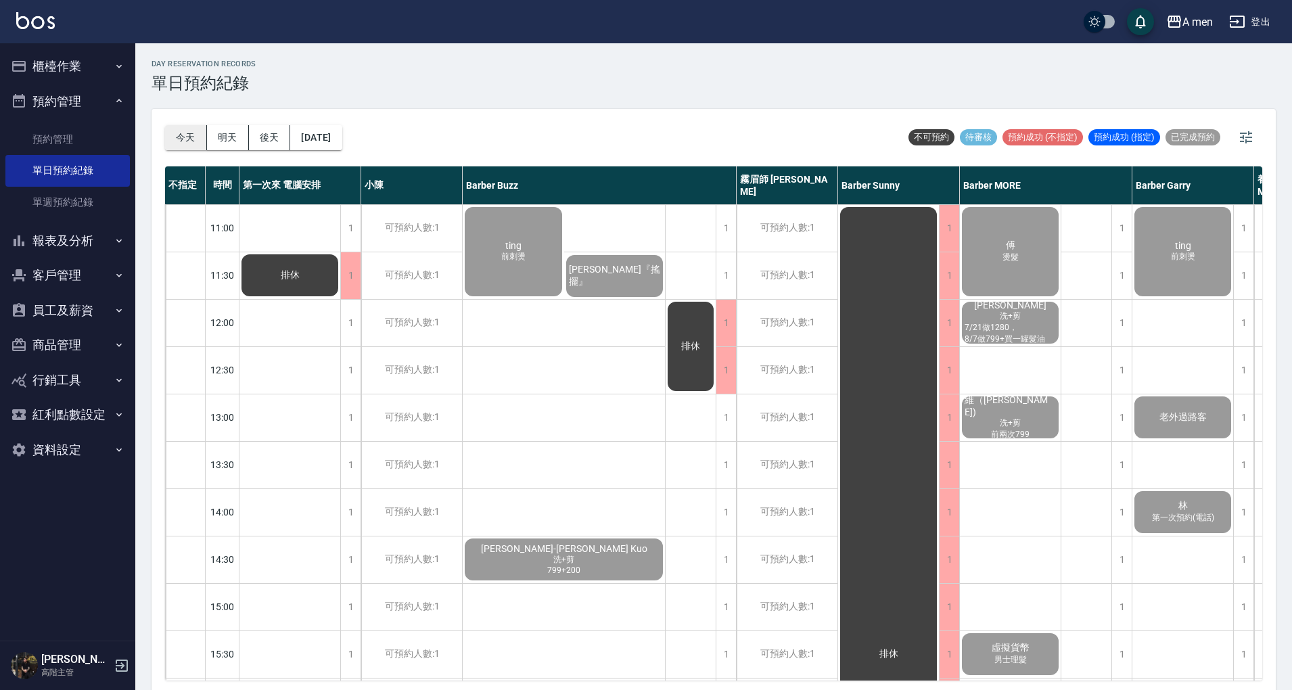
click at [192, 133] on button "今天" at bounding box center [186, 137] width 42 height 25
click at [242, 134] on button "明天" at bounding box center [228, 137] width 42 height 25
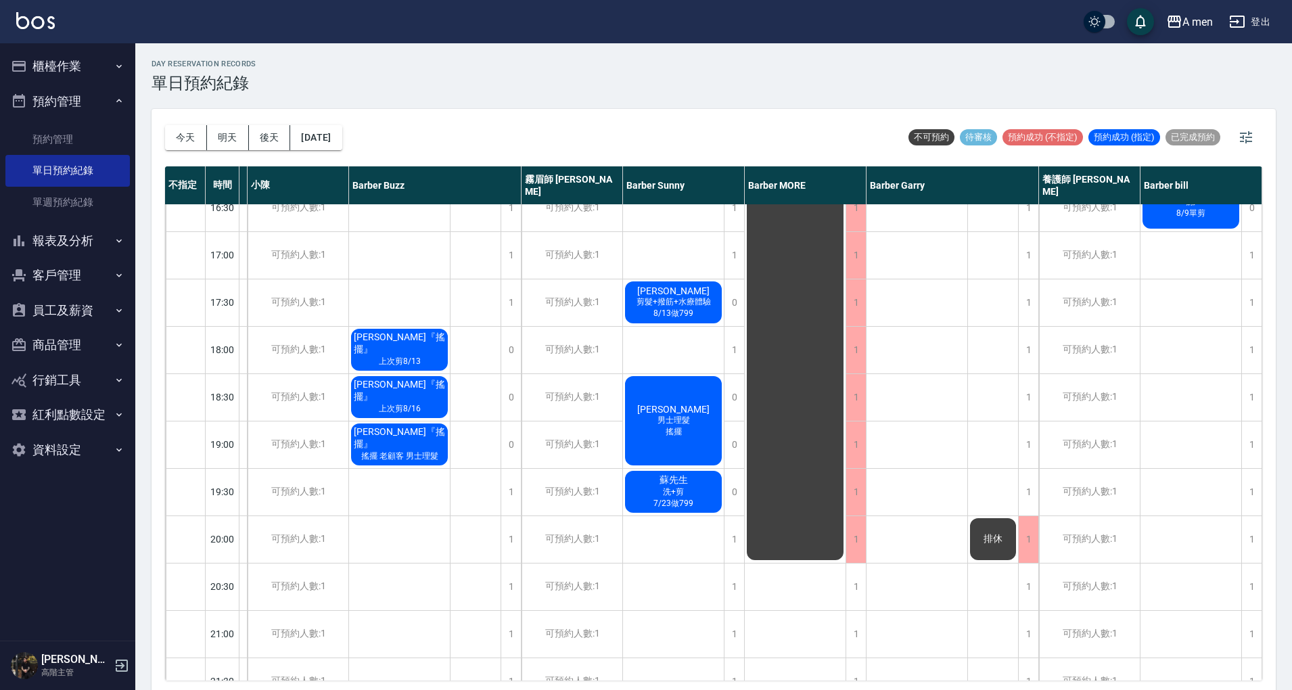
scroll to position [631, 120]
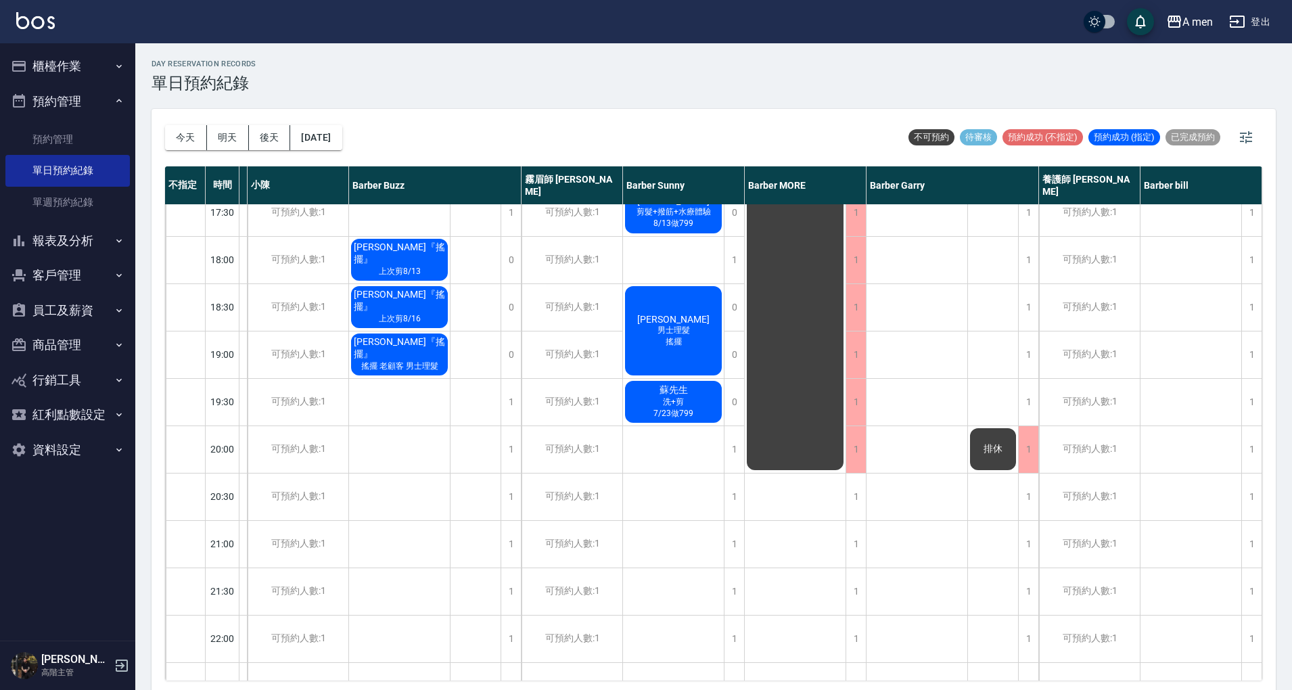
click at [407, 354] on span "[PERSON_NAME]『搖擺』" at bounding box center [399, 348] width 97 height 24
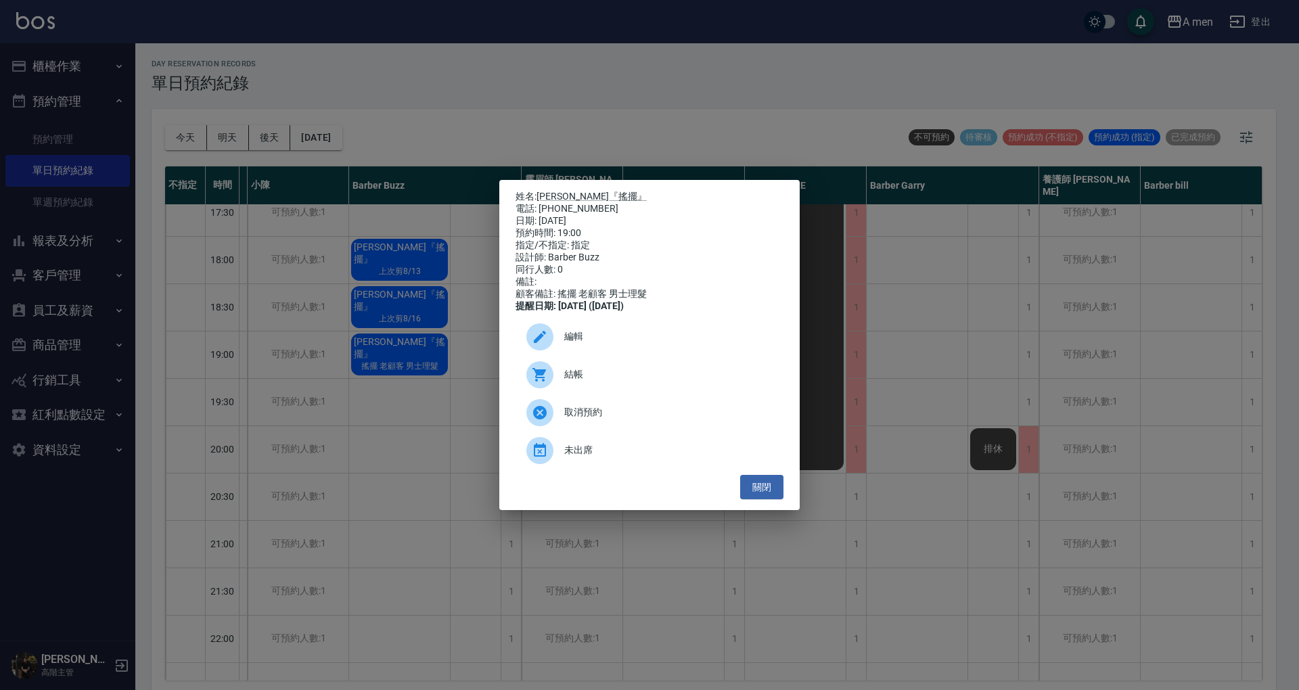
click at [618, 334] on div "編輯" at bounding box center [650, 337] width 268 height 38
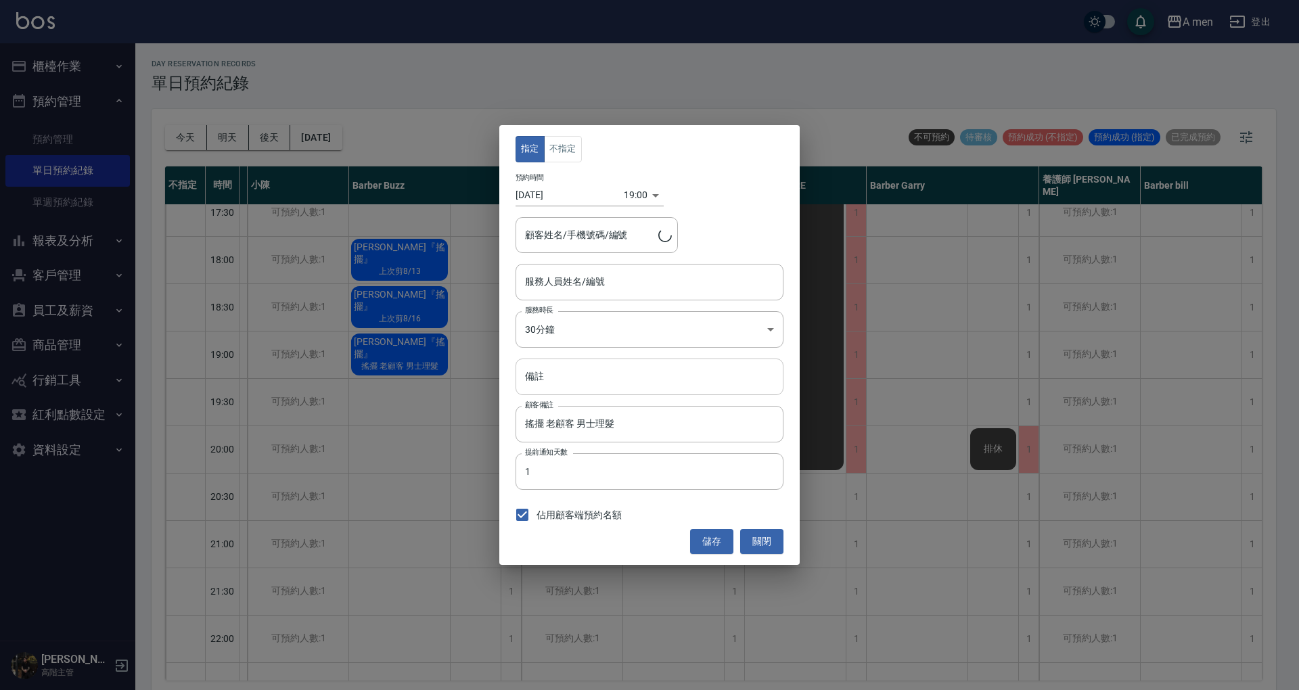
type input "Barber Buzz-004"
type input "徐于凱『搖擺』/0972896657"
click at [637, 392] on input "備註" at bounding box center [650, 377] width 268 height 37
paste input "上次消費"
type input "上次消費8/14"
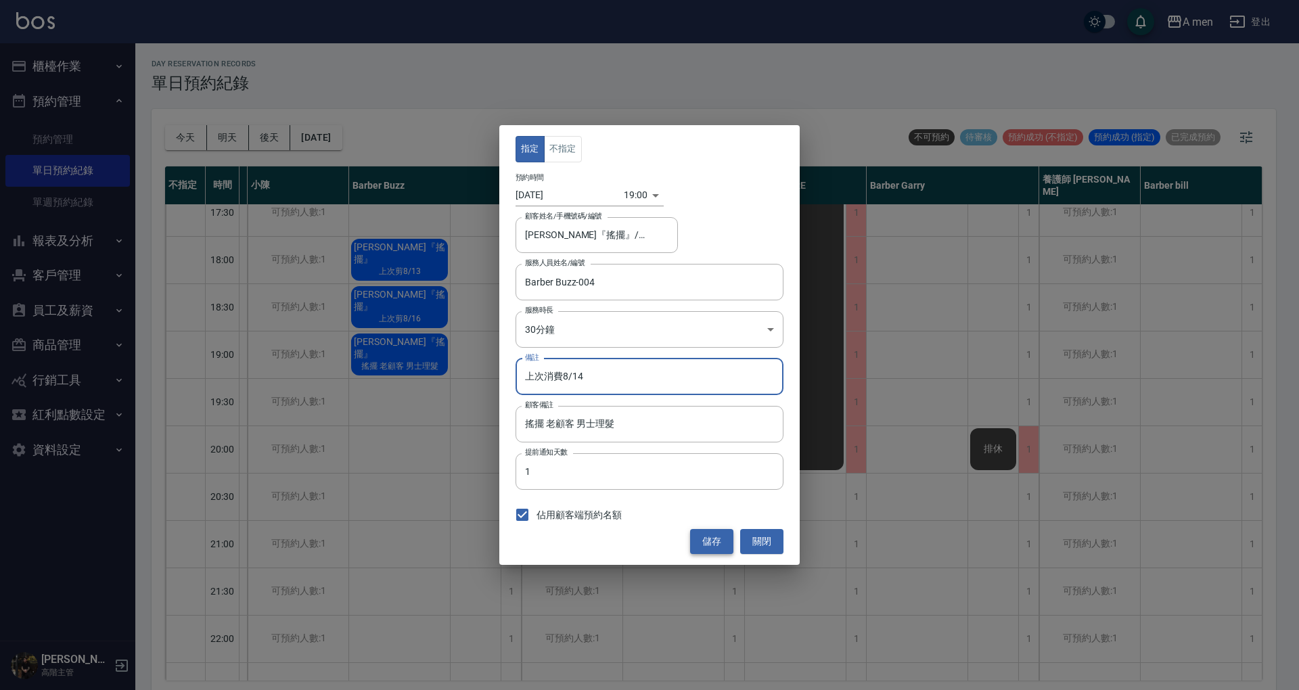
click at [714, 547] on button "儲存" at bounding box center [711, 541] width 43 height 25
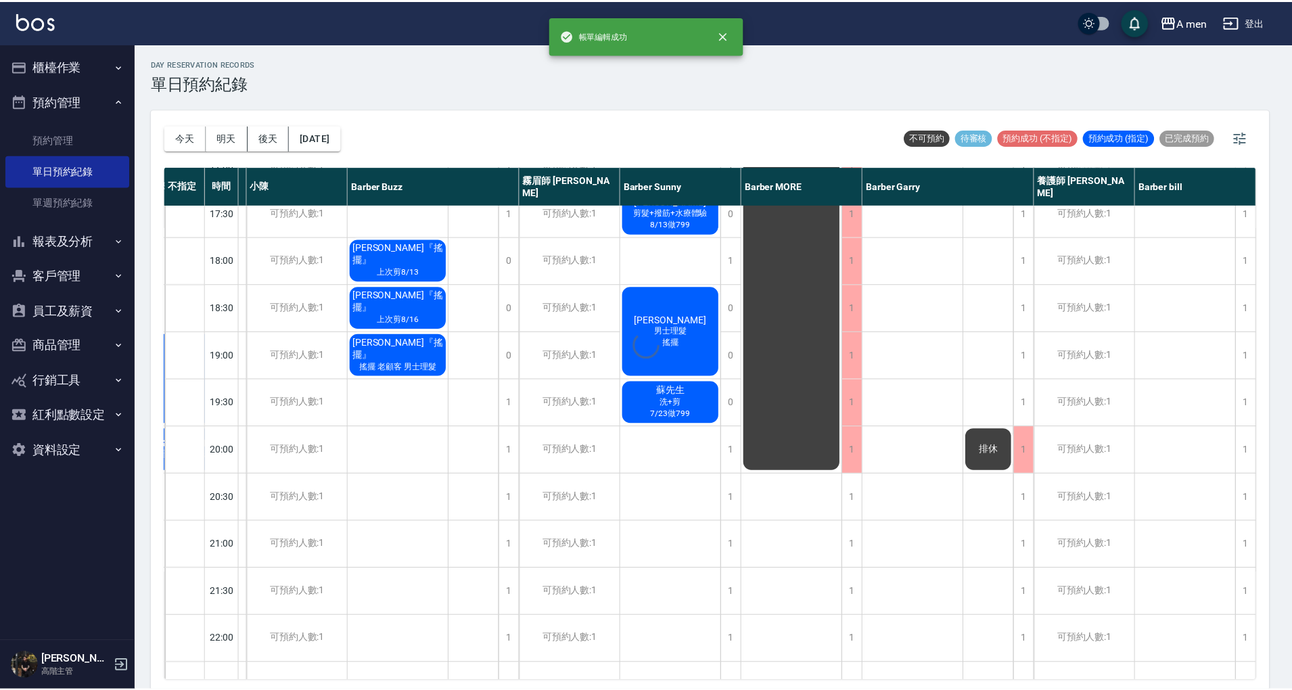
scroll to position [631, 114]
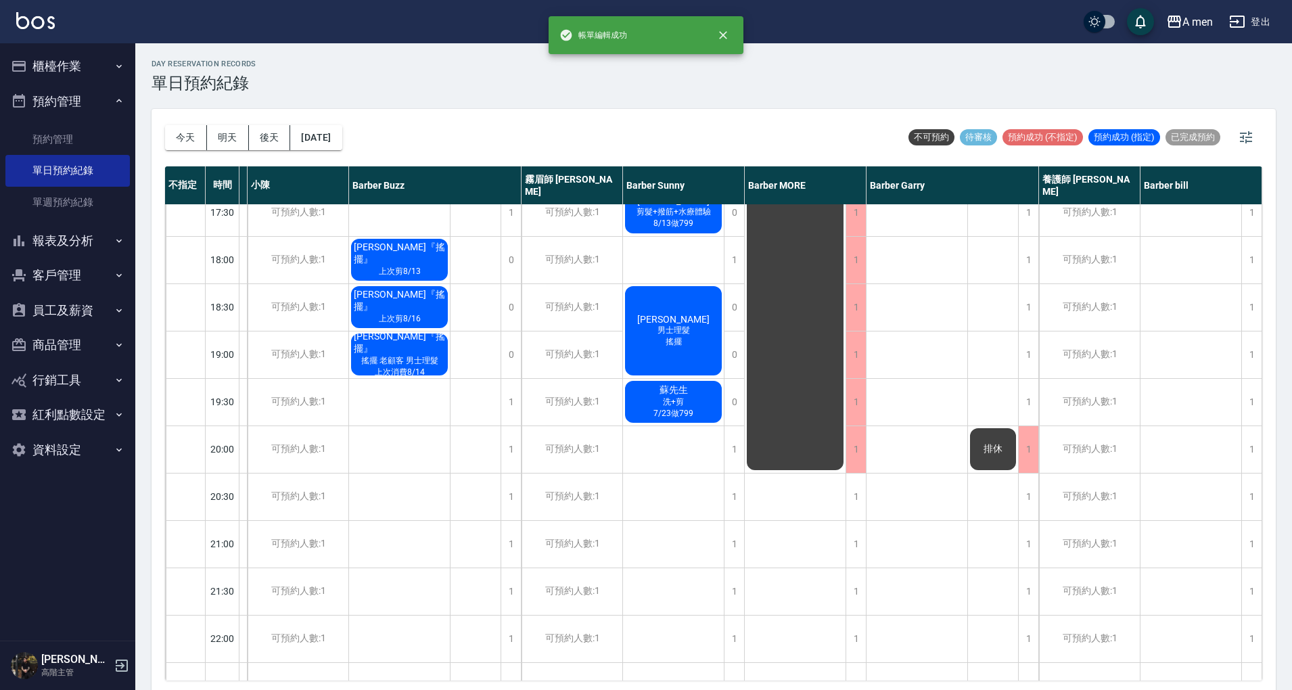
click at [415, 370] on span "上次消費8/14" at bounding box center [399, 373] width 55 height 12
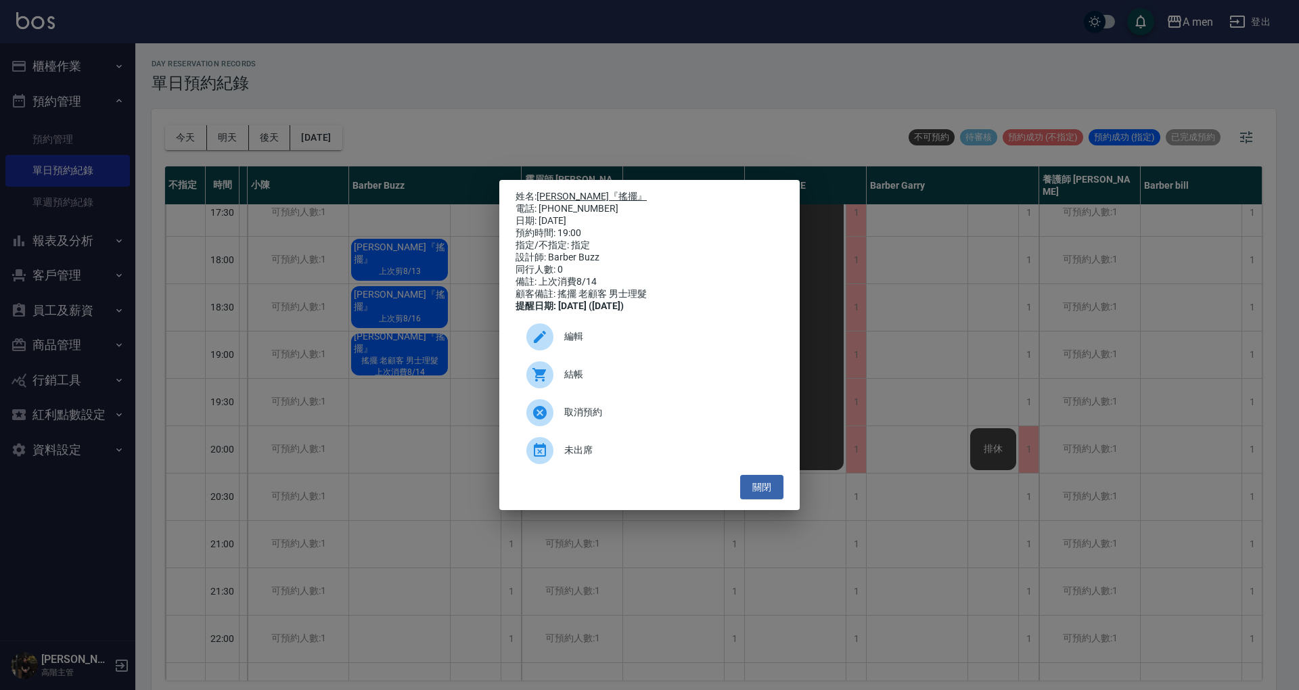
click at [565, 194] on link "[PERSON_NAME]『搖擺』" at bounding box center [592, 196] width 110 height 11
click at [614, 344] on span "編輯" at bounding box center [668, 337] width 208 height 14
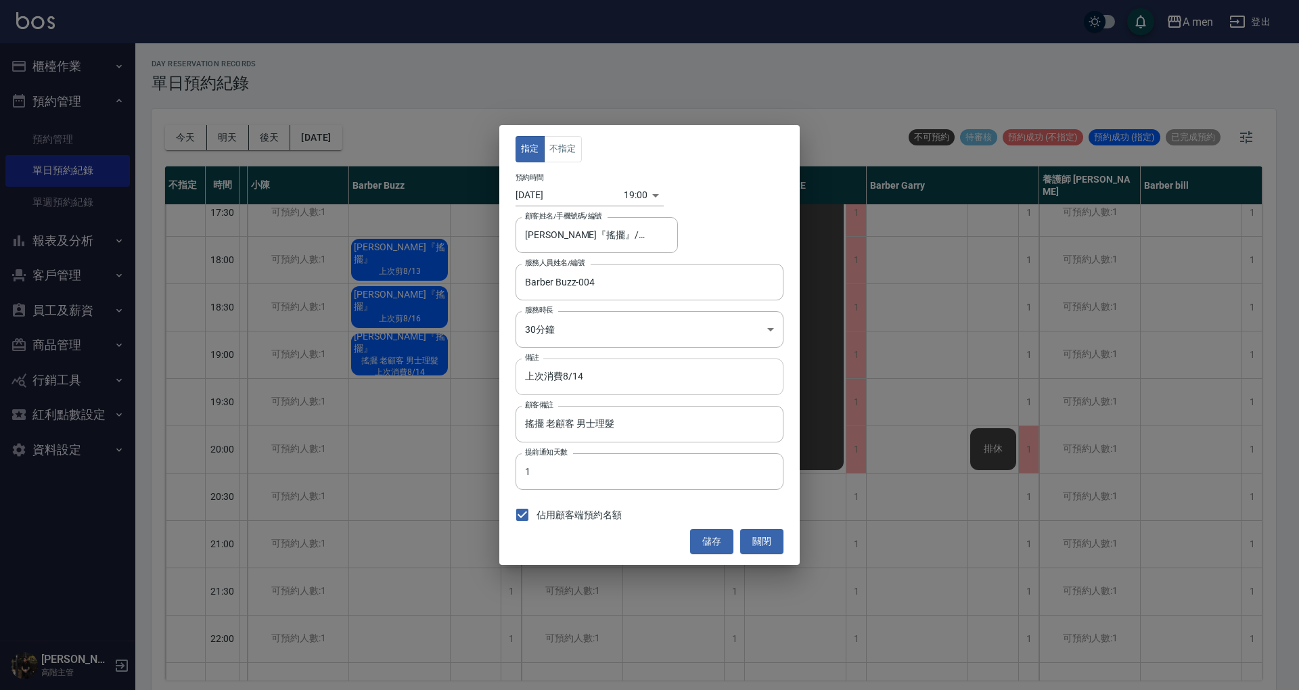
click at [561, 373] on input "上次消費8/14" at bounding box center [650, 377] width 268 height 37
type input "上次剪8/14"
click at [714, 543] on button "儲存" at bounding box center [711, 541] width 43 height 25
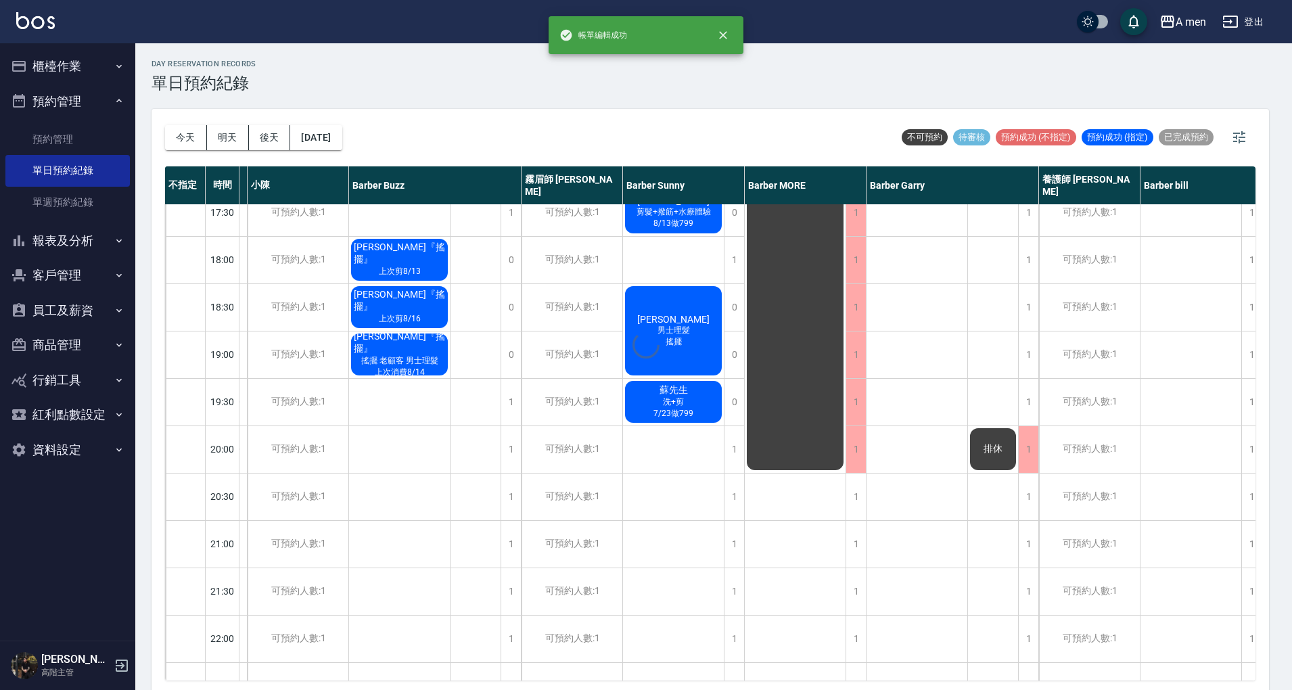
drag, startPoint x: 447, startPoint y: 445, endPoint x: 445, endPoint y: 432, distance: 12.9
click at [454, 445] on div at bounding box center [646, 345] width 1292 height 690
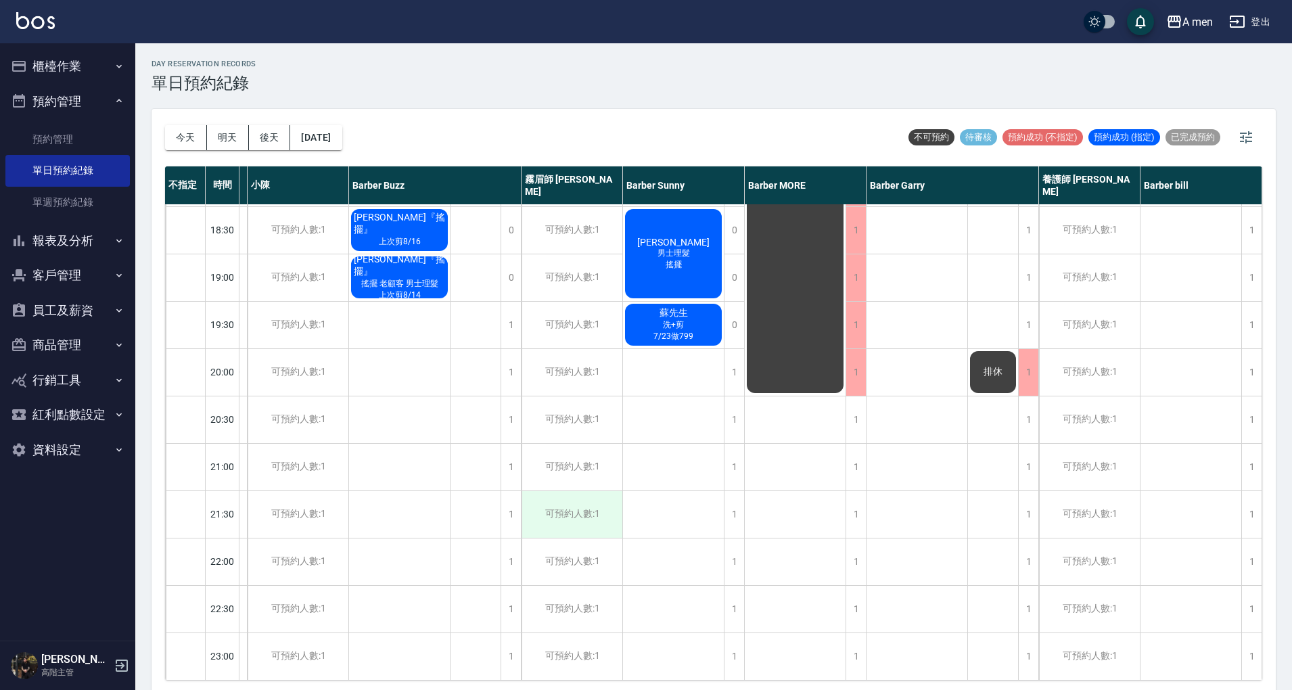
scroll to position [721, 118]
click at [452, 417] on div "排休" at bounding box center [476, 88] width 51 height 1184
drag, startPoint x: 68, startPoint y: 108, endPoint x: 64, endPoint y: 102, distance: 7.0
click at [68, 108] on button "預約管理" at bounding box center [67, 101] width 125 height 35
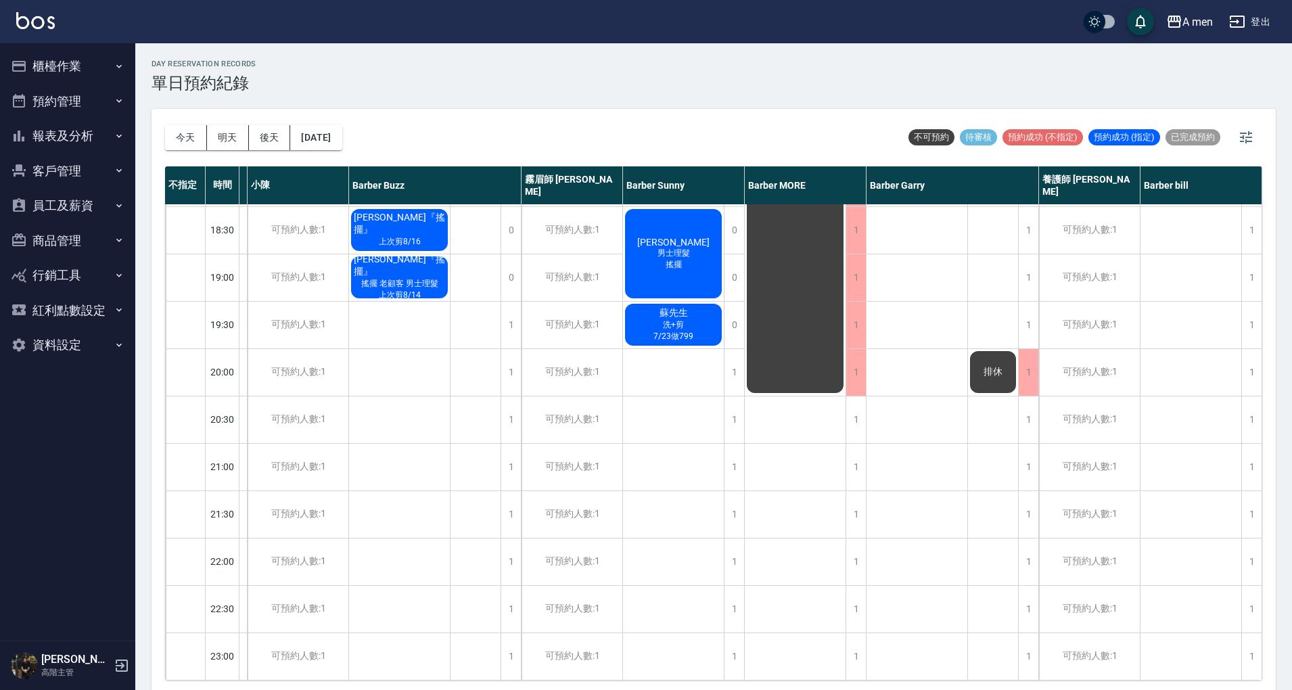
click at [77, 68] on button "櫃檯作業" at bounding box center [67, 66] width 125 height 35
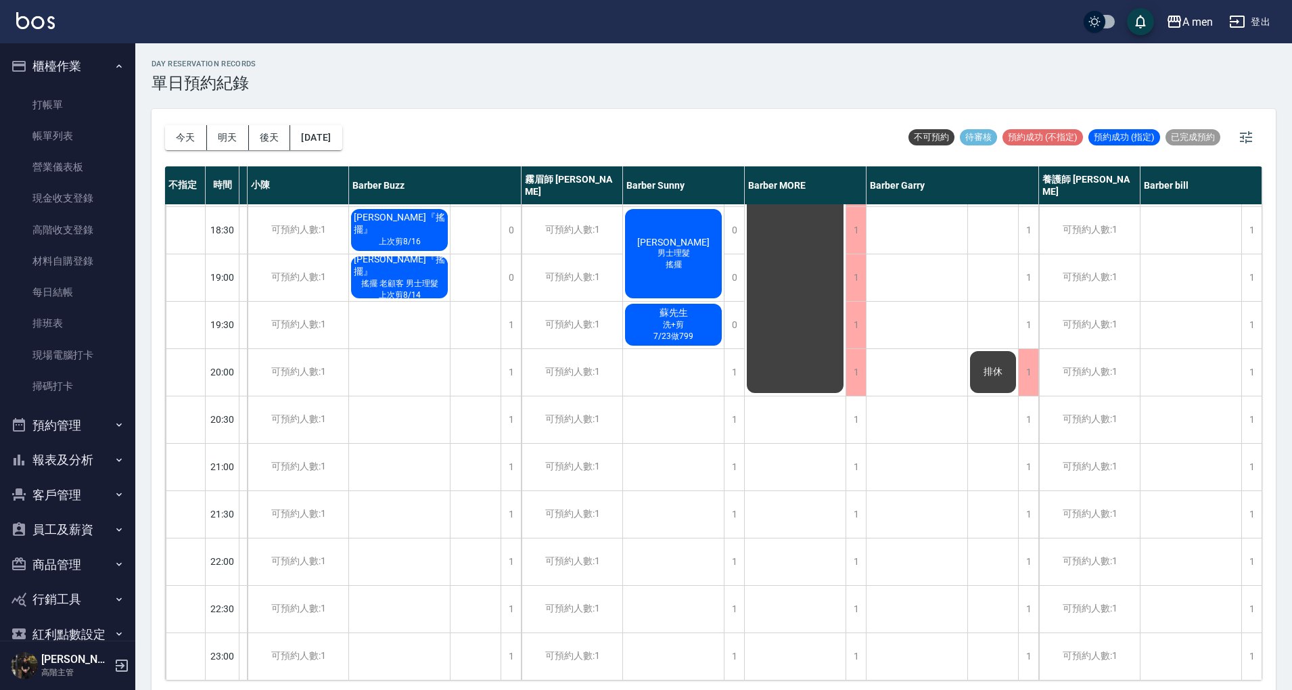
click at [97, 59] on button "櫃檯作業" at bounding box center [67, 66] width 125 height 35
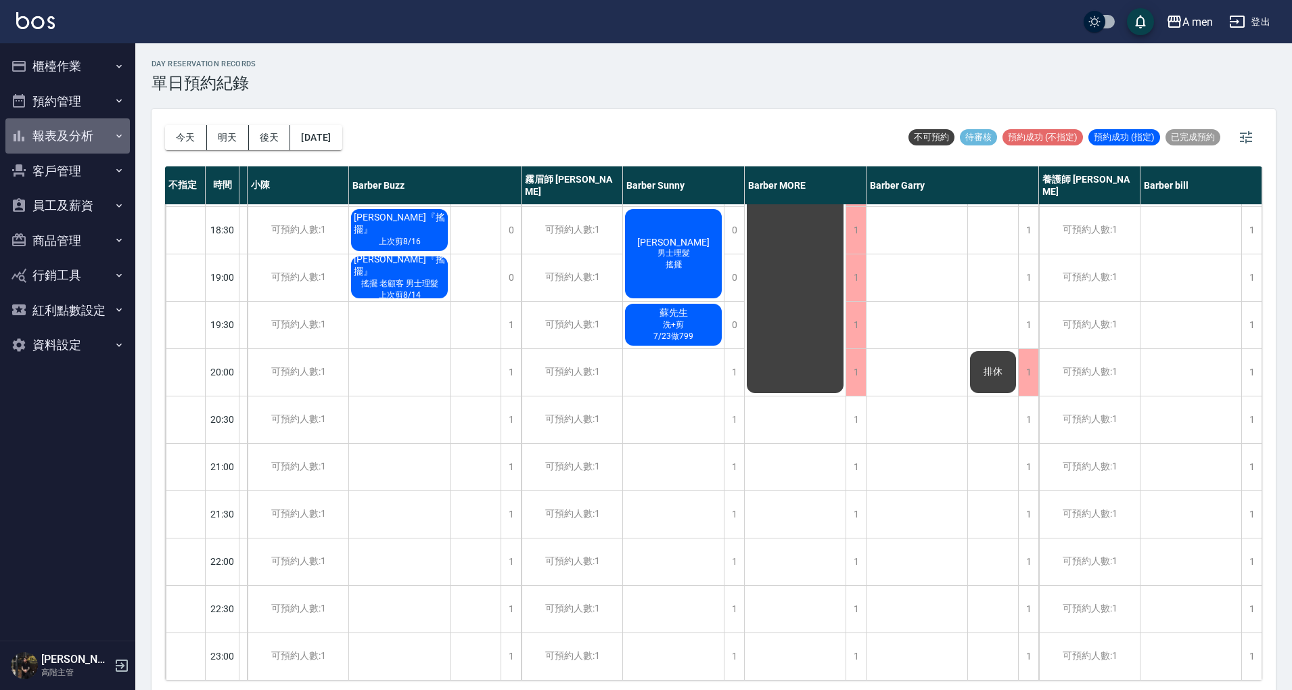
click at [101, 127] on button "報表及分析" at bounding box center [67, 135] width 125 height 35
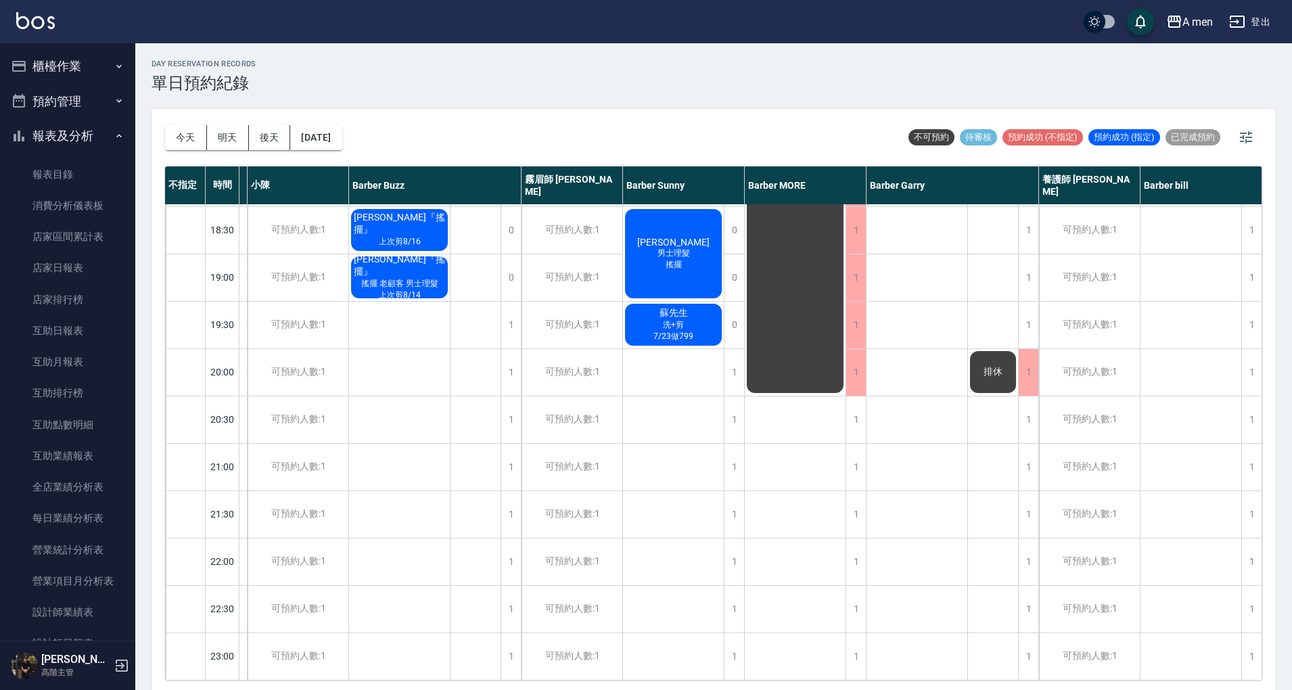
click at [92, 68] on button "櫃檯作業" at bounding box center [67, 66] width 125 height 35
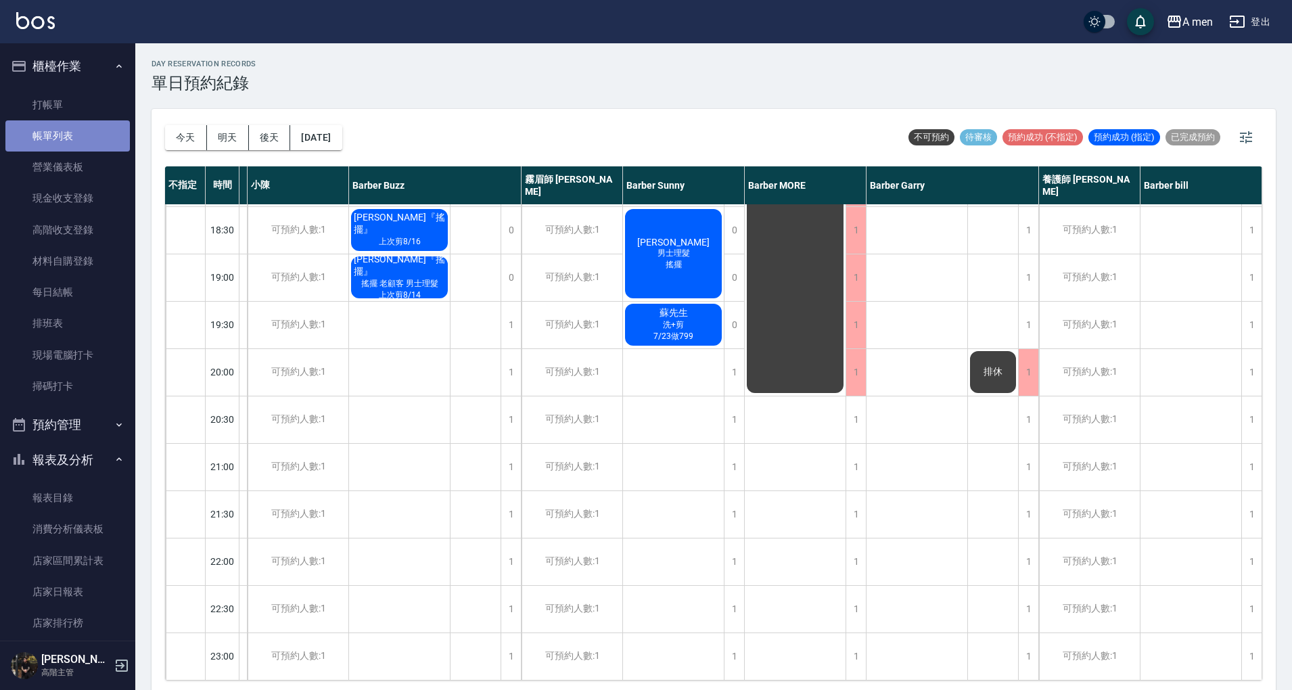
click at [87, 128] on link "帳單列表" at bounding box center [67, 135] width 125 height 31
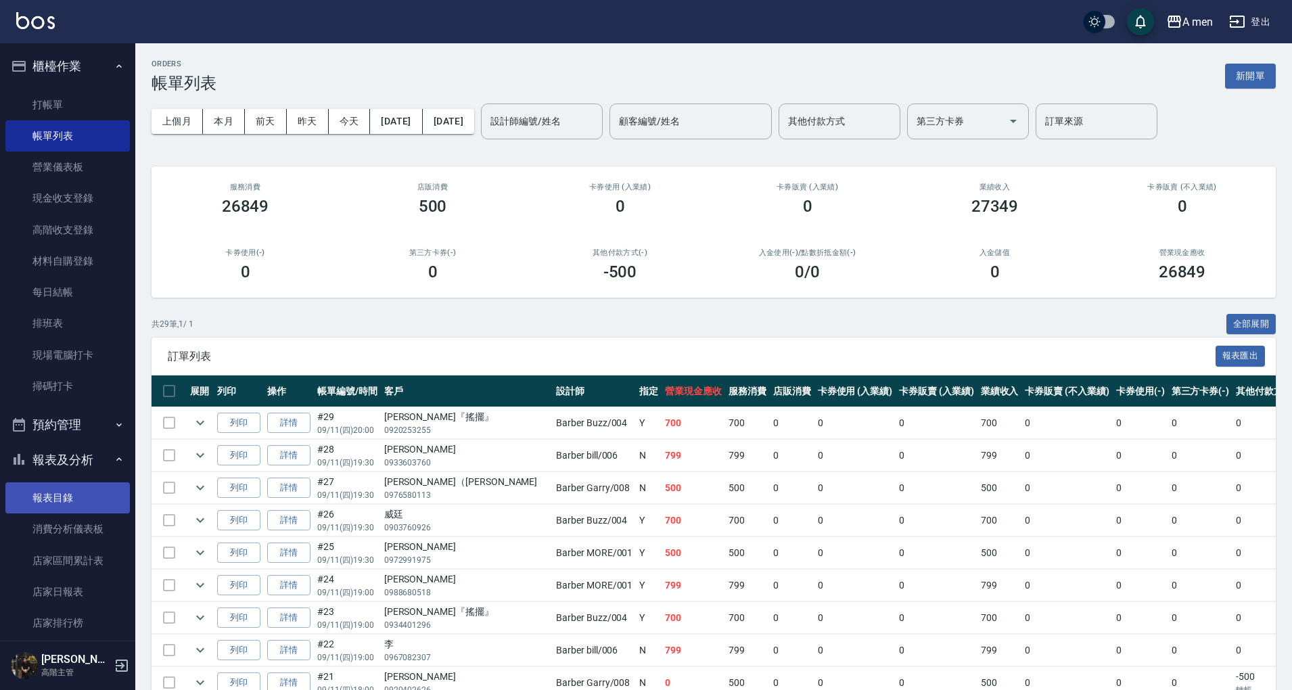
drag, startPoint x: 83, startPoint y: 497, endPoint x: 159, endPoint y: 382, distance: 138.7
click at [83, 497] on link "報表目錄" at bounding box center [67, 497] width 125 height 31
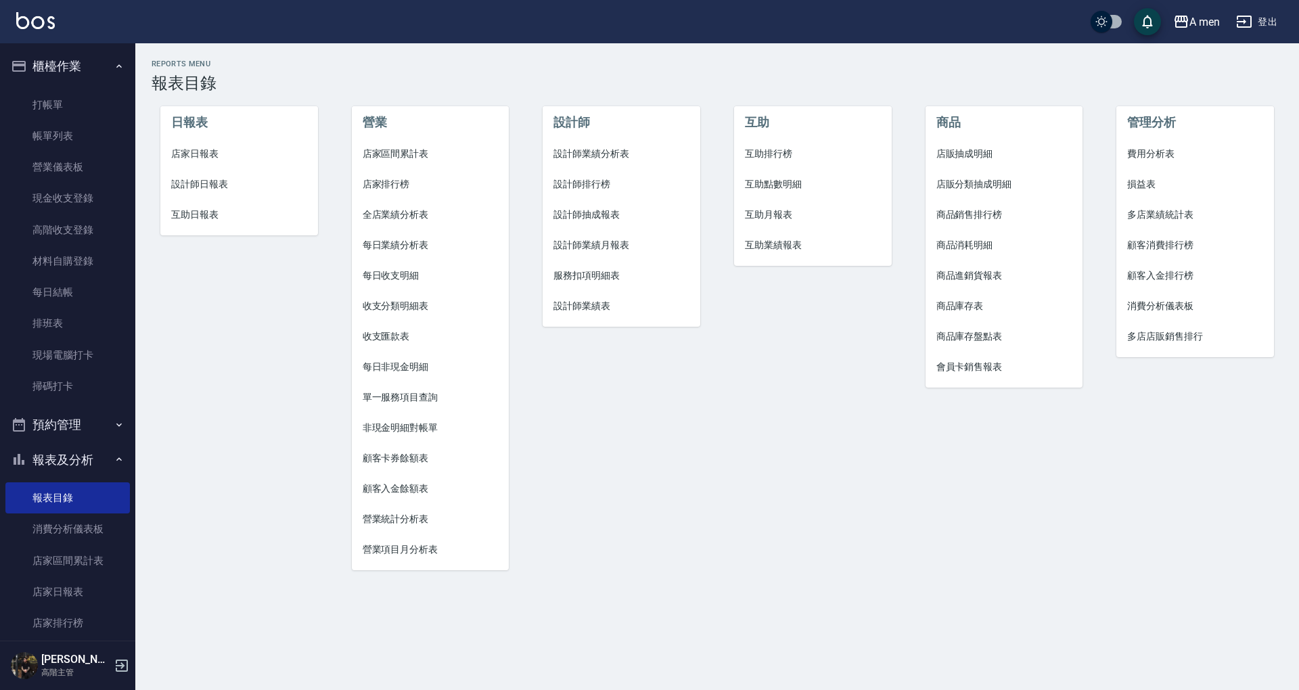
click at [411, 157] on span "店家區間累計表" at bounding box center [431, 154] width 136 height 14
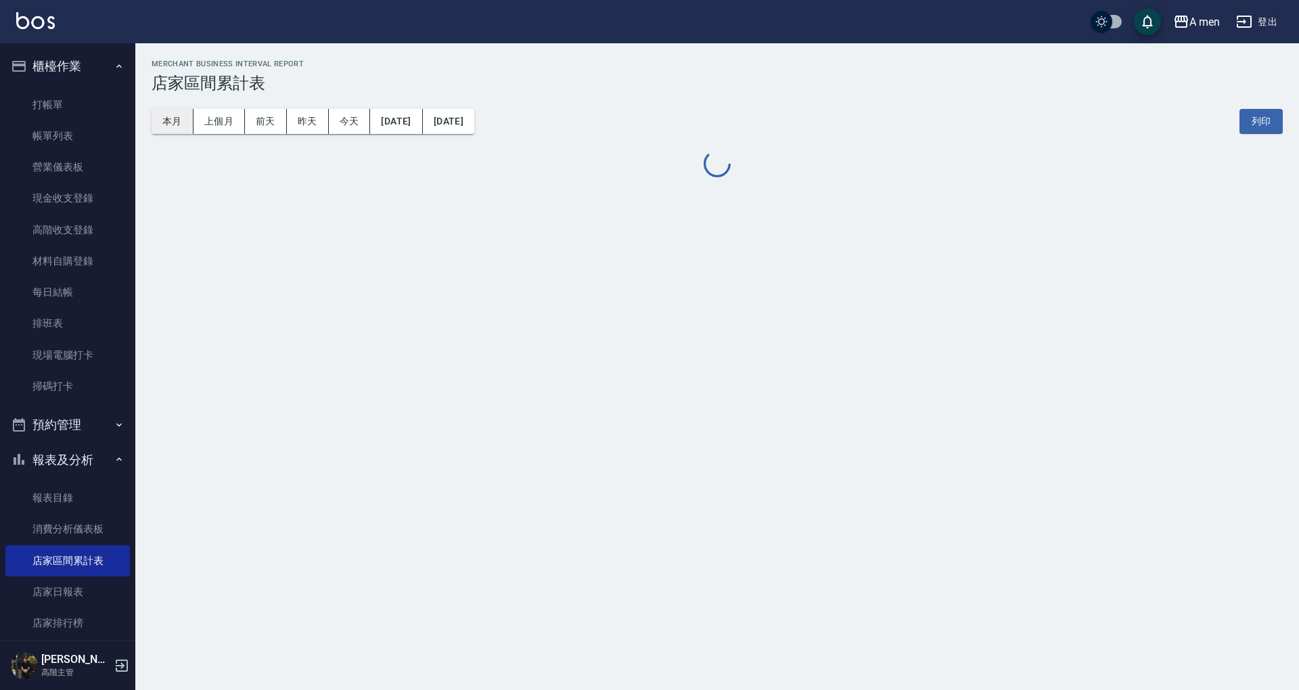
click at [183, 121] on button "本月" at bounding box center [173, 121] width 42 height 25
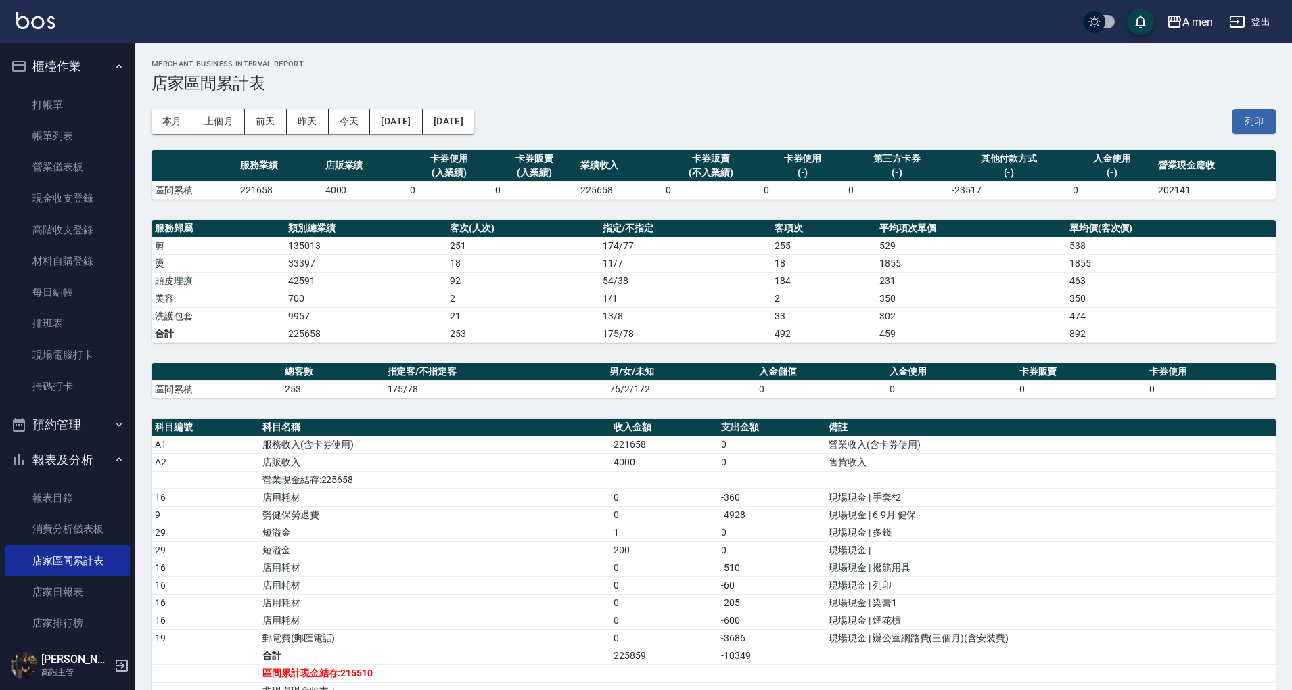
drag, startPoint x: 85, startPoint y: 130, endPoint x: 315, endPoint y: 369, distance: 332.1
click at [85, 130] on link "帳單列表" at bounding box center [67, 135] width 125 height 31
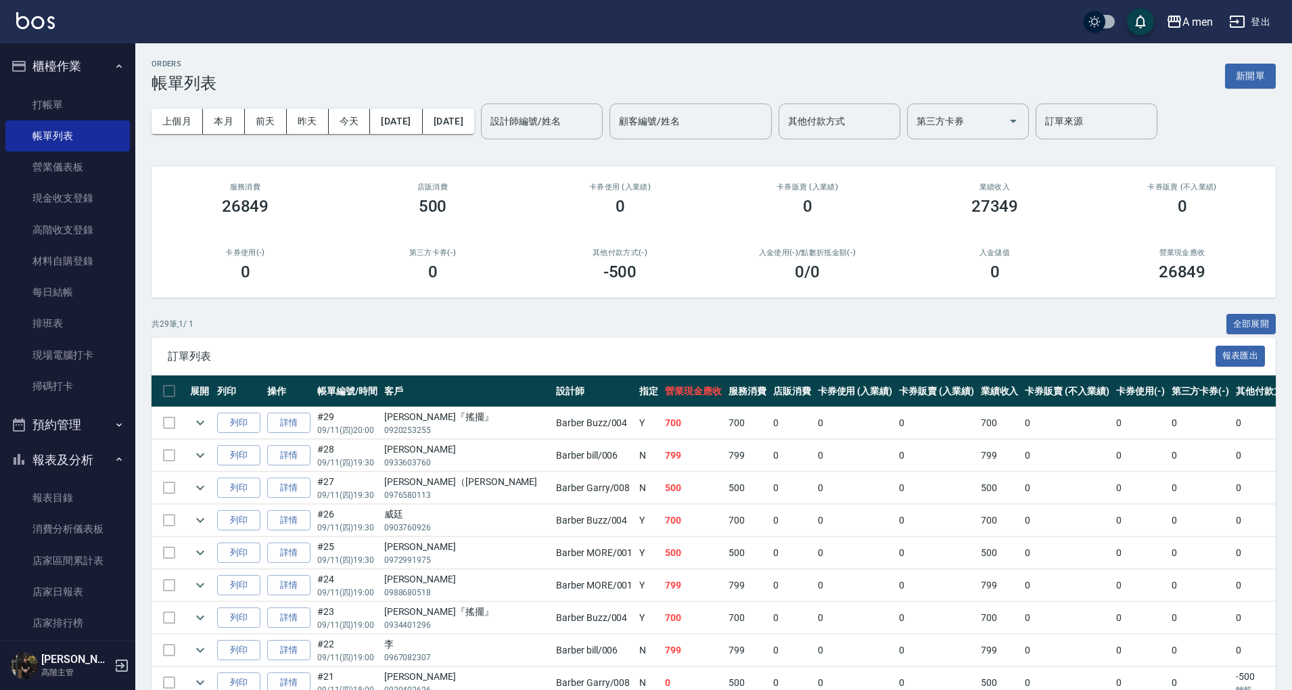
click at [96, 425] on button "預約管理" at bounding box center [67, 424] width 125 height 35
click at [93, 490] on link "單日預約紀錄" at bounding box center [67, 494] width 125 height 31
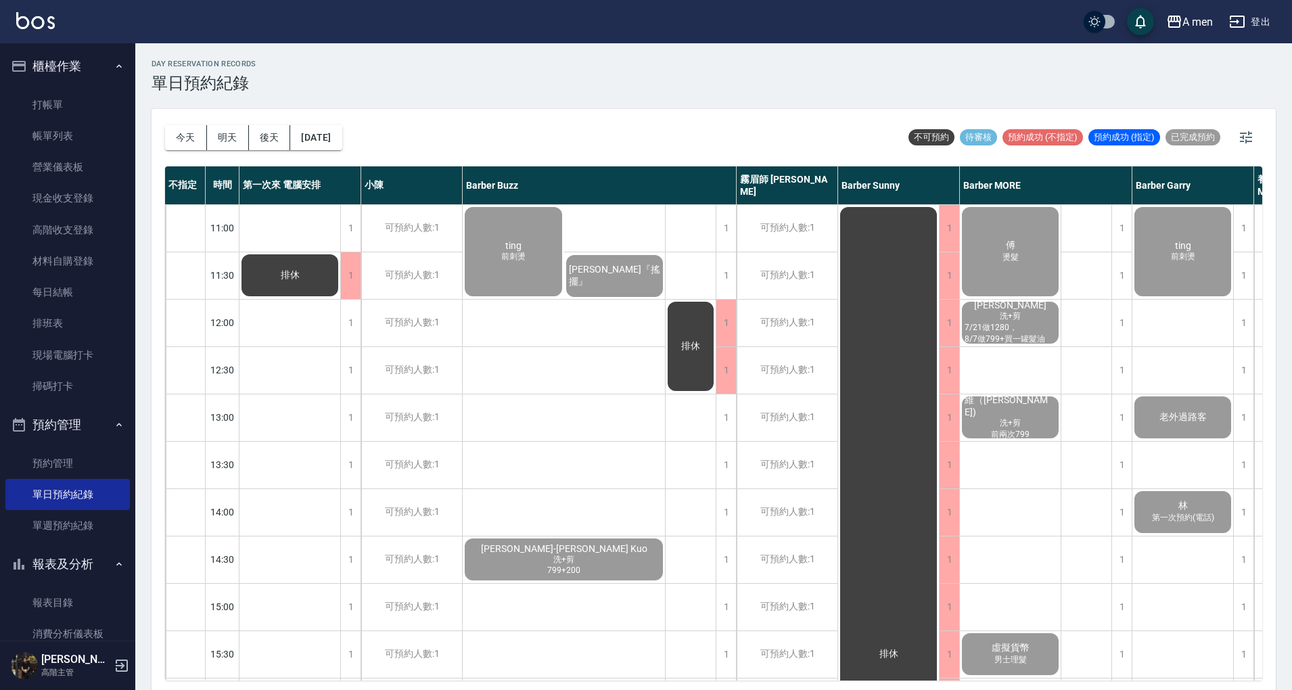
click at [235, 138] on button "明天" at bounding box center [228, 137] width 42 height 25
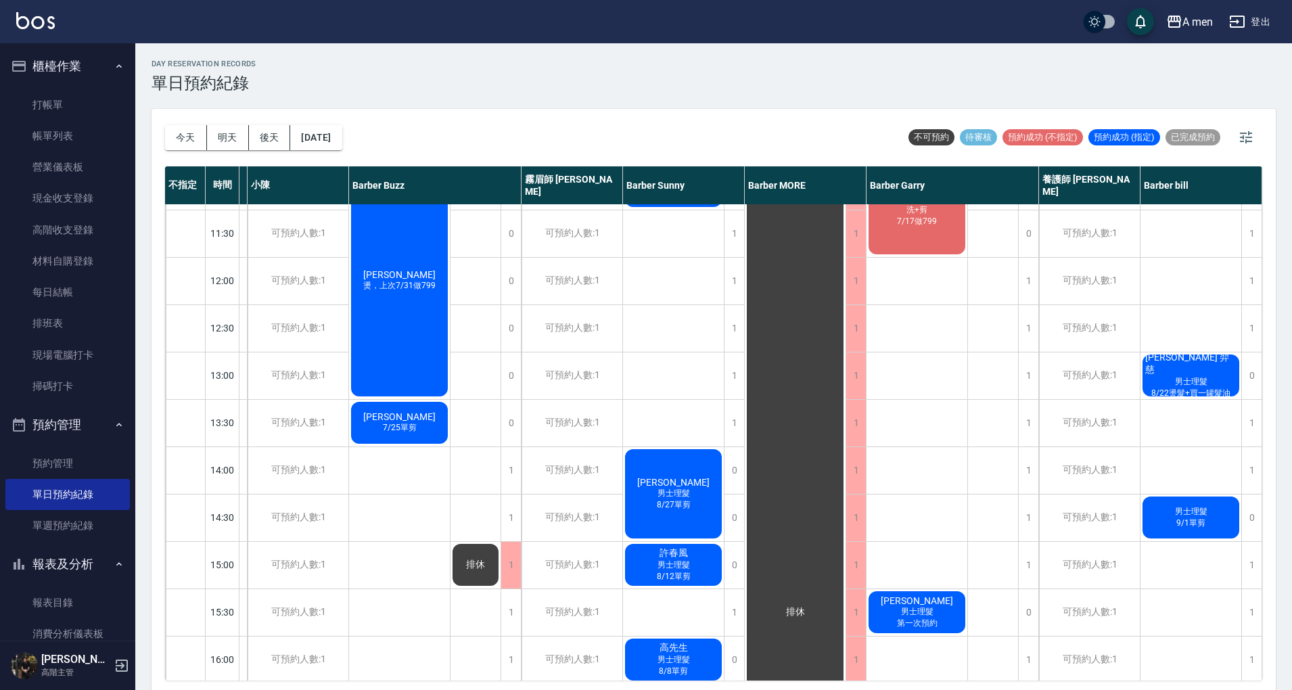
scroll to position [0, 120]
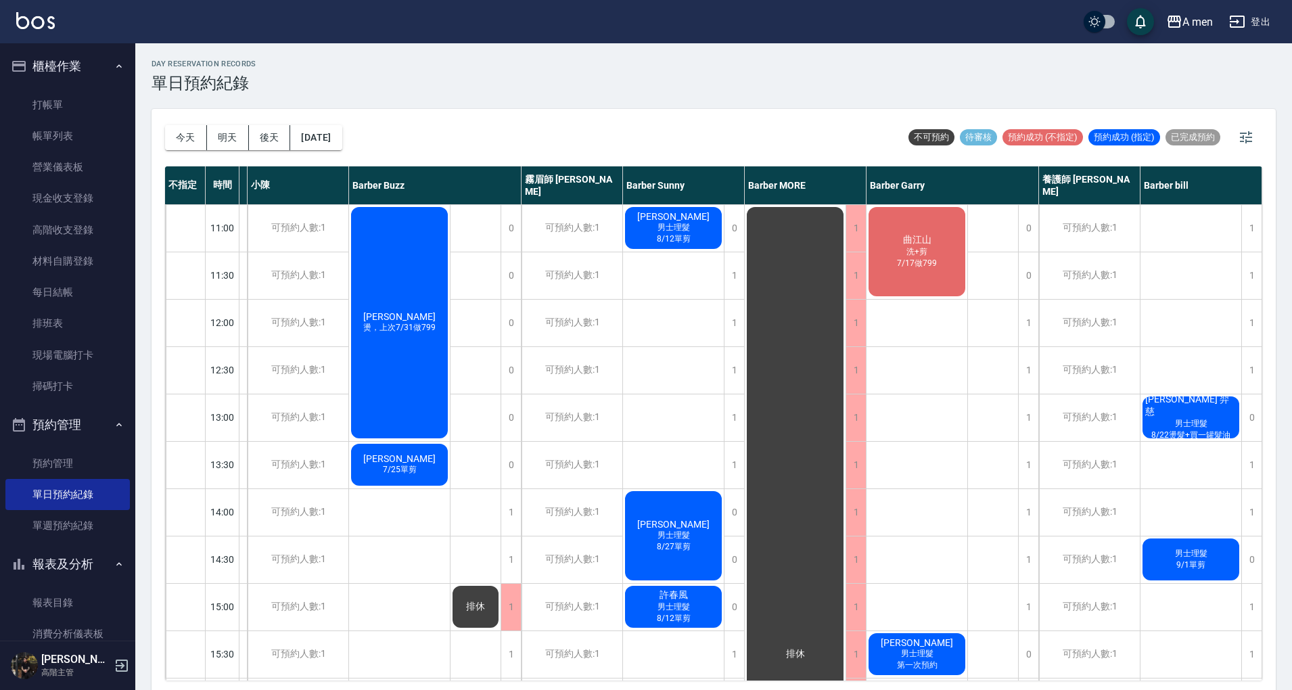
drag, startPoint x: 742, startPoint y: 93, endPoint x: 742, endPoint y: 118, distance: 24.4
click at [742, 94] on div "day Reservation records 單日預約紀錄 今天 明天 後天 2025/09/12 不可預約 待審核 預約成功 (不指定) 預約成功 (指定…" at bounding box center [713, 368] width 1157 height 651
